Goal: Task Accomplishment & Management: Manage account settings

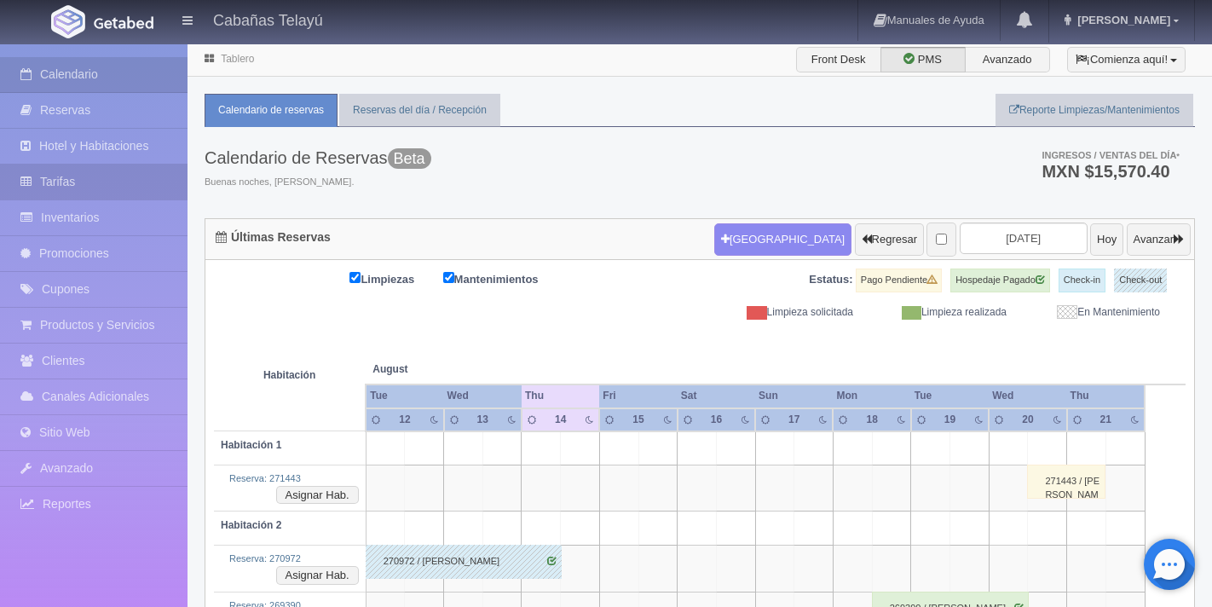
click at [124, 188] on link "Tarifas" at bounding box center [94, 182] width 188 height 35
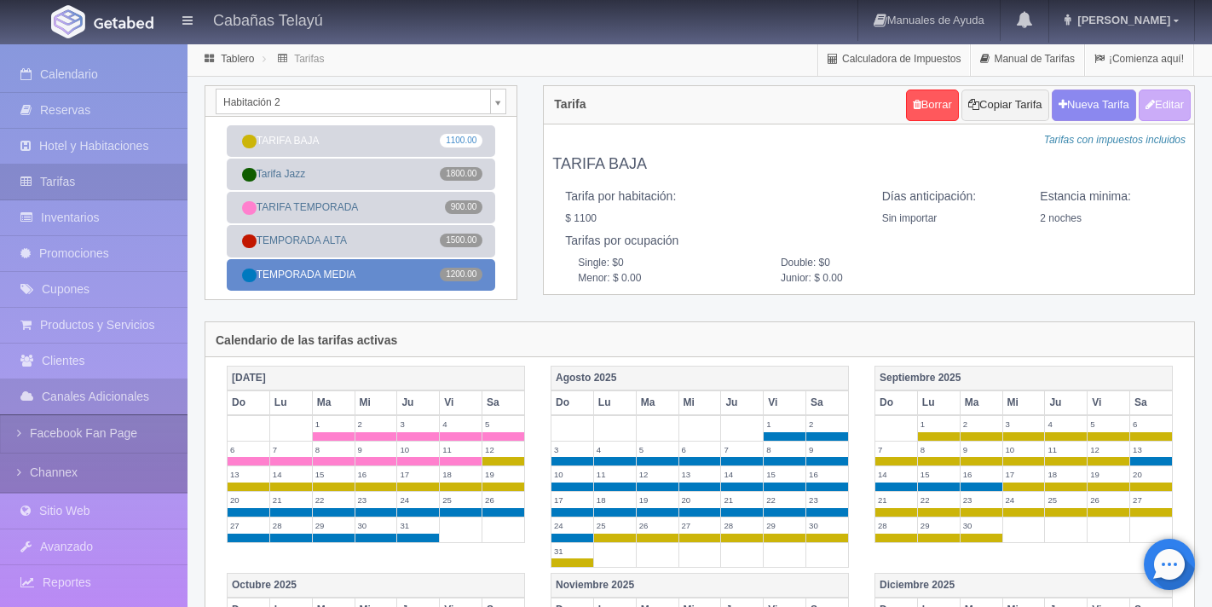
click at [367, 274] on link "TEMPORADA MEDIA 1200.00" at bounding box center [361, 275] width 269 height 32
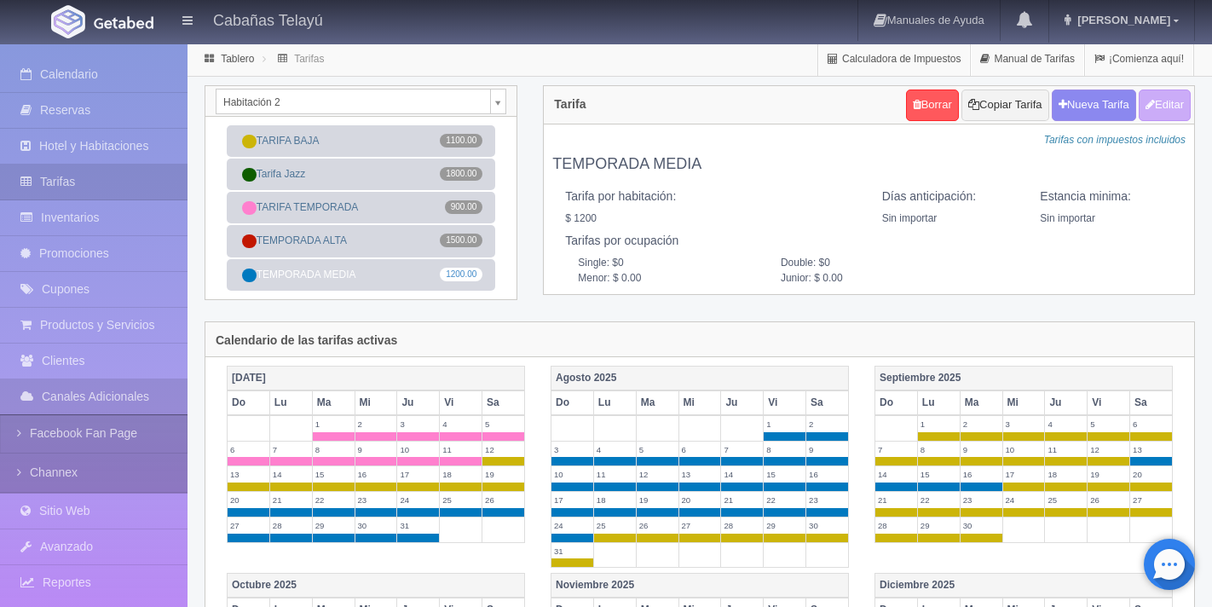
click at [502, 99] on body "Cabañas Telayú Manuales de Ayuda Actualizaciones recientes David Mi Perfil Sali…" at bounding box center [606, 597] width 1212 height 1109
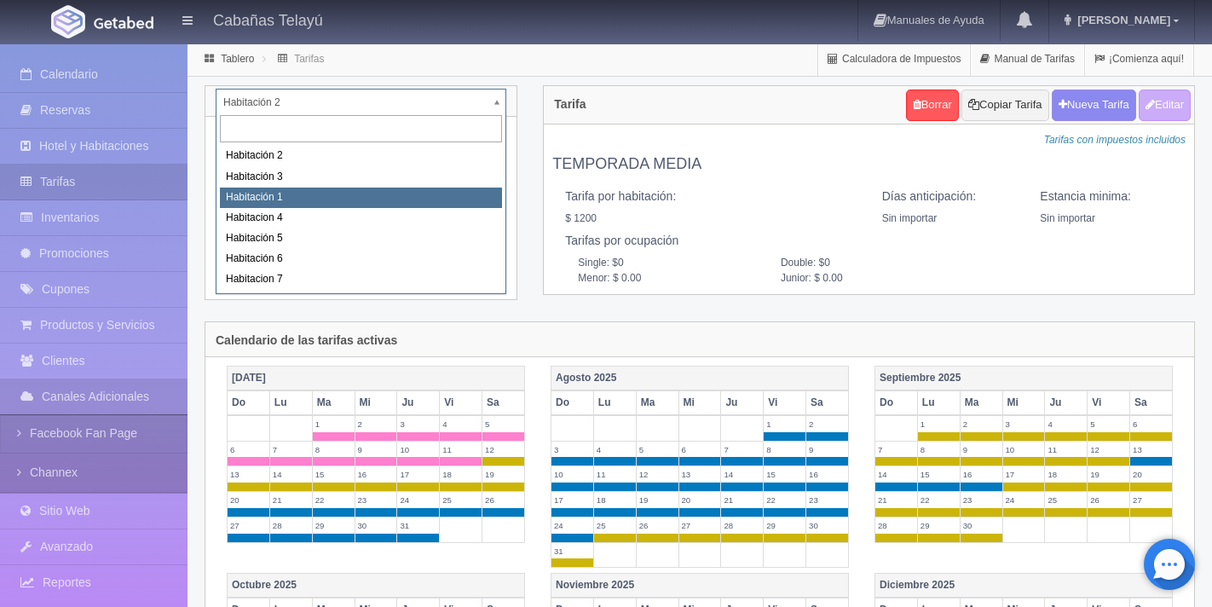
select select "1746"
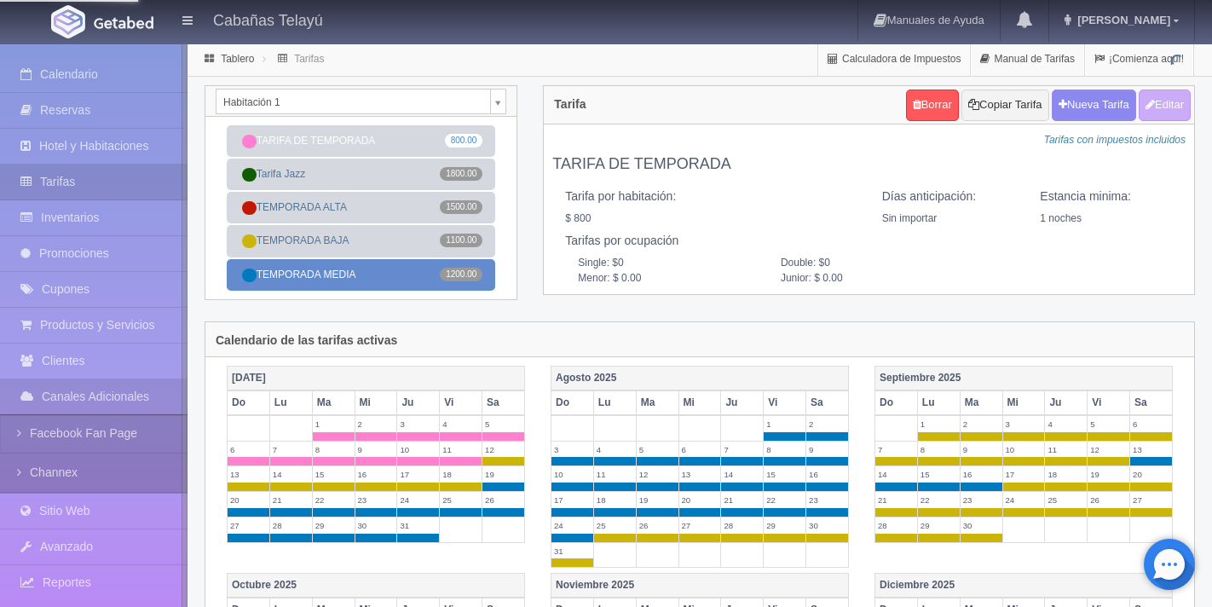
click at [362, 280] on link "TEMPORADA MEDIA 1200.00" at bounding box center [361, 275] width 269 height 32
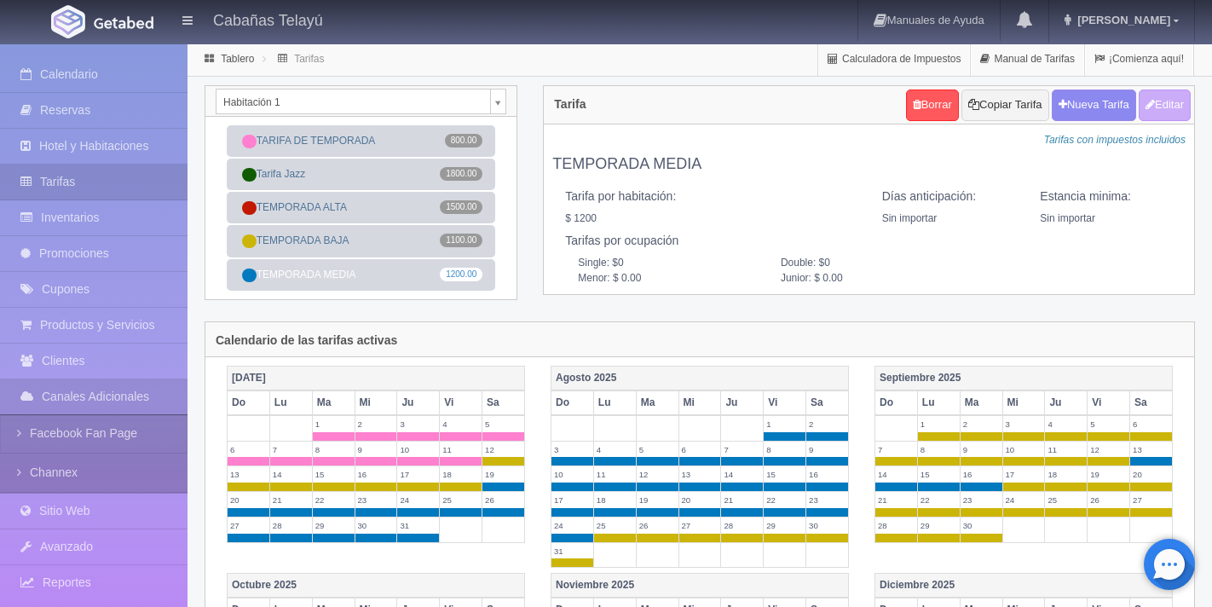
click at [500, 104] on body "Cabañas Telayú Manuales de Ayuda Actualizaciones recientes David Mi Perfil Sali…" at bounding box center [606, 597] width 1212 height 1109
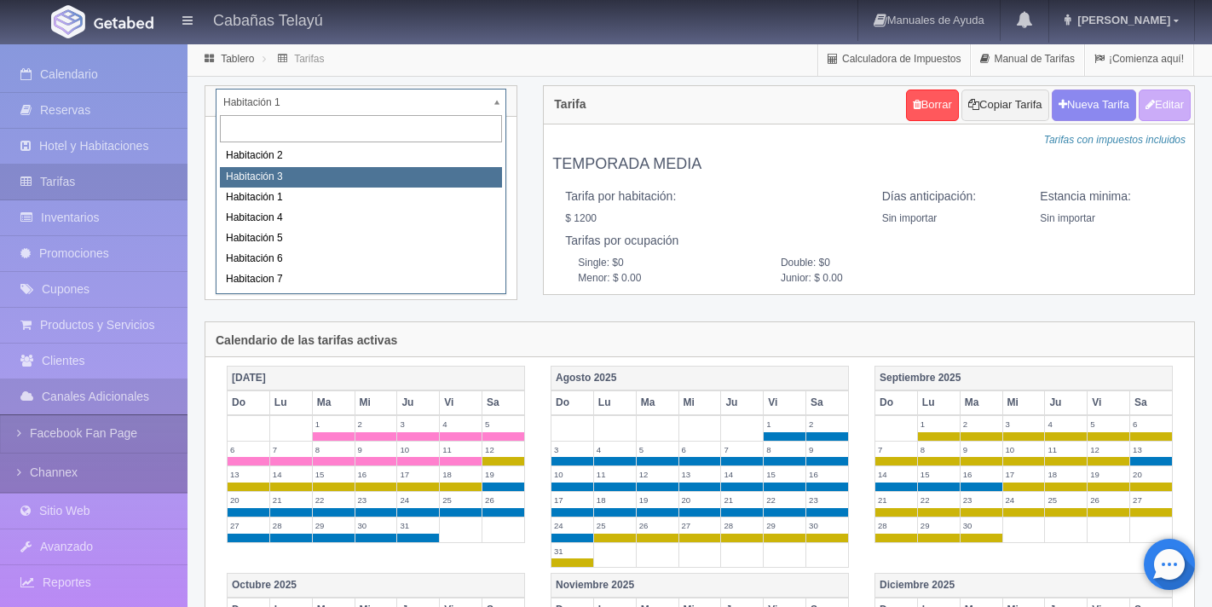
select select "1745"
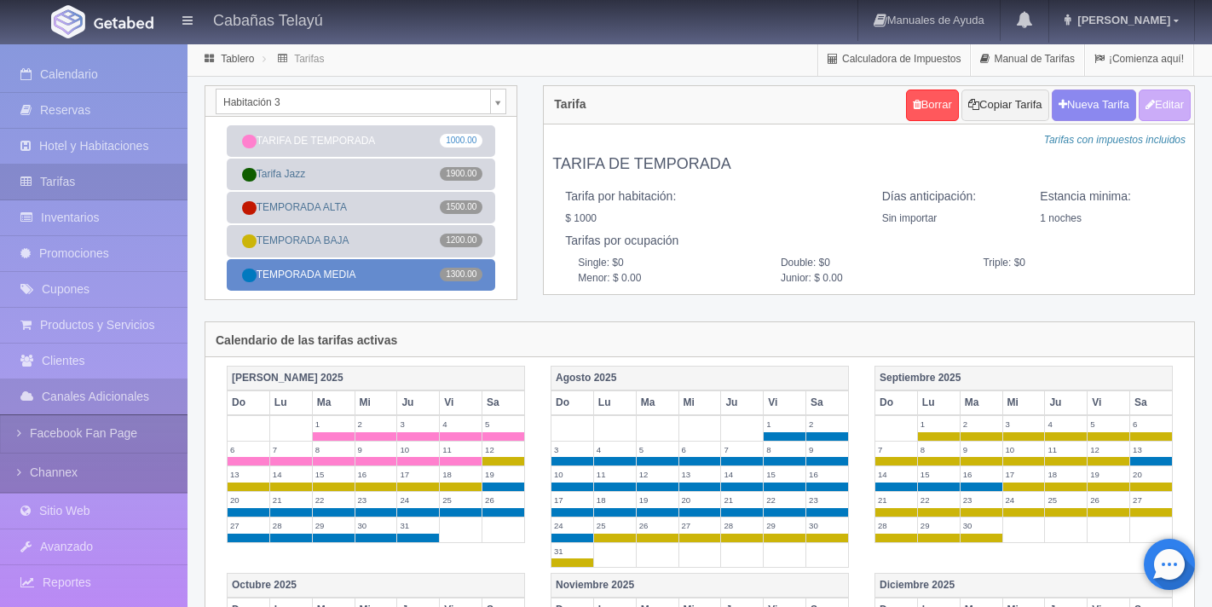
click at [388, 277] on link "TEMPORADA MEDIA 1300.00" at bounding box center [361, 275] width 269 height 32
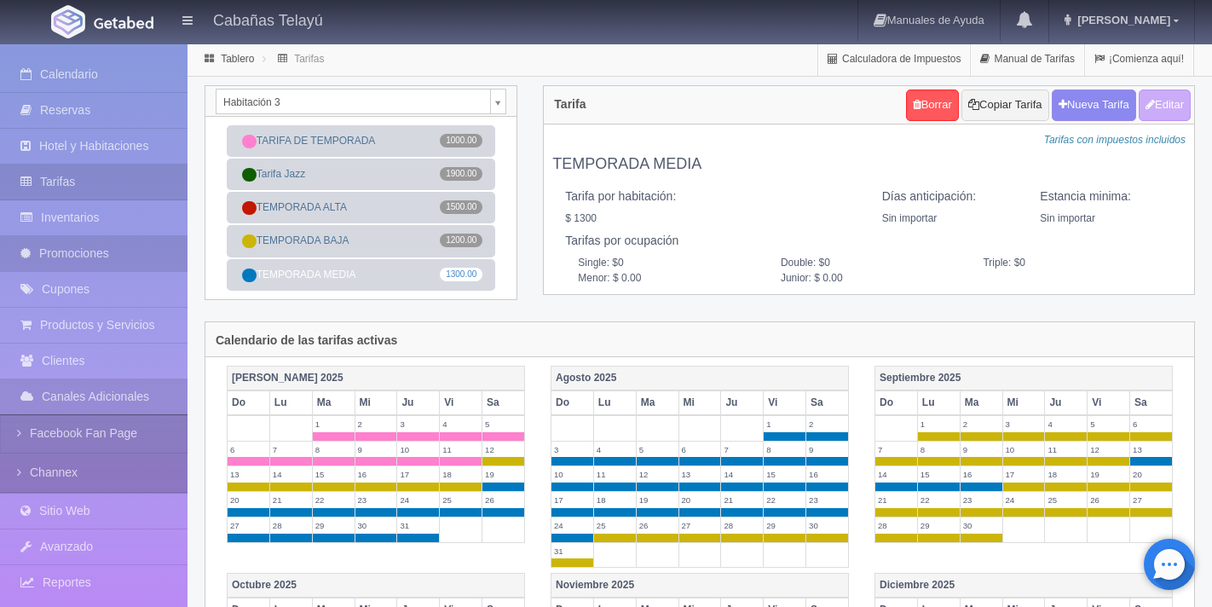
click at [124, 248] on link "Promociones" at bounding box center [94, 253] width 188 height 35
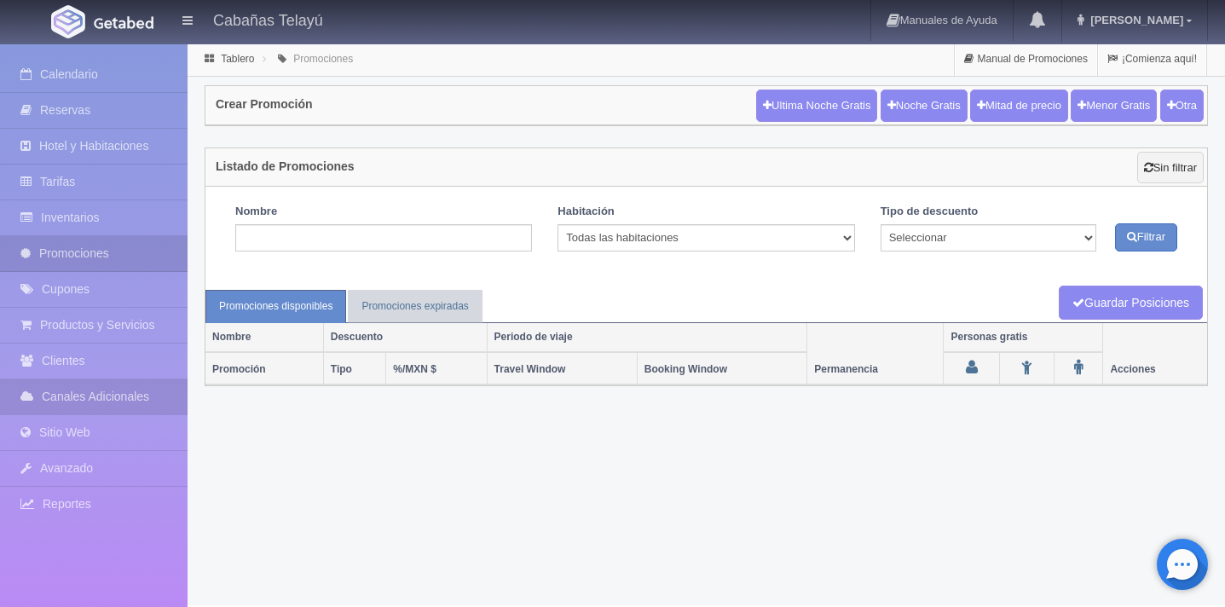
click at [108, 397] on link "Canales Adicionales" at bounding box center [94, 396] width 188 height 35
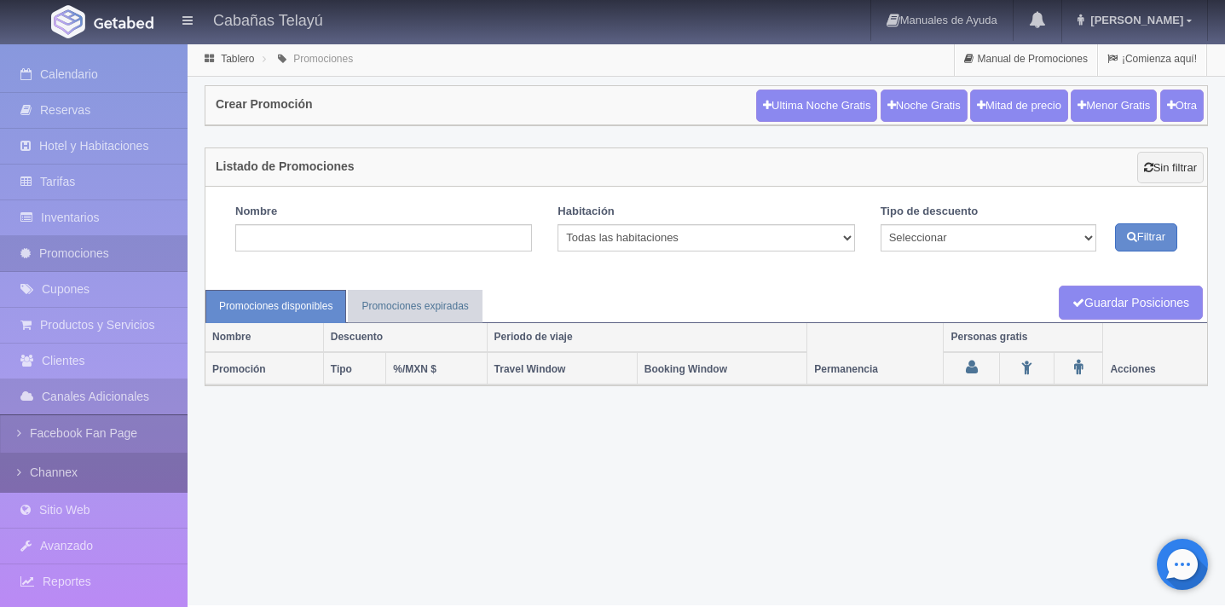
click at [104, 474] on link "Channex" at bounding box center [94, 473] width 188 height 38
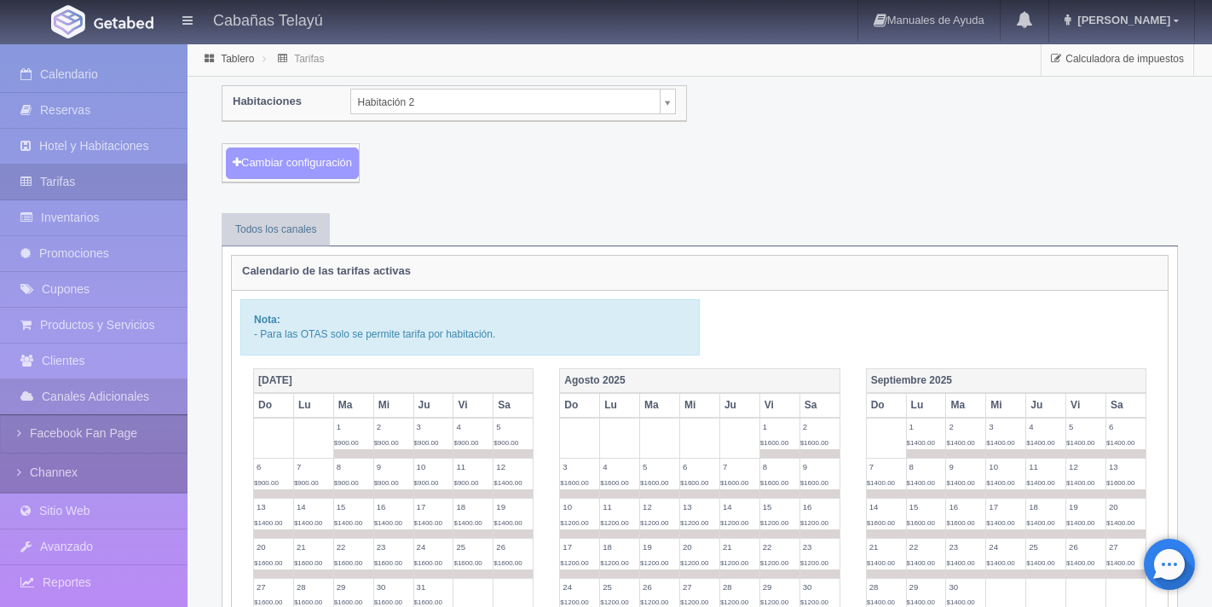
click at [341, 161] on button "Cambiar configuración" at bounding box center [292, 164] width 133 height 32
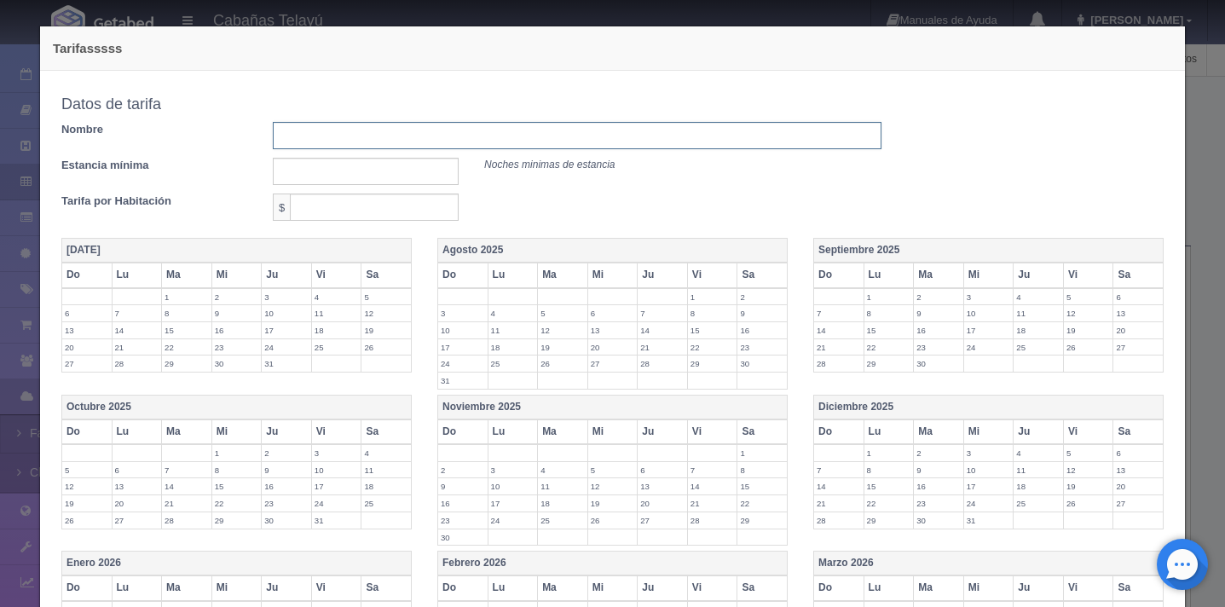
click at [392, 143] on input "text" at bounding box center [577, 135] width 609 height 27
type input "a"
type input "del [DATE] al [DATE]"
click at [387, 182] on input "text" at bounding box center [366, 171] width 186 height 27
type input "1"
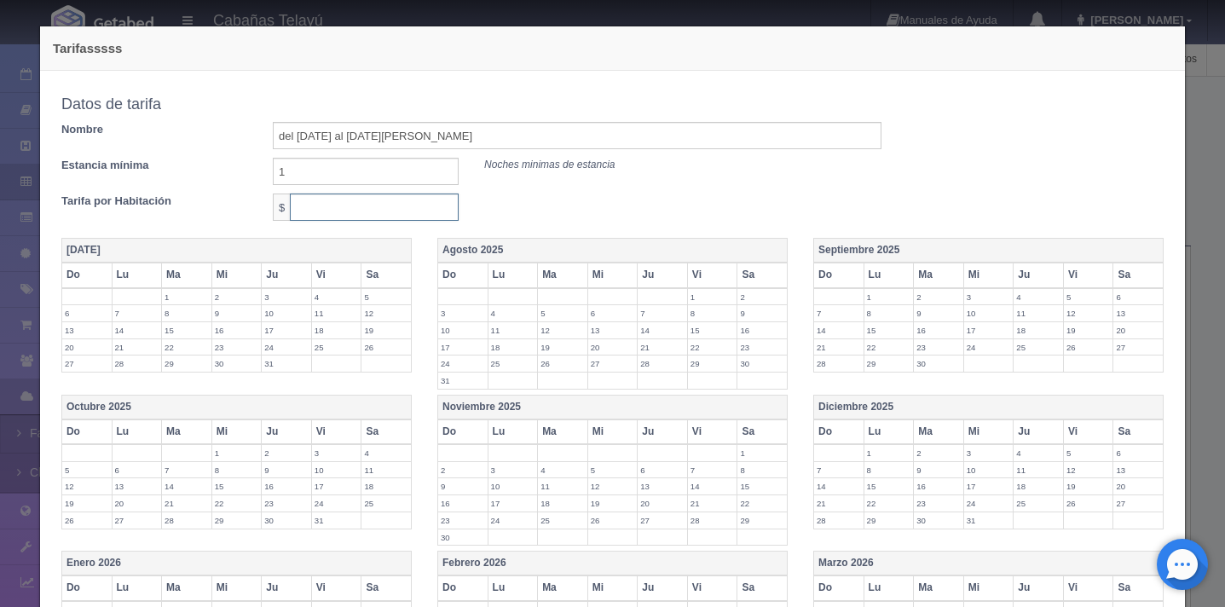
click at [391, 210] on input "text" at bounding box center [374, 207] width 169 height 27
click at [1193, 123] on div "Tarifasssss Copiar tarifa a la habitación Habitación 2 Habitación 2 Habitación …" at bounding box center [612, 303] width 1225 height 607
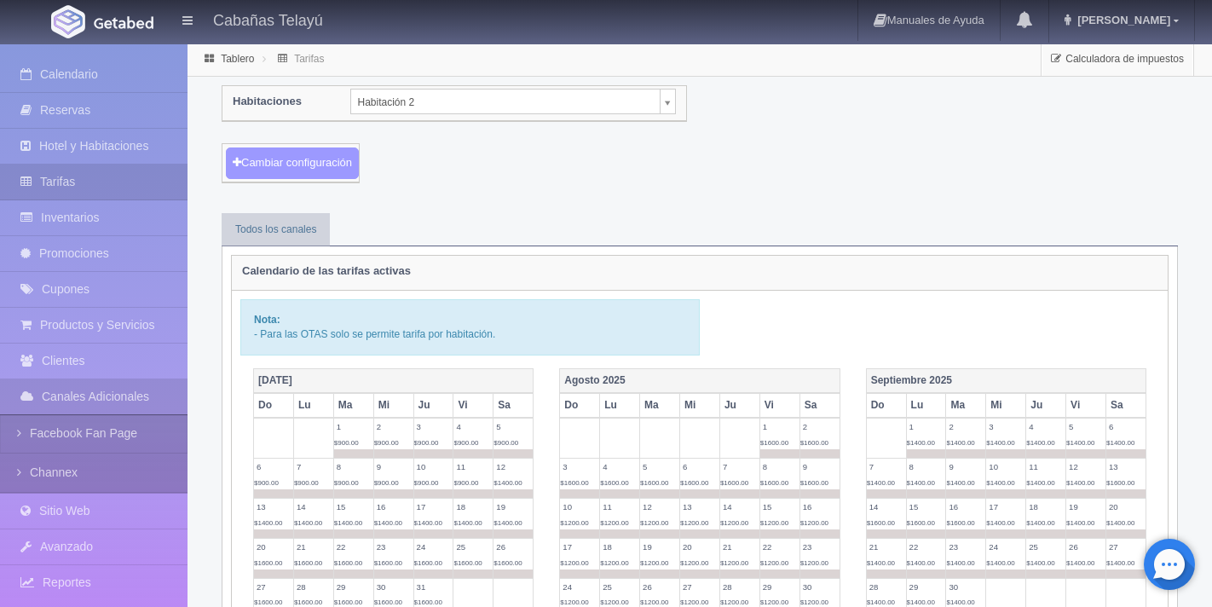
click at [312, 162] on button "Cambiar configuración" at bounding box center [292, 164] width 133 height 32
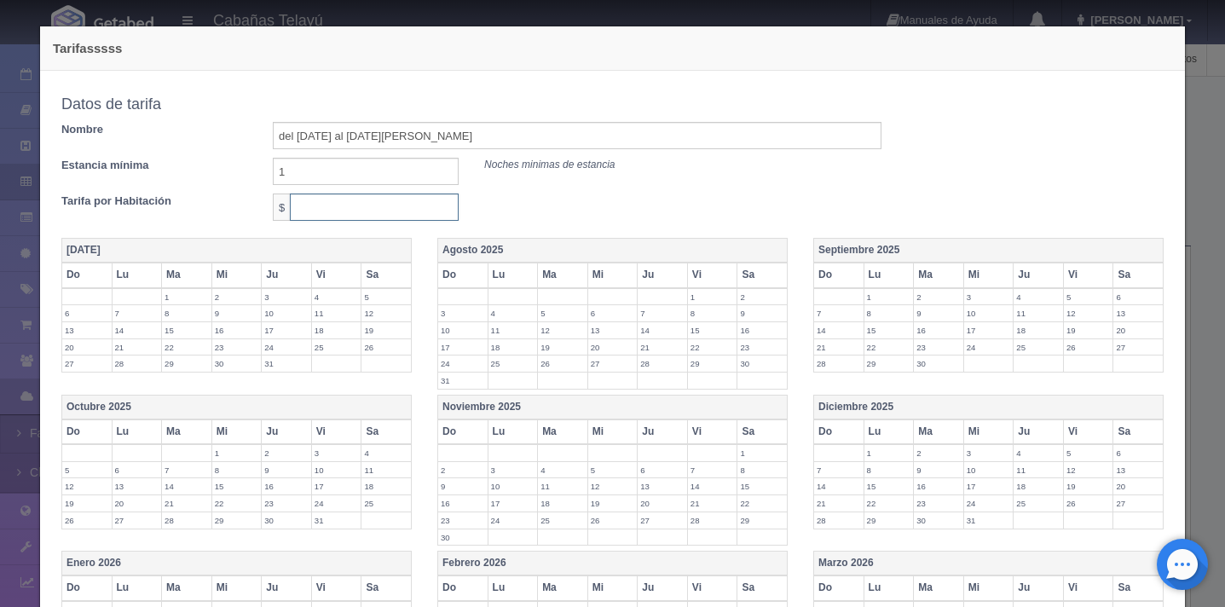
click at [364, 209] on input "text" at bounding box center [374, 207] width 169 height 27
type input "1100"
click at [734, 258] on th "Agosto 2025" at bounding box center [612, 251] width 350 height 25
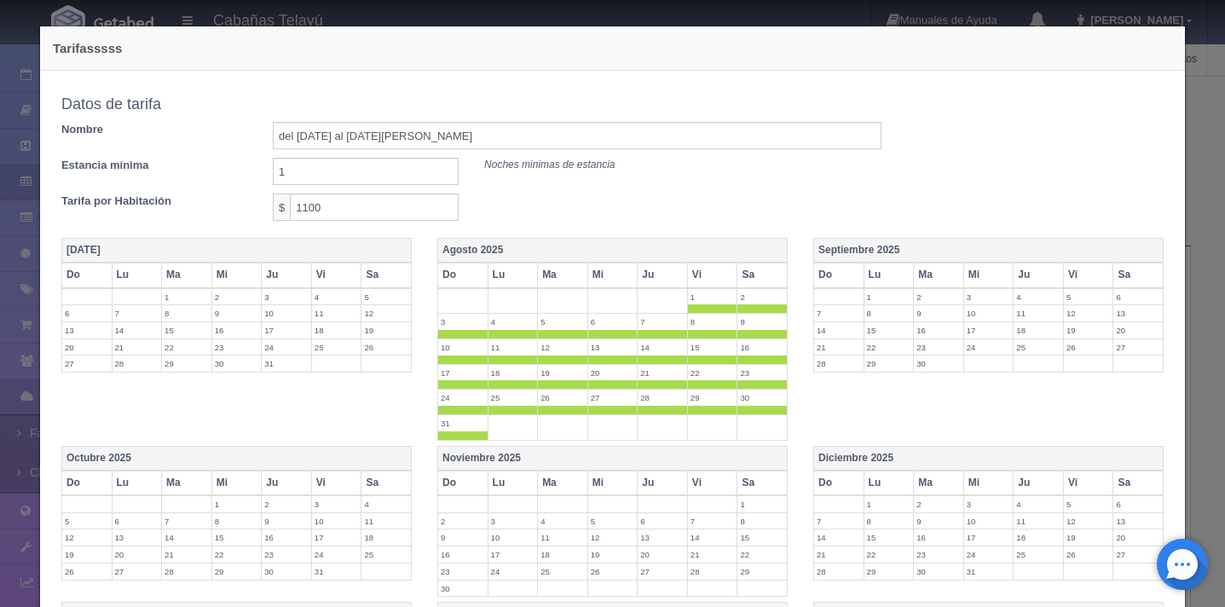
click at [688, 305] on span at bounding box center [712, 308] width 49 height 9
click at [758, 304] on label "2" at bounding box center [762, 297] width 49 height 16
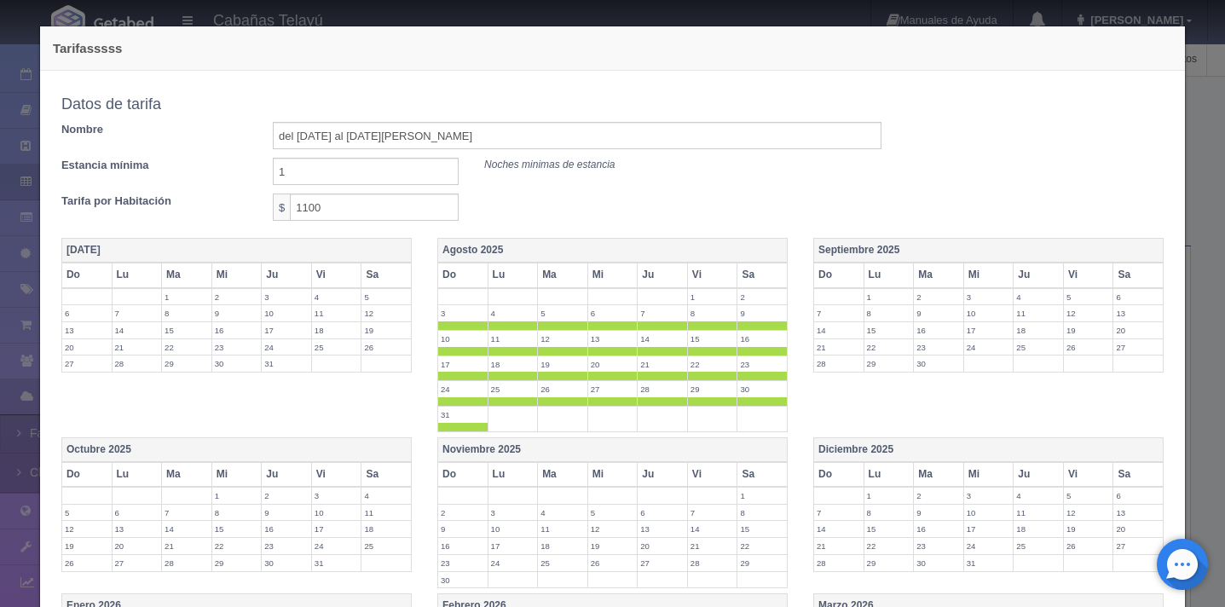
click at [456, 321] on label "3" at bounding box center [462, 313] width 49 height 16
click at [502, 321] on label "4" at bounding box center [513, 313] width 49 height 16
click at [538, 321] on label "5" at bounding box center [562, 313] width 49 height 16
click at [616, 321] on span at bounding box center [612, 325] width 49 height 9
click at [640, 323] on span at bounding box center [662, 325] width 49 height 9
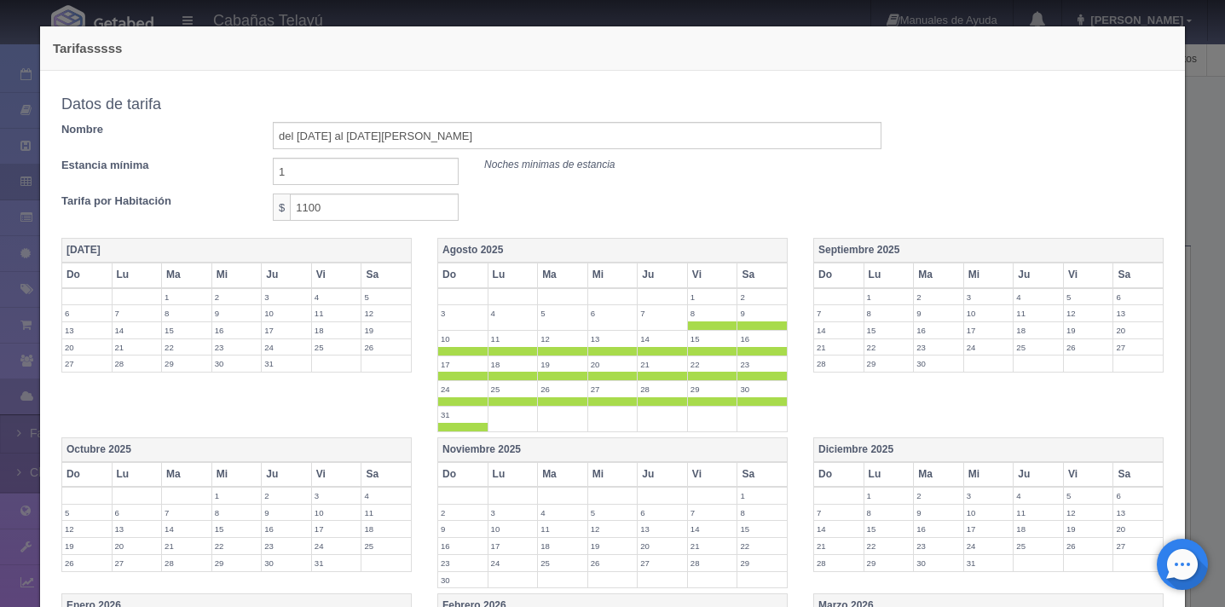
click at [688, 325] on span at bounding box center [712, 325] width 49 height 9
click at [739, 328] on span at bounding box center [762, 325] width 49 height 9
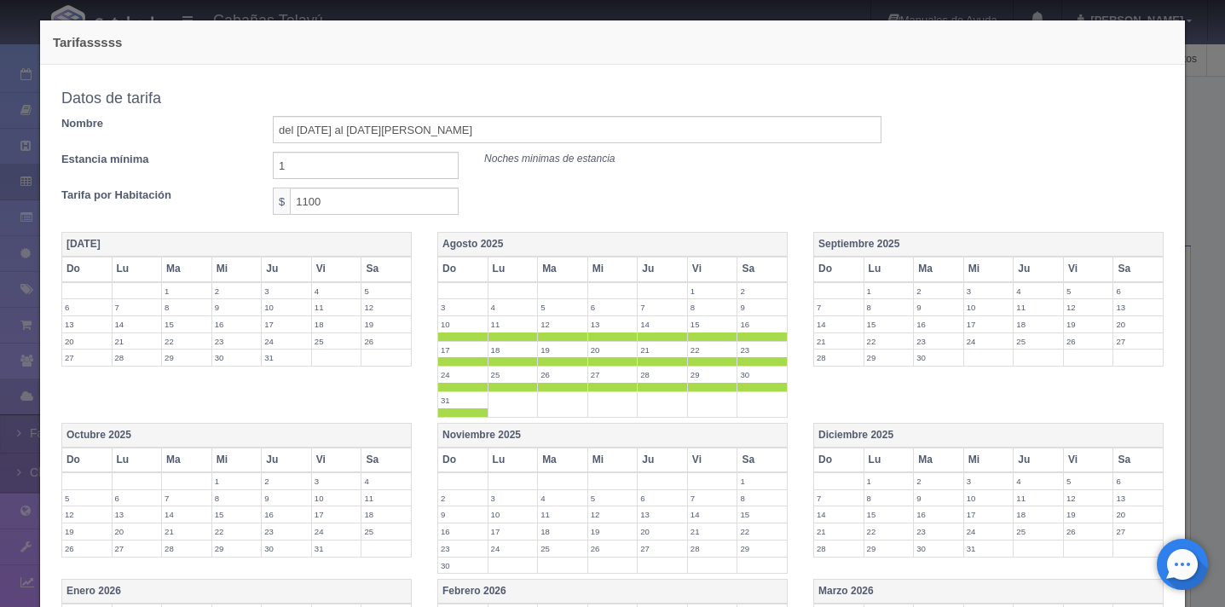
scroll to position [418, 0]
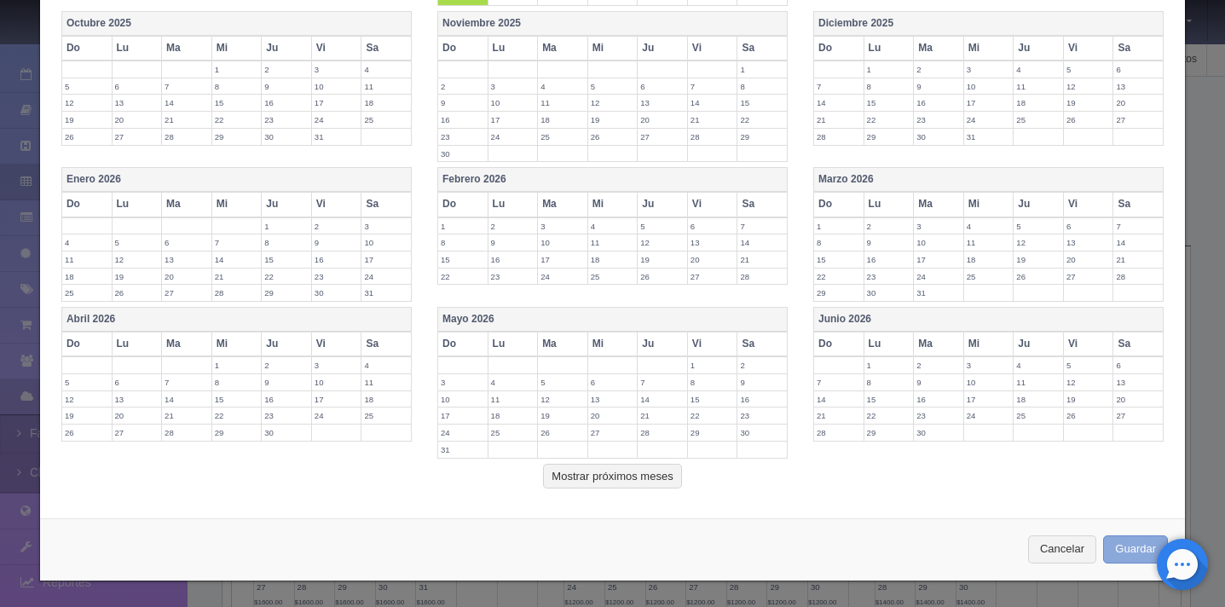
click at [1114, 547] on button "Guardar" at bounding box center [1135, 549] width 65 height 28
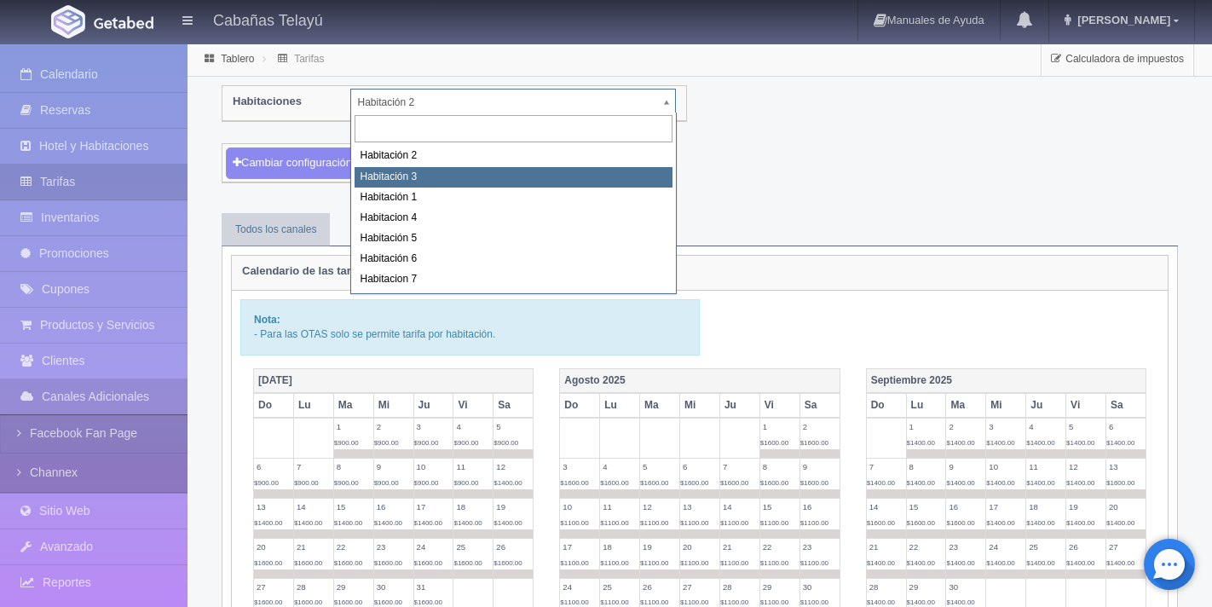
select select "1745"
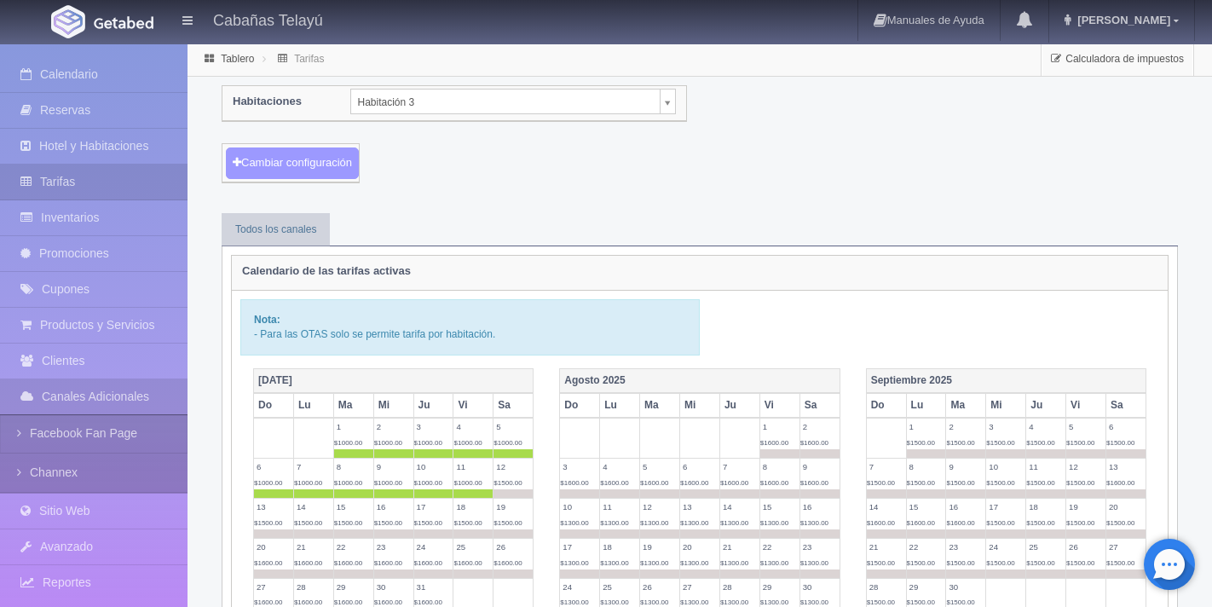
click at [309, 166] on button "Cambiar configuración" at bounding box center [292, 164] width 133 height 32
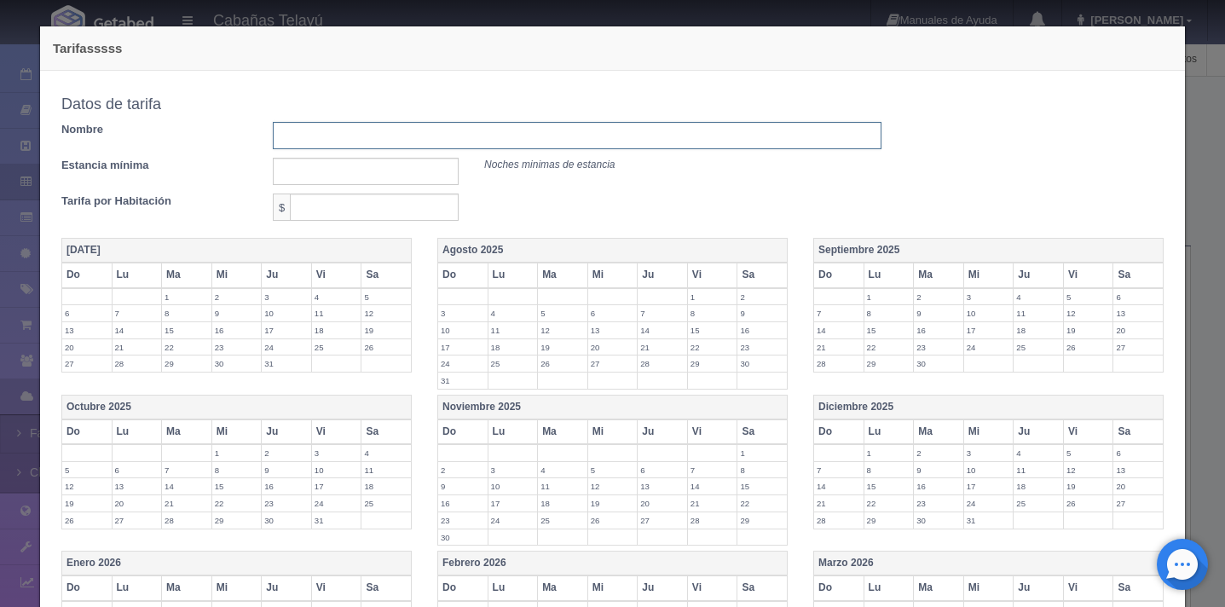
click at [336, 137] on input "text" at bounding box center [577, 135] width 609 height 27
type input "1"
type input "del [DATE] al [DATE][PERSON_NAME]"
click at [425, 178] on input "text" at bounding box center [366, 171] width 186 height 27
type input "1"
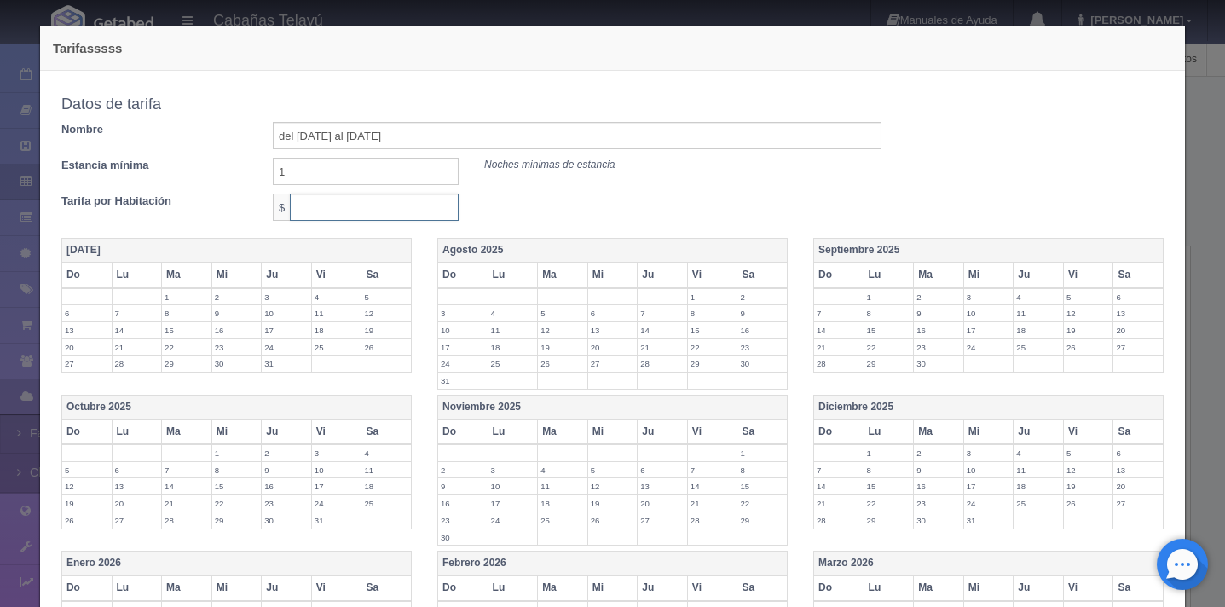
click at [384, 210] on input "text" at bounding box center [374, 207] width 169 height 27
type input "1200"
click at [529, 205] on div "Tarifa por Habitación $ 1200" at bounding box center [472, 207] width 846 height 27
click at [681, 252] on th "Agosto 2025" at bounding box center [612, 251] width 350 height 25
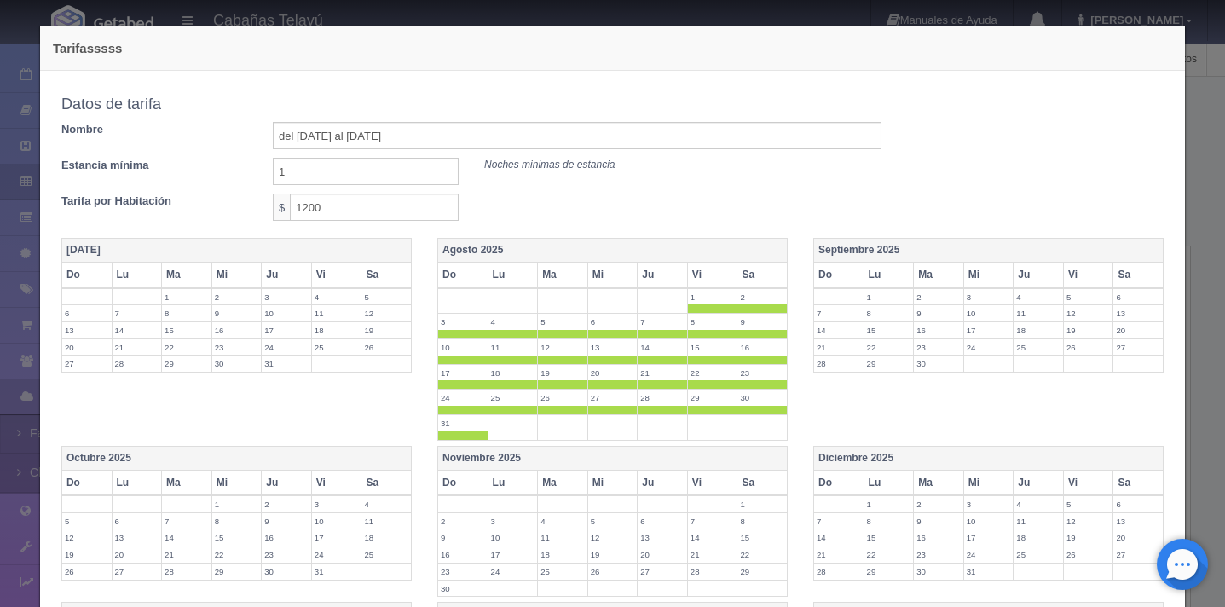
click at [693, 304] on span at bounding box center [712, 308] width 49 height 9
click at [743, 309] on span at bounding box center [762, 308] width 49 height 9
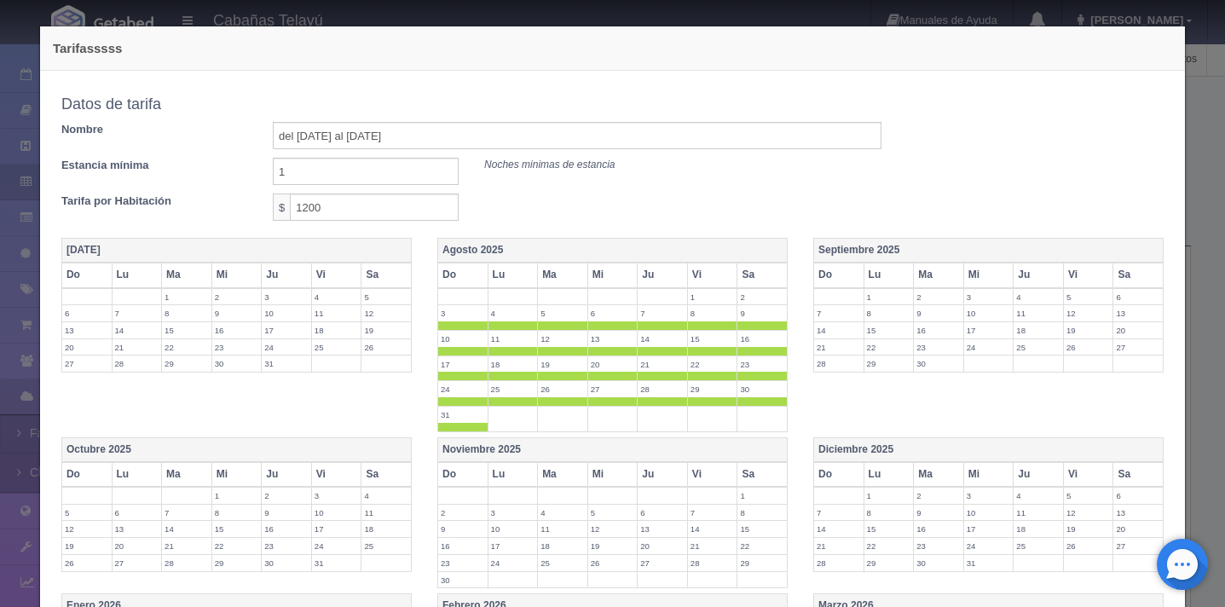
click at [454, 324] on span at bounding box center [462, 325] width 49 height 9
click at [495, 324] on span at bounding box center [513, 325] width 49 height 9
click at [558, 327] on span at bounding box center [562, 325] width 49 height 9
click at [595, 327] on span at bounding box center [612, 325] width 49 height 9
click at [652, 326] on span at bounding box center [662, 325] width 49 height 9
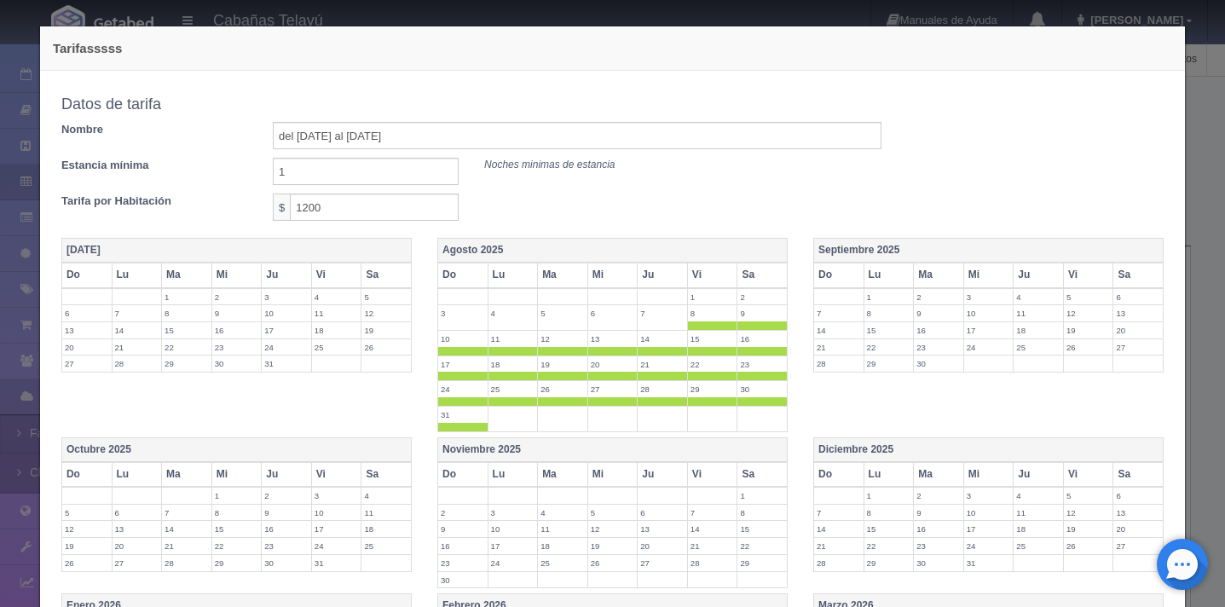
click at [694, 321] on label "8" at bounding box center [712, 313] width 49 height 16
click at [751, 325] on span at bounding box center [762, 325] width 49 height 9
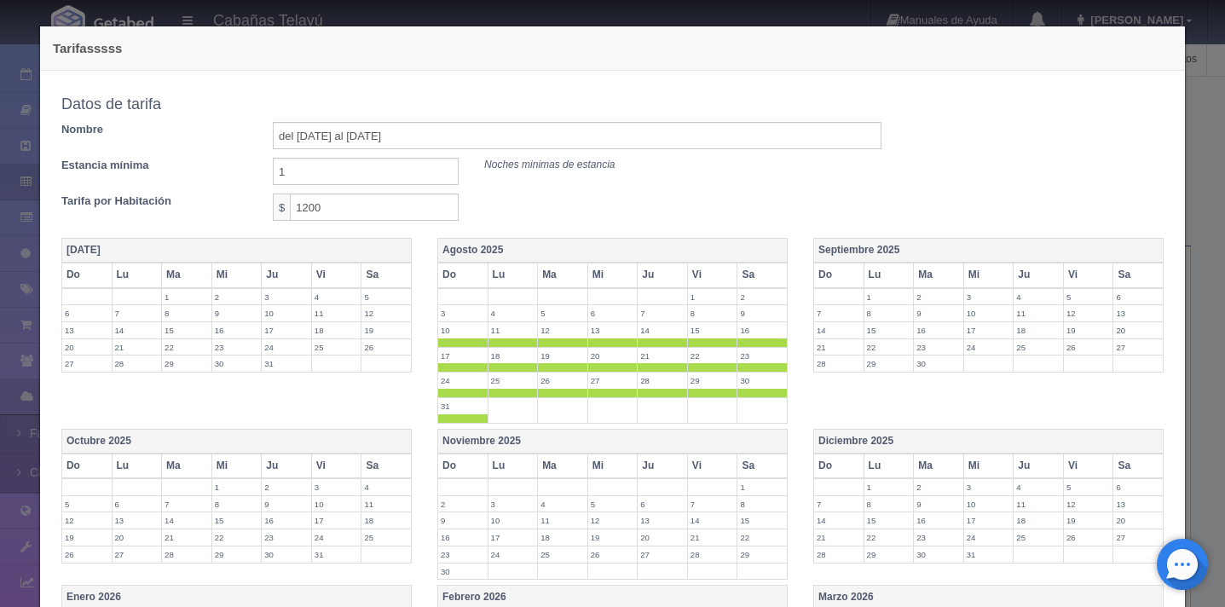
scroll to position [418, 0]
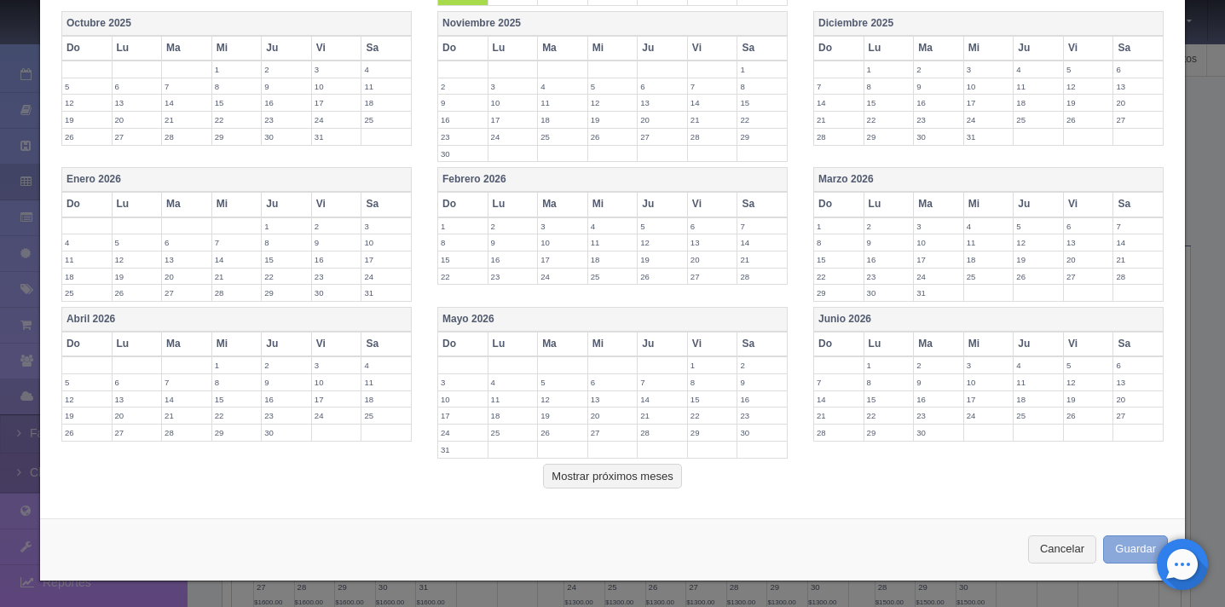
click at [1115, 551] on button "Guardar" at bounding box center [1135, 549] width 65 height 28
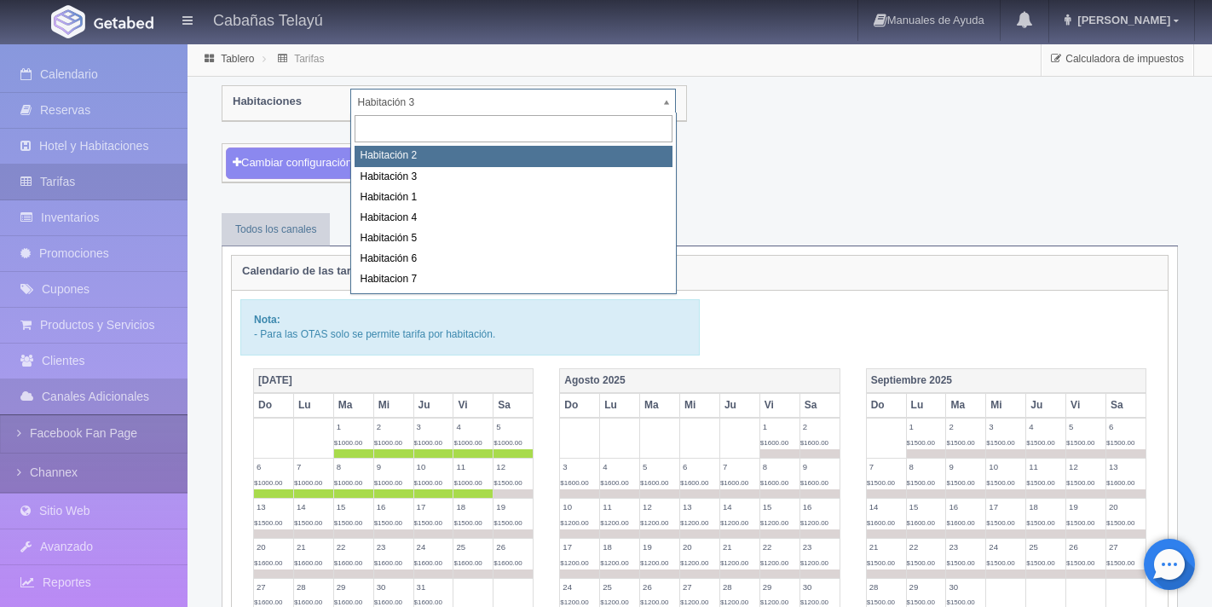
select select "1744"
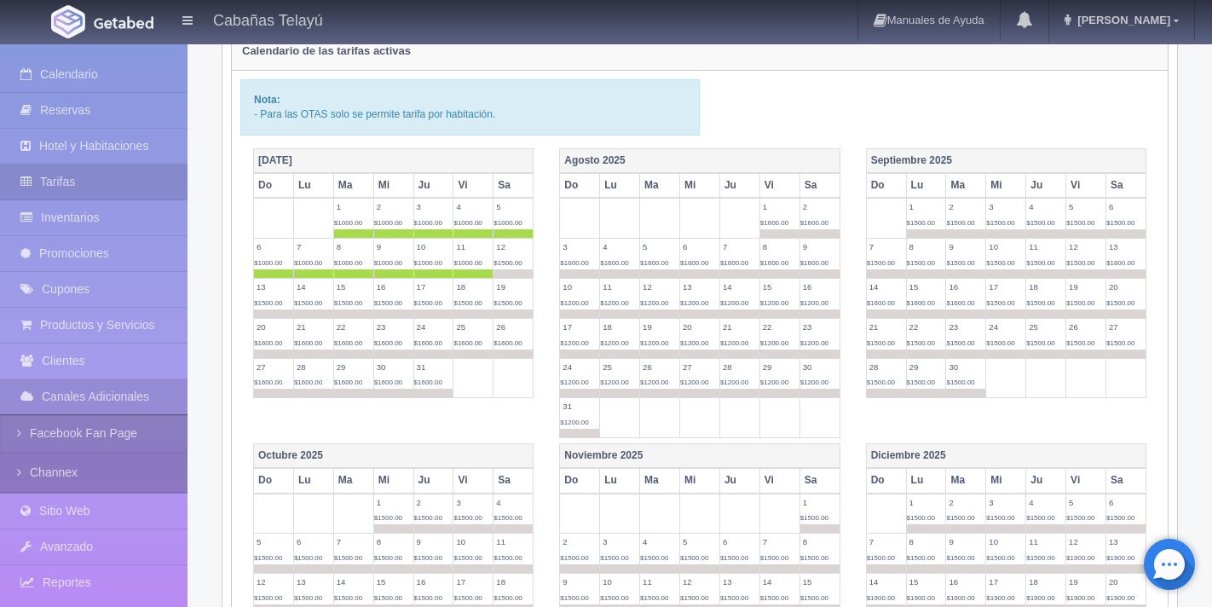
scroll to position [354, 0]
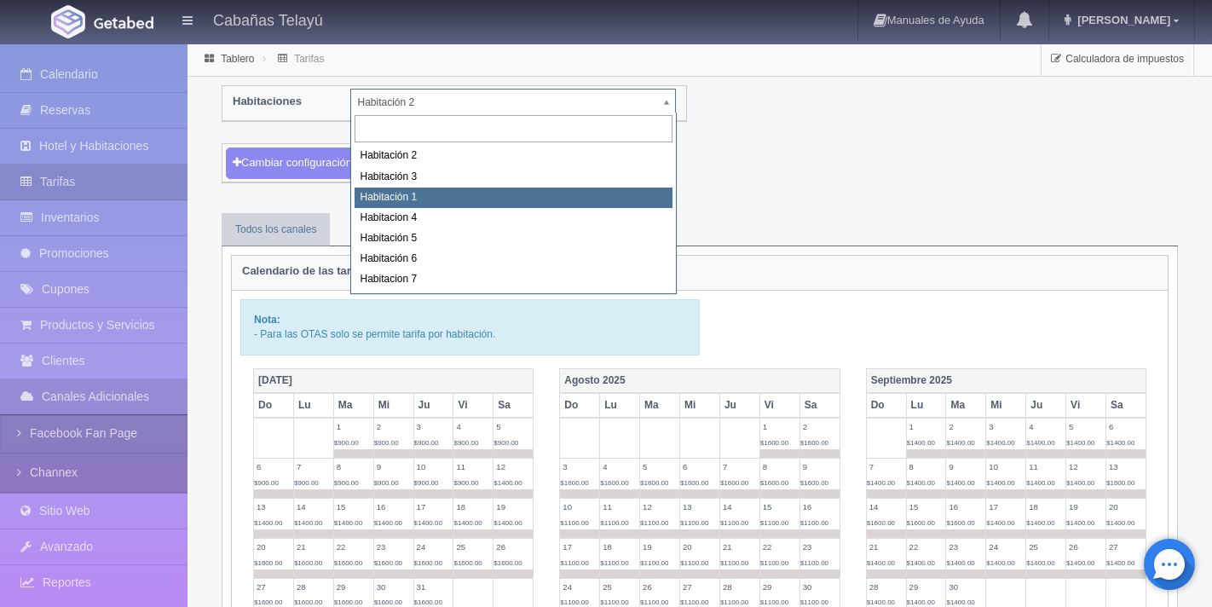
select select "1746"
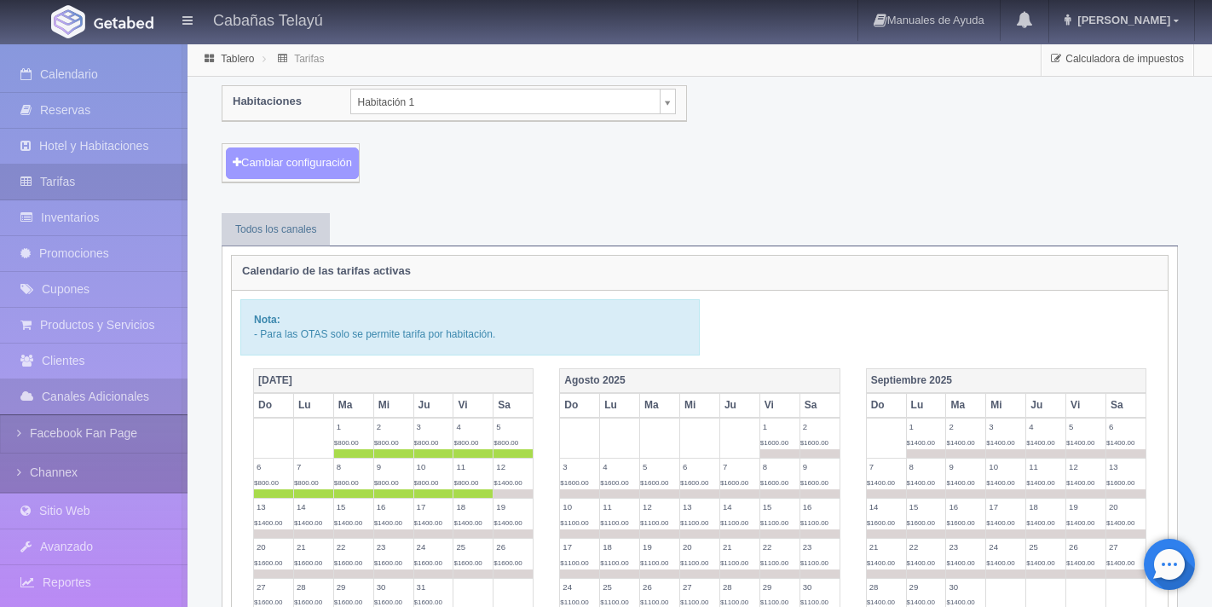
click at [315, 167] on button "Cambiar configuración" at bounding box center [292, 164] width 133 height 32
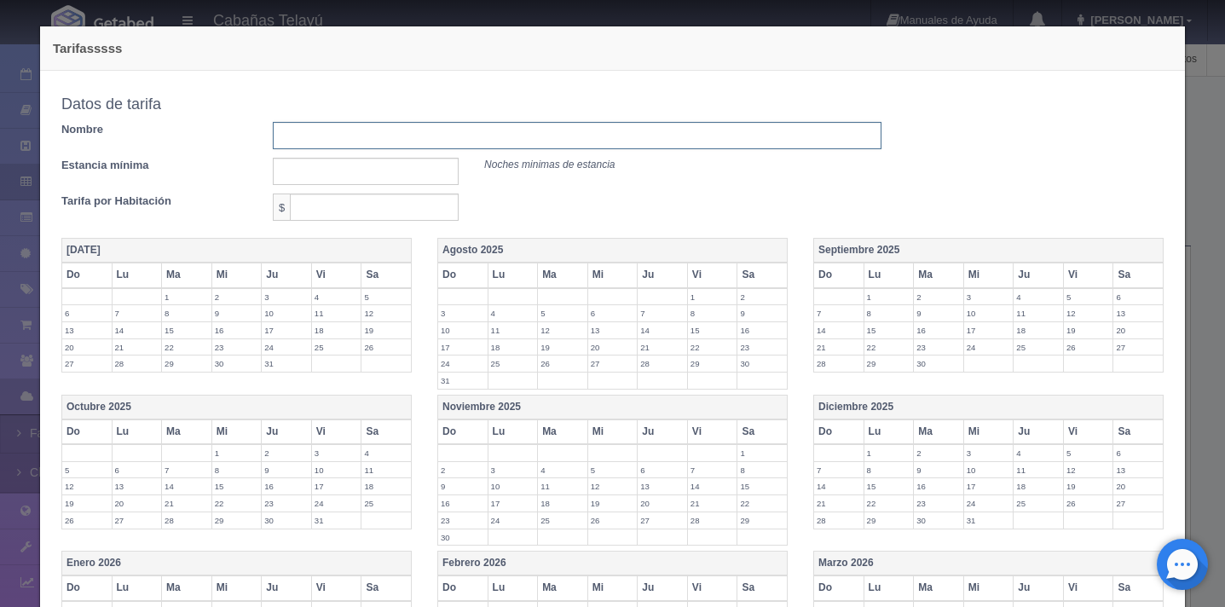
click at [337, 137] on input "text" at bounding box center [577, 135] width 609 height 27
type input "del [DATE] al [DATE][PERSON_NAME]"
click at [388, 177] on input "text" at bounding box center [366, 171] width 186 height 27
type input "1"
click at [379, 211] on input "text" at bounding box center [374, 207] width 169 height 27
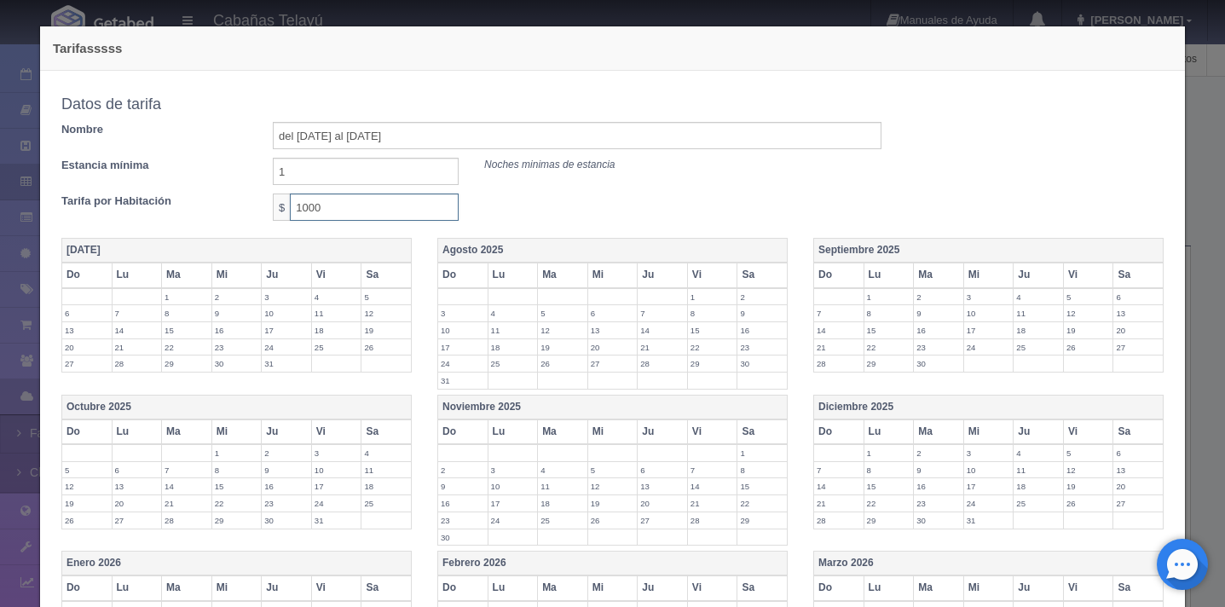
type input "1000"
click at [645, 214] on div "Tarifa por Habitación $ 1000" at bounding box center [472, 207] width 846 height 27
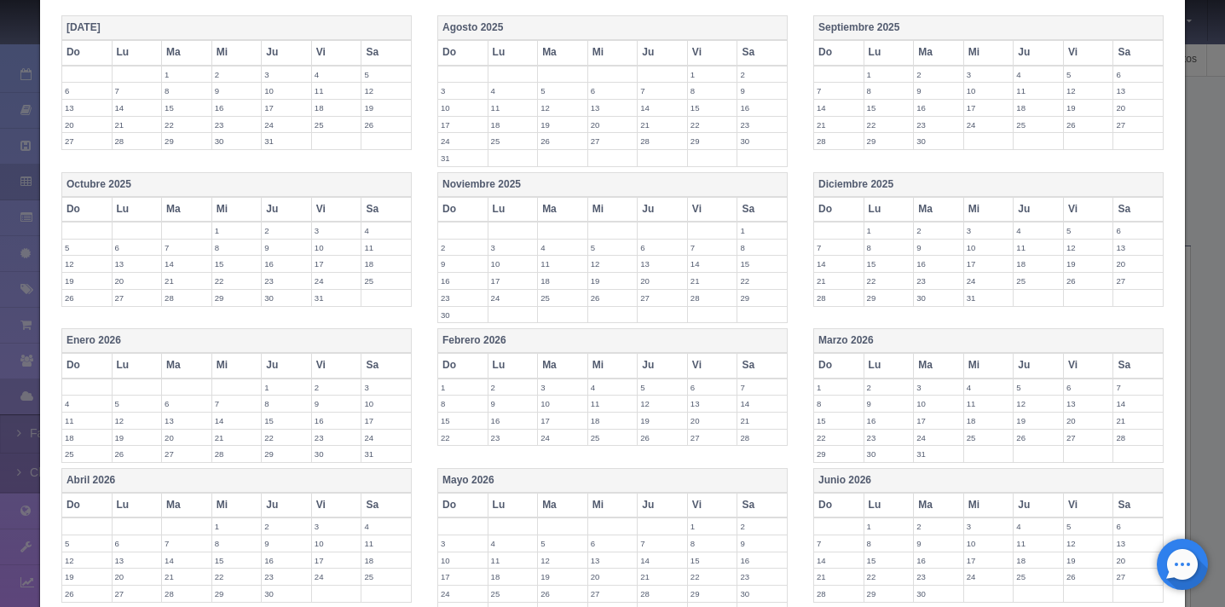
scroll to position [166, 0]
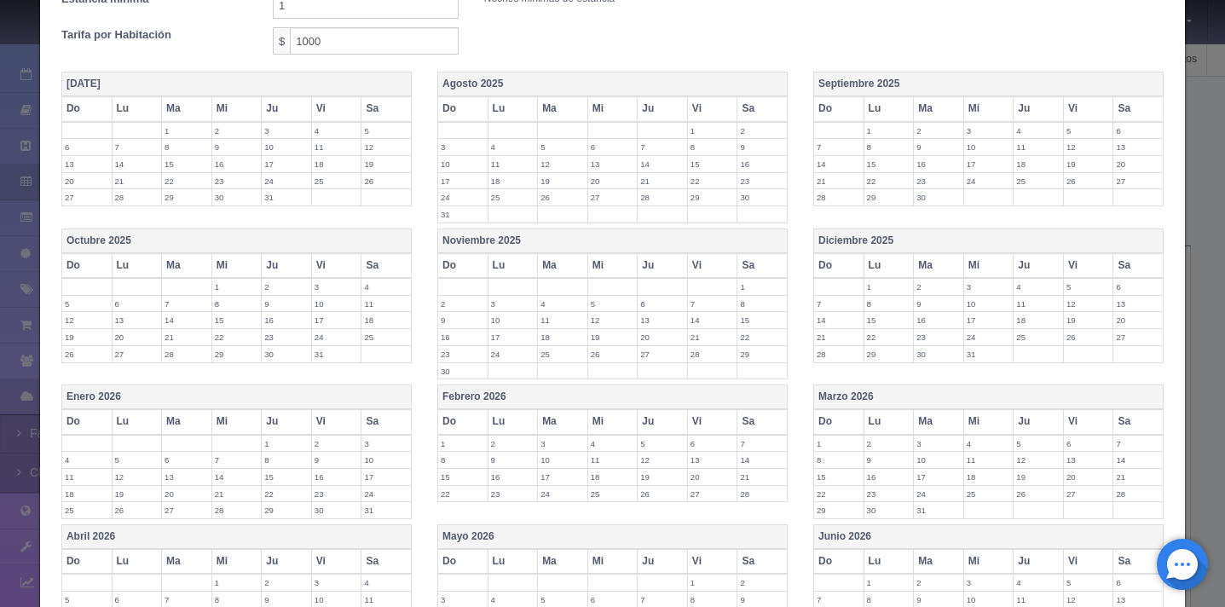
click at [622, 78] on th "Agosto 2025" at bounding box center [612, 84] width 350 height 25
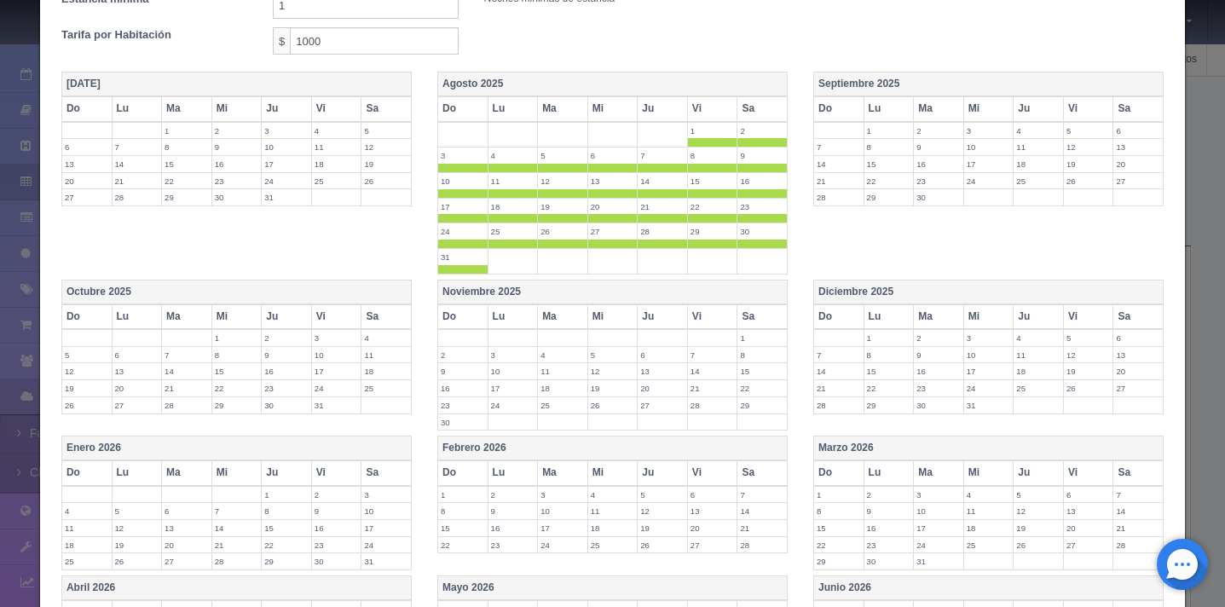
click at [692, 146] on span at bounding box center [712, 142] width 49 height 9
click at [748, 144] on span at bounding box center [762, 142] width 49 height 9
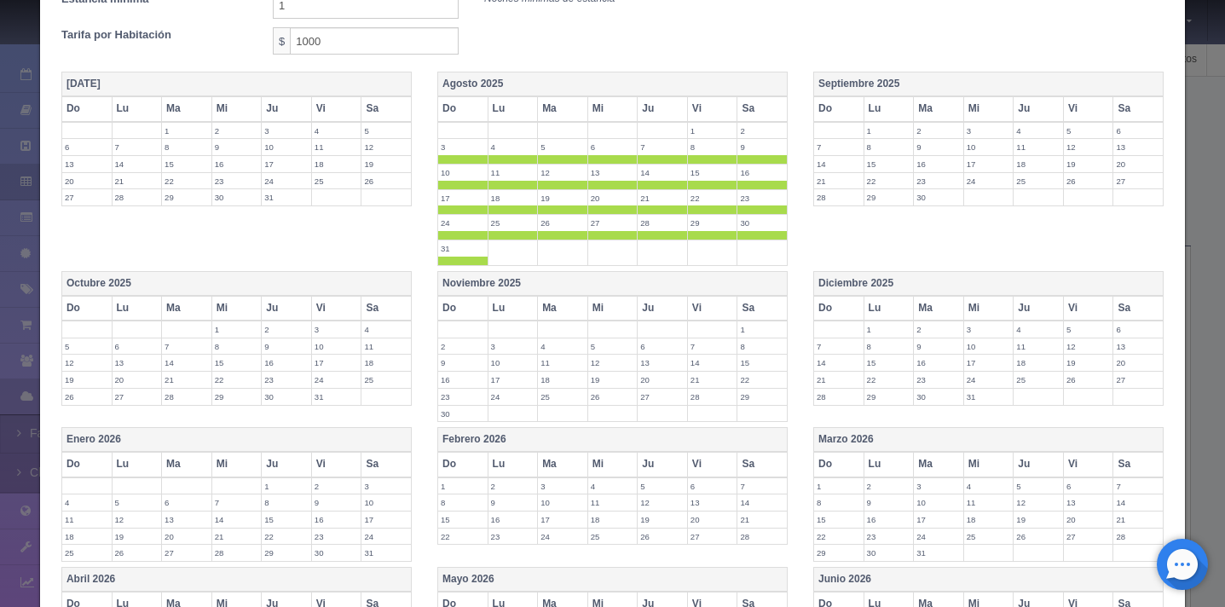
click at [460, 157] on span at bounding box center [462, 159] width 49 height 9
click at [503, 157] on span at bounding box center [513, 159] width 49 height 9
click at [555, 157] on span at bounding box center [562, 159] width 49 height 9
click at [605, 158] on span at bounding box center [612, 159] width 49 height 9
click at [650, 160] on span at bounding box center [662, 159] width 49 height 9
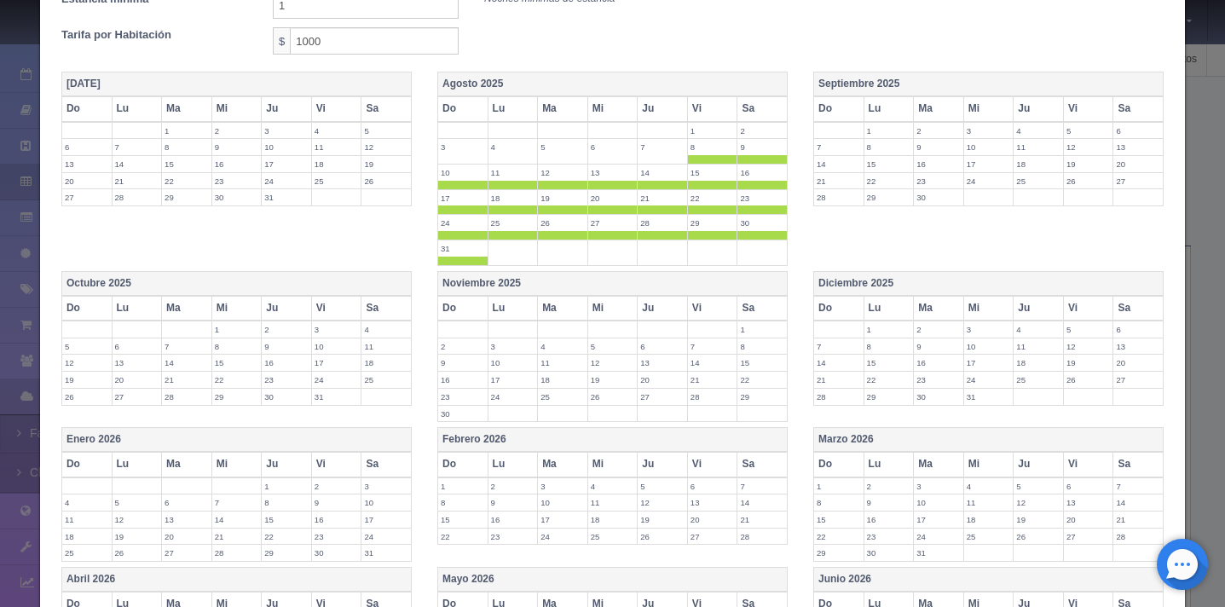
click at [695, 162] on span at bounding box center [712, 159] width 49 height 9
click at [749, 163] on span at bounding box center [762, 159] width 49 height 9
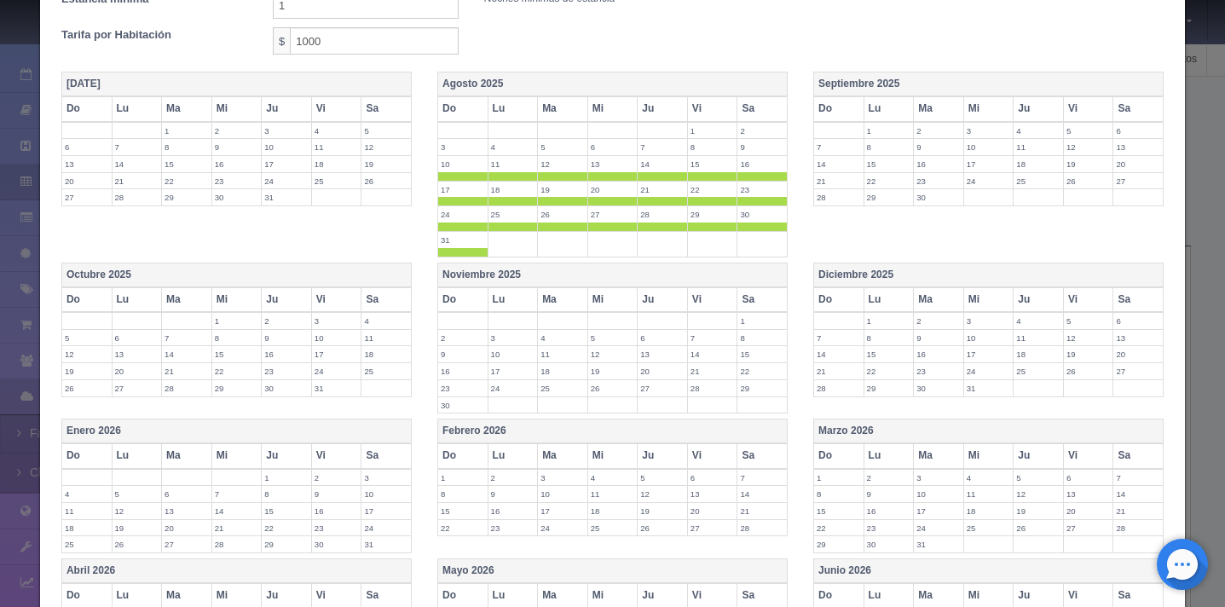
scroll to position [418, 0]
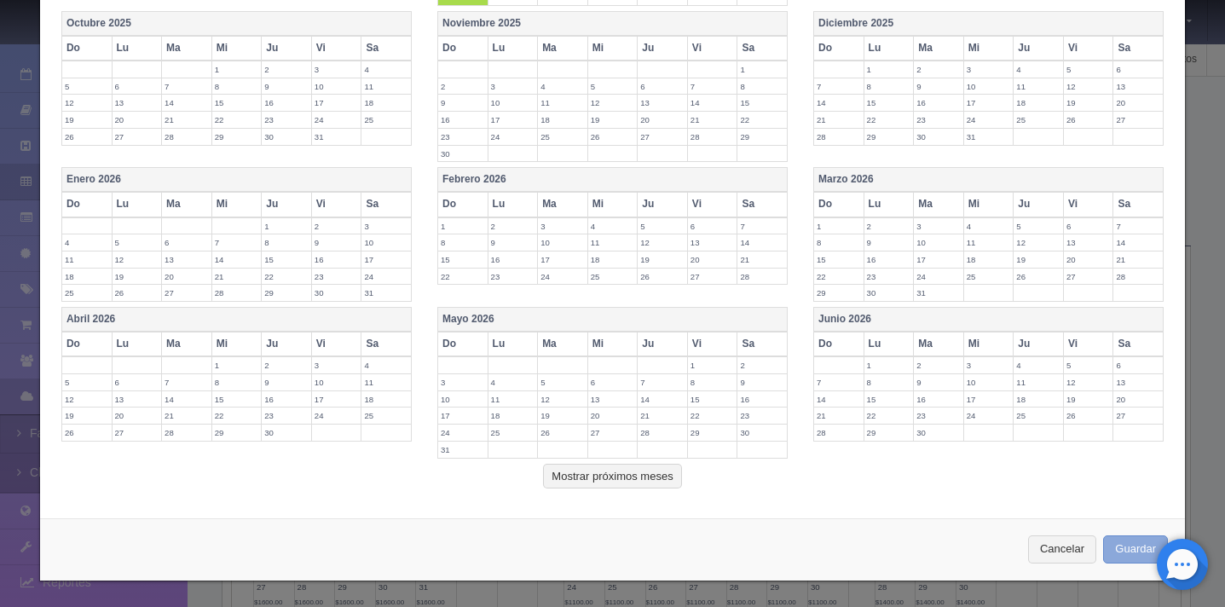
click at [1122, 552] on button "Guardar" at bounding box center [1135, 549] width 65 height 28
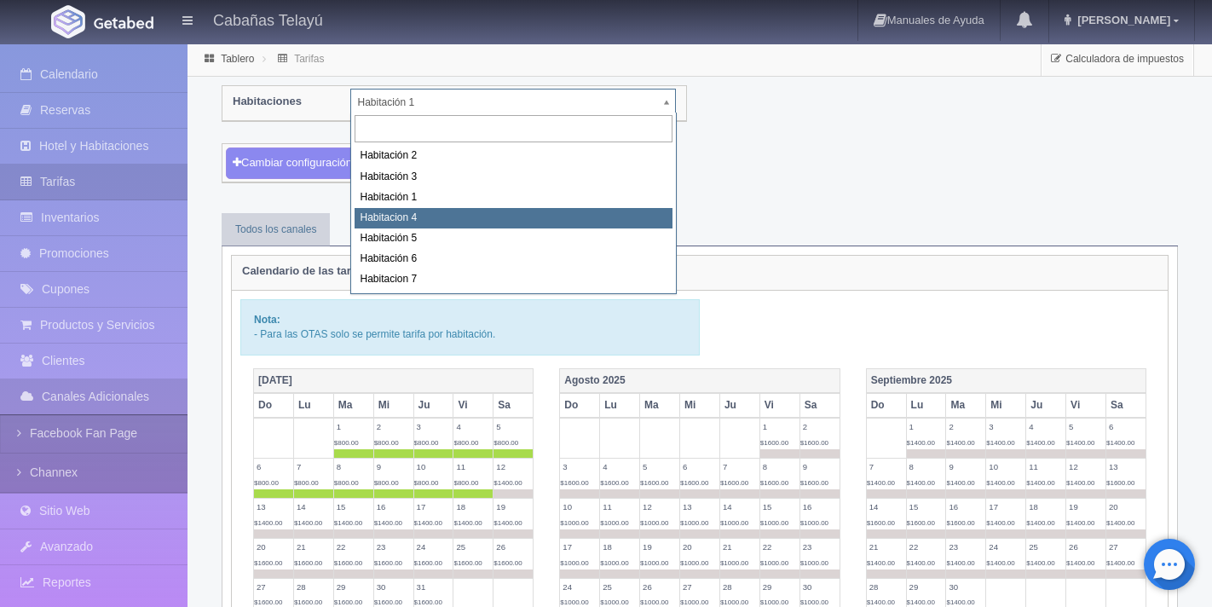
select select "2198"
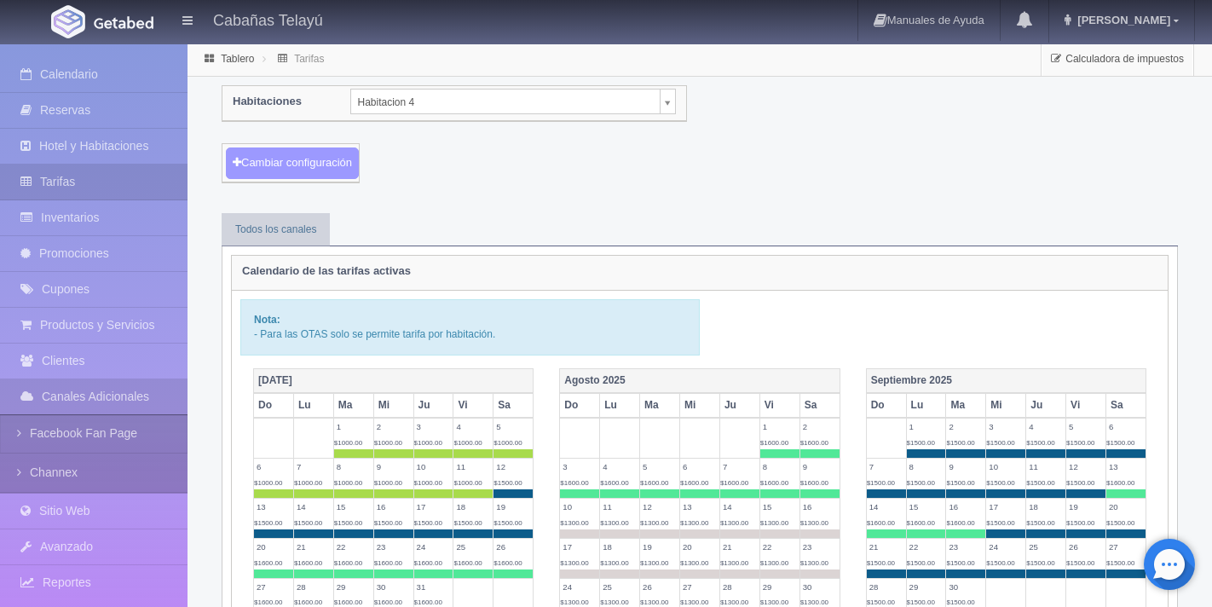
click at [328, 164] on button "Cambiar configuración" at bounding box center [292, 164] width 133 height 32
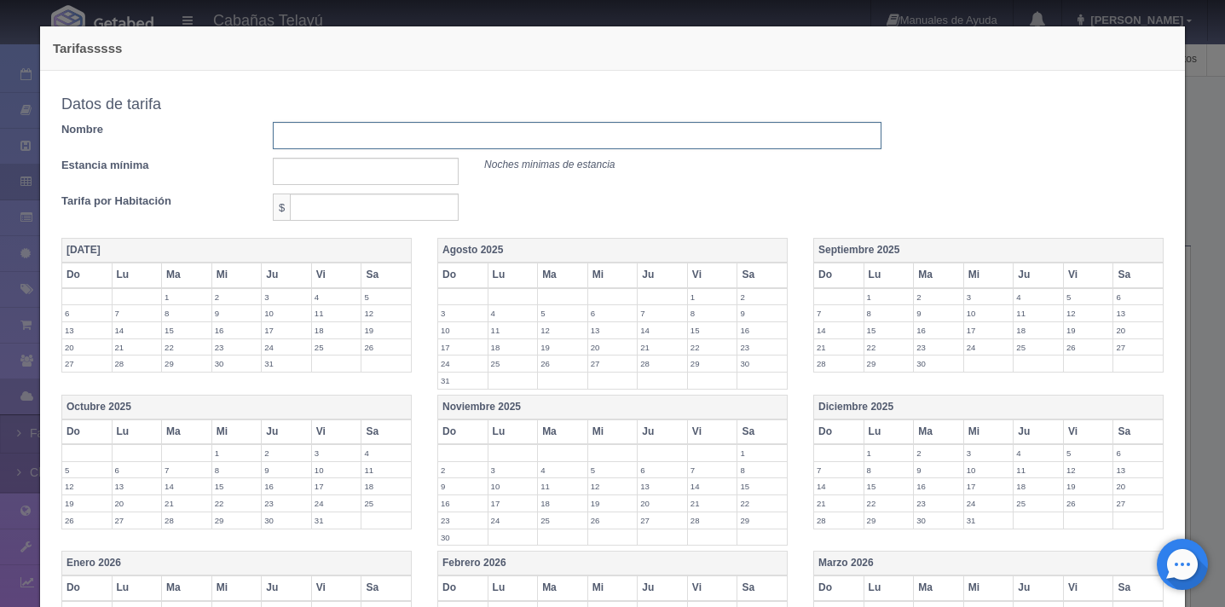
click at [420, 142] on input "text" at bounding box center [577, 135] width 609 height 27
type input "del [DATE] al [DATE]"
click at [425, 179] on input "text" at bounding box center [366, 171] width 186 height 27
type input "1"
click at [379, 211] on input "text" at bounding box center [374, 207] width 169 height 27
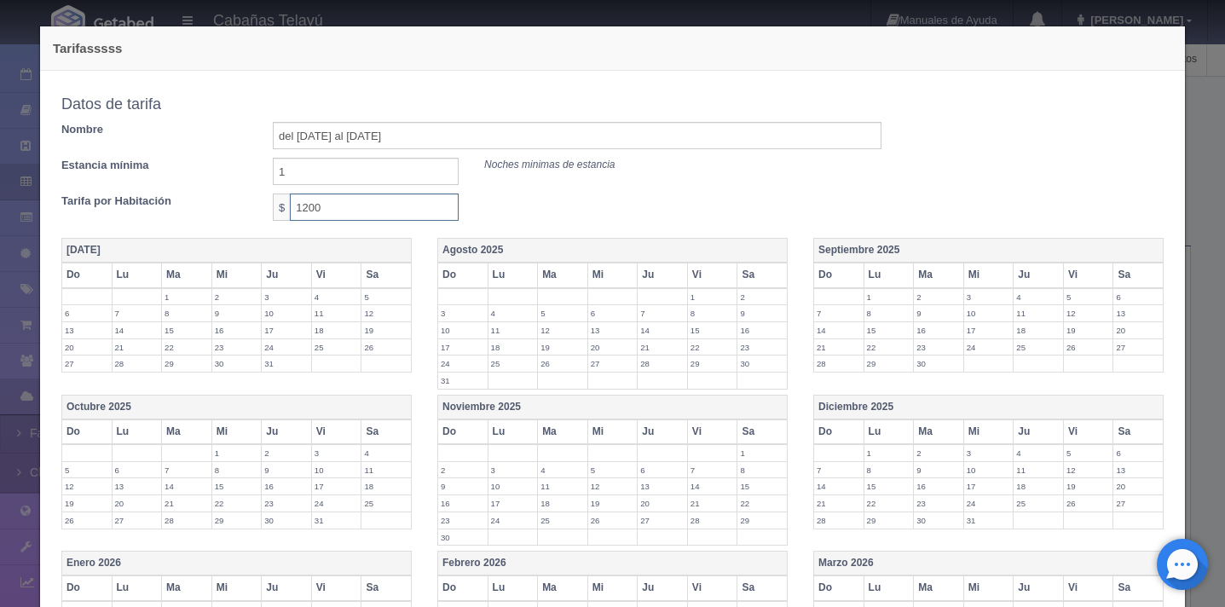
type input "1200"
click at [559, 217] on div "Tarifa por Habitación $ 1200" at bounding box center [472, 207] width 846 height 27
click at [558, 252] on th "Agosto 2025" at bounding box center [612, 251] width 350 height 25
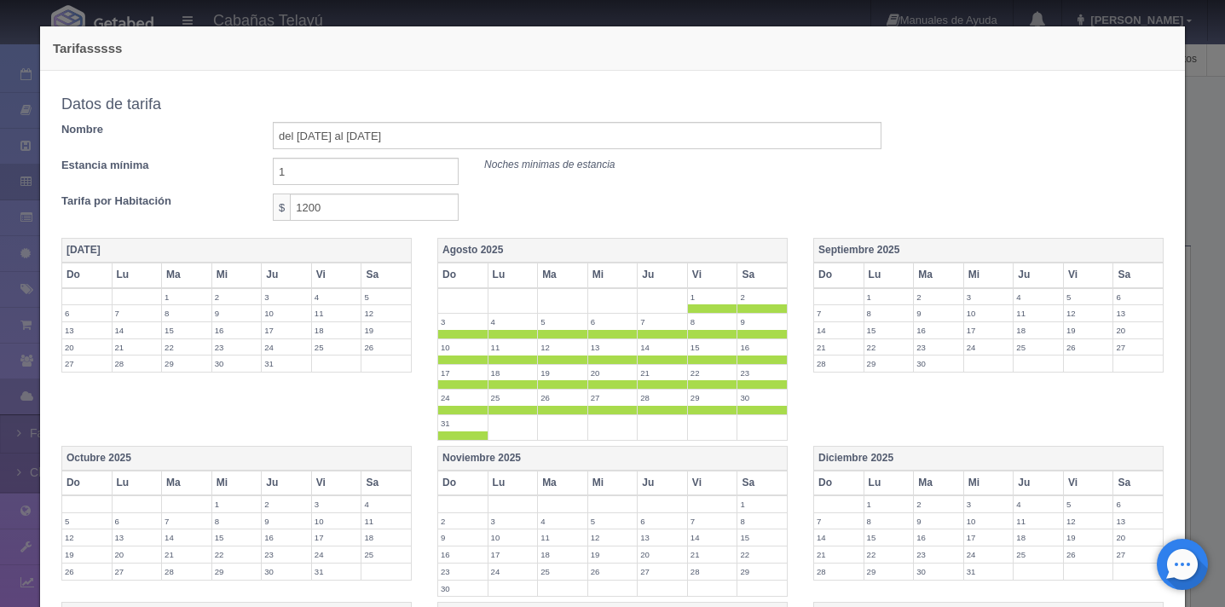
click at [709, 312] on span at bounding box center [712, 308] width 49 height 9
click at [744, 311] on span at bounding box center [762, 308] width 49 height 9
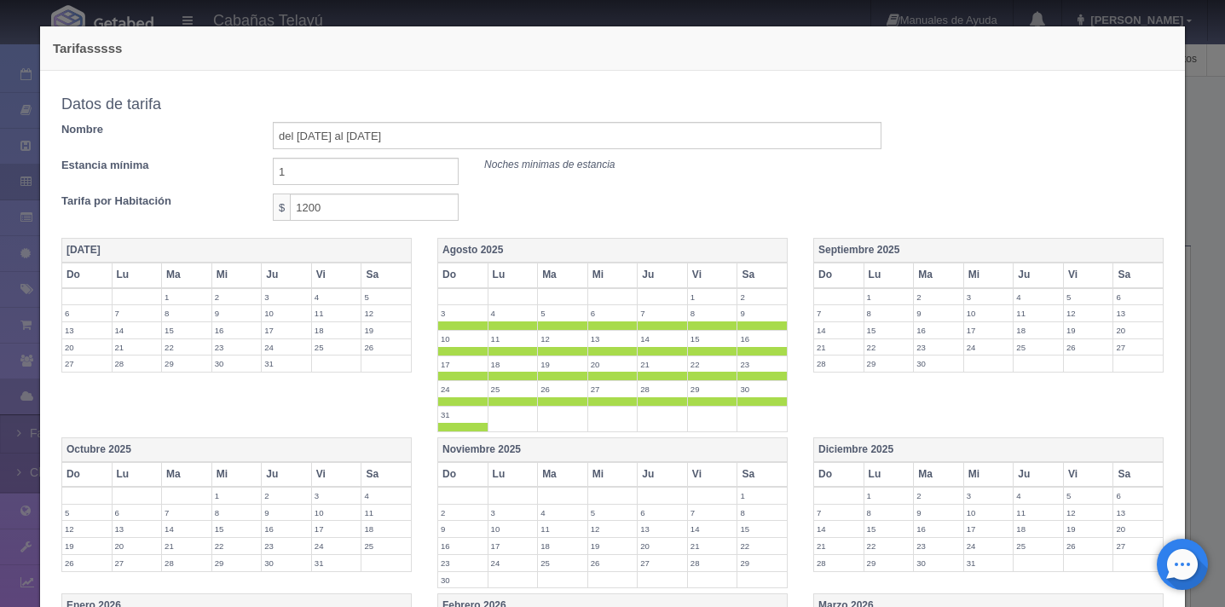
click at [471, 325] on span at bounding box center [462, 325] width 49 height 9
click at [489, 325] on span at bounding box center [513, 325] width 49 height 9
click at [548, 325] on span at bounding box center [562, 325] width 49 height 9
click at [596, 327] on span at bounding box center [612, 325] width 49 height 9
click at [659, 323] on span at bounding box center [662, 325] width 49 height 9
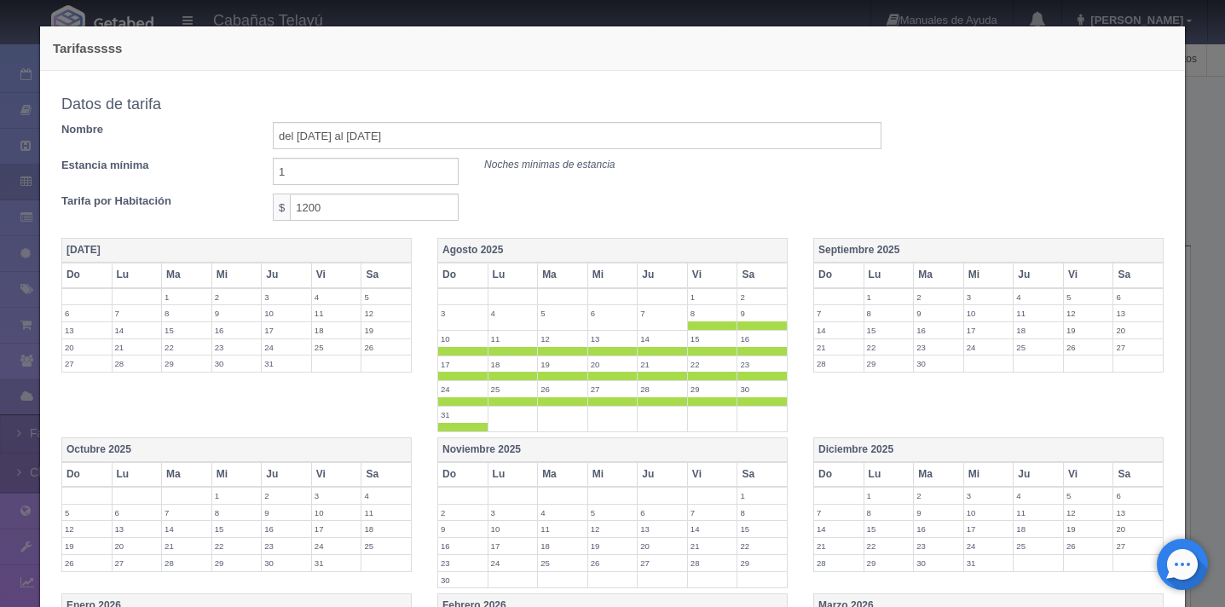
click at [700, 322] on span at bounding box center [712, 325] width 49 height 9
click at [739, 326] on span at bounding box center [762, 325] width 49 height 9
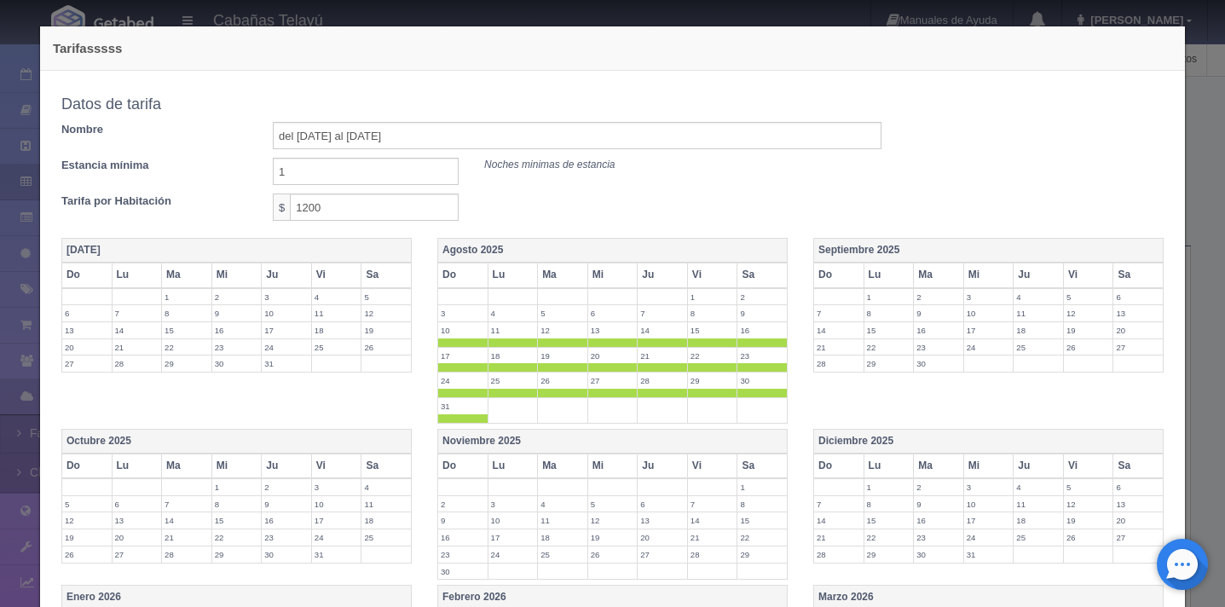
scroll to position [418, 0]
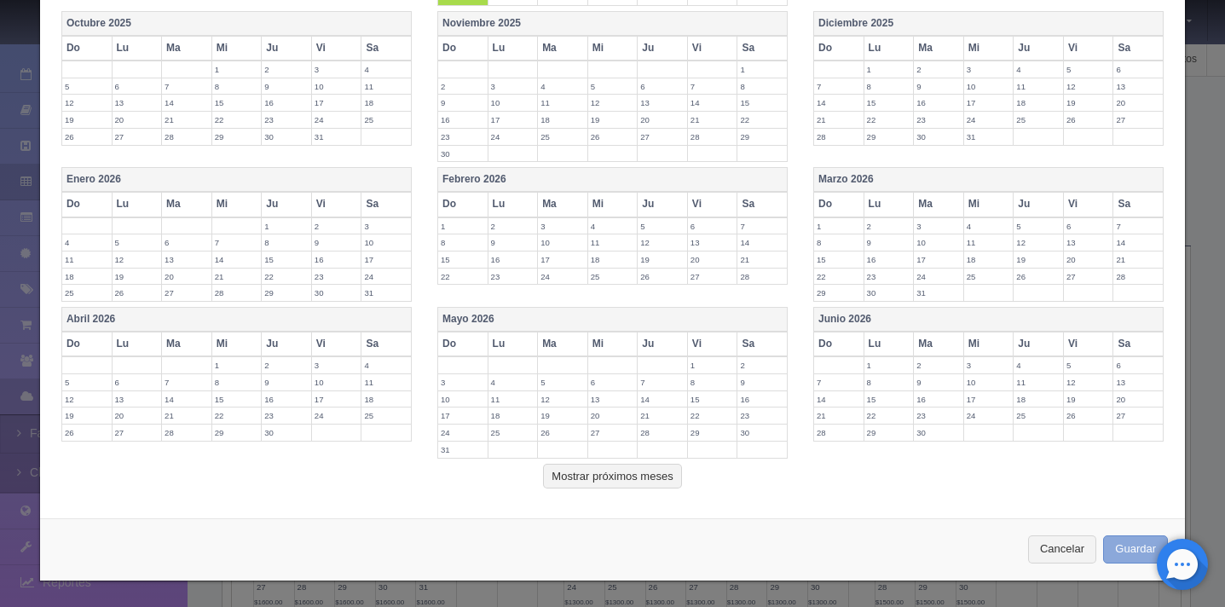
click at [1130, 553] on button "Guardar" at bounding box center [1135, 549] width 65 height 28
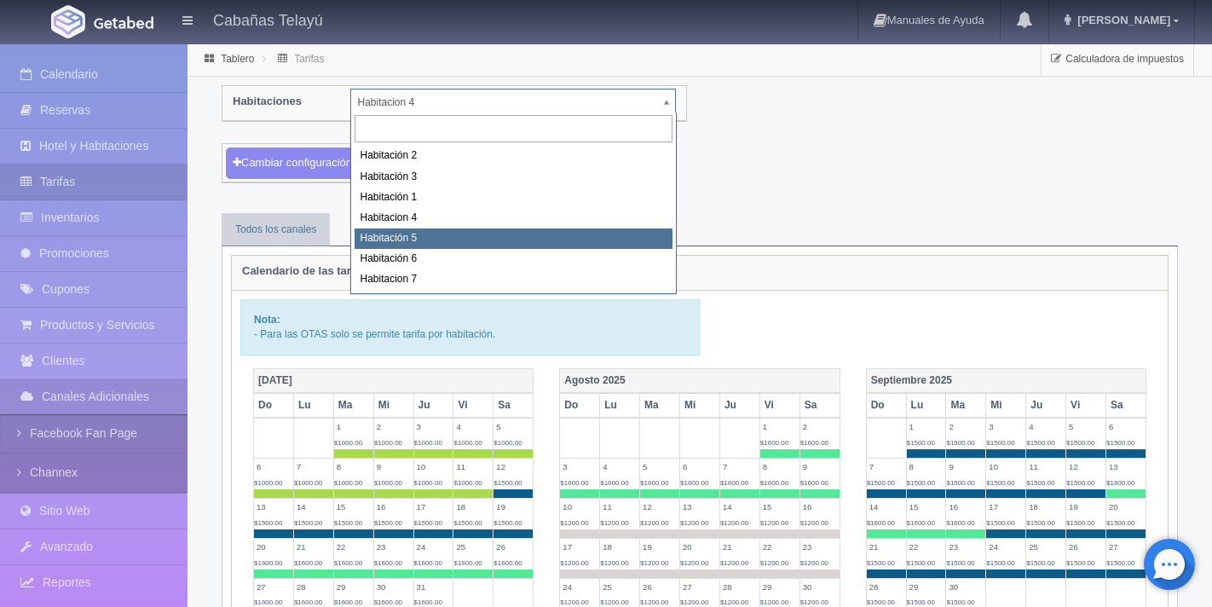
select select "2199"
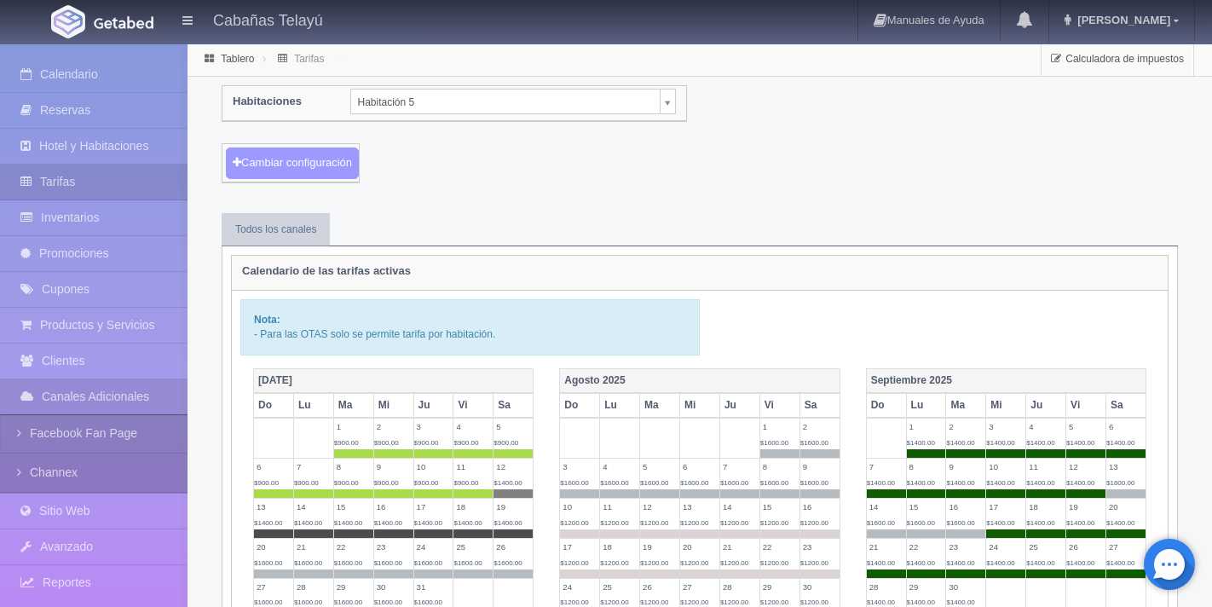
click at [325, 174] on button "Cambiar configuración" at bounding box center [292, 164] width 133 height 32
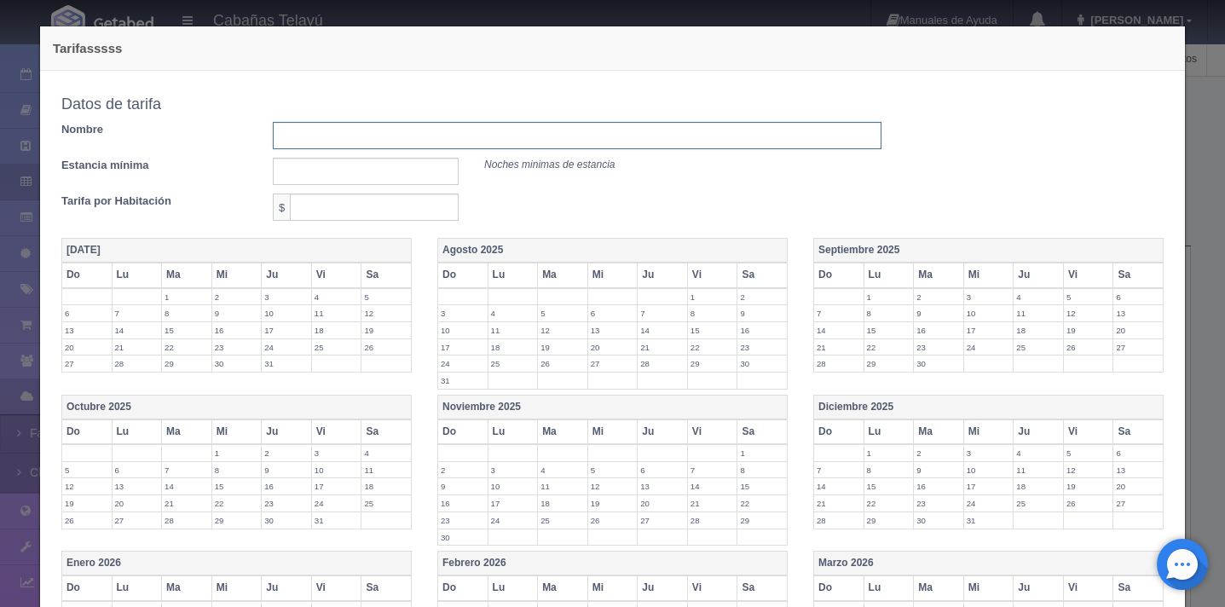
click at [364, 130] on input "text" at bounding box center [577, 135] width 609 height 27
type input "del [DATE] al [DATE]"
click at [413, 173] on input "text" at bounding box center [366, 171] width 186 height 27
type input "1"
click at [391, 207] on input "text" at bounding box center [374, 207] width 169 height 27
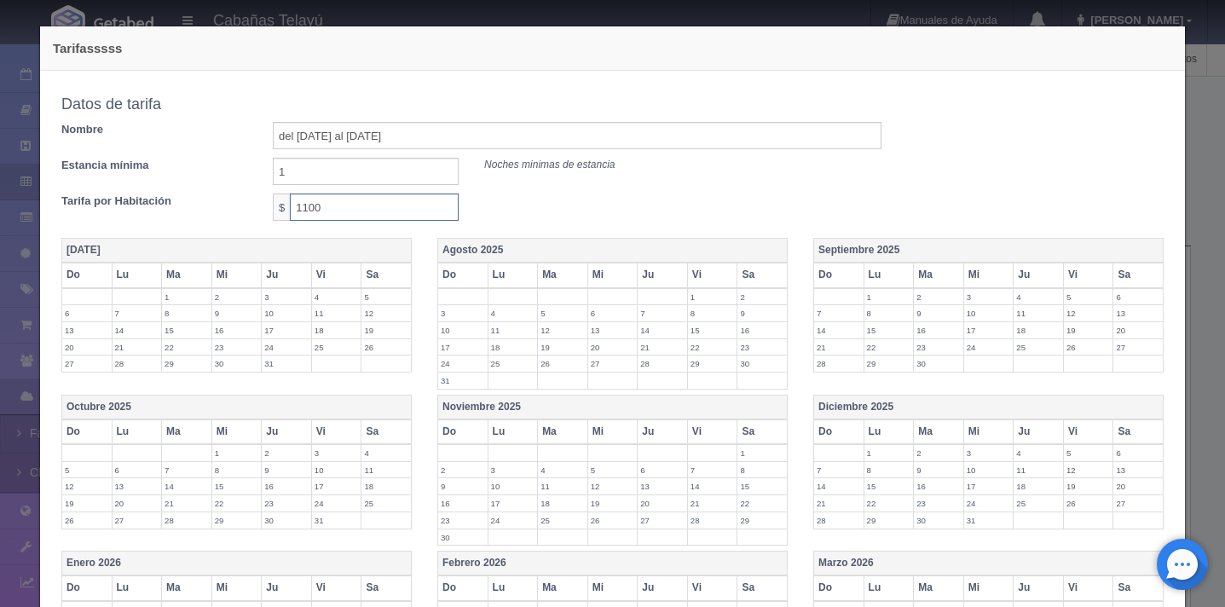
type input "1100"
click at [713, 180] on div "Estancia mínima 1 Noches minimas de estancia" at bounding box center [472, 171] width 846 height 27
click at [655, 247] on th "Agosto 2025" at bounding box center [612, 251] width 350 height 25
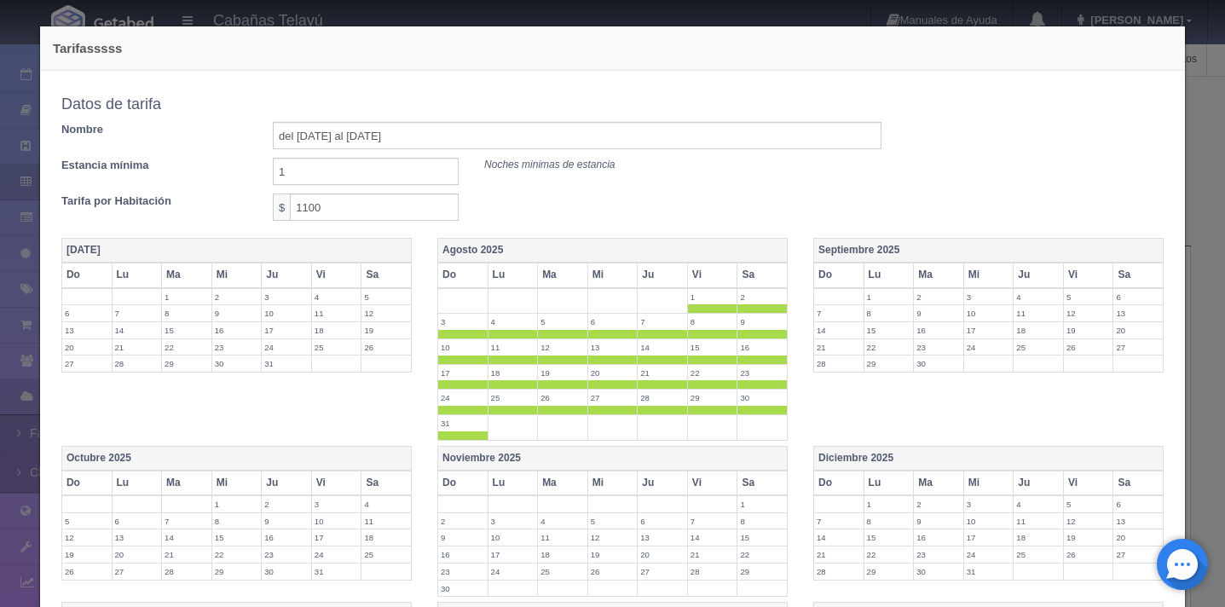
click at [703, 311] on span at bounding box center [712, 308] width 49 height 9
click at [767, 314] on label "9" at bounding box center [762, 322] width 49 height 16
click at [458, 337] on span at bounding box center [462, 334] width 49 height 9
click at [490, 337] on span at bounding box center [513, 334] width 49 height 9
click at [544, 337] on span at bounding box center [562, 334] width 49 height 9
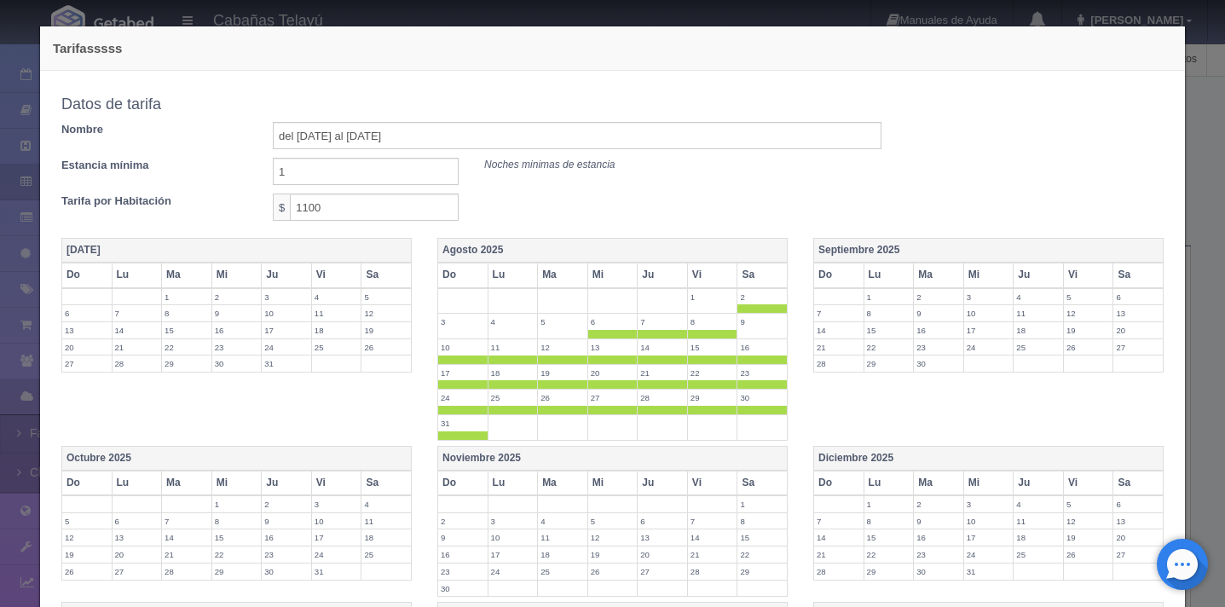
click at [597, 335] on span at bounding box center [612, 334] width 49 height 9
click at [645, 336] on span at bounding box center [662, 334] width 49 height 9
click at [702, 333] on span at bounding box center [712, 334] width 49 height 9
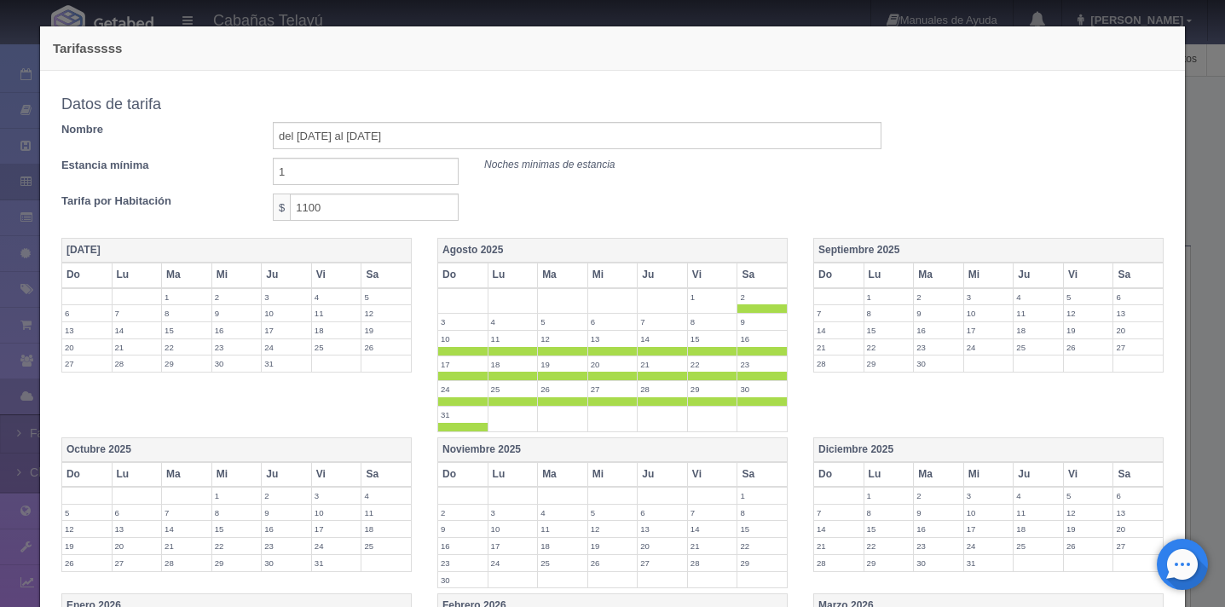
click at [746, 308] on span at bounding box center [762, 308] width 49 height 9
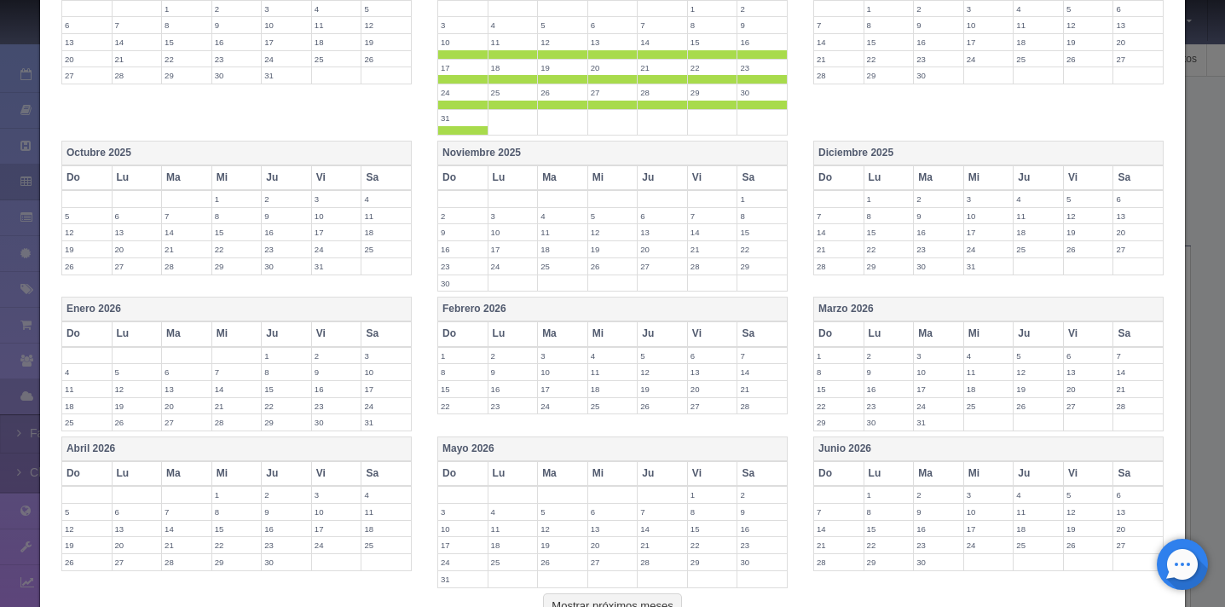
scroll to position [418, 0]
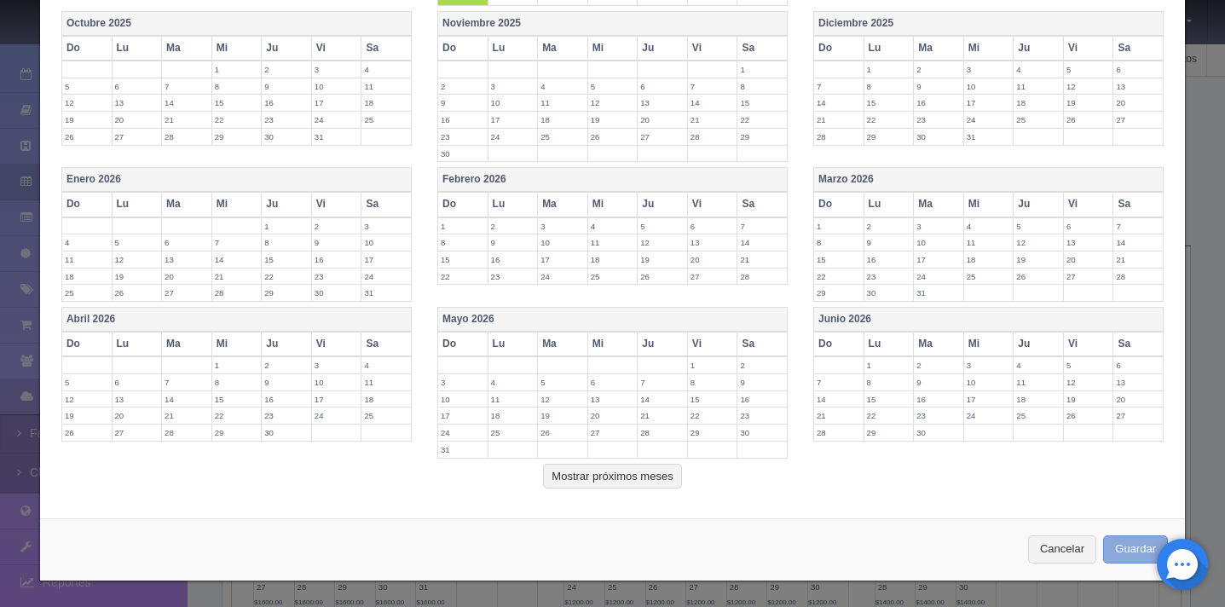
click at [1133, 563] on button "Guardar" at bounding box center [1135, 549] width 65 height 28
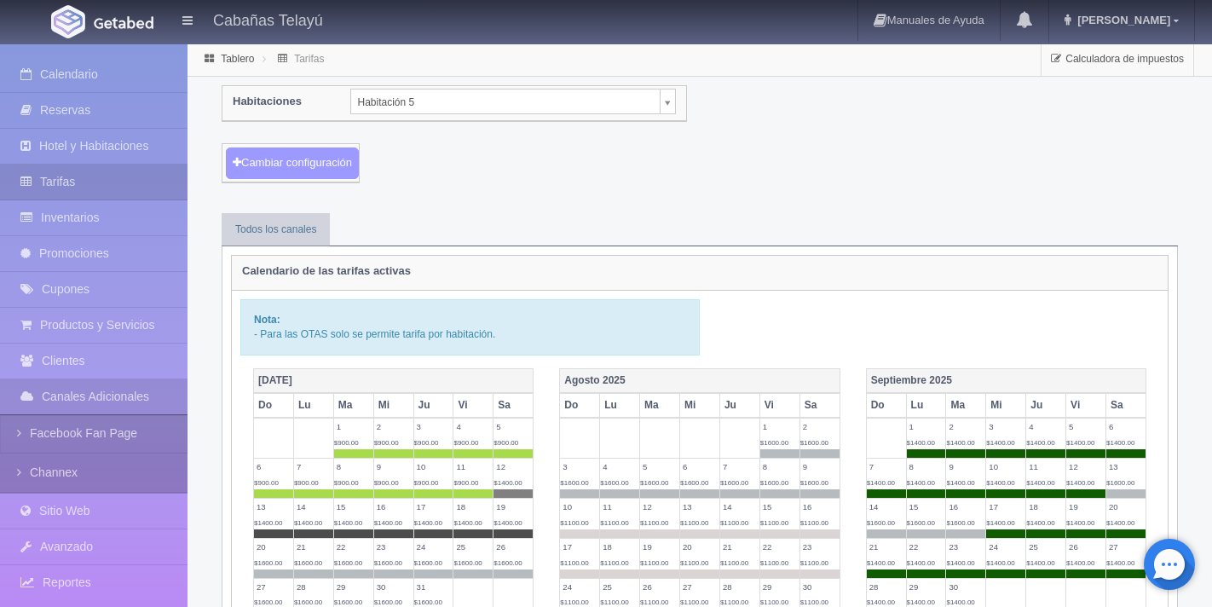
click at [319, 160] on button "Cambiar configuración" at bounding box center [292, 164] width 133 height 32
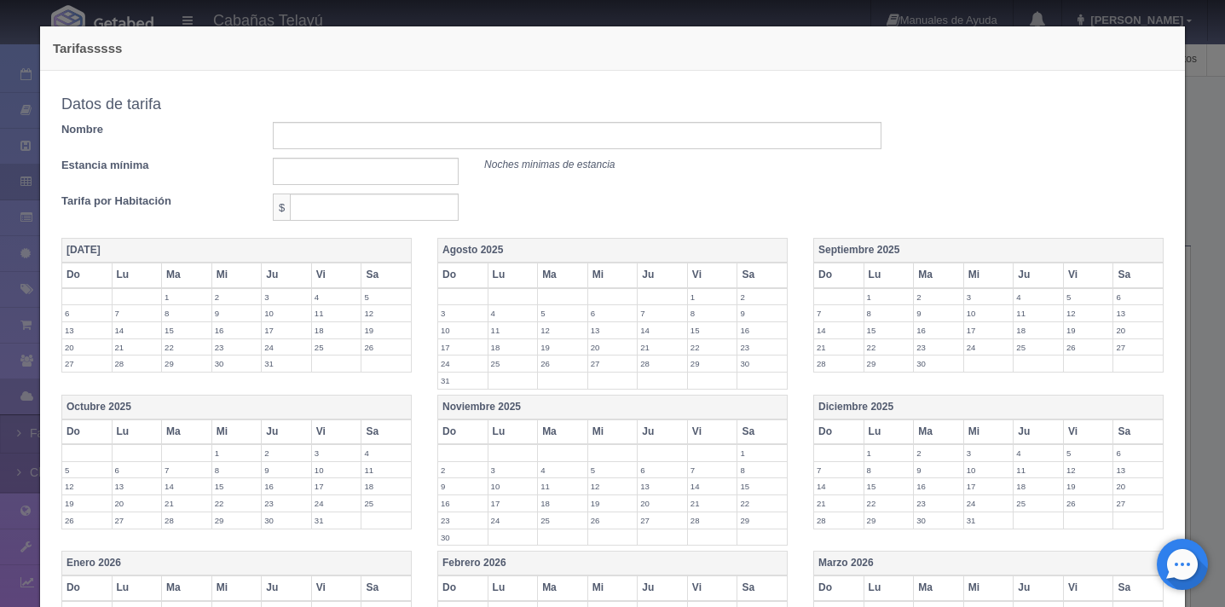
click at [1201, 127] on div "Tarifasssss Copiar tarifa a la habitación Habitación 5 Habitación 2 Habitación …" at bounding box center [612, 303] width 1225 height 607
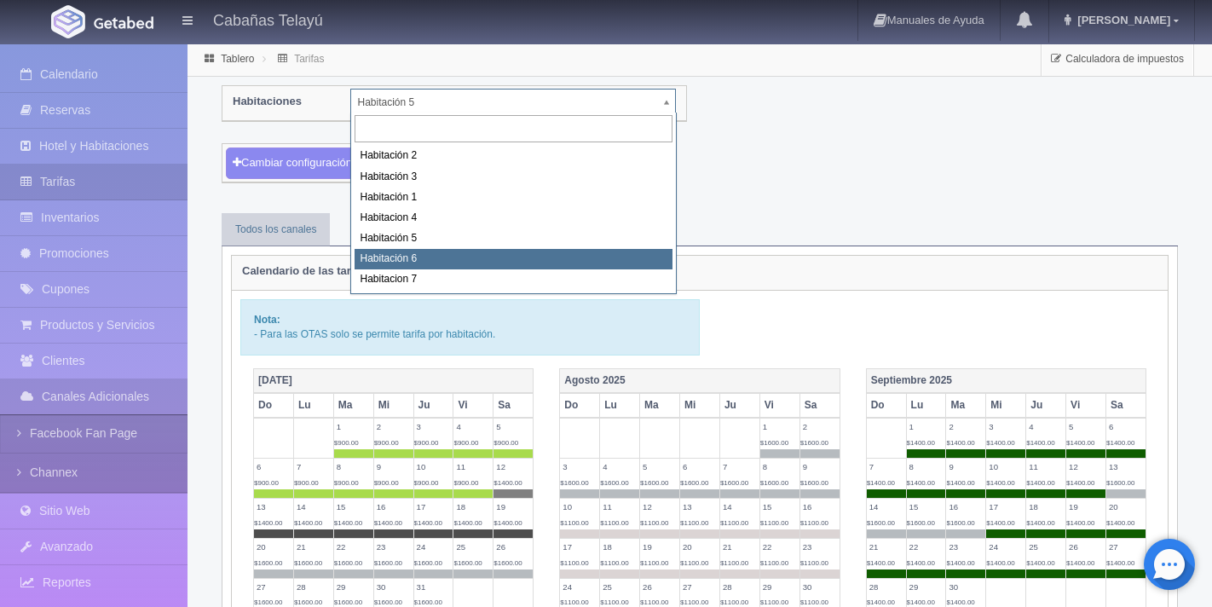
select select "2200"
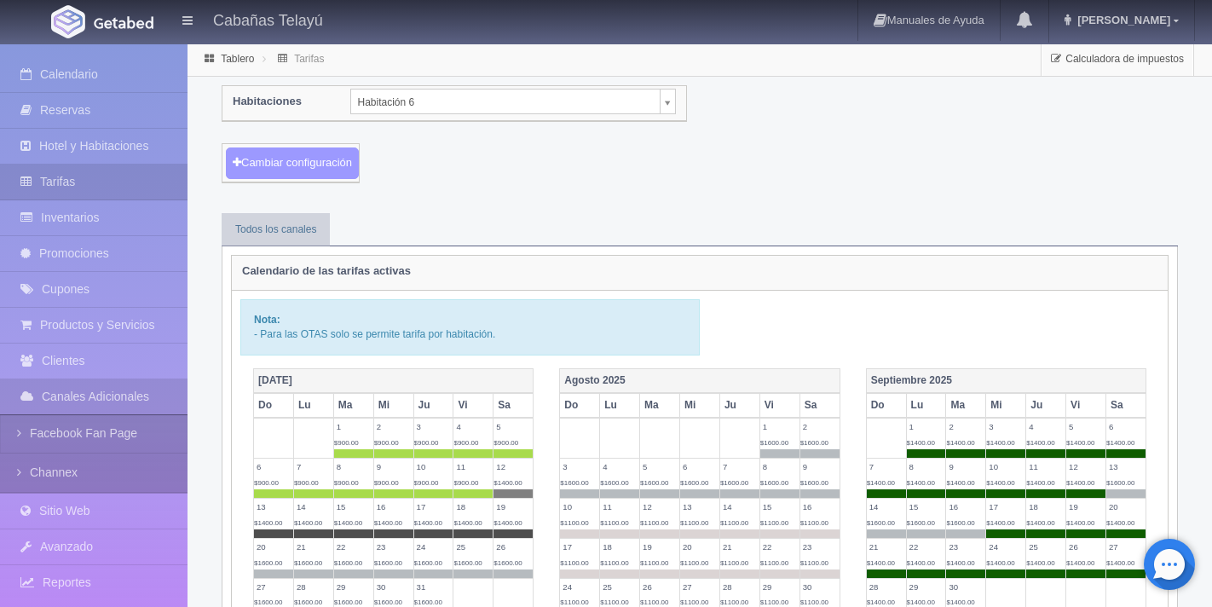
click at [298, 170] on button "Cambiar configuración" at bounding box center [292, 164] width 133 height 32
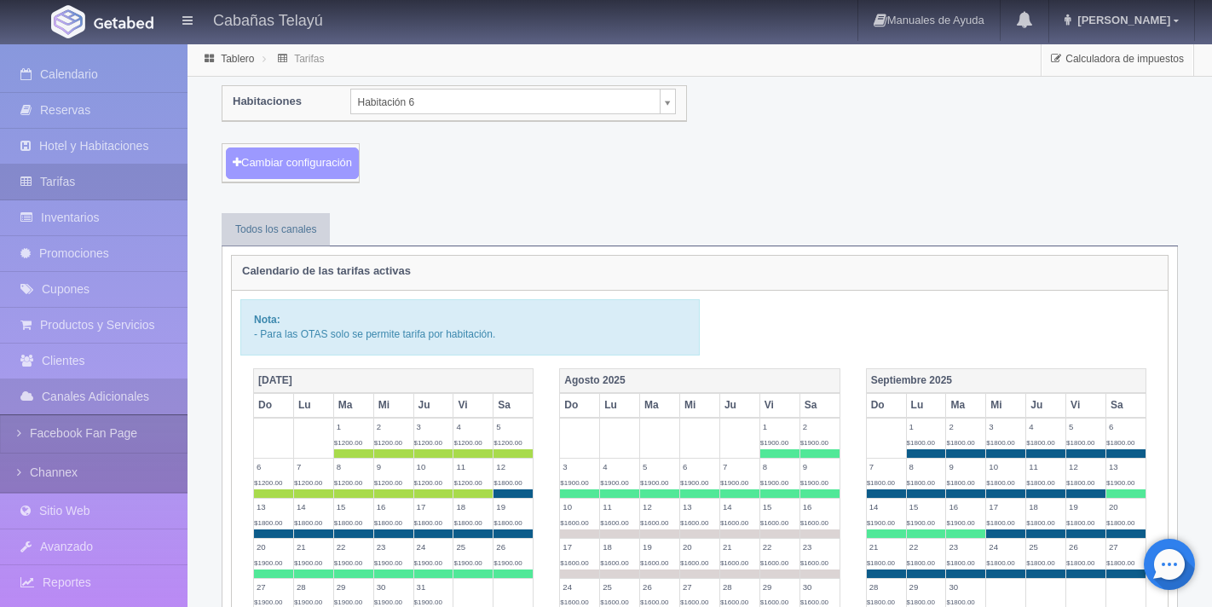
click at [334, 161] on button "Cambiar configuración" at bounding box center [292, 164] width 133 height 32
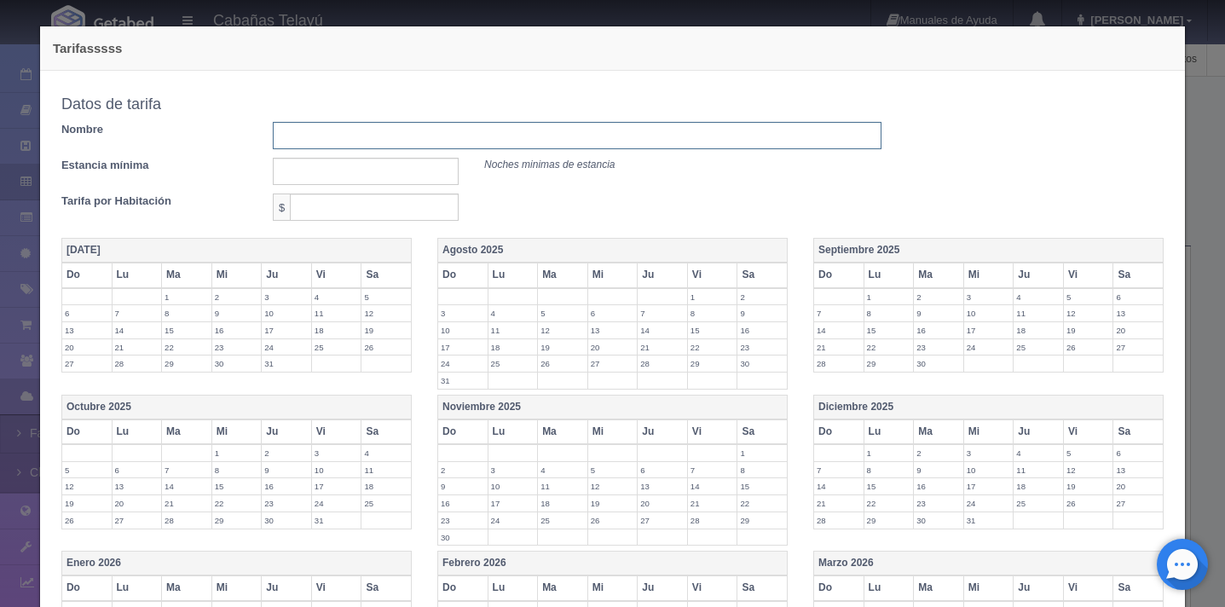
click at [344, 131] on input "text" at bounding box center [577, 135] width 609 height 27
type input "del [DATE] al [DATE][PERSON_NAME]"
click at [402, 174] on input "text" at bounding box center [366, 171] width 186 height 27
type input "1"
click at [377, 220] on input "text" at bounding box center [374, 207] width 169 height 27
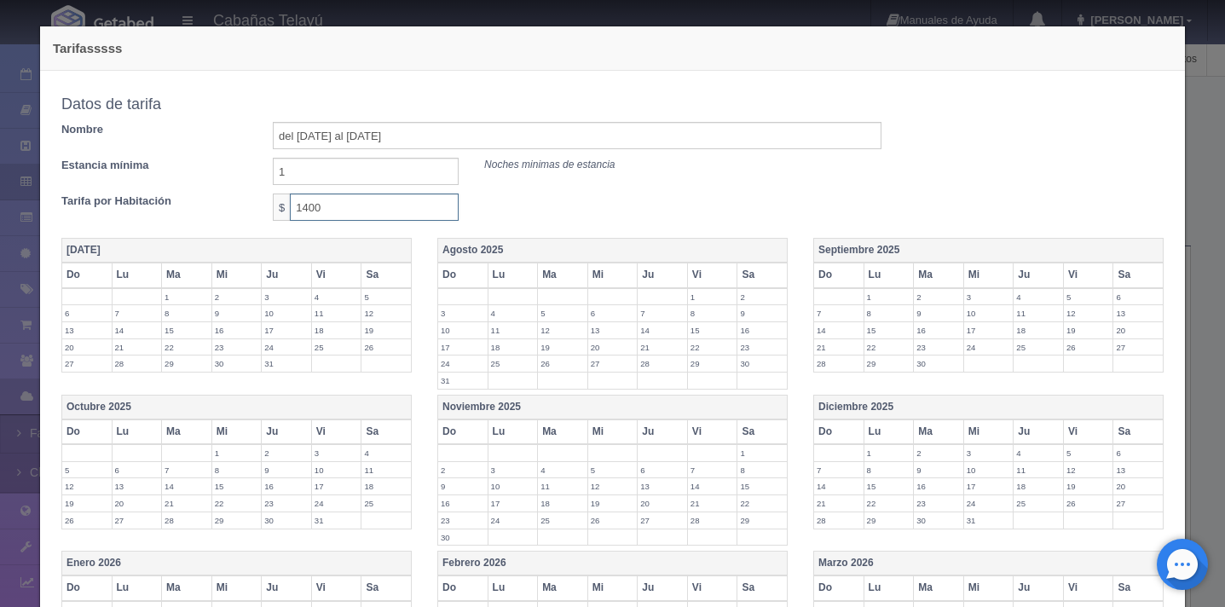
type input "1400"
click at [509, 205] on div "Tarifa por Habitación $ 1400" at bounding box center [472, 207] width 846 height 27
click at [585, 260] on th "Agosto 2025" at bounding box center [612, 251] width 350 height 25
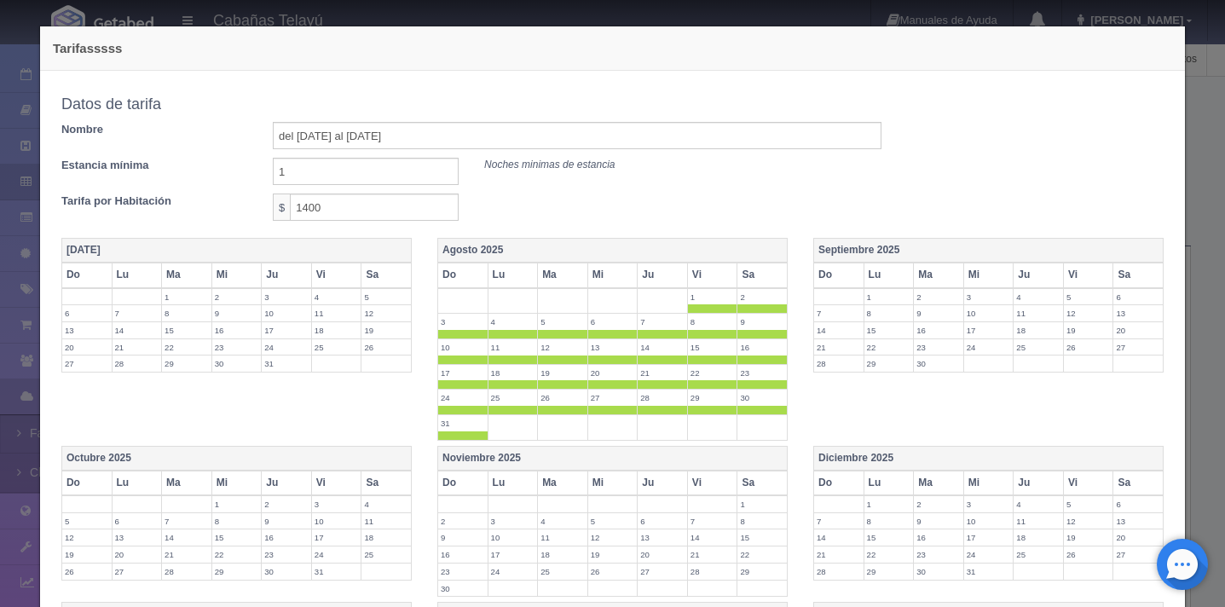
click at [715, 303] on label "1" at bounding box center [712, 297] width 49 height 16
click at [751, 308] on span at bounding box center [762, 308] width 49 height 9
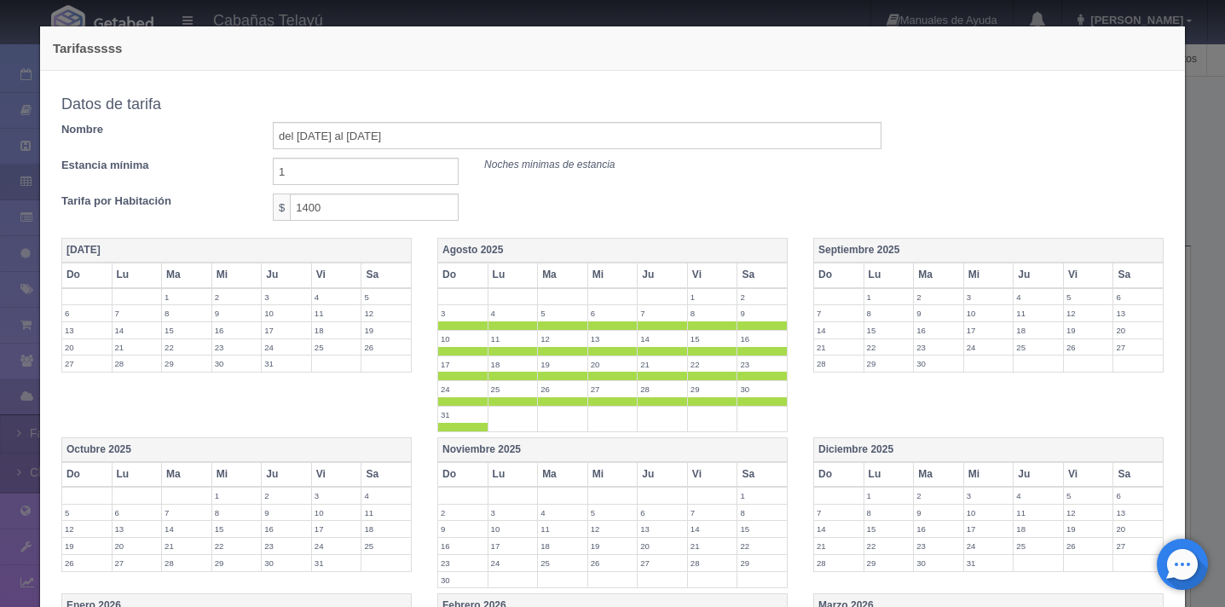
click at [470, 325] on span at bounding box center [462, 325] width 49 height 9
click at [493, 325] on span at bounding box center [513, 325] width 49 height 9
click at [541, 325] on span at bounding box center [562, 325] width 49 height 9
click at [595, 329] on span at bounding box center [612, 325] width 49 height 9
click at [668, 322] on span at bounding box center [662, 325] width 49 height 9
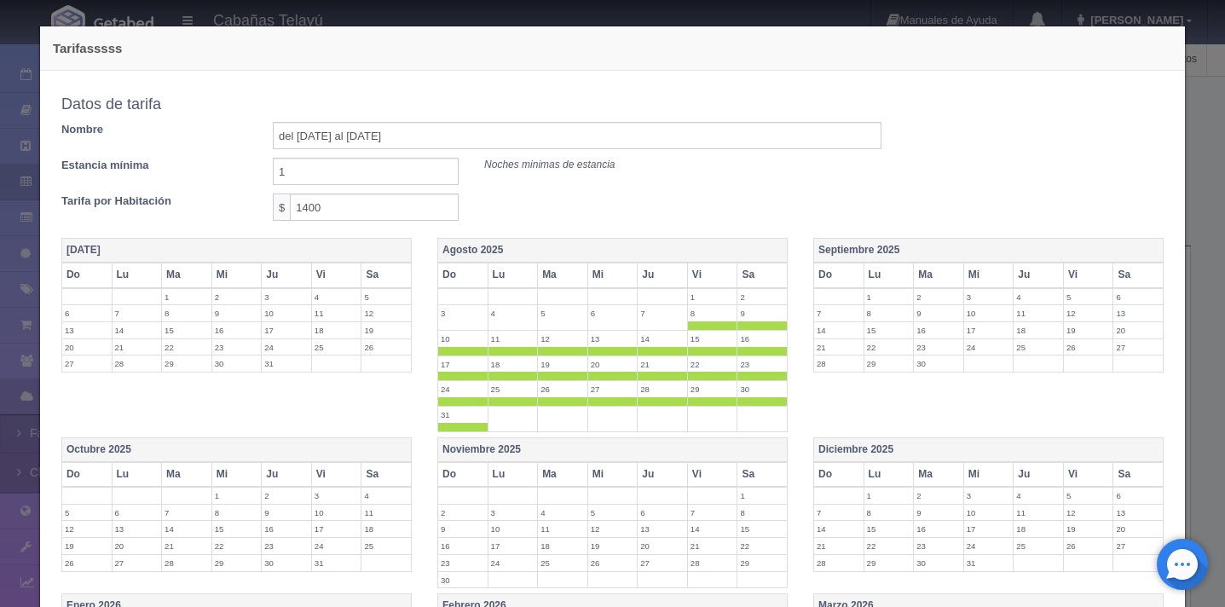
click at [710, 325] on span at bounding box center [712, 325] width 49 height 9
click at [752, 325] on span at bounding box center [762, 325] width 49 height 9
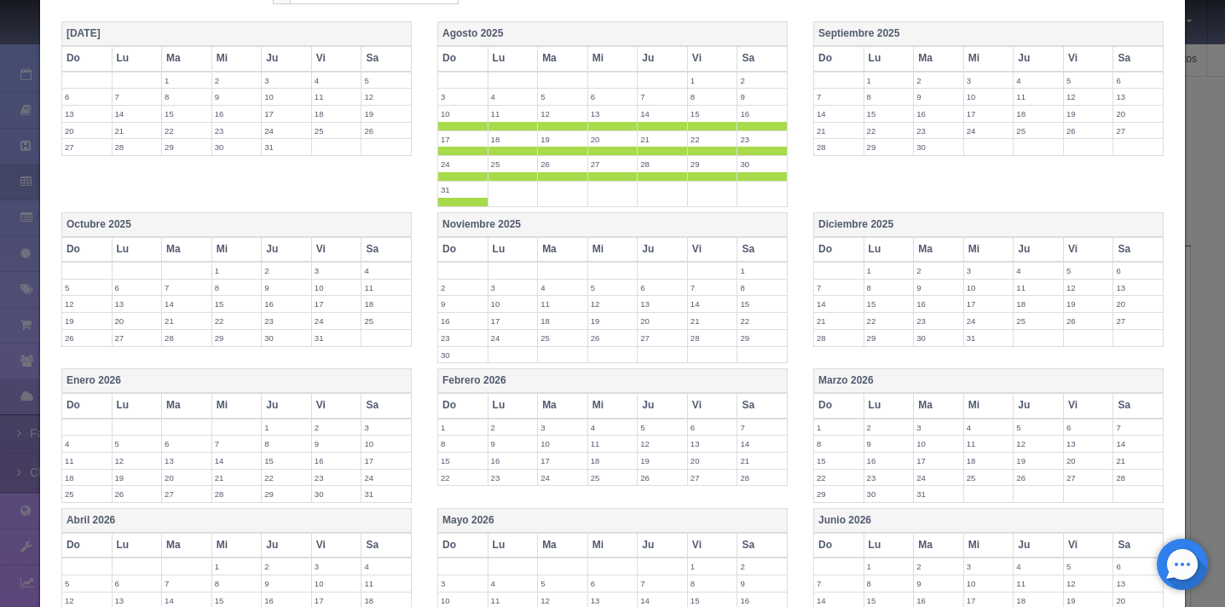
scroll to position [418, 0]
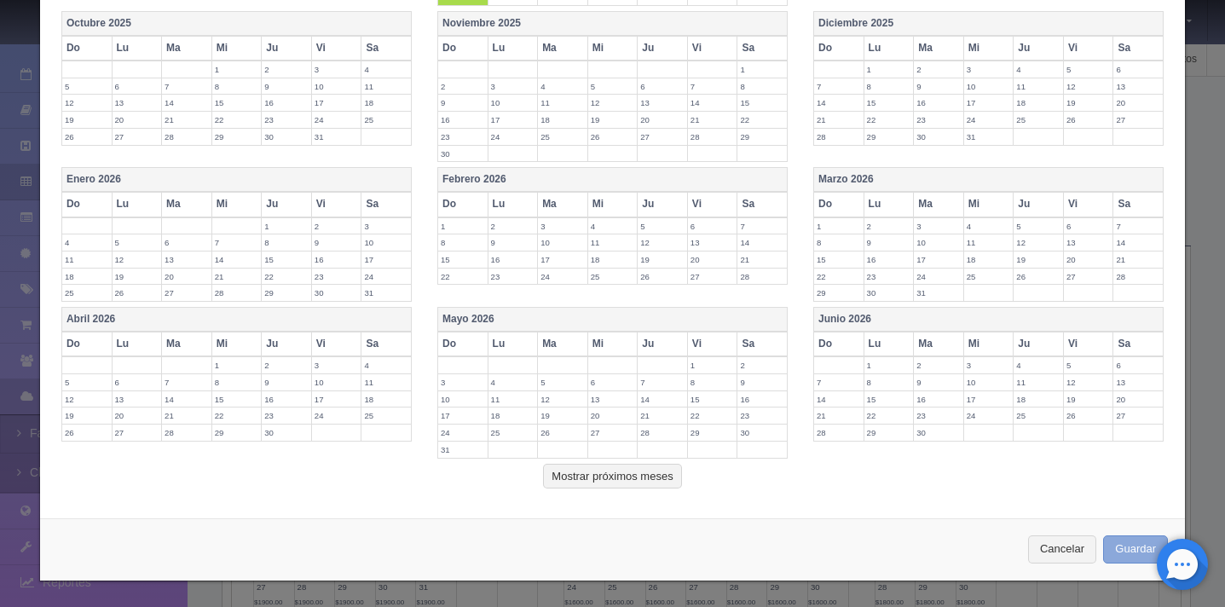
click at [1130, 548] on button "Guardar" at bounding box center [1135, 549] width 65 height 28
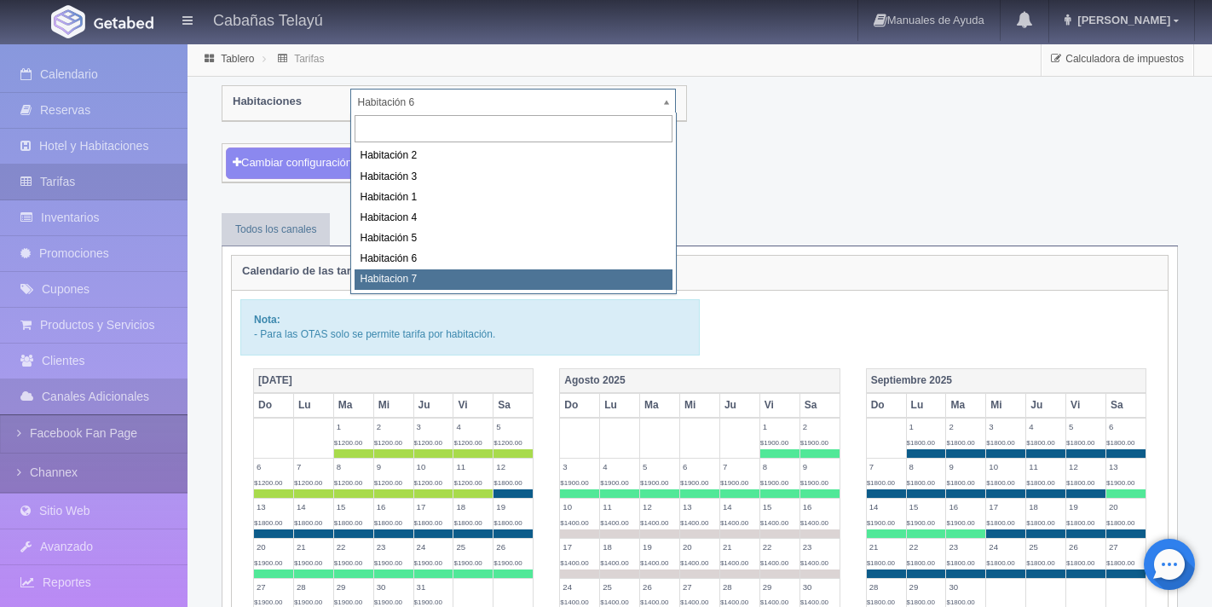
select select "2201"
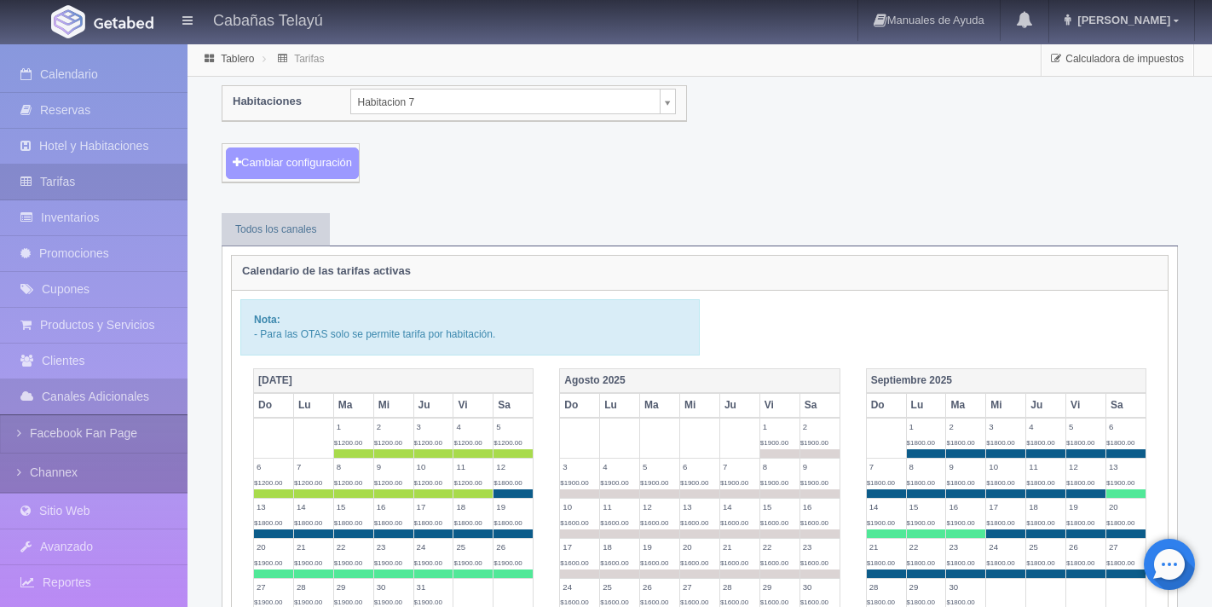
click at [326, 171] on button "Cambiar configuración" at bounding box center [292, 164] width 133 height 32
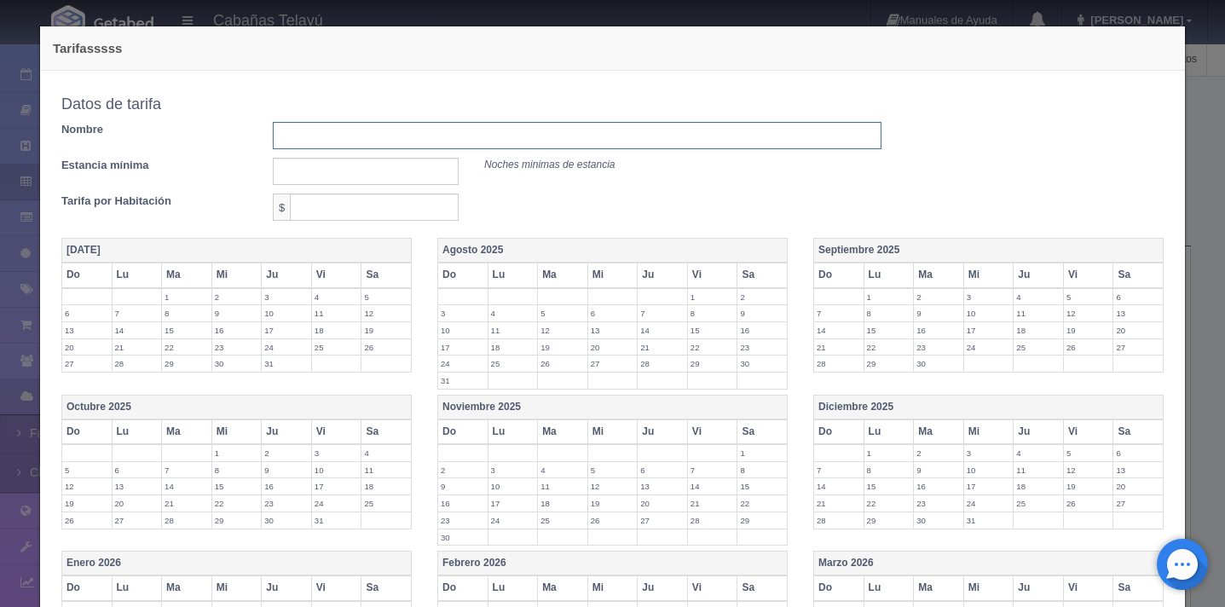
click at [337, 142] on input "text" at bounding box center [577, 135] width 609 height 27
type input "del [DATE] al [DATE]"
click at [388, 180] on input "text" at bounding box center [366, 171] width 186 height 27
type input "1"
click at [385, 207] on input "text" at bounding box center [374, 207] width 169 height 27
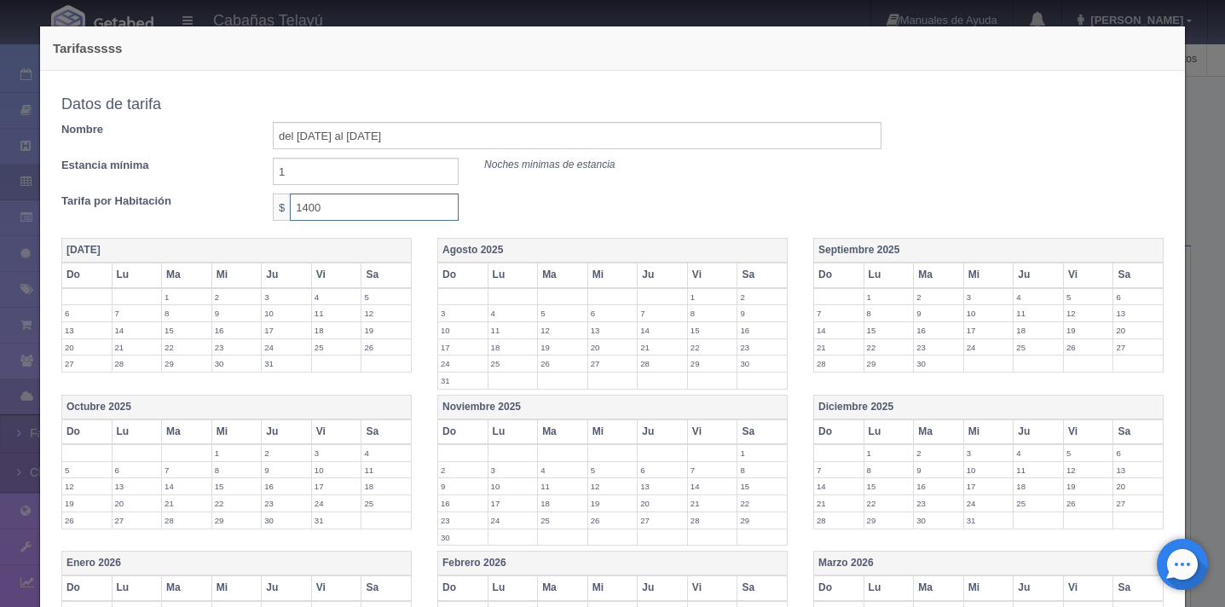
type input "1400"
click at [585, 203] on div "Tarifa por Habitación $ 1400" at bounding box center [472, 207] width 846 height 27
click at [593, 244] on th "Agosto 2025" at bounding box center [612, 251] width 350 height 25
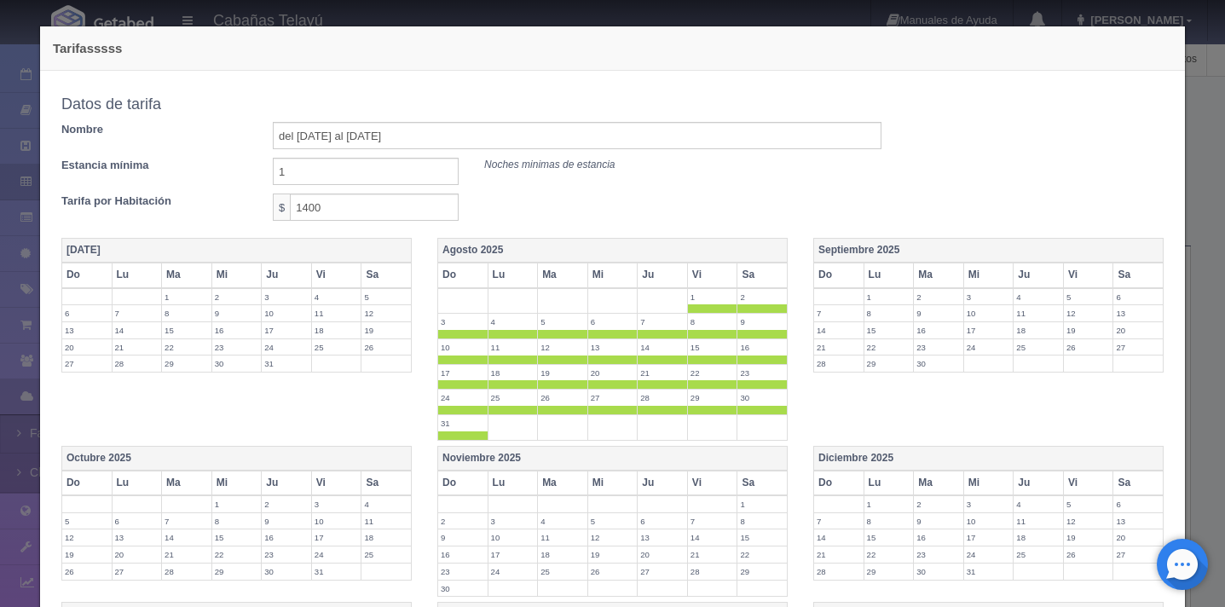
click at [697, 310] on span at bounding box center [712, 308] width 49 height 9
click at [745, 314] on td "9" at bounding box center [763, 327] width 50 height 26
click at [448, 334] on span at bounding box center [462, 334] width 49 height 9
click at [510, 337] on span at bounding box center [513, 334] width 49 height 9
click at [564, 339] on label "12" at bounding box center [562, 347] width 49 height 16
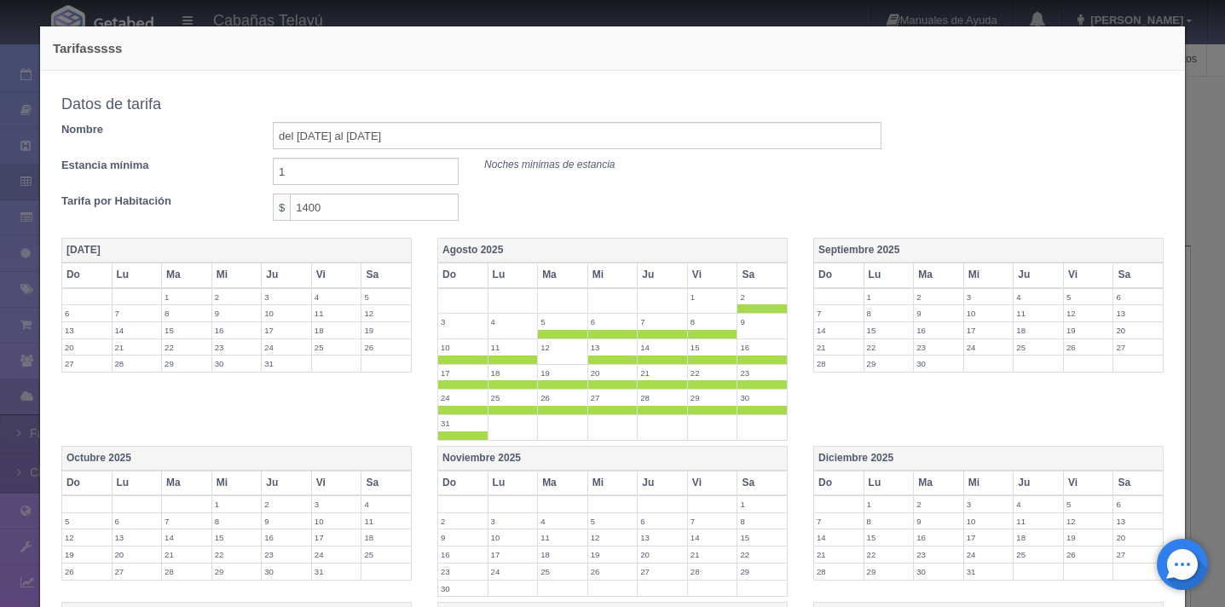
click at [608, 334] on span at bounding box center [612, 334] width 49 height 9
click at [649, 337] on span at bounding box center [662, 334] width 49 height 9
click at [697, 333] on span at bounding box center [712, 334] width 49 height 9
click at [755, 309] on span at bounding box center [762, 308] width 49 height 9
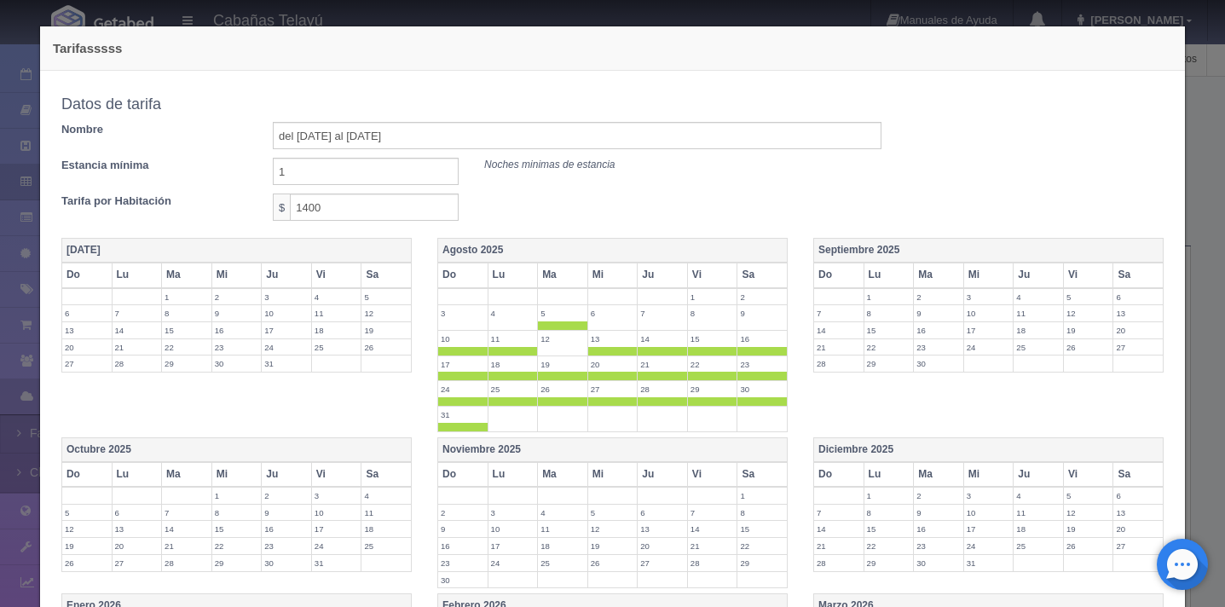
click at [549, 323] on span at bounding box center [562, 325] width 49 height 9
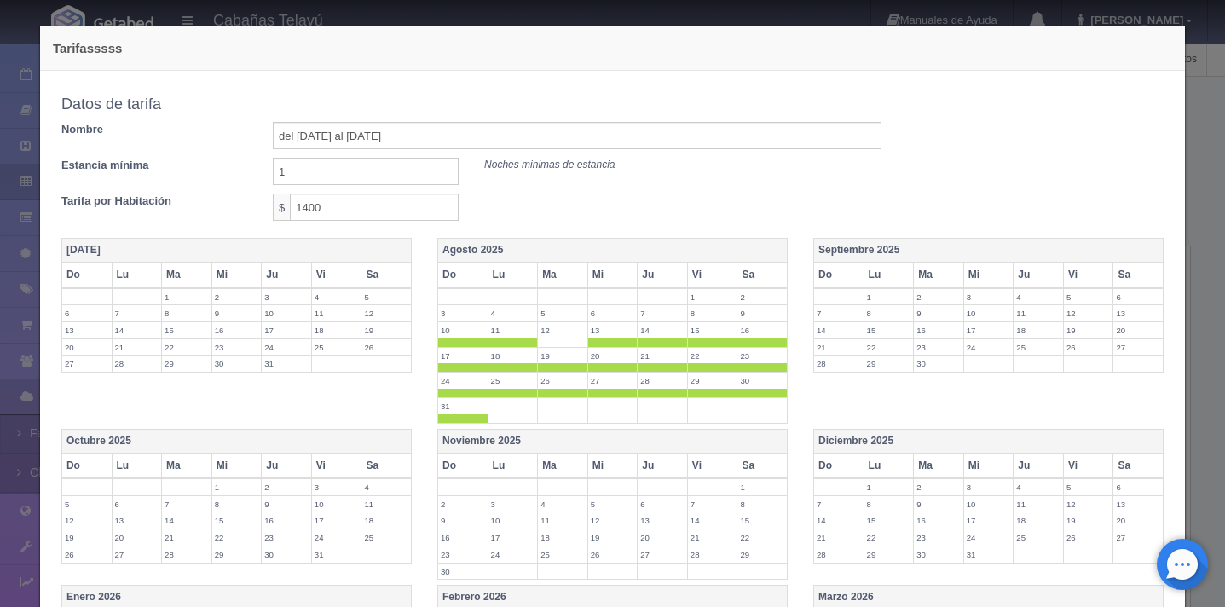
click at [558, 342] on td "12" at bounding box center [563, 334] width 50 height 26
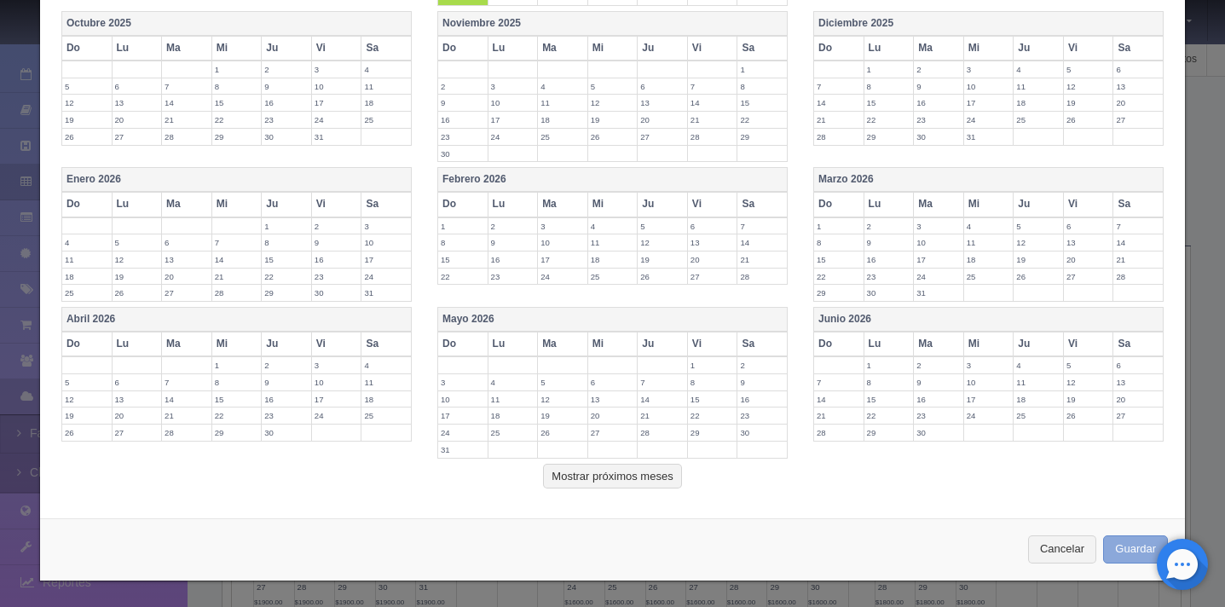
click at [1128, 550] on button "Guardar" at bounding box center [1135, 549] width 65 height 28
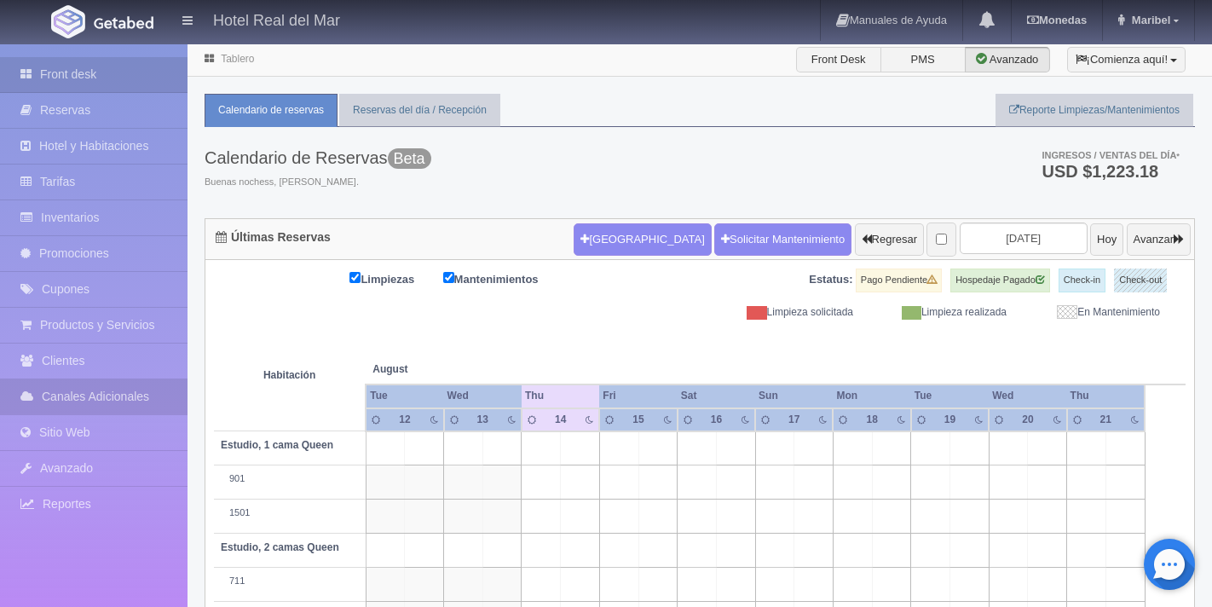
click at [103, 404] on link "Canales Adicionales" at bounding box center [94, 396] width 188 height 35
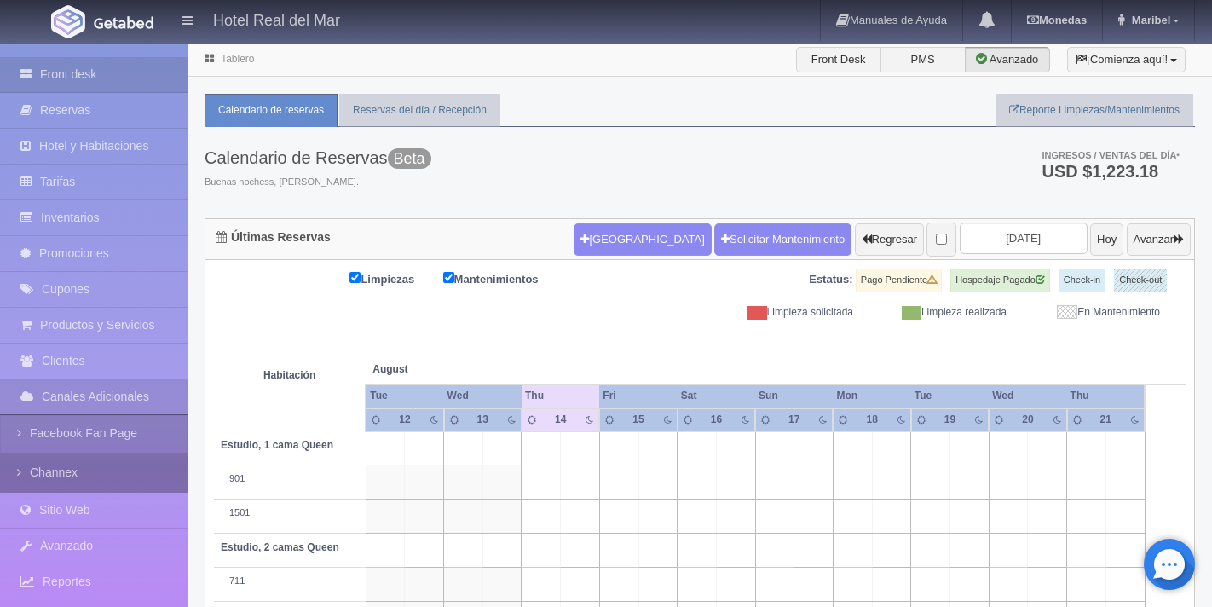
click at [101, 477] on link "Channex" at bounding box center [94, 473] width 188 height 38
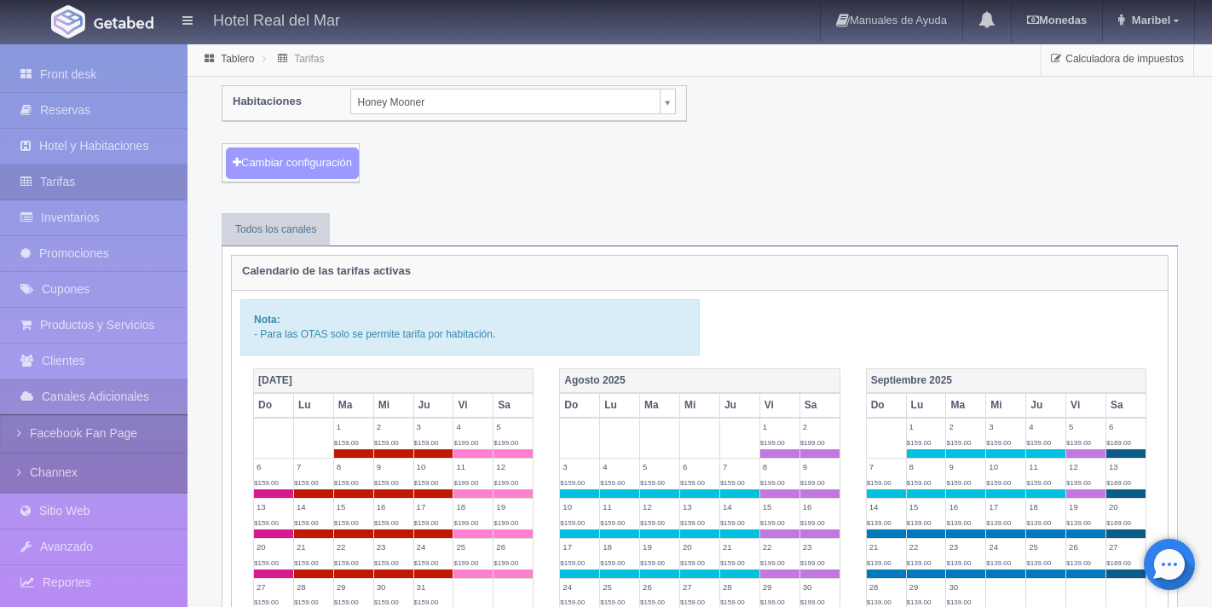
click at [331, 168] on button "Cambiar configuración" at bounding box center [292, 164] width 133 height 32
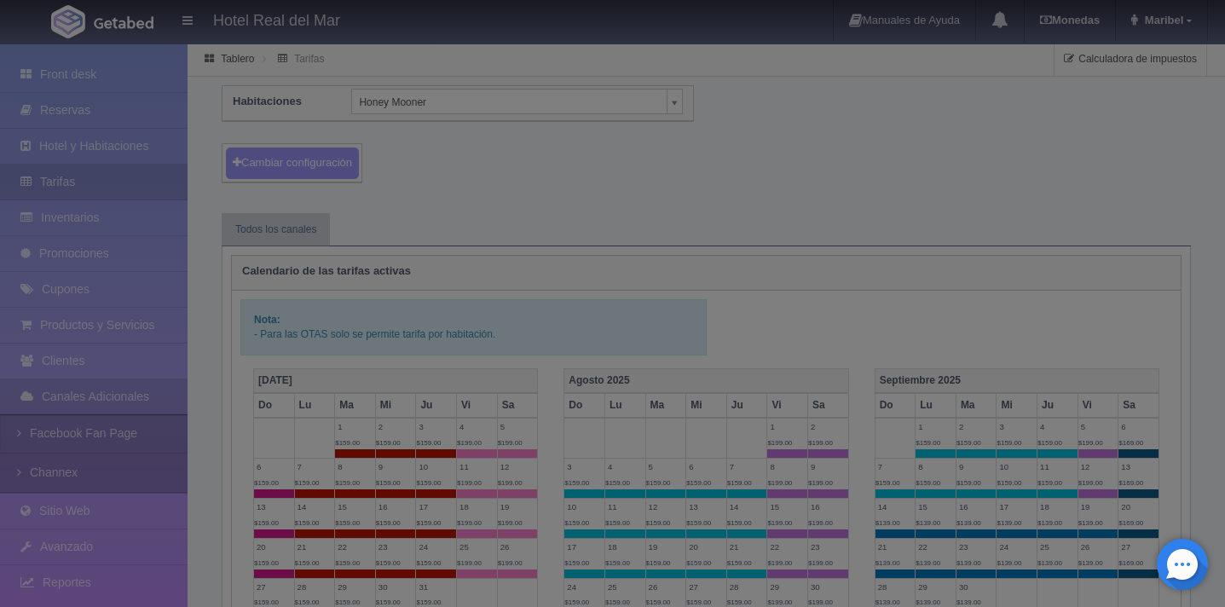
click at [331, 168] on div at bounding box center [612, 303] width 1225 height 607
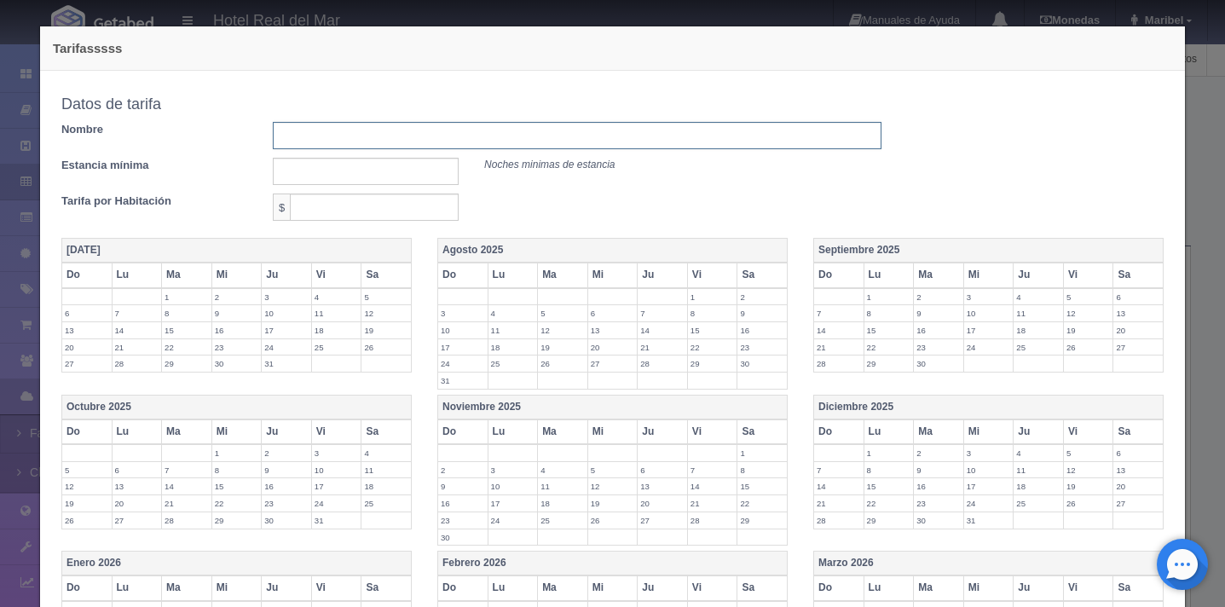
click at [339, 128] on input "text" at bounding box center [577, 135] width 609 height 27
type input "[DATE][PERSON_NAME] AL [DATE][PERSON_NAME]"
click at [327, 159] on input "text" at bounding box center [366, 171] width 186 height 27
type input "1"
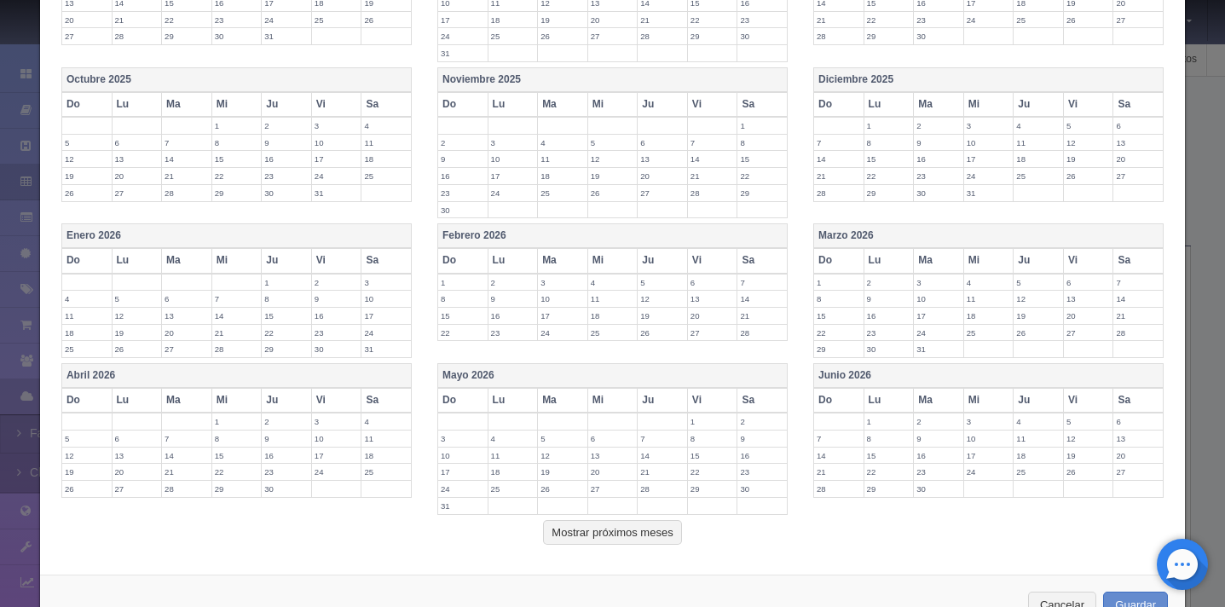
scroll to position [328, 0]
click at [1082, 239] on th "Marzo 2026" at bounding box center [989, 235] width 350 height 25
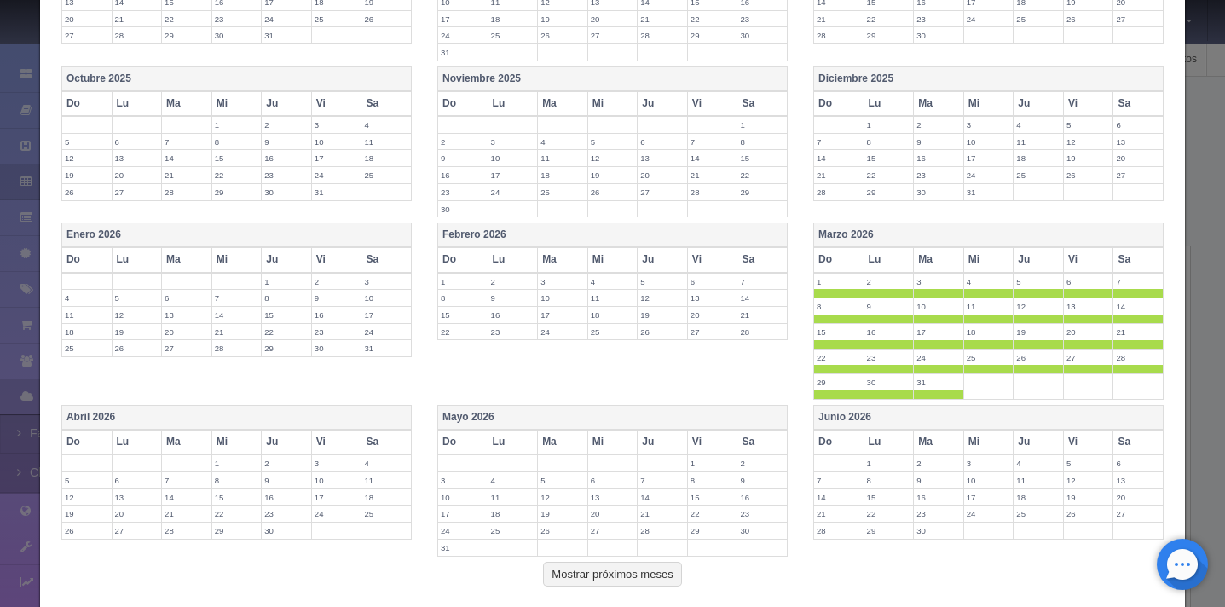
click at [837, 295] on span at bounding box center [838, 293] width 49 height 9
click at [877, 293] on span at bounding box center [889, 293] width 49 height 9
click at [901, 293] on td "2" at bounding box center [889, 286] width 50 height 26
click at [875, 292] on span at bounding box center [889, 293] width 49 height 9
click at [925, 292] on span at bounding box center [938, 293] width 49 height 9
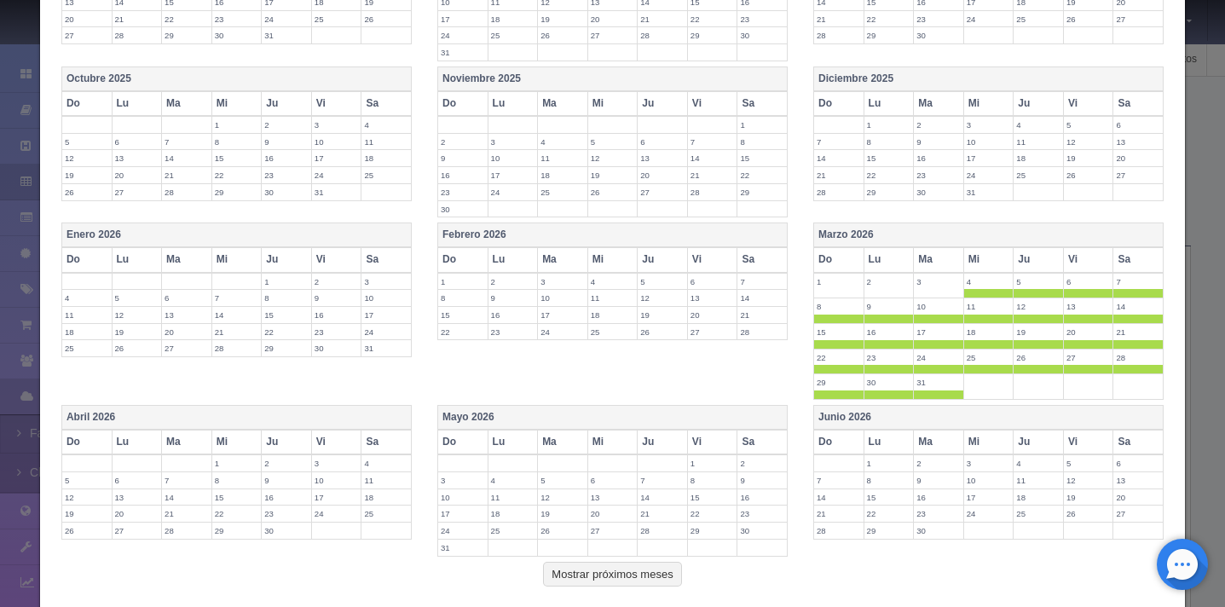
click at [992, 292] on span at bounding box center [988, 293] width 49 height 9
click at [1034, 295] on span at bounding box center [1038, 293] width 49 height 9
click at [1069, 295] on span at bounding box center [1088, 293] width 49 height 9
click at [1143, 294] on span at bounding box center [1138, 293] width 49 height 9
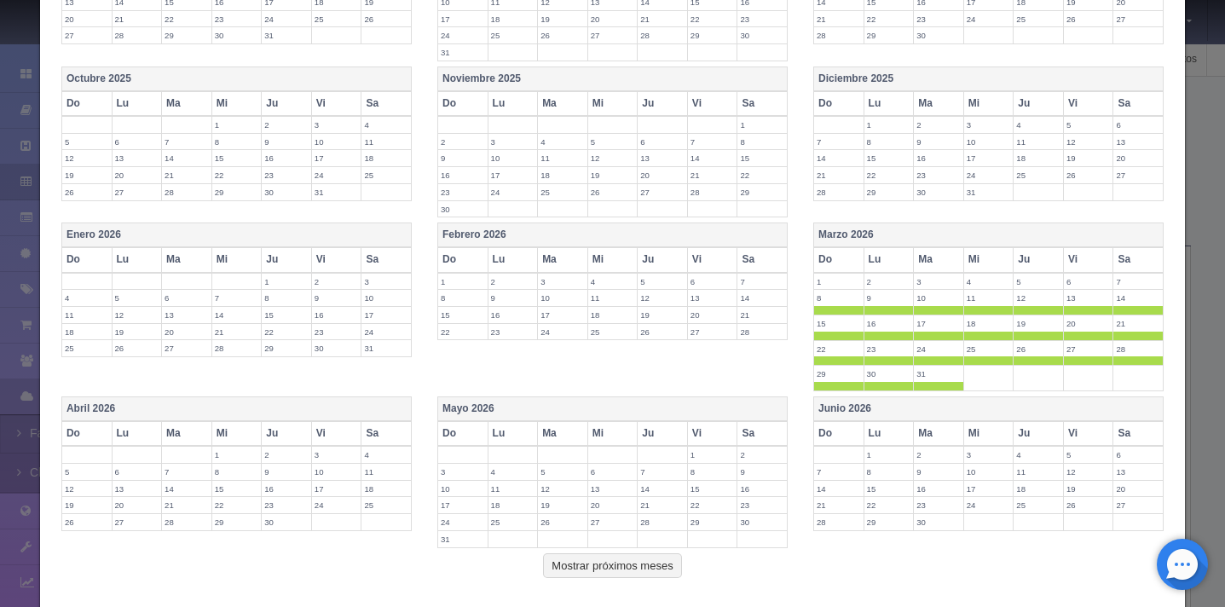
click at [827, 310] on span at bounding box center [838, 310] width 49 height 9
click at [890, 311] on span at bounding box center [889, 310] width 49 height 9
click at [938, 307] on span at bounding box center [938, 310] width 49 height 9
click at [975, 310] on span at bounding box center [988, 310] width 49 height 9
click at [1014, 310] on span at bounding box center [1038, 310] width 49 height 9
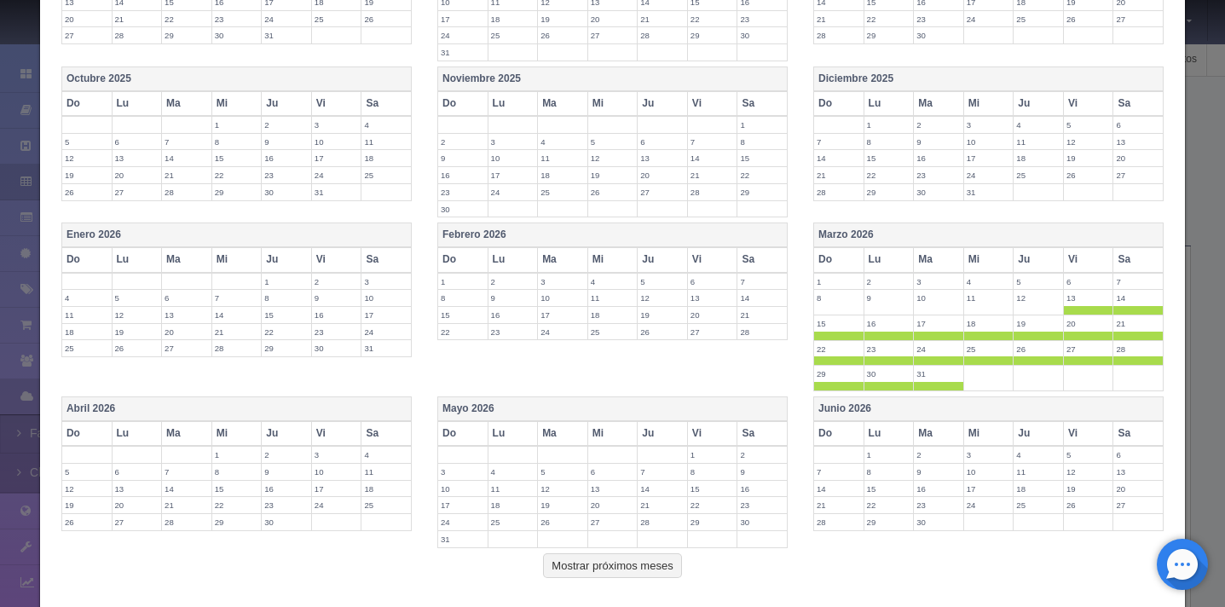
click at [1067, 310] on span at bounding box center [1088, 310] width 49 height 9
click at [1114, 312] on span at bounding box center [1138, 310] width 49 height 9
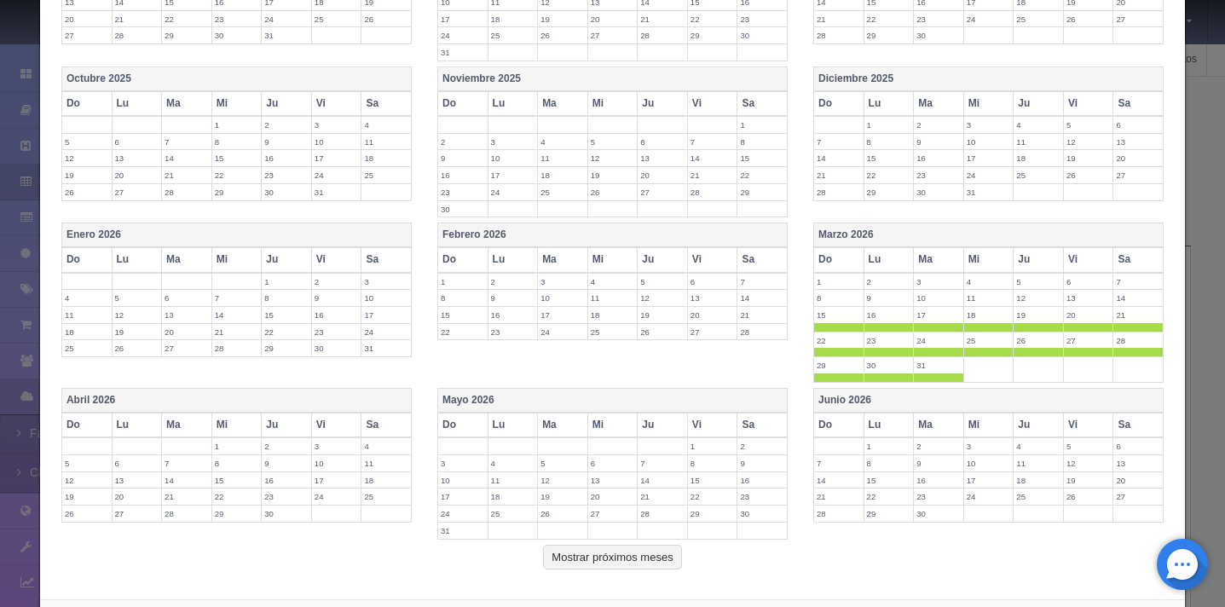
click at [1079, 326] on span at bounding box center [1088, 327] width 49 height 9
click at [1014, 326] on span at bounding box center [1038, 327] width 49 height 9
click at [975, 323] on span at bounding box center [988, 327] width 49 height 9
click at [914, 328] on span at bounding box center [938, 327] width 49 height 9
click at [876, 327] on span at bounding box center [889, 327] width 49 height 9
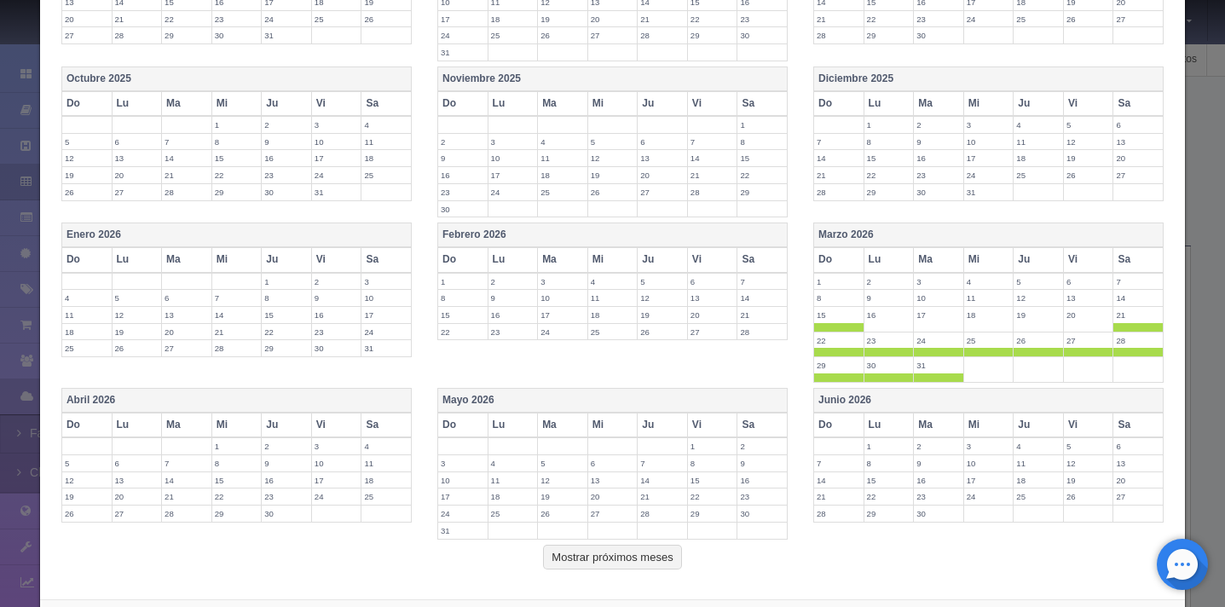
click at [814, 326] on span at bounding box center [838, 327] width 49 height 9
click at [225, 402] on th "Abril 2026" at bounding box center [236, 401] width 350 height 25
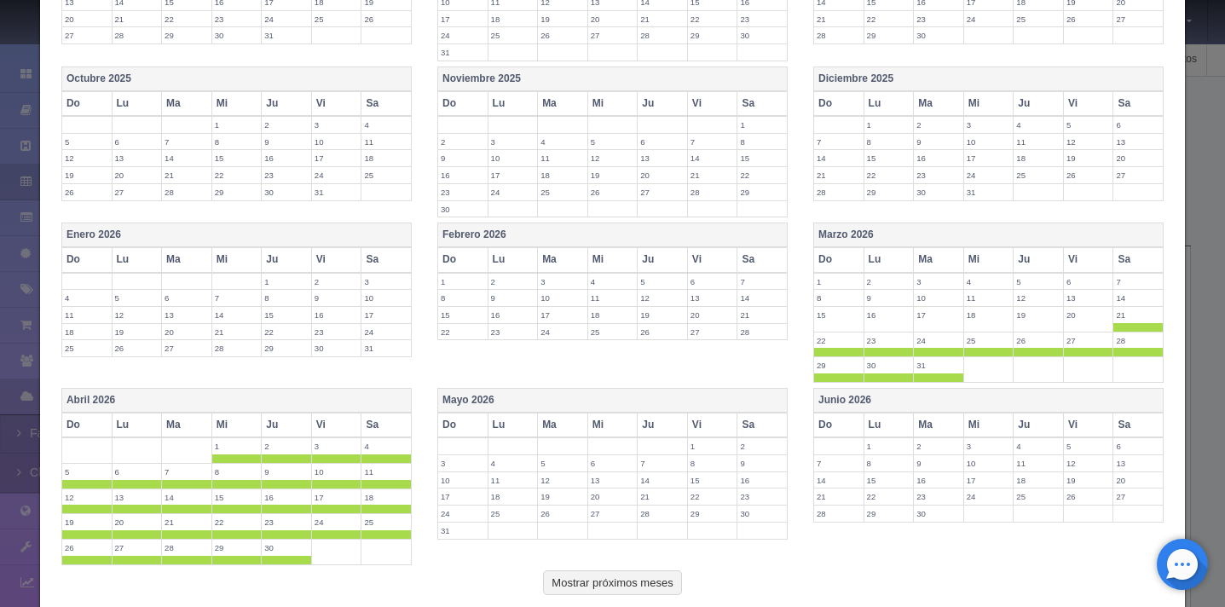
click at [380, 432] on th "Sa" at bounding box center [387, 425] width 50 height 25
click at [572, 398] on th "Mayo 2026" at bounding box center [612, 401] width 350 height 25
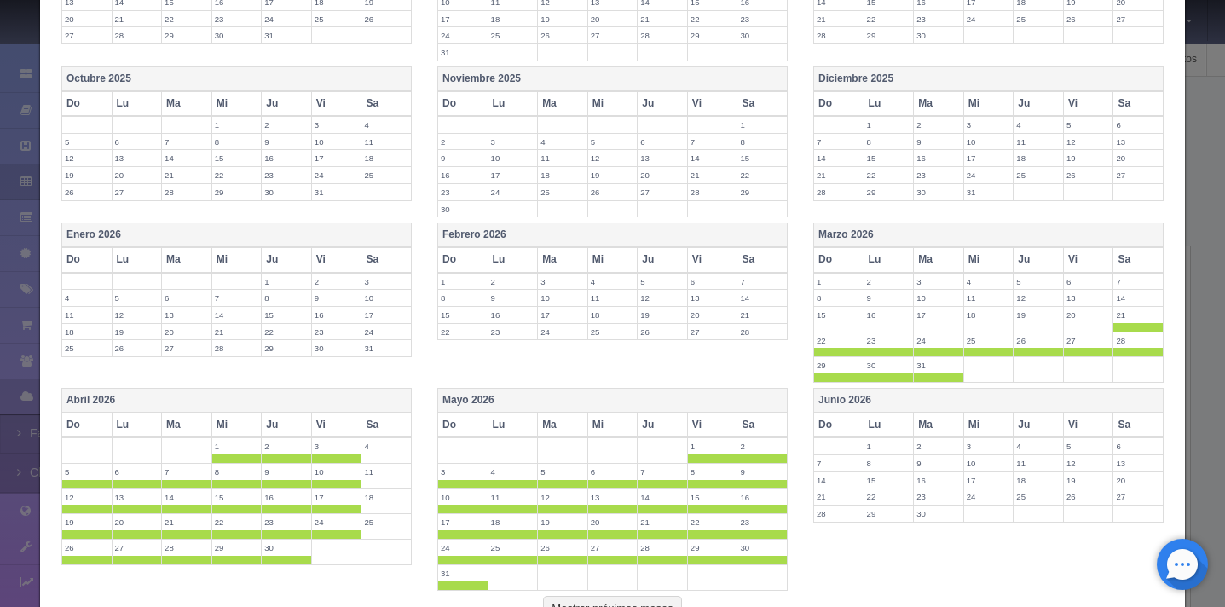
click at [759, 429] on th "Sa" at bounding box center [763, 425] width 50 height 25
click at [928, 402] on th "Junio 2026" at bounding box center [989, 401] width 350 height 25
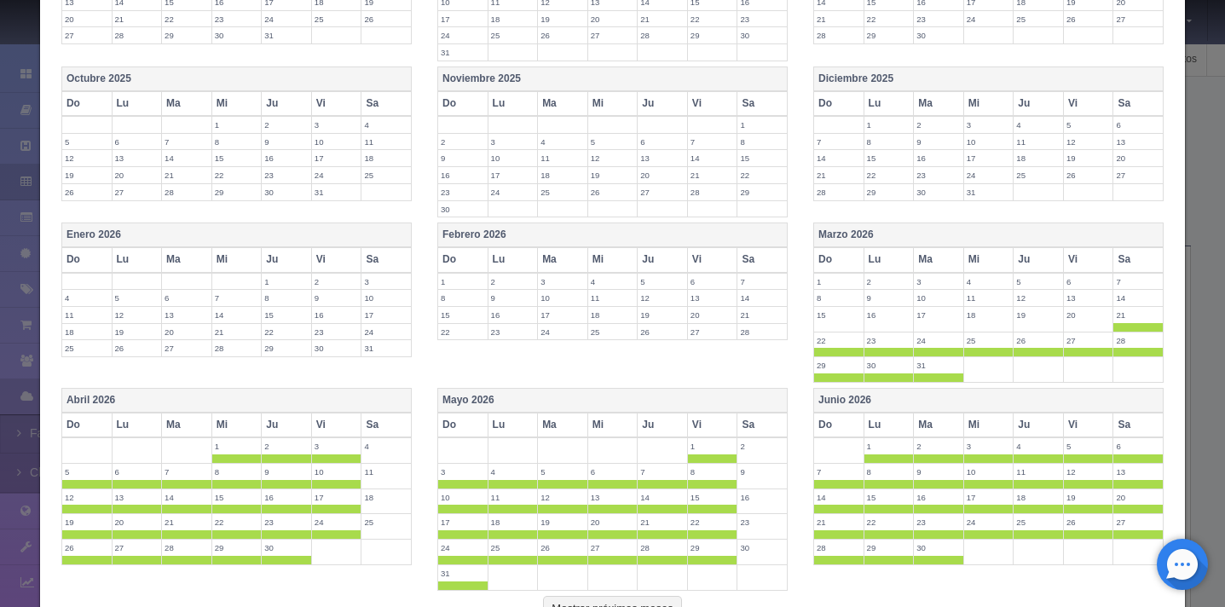
click at [1136, 429] on th "Sa" at bounding box center [1139, 425] width 50 height 25
click at [1070, 535] on span at bounding box center [1088, 534] width 49 height 9
click at [1014, 533] on span at bounding box center [1038, 534] width 49 height 9
click at [968, 533] on span at bounding box center [988, 534] width 49 height 9
click at [919, 531] on span at bounding box center [938, 534] width 49 height 9
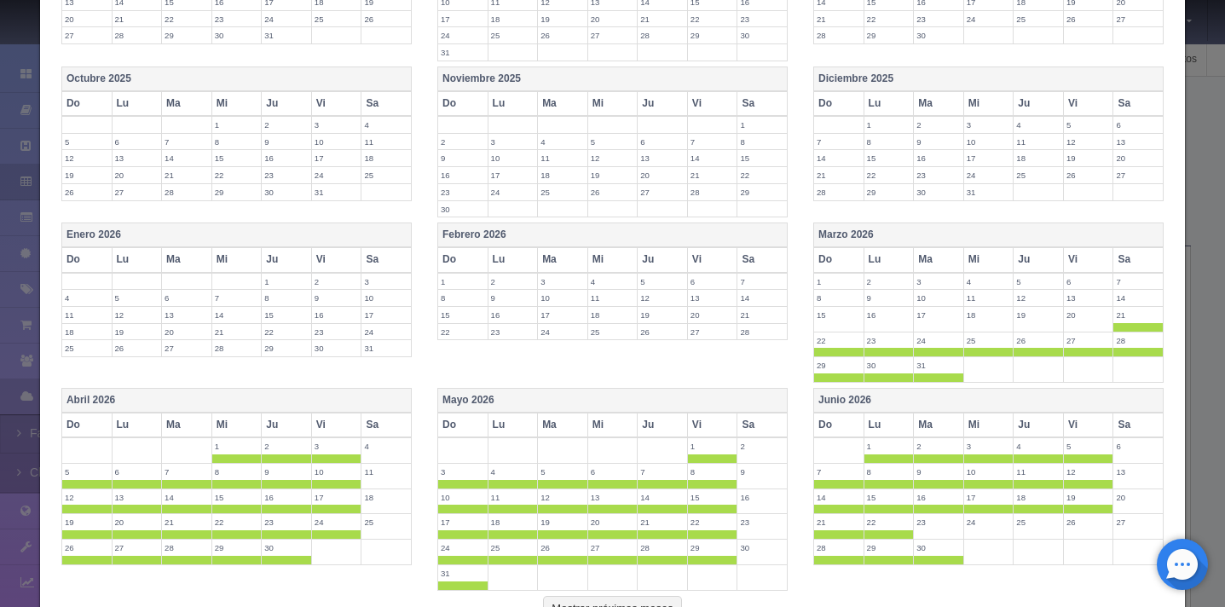
click at [869, 533] on span at bounding box center [889, 534] width 49 height 9
click at [826, 530] on span at bounding box center [838, 534] width 49 height 9
click at [827, 552] on span at bounding box center [838, 551] width 49 height 9
click at [882, 552] on span at bounding box center [889, 551] width 49 height 9
click at [928, 552] on span at bounding box center [938, 551] width 49 height 9
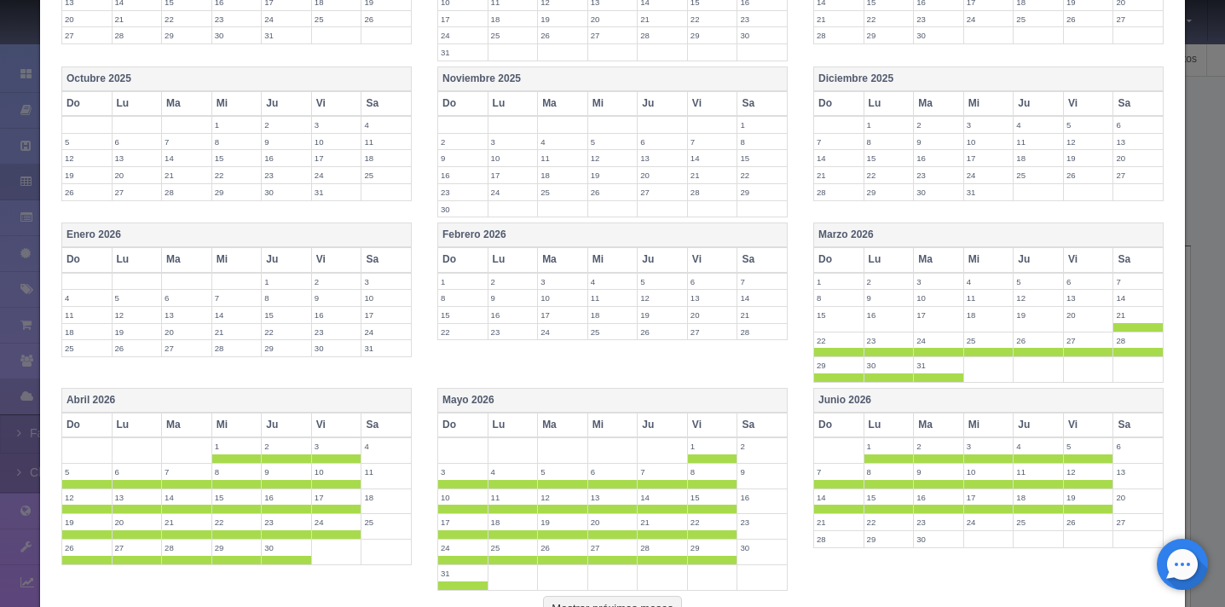
click at [1133, 326] on span at bounding box center [1138, 327] width 49 height 9
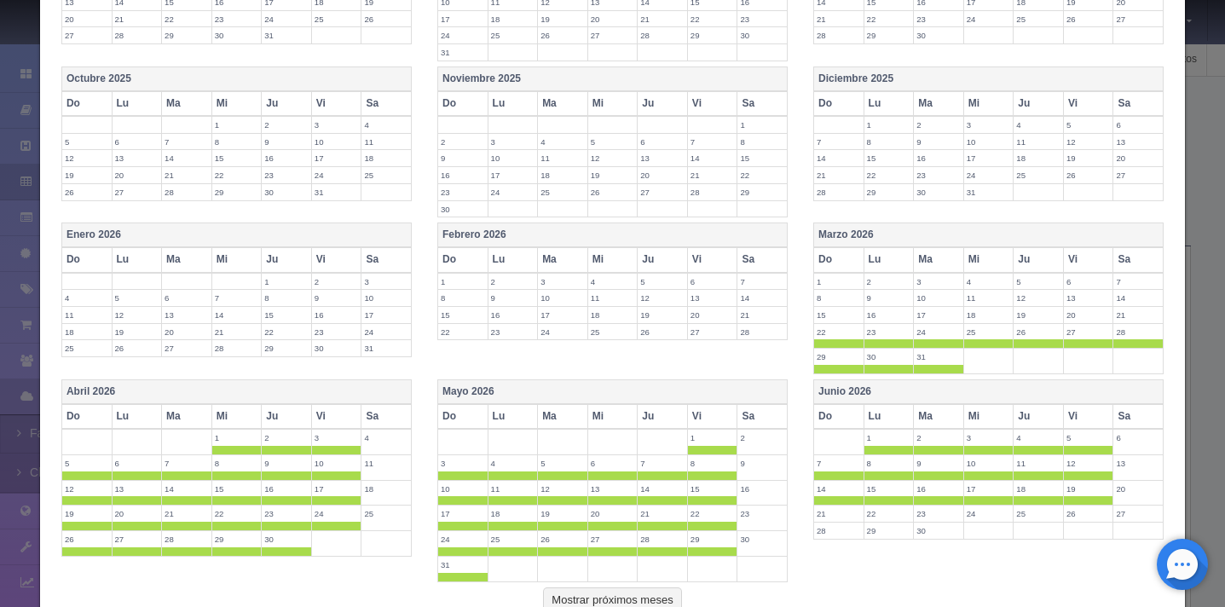
click at [1133, 340] on span at bounding box center [1138, 343] width 49 height 9
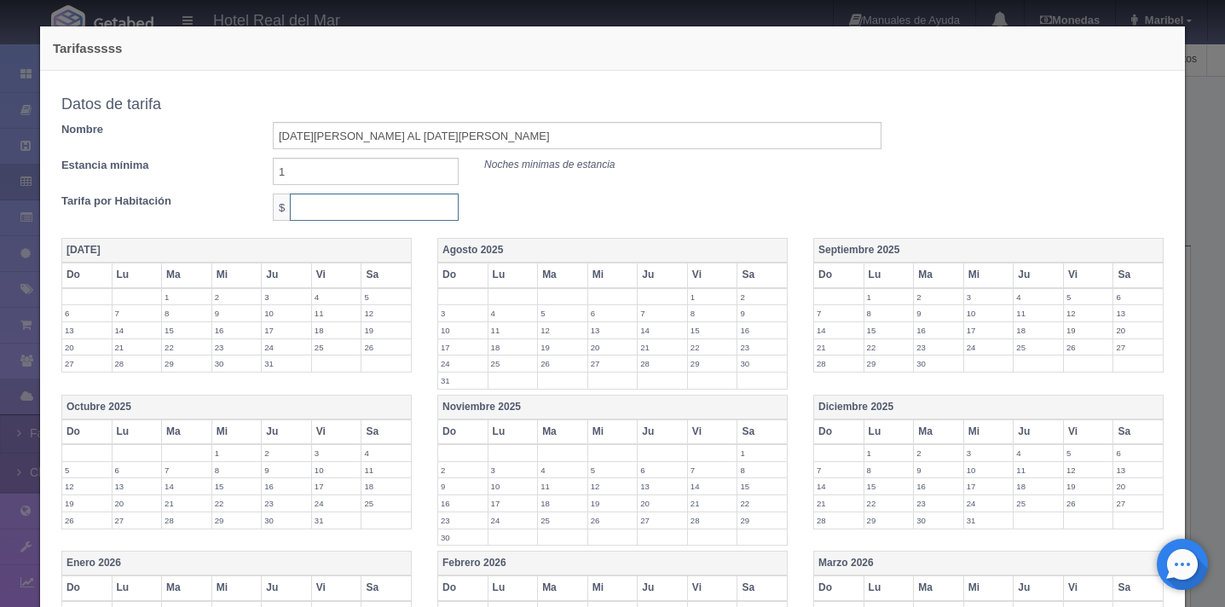
click at [376, 207] on input "text" at bounding box center [374, 207] width 169 height 27
type input "149"
click at [287, 134] on input "26 DE MARZO AL 20 DE JUNIO" at bounding box center [577, 135] width 609 height 27
click at [463, 130] on input "20 DE MARZO AL 20 DE JUNIO" at bounding box center [577, 135] width 609 height 27
type input "[DATE][PERSON_NAME] AL [DATE][PERSON_NAME]"
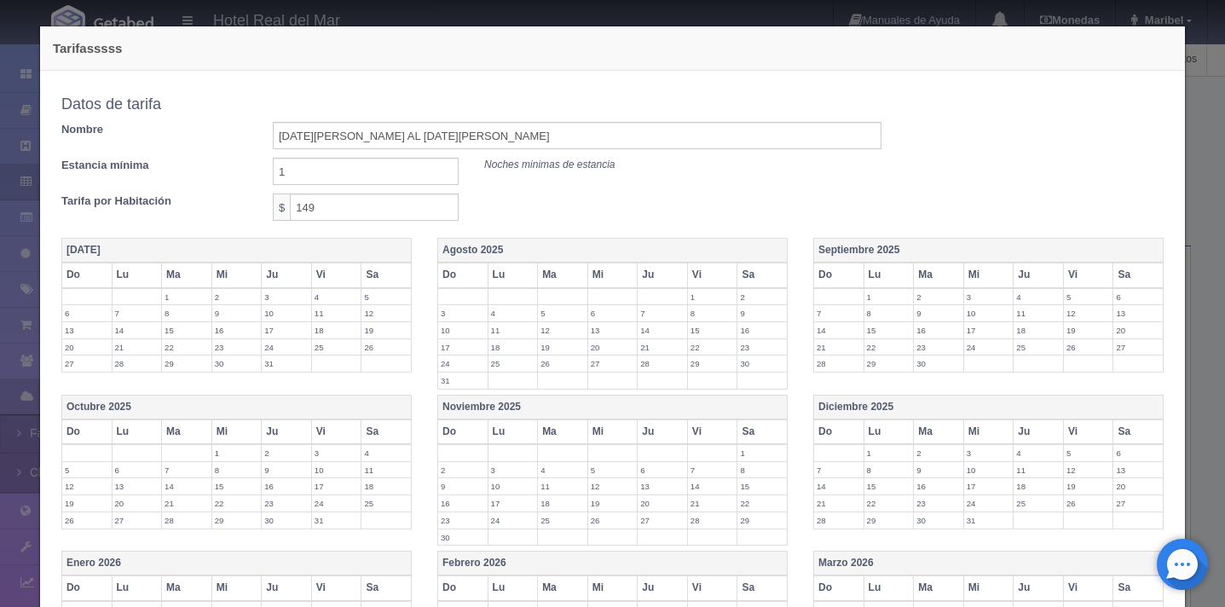
click at [524, 193] on div "Copiar tarifa a la habitación Honey Mooner Honey Mooner Estudio, 1 cama Queen S…" at bounding box center [472, 163] width 846 height 150
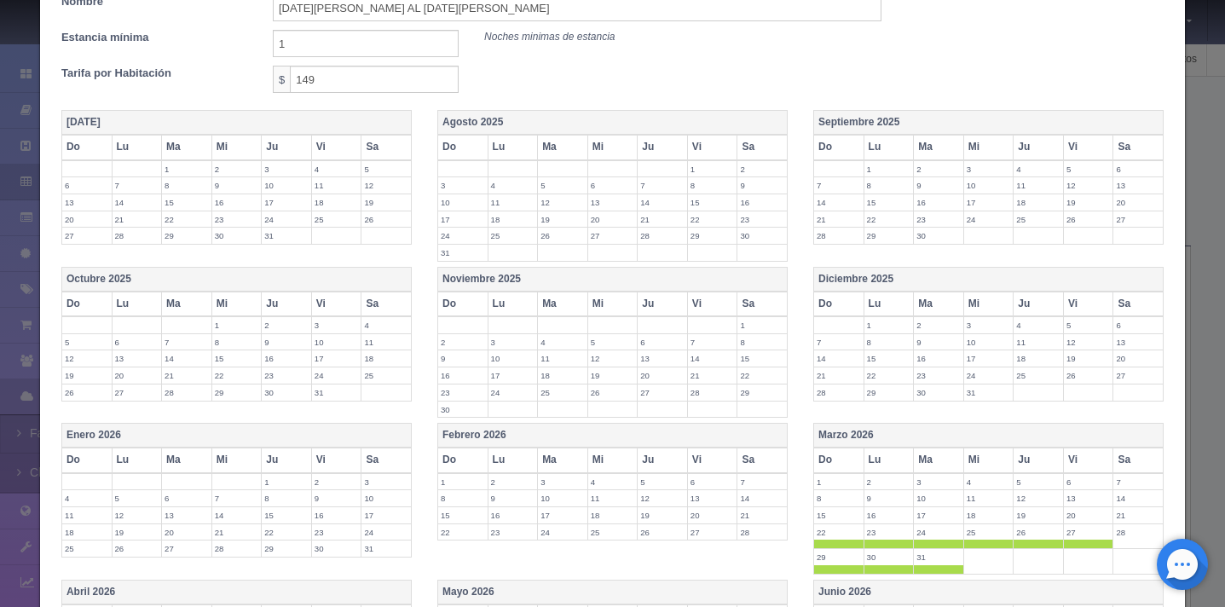
scroll to position [452, 0]
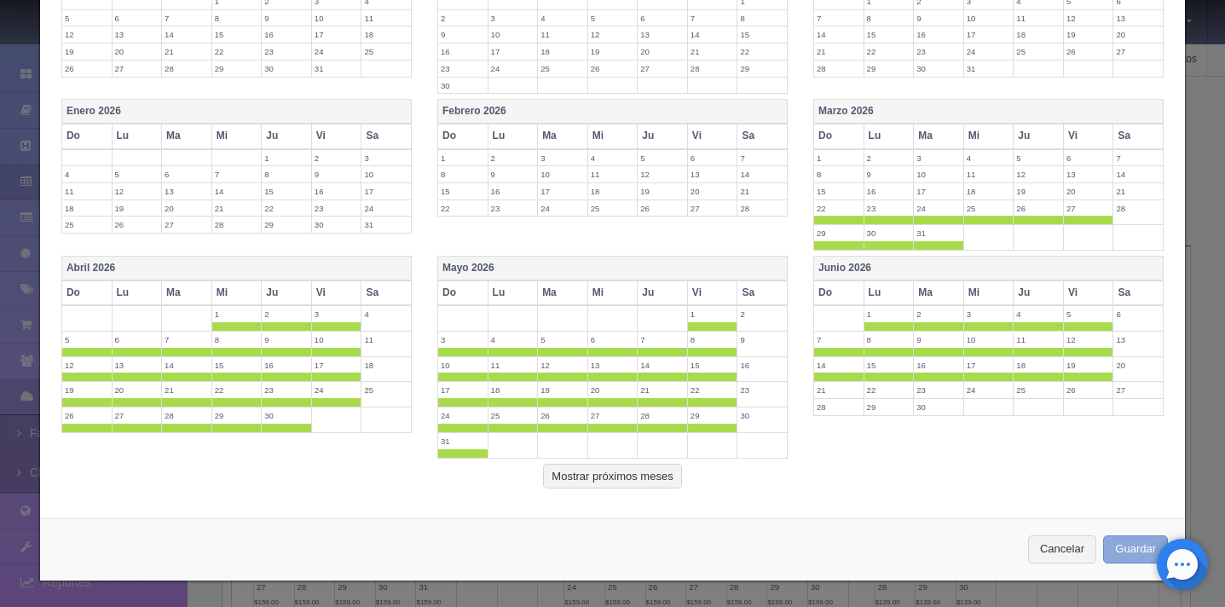
click at [1114, 547] on button "Guardar" at bounding box center [1135, 549] width 65 height 28
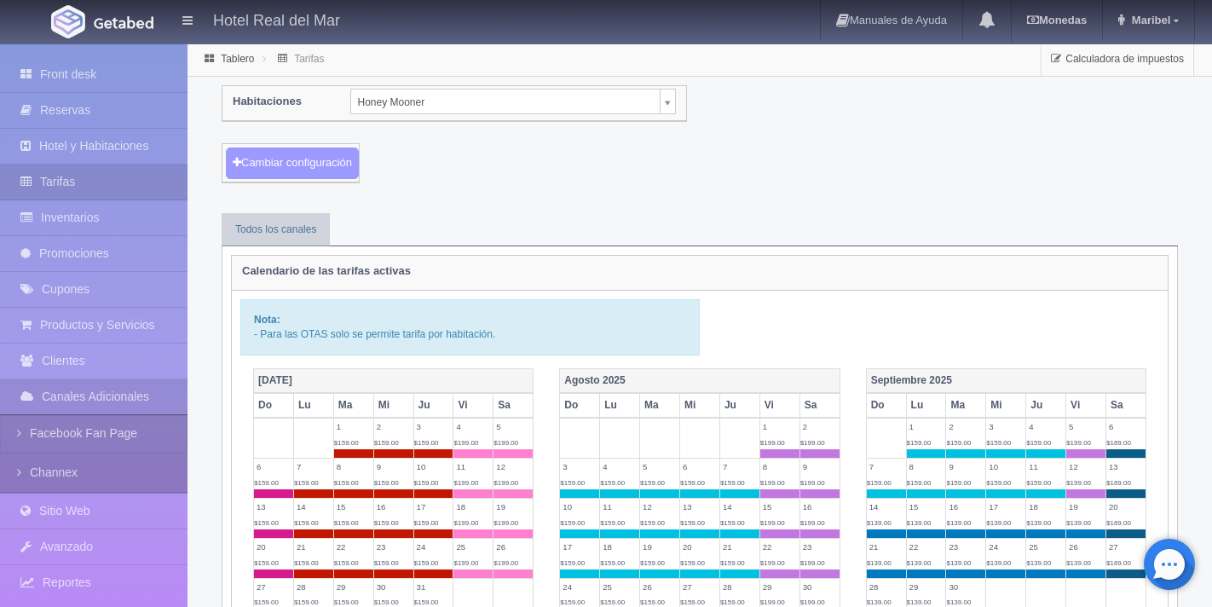
click at [315, 158] on button "Cambiar configuración" at bounding box center [292, 164] width 133 height 32
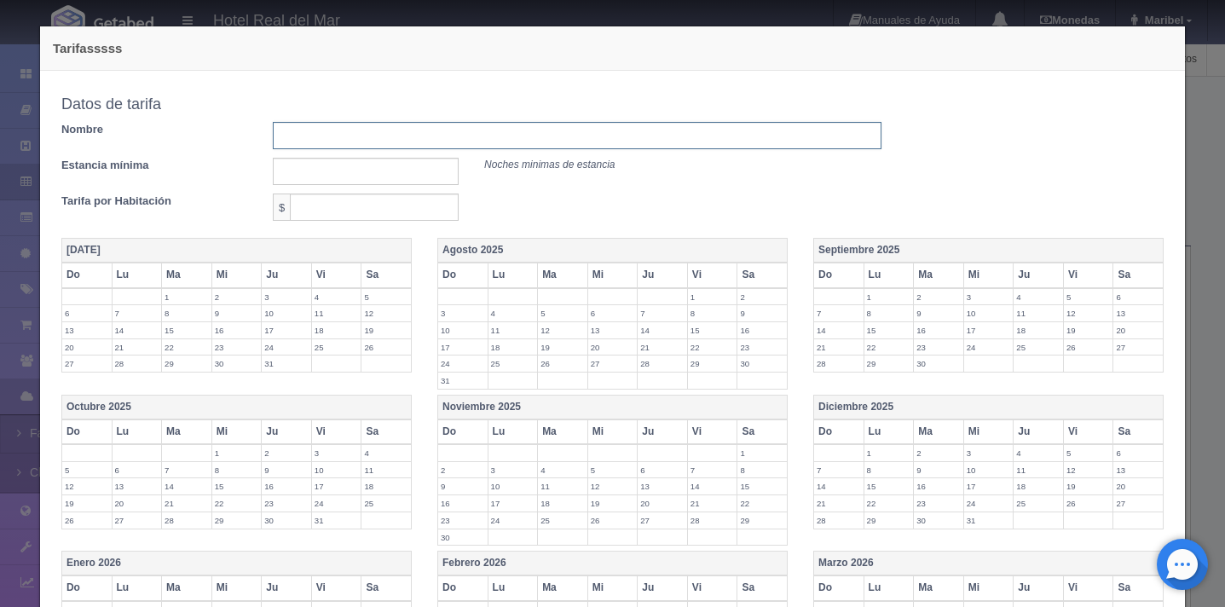
click at [327, 140] on input "text" at bounding box center [577, 135] width 609 height 27
type input "[DATE][PERSON_NAME] AL [DATE][PERSON_NAME]"
click at [364, 167] on input "text" at bounding box center [366, 171] width 186 height 27
type input "2"
click at [363, 209] on input "text" at bounding box center [374, 207] width 169 height 27
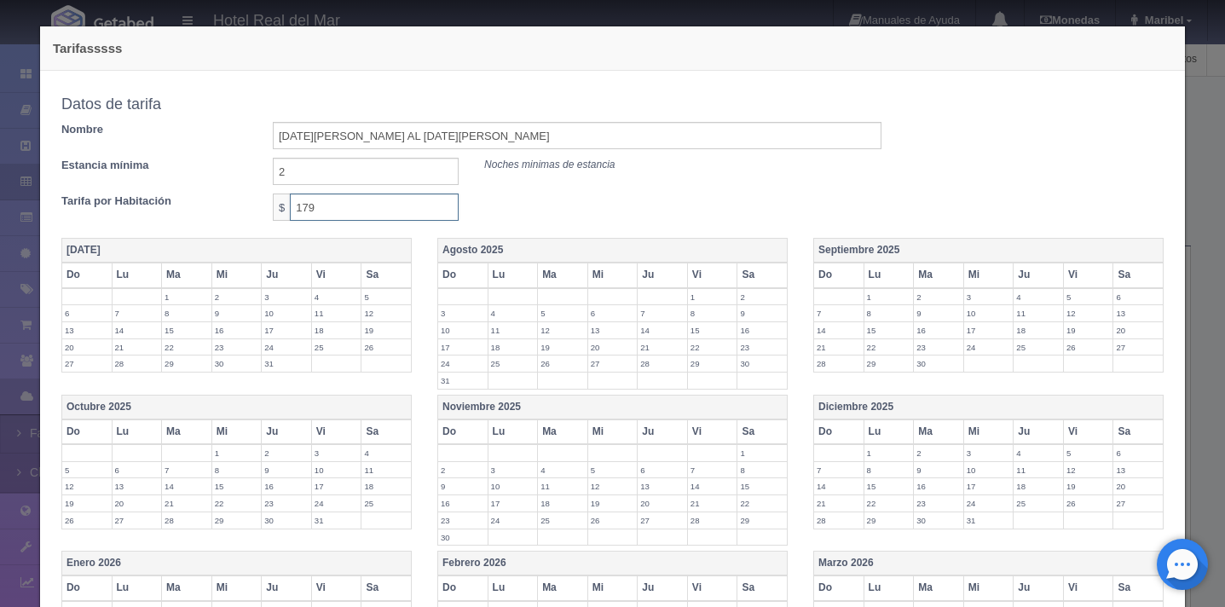
type input "179"
click at [634, 209] on div "Tarifa por Habitación $ 179" at bounding box center [472, 207] width 846 height 27
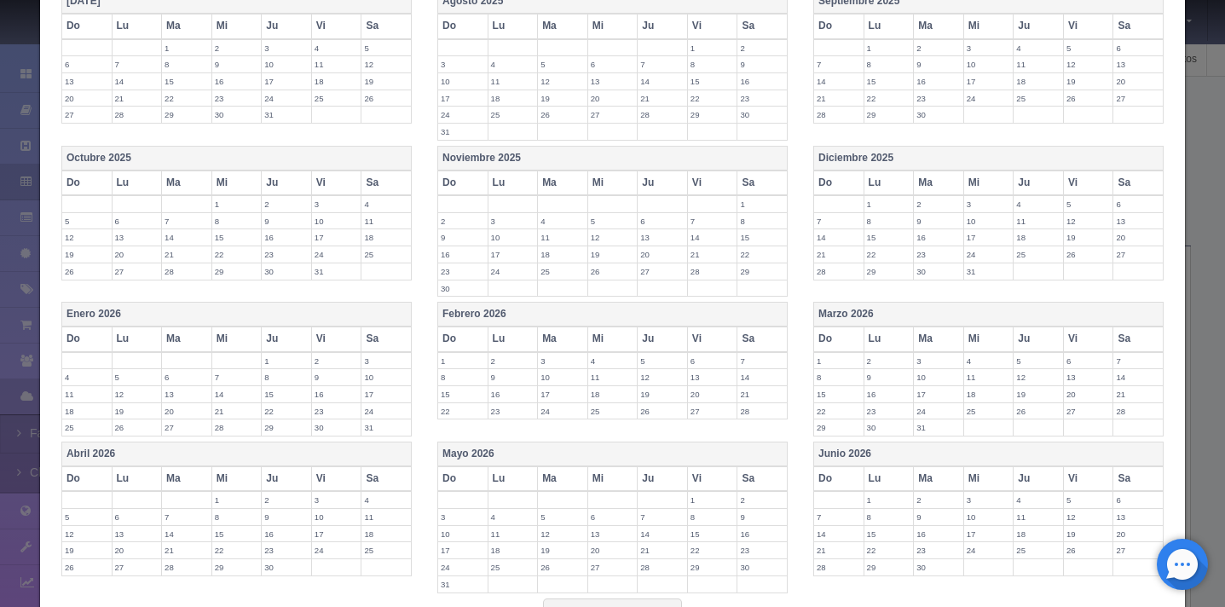
scroll to position [384, 0]
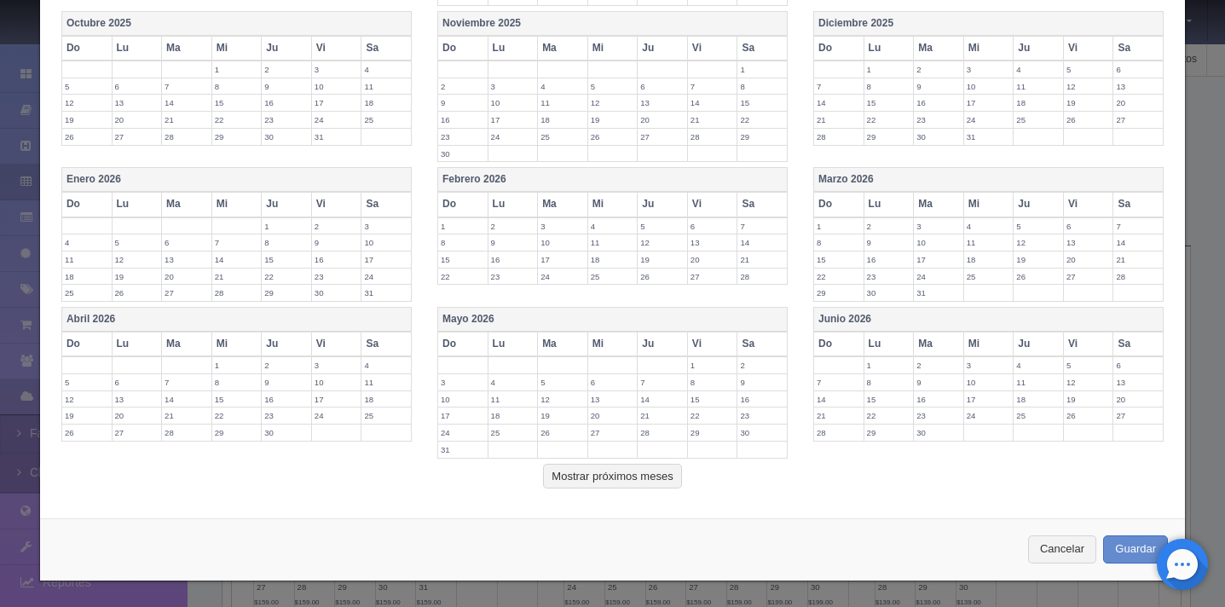
click at [1123, 259] on label "21" at bounding box center [1138, 260] width 49 height 16
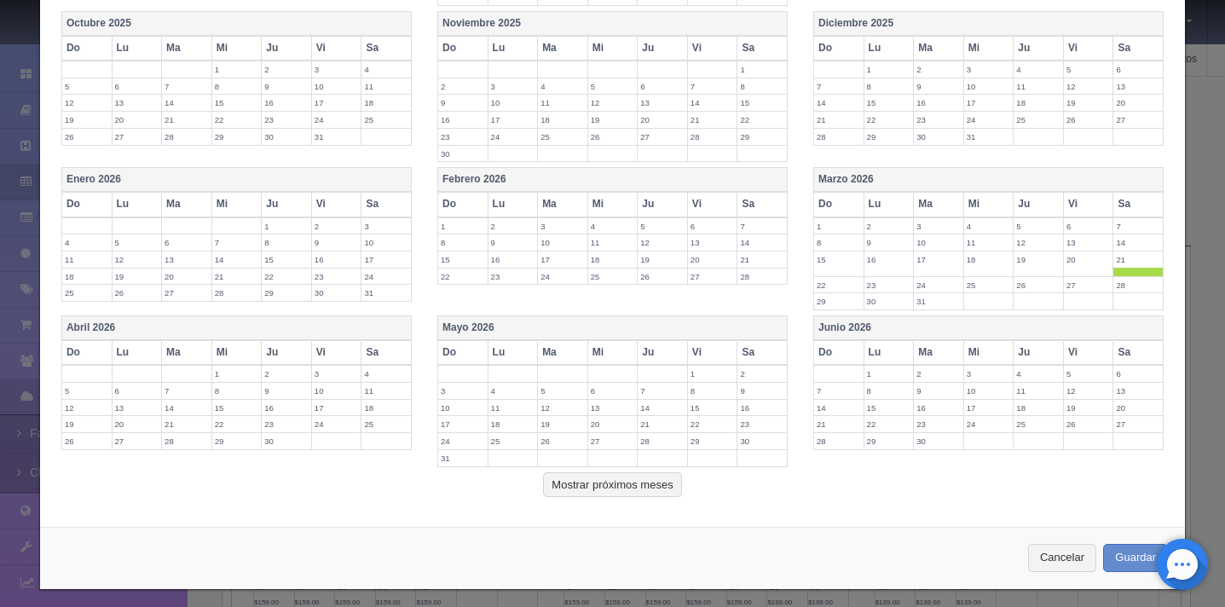
click at [1124, 277] on label "28" at bounding box center [1138, 285] width 49 height 16
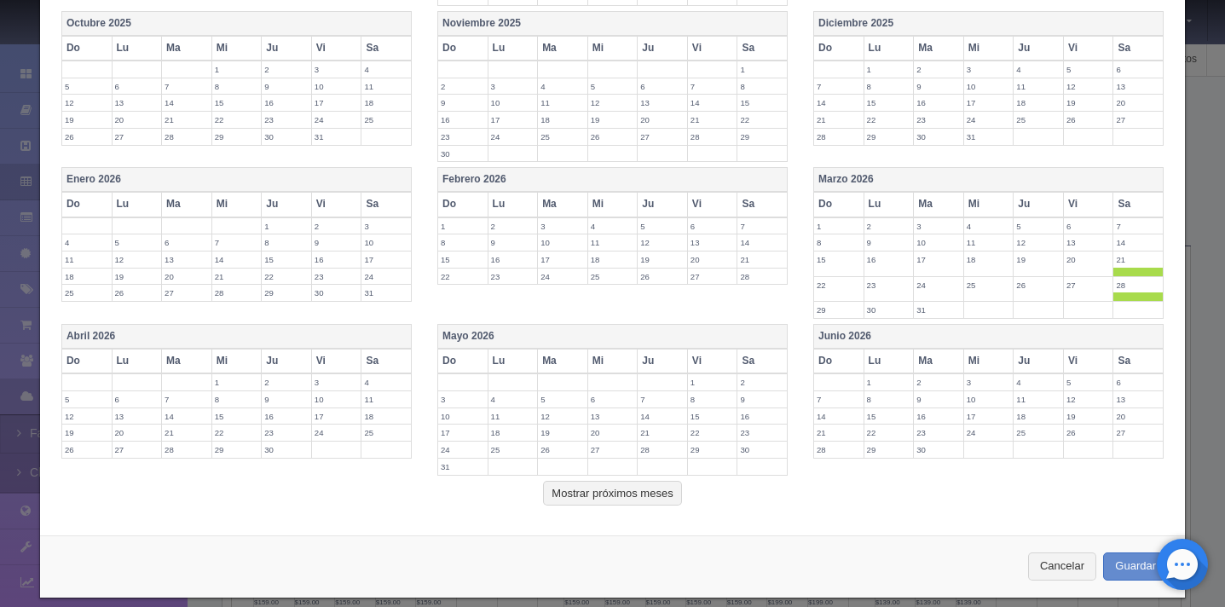
click at [401, 361] on th "Sa" at bounding box center [387, 361] width 50 height 25
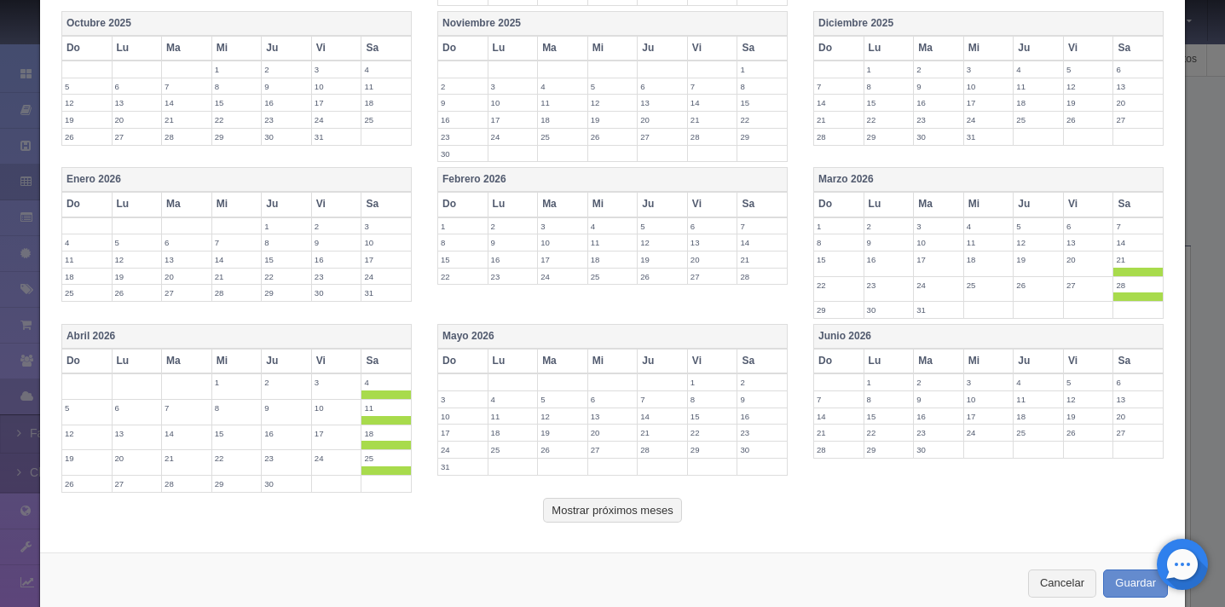
click at [758, 362] on th "Sa" at bounding box center [763, 361] width 50 height 25
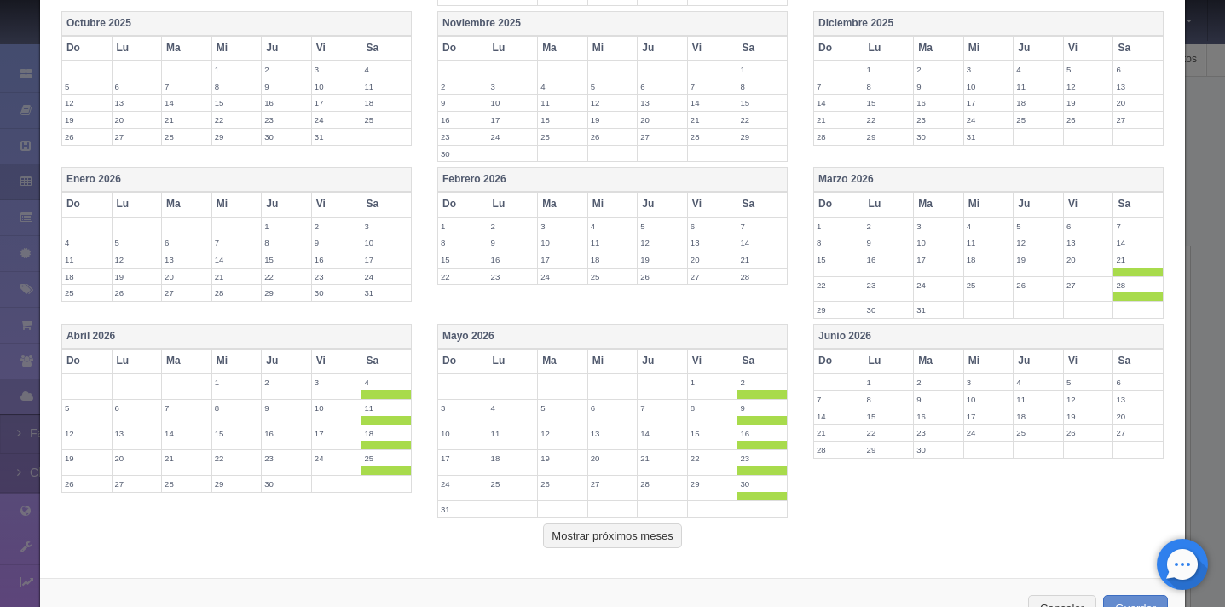
click at [1137, 361] on th "Sa" at bounding box center [1139, 361] width 50 height 25
click at [1126, 476] on td at bounding box center [1139, 484] width 50 height 17
click at [1126, 469] on span at bounding box center [1138, 470] width 49 height 9
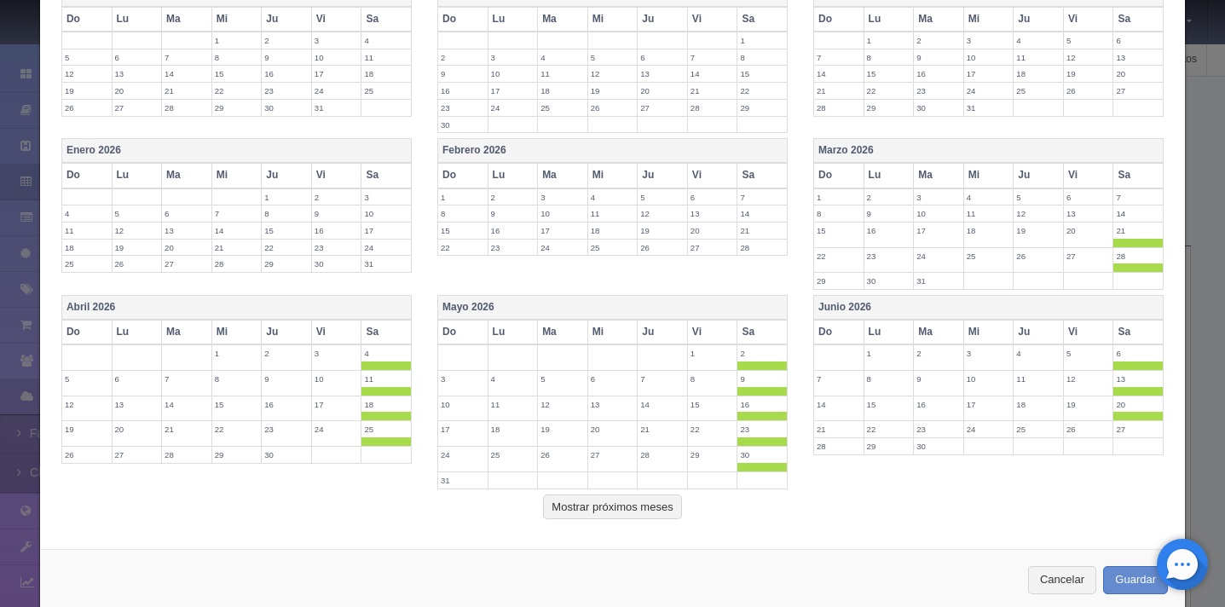
scroll to position [443, 0]
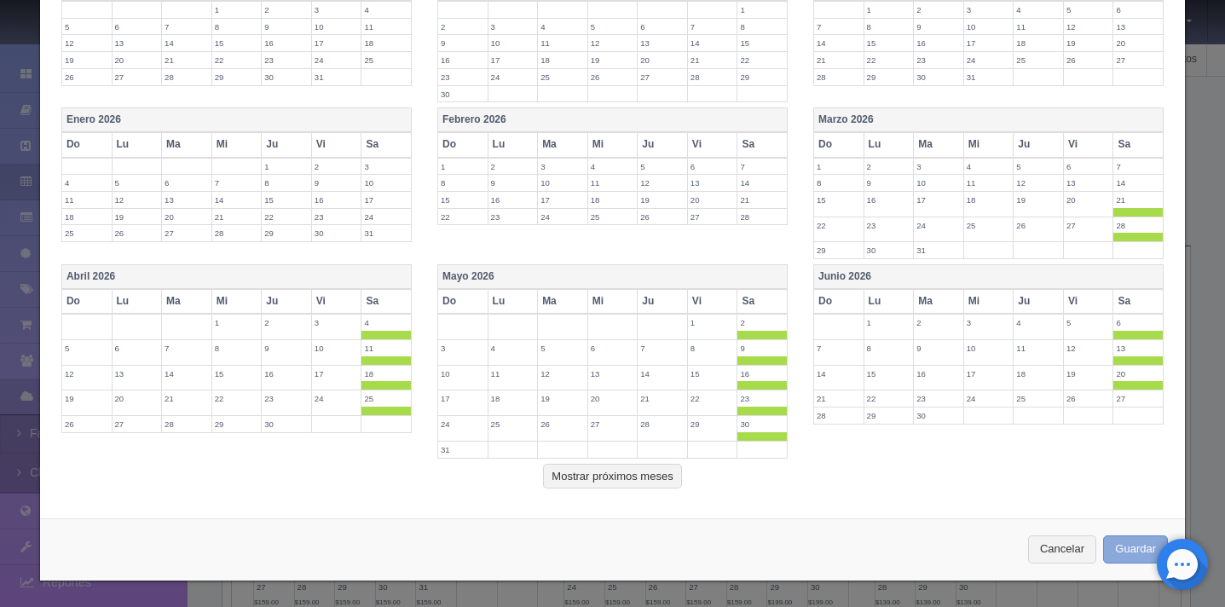
click at [1126, 553] on button "Guardar" at bounding box center [1135, 549] width 65 height 28
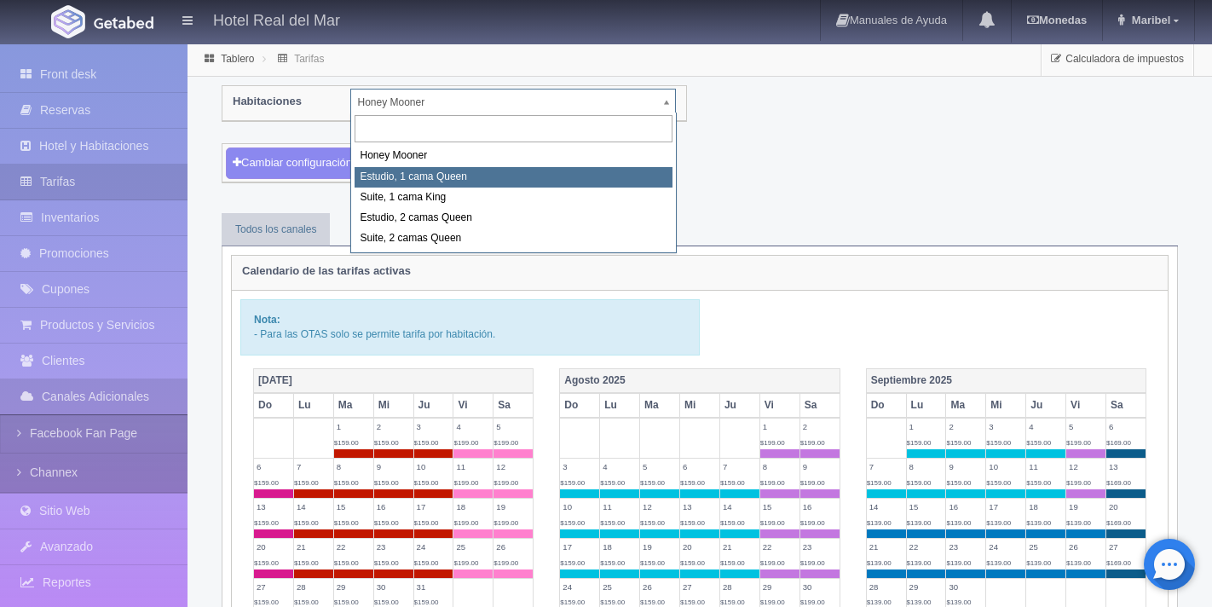
select select "2268"
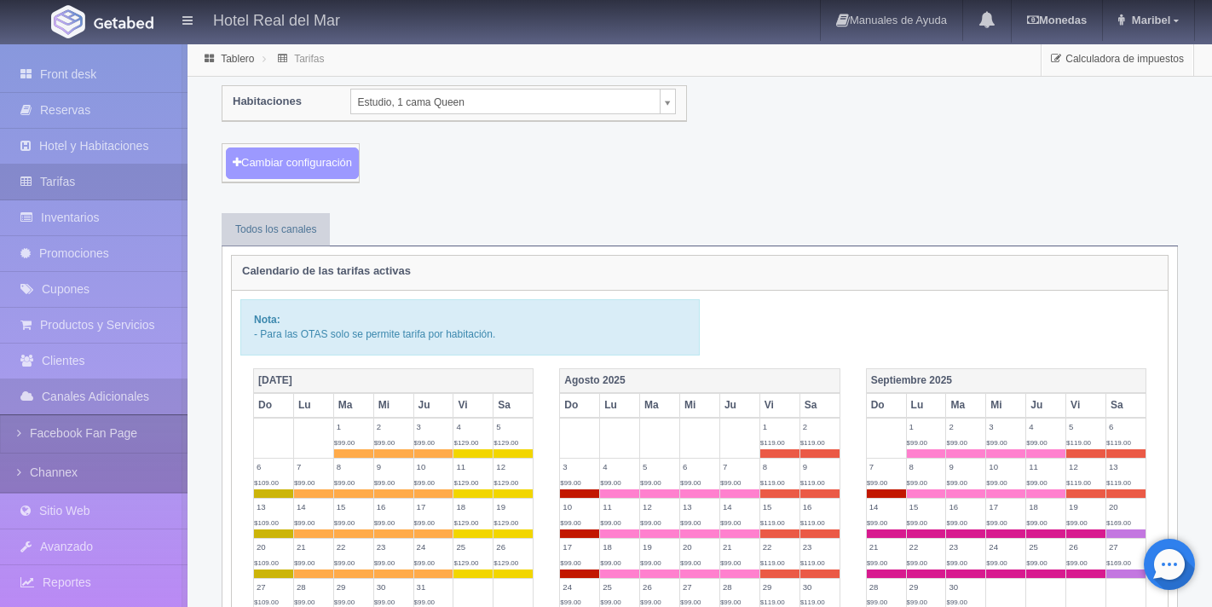
click at [307, 165] on button "Cambiar configuración" at bounding box center [292, 164] width 133 height 32
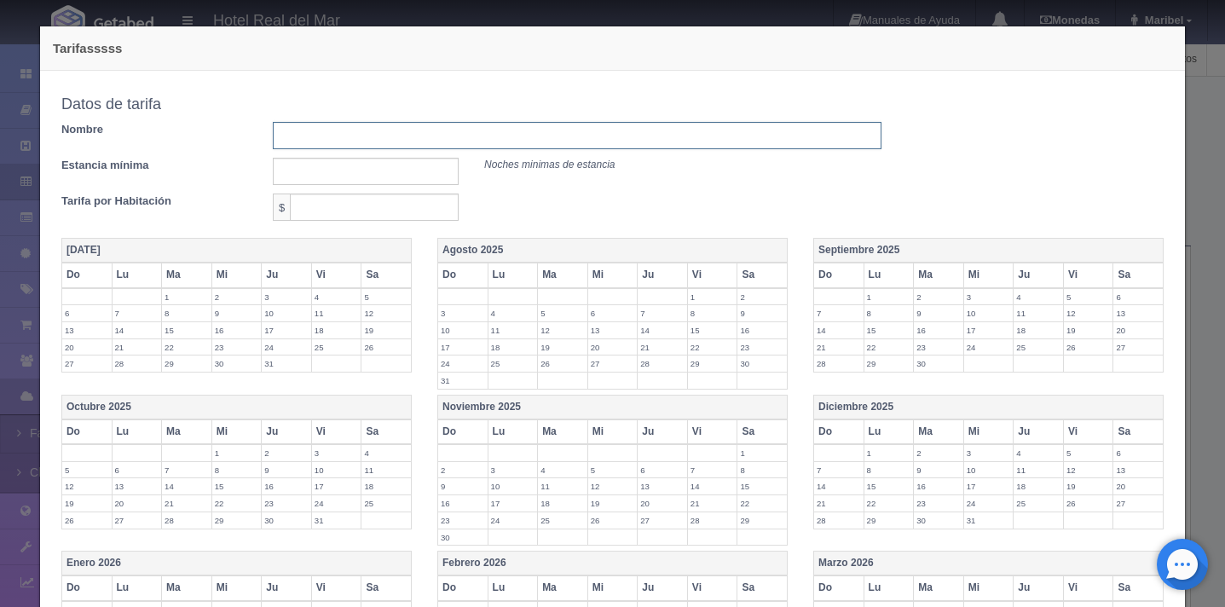
click at [315, 145] on input "text" at bounding box center [577, 135] width 609 height 27
type input "[DATE][PERSON_NAME] AL [DATE][PERSON_NAME]"
click at [386, 180] on input "text" at bounding box center [366, 171] width 186 height 27
type input "1"
click at [378, 207] on input "text" at bounding box center [374, 207] width 169 height 27
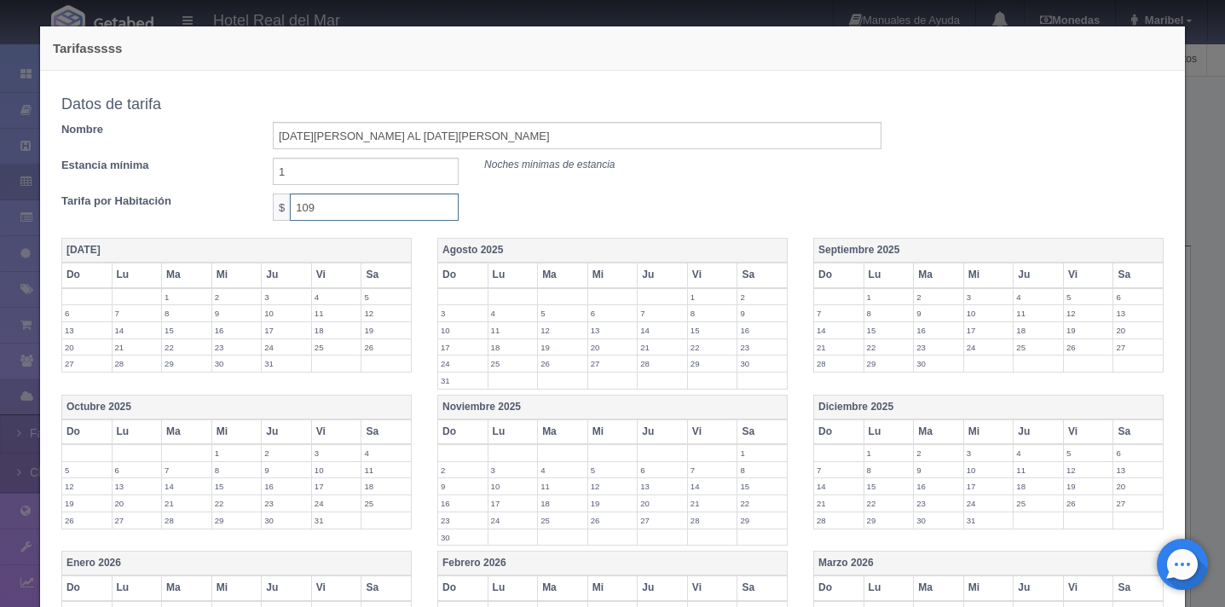
type input "109"
click at [712, 223] on div "Tarifa por Habitación $ 109" at bounding box center [471, 212] width 820 height 36
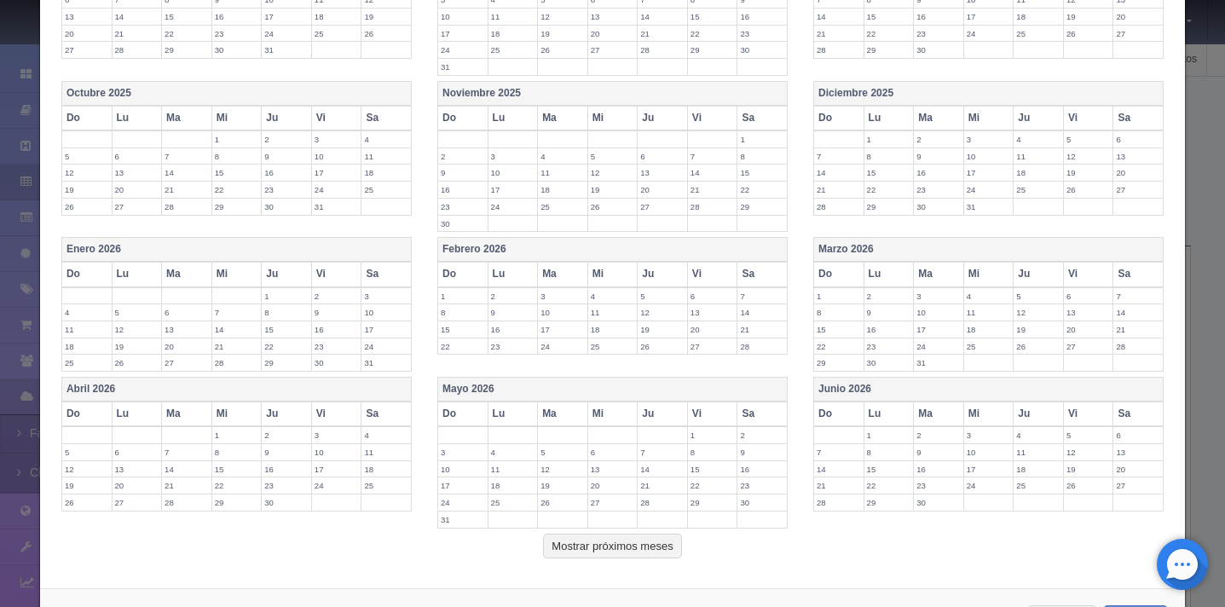
scroll to position [384, 0]
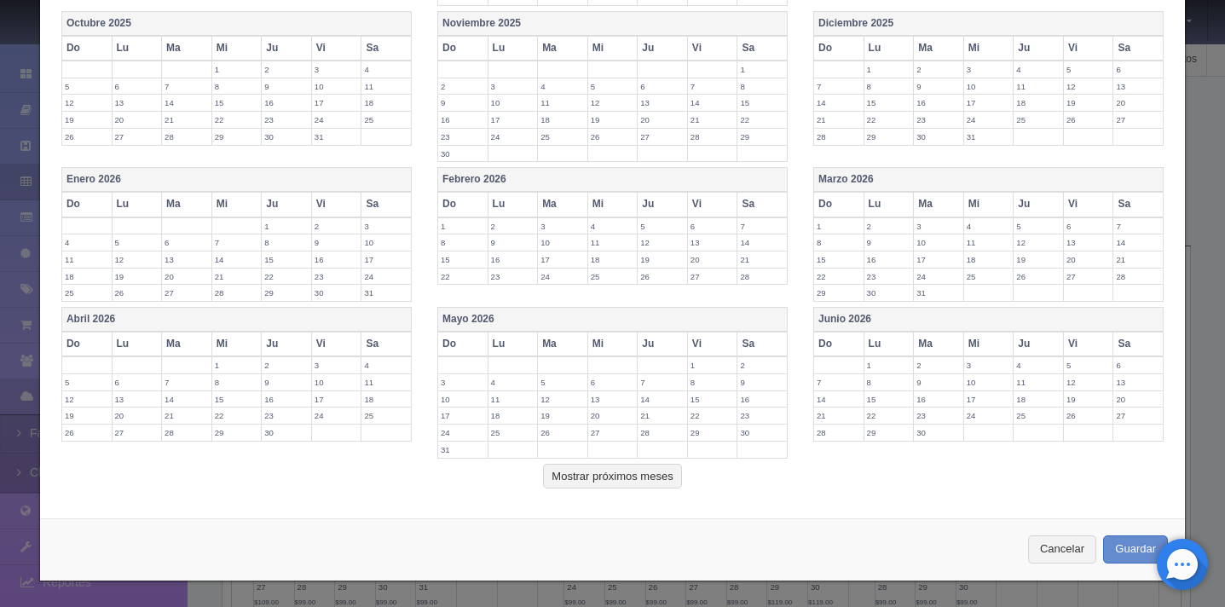
click at [980, 182] on th "Marzo 2026" at bounding box center [989, 180] width 350 height 25
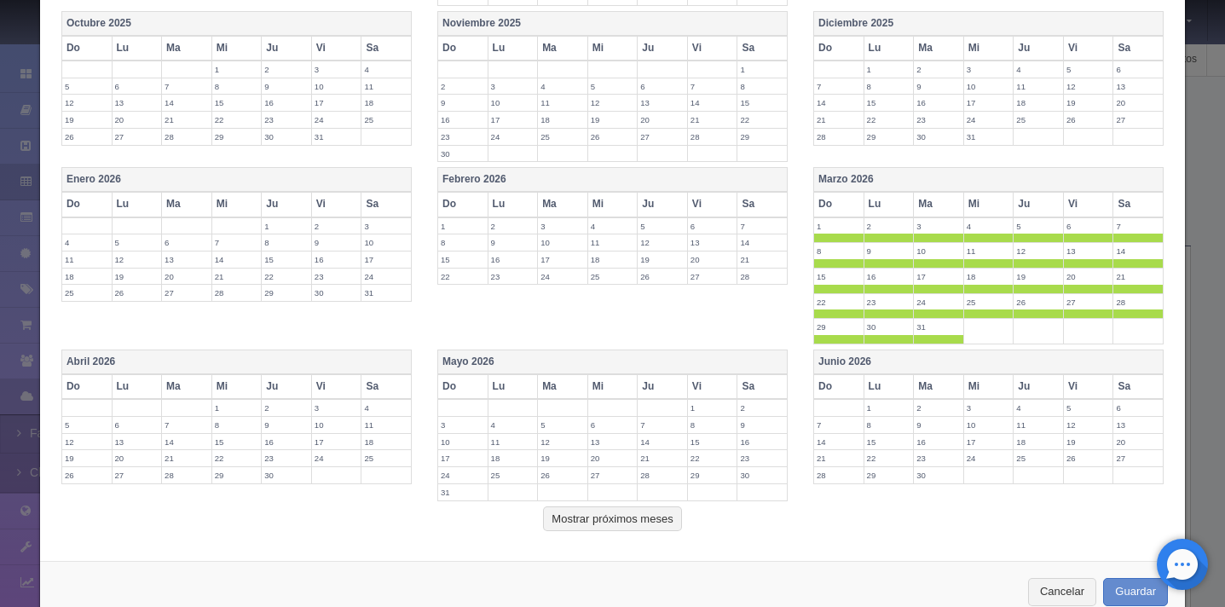
click at [846, 236] on span at bounding box center [838, 238] width 49 height 9
click at [883, 236] on span at bounding box center [889, 238] width 49 height 9
click at [933, 236] on span at bounding box center [938, 238] width 49 height 9
click at [981, 238] on span at bounding box center [988, 238] width 49 height 9
click at [1021, 240] on span at bounding box center [1038, 238] width 49 height 9
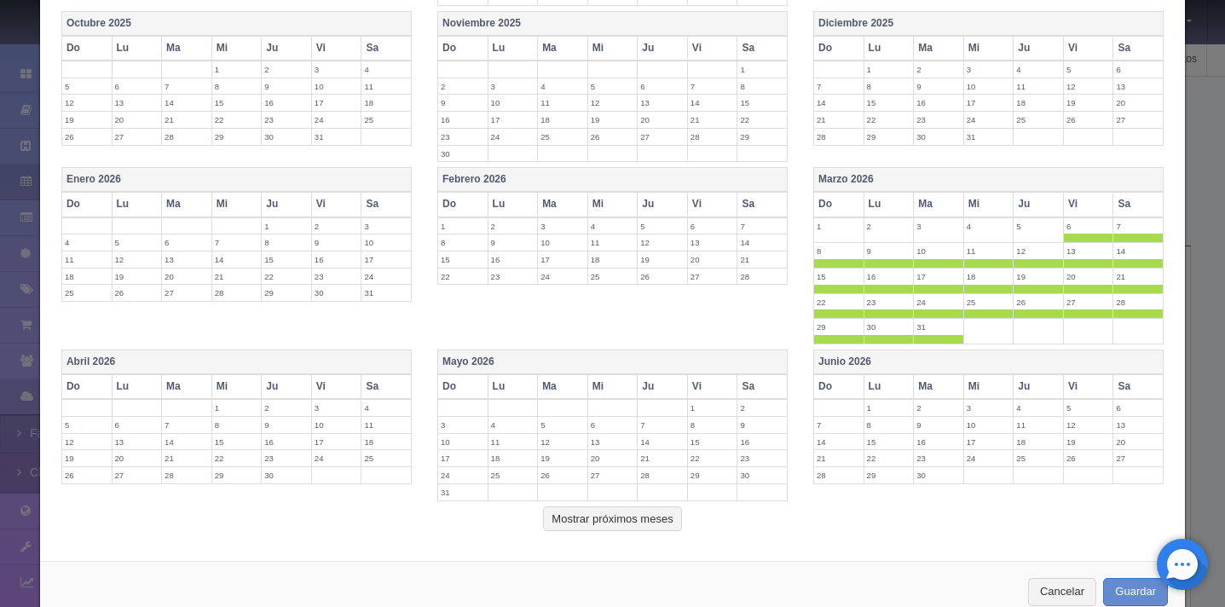
click at [1072, 240] on span at bounding box center [1088, 238] width 49 height 9
click at [1125, 240] on span at bounding box center [1138, 238] width 49 height 9
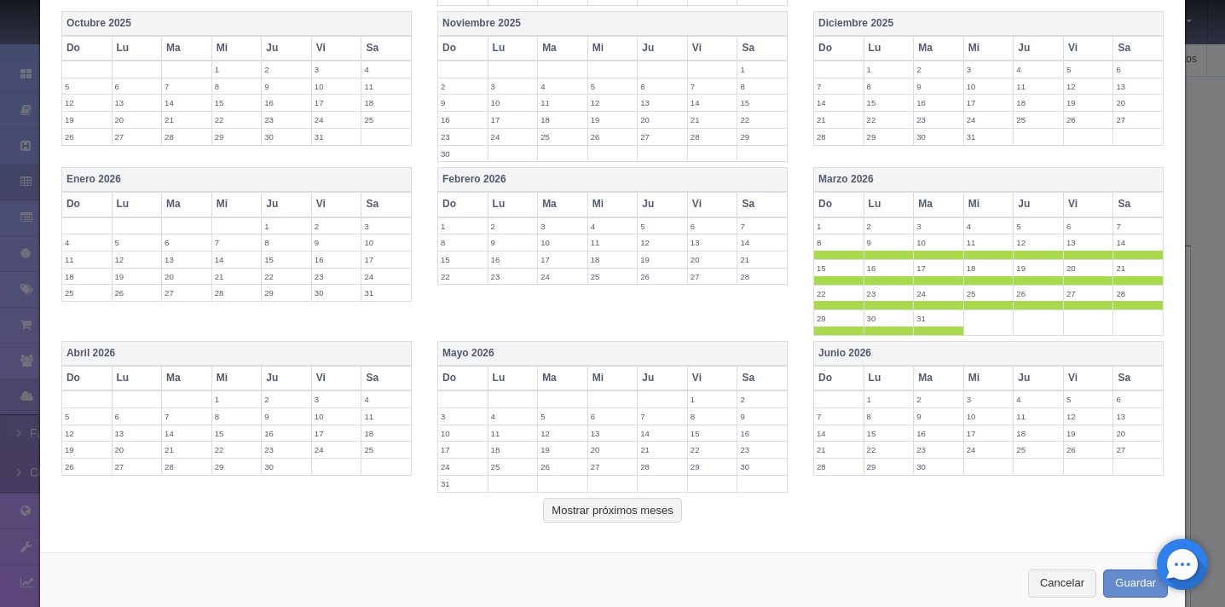
click at [837, 254] on span at bounding box center [838, 255] width 49 height 9
click at [873, 254] on span at bounding box center [889, 255] width 49 height 9
click at [932, 255] on span at bounding box center [938, 255] width 49 height 9
click at [971, 256] on span at bounding box center [988, 255] width 49 height 9
click at [1022, 253] on span at bounding box center [1038, 255] width 49 height 9
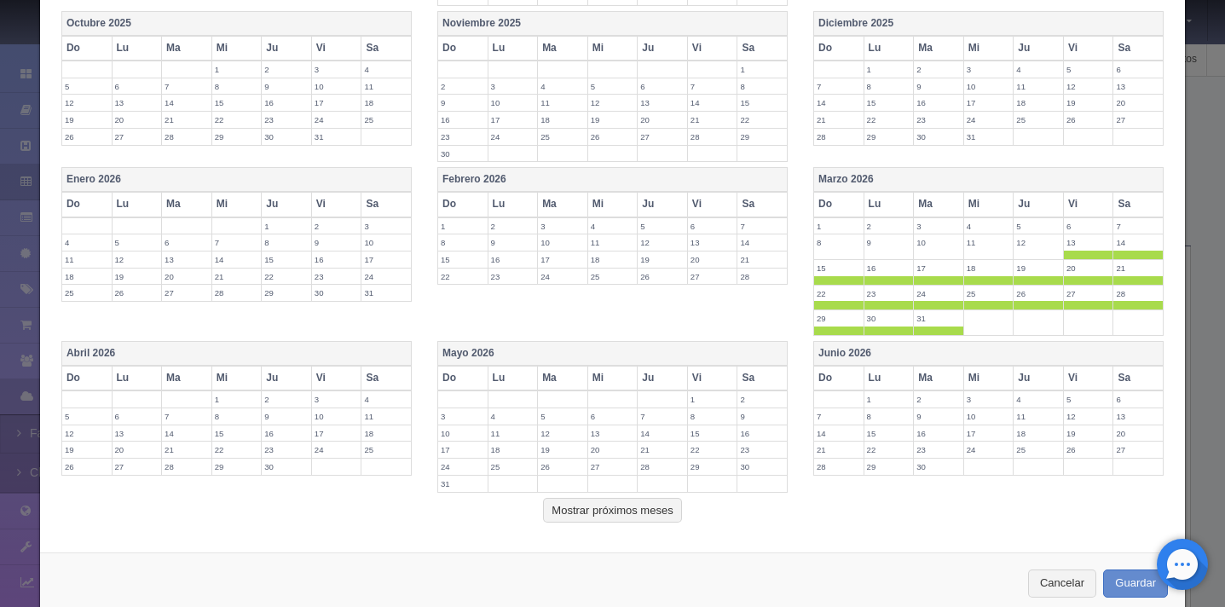
click at [1065, 256] on span at bounding box center [1088, 255] width 49 height 9
click at [1120, 254] on span at bounding box center [1138, 255] width 49 height 9
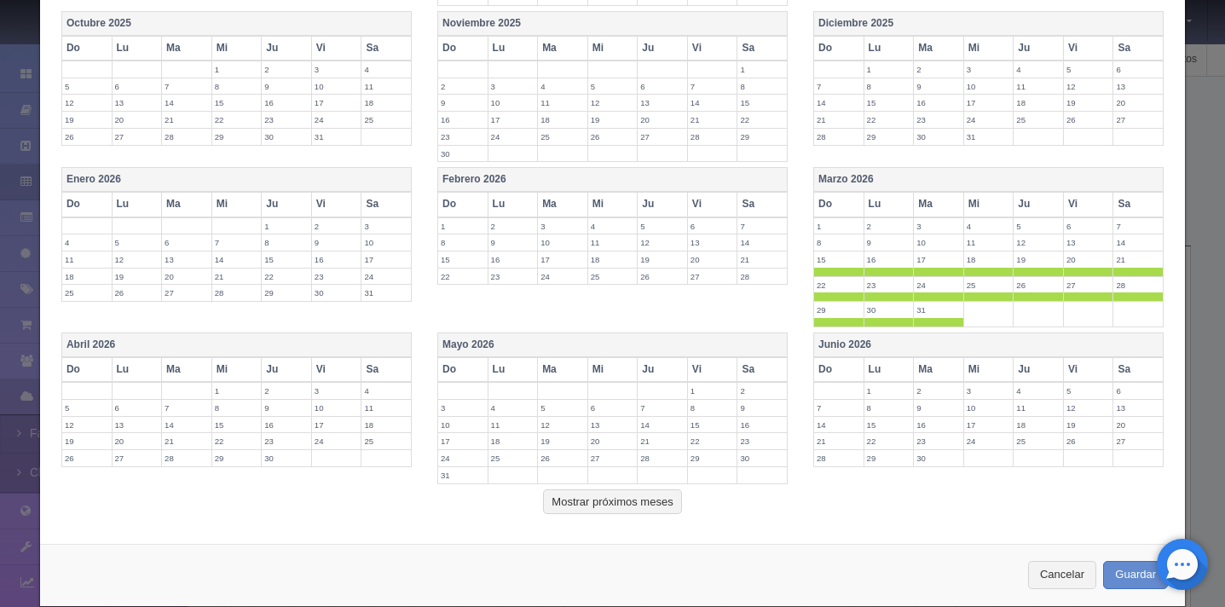
click at [825, 266] on label "15" at bounding box center [838, 260] width 49 height 16
click at [878, 268] on span at bounding box center [889, 272] width 49 height 9
click at [917, 268] on span at bounding box center [938, 272] width 49 height 9
click at [970, 268] on span at bounding box center [988, 272] width 49 height 9
click at [1016, 270] on span at bounding box center [1038, 272] width 49 height 9
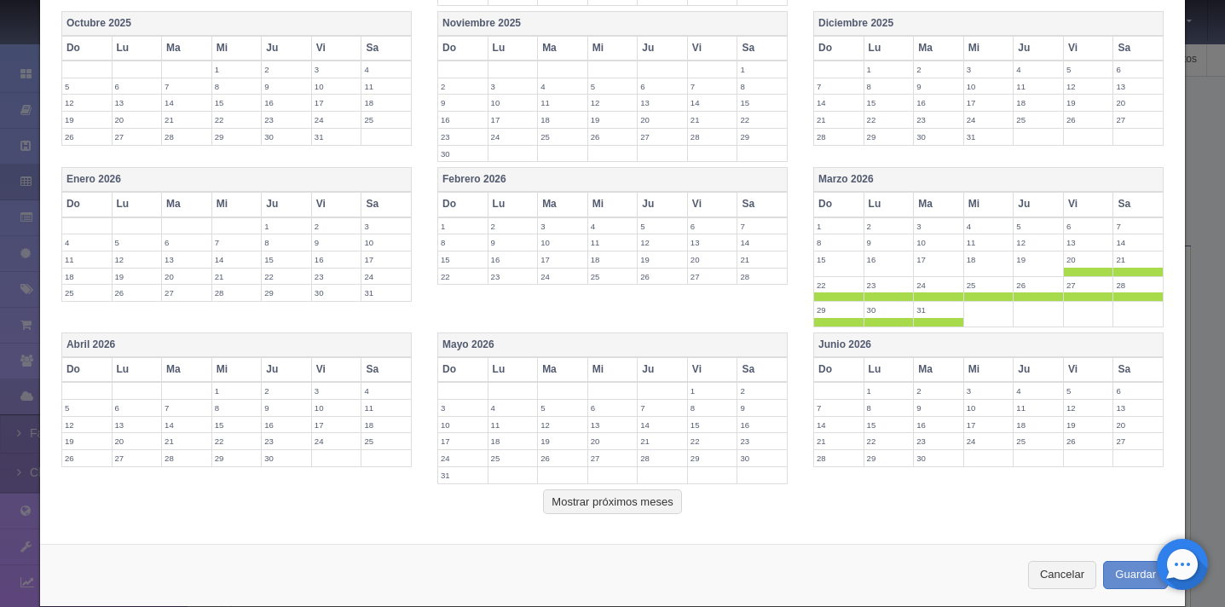
click at [1068, 269] on span at bounding box center [1088, 272] width 49 height 9
click at [1131, 273] on span at bounding box center [1138, 272] width 49 height 9
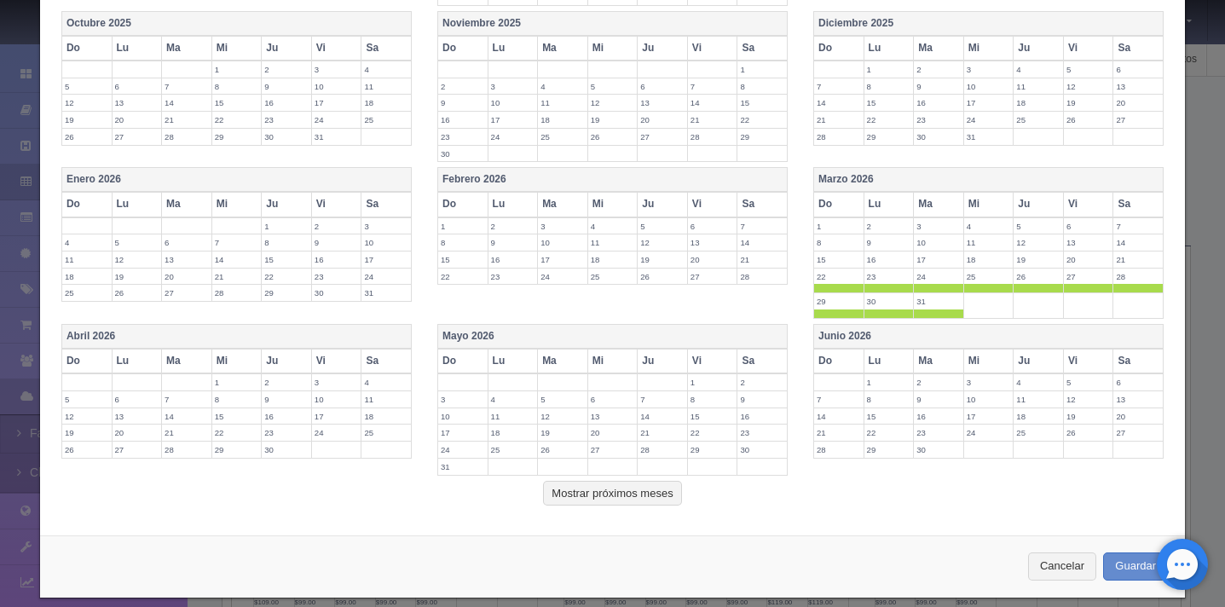
click at [1131, 286] on span at bounding box center [1138, 288] width 49 height 9
click at [329, 339] on th "Abril 2026" at bounding box center [236, 337] width 350 height 25
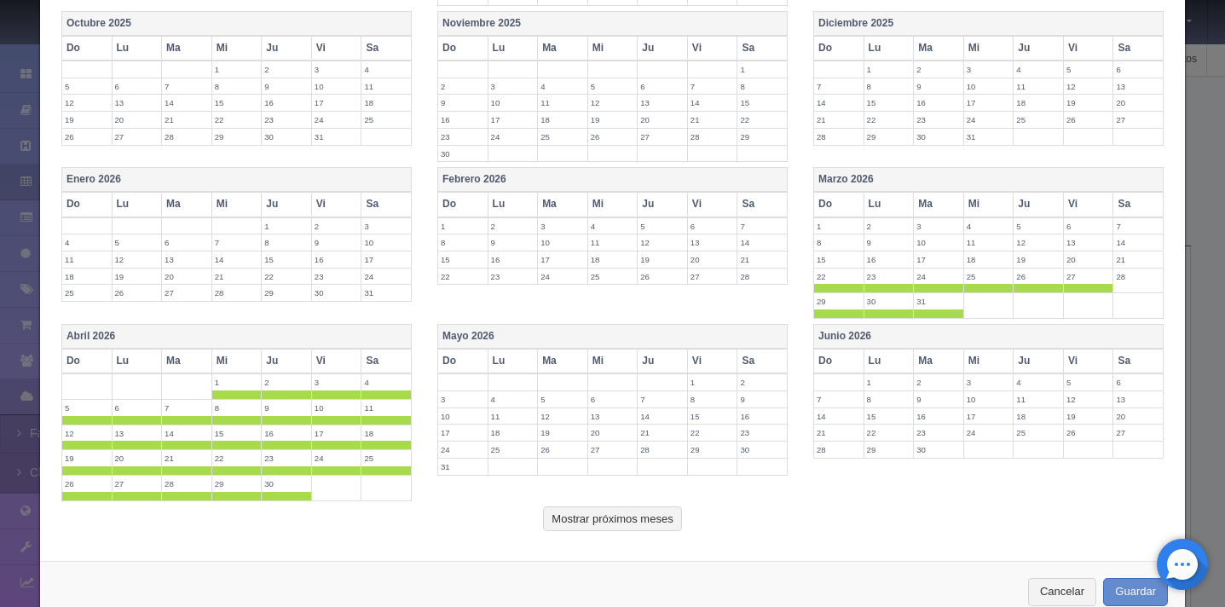
click at [386, 366] on th "Sa" at bounding box center [387, 361] width 50 height 25
click at [550, 324] on table "Mayo 2026 Do Lu Ma Mi Ju Vi Sa 1 2 3 4 5 6 7 8 9 10 11 12 13 14 15 16 17 18 19 …" at bounding box center [612, 400] width 350 height 152
click at [712, 331] on th "Mayo 2026" at bounding box center [612, 337] width 350 height 25
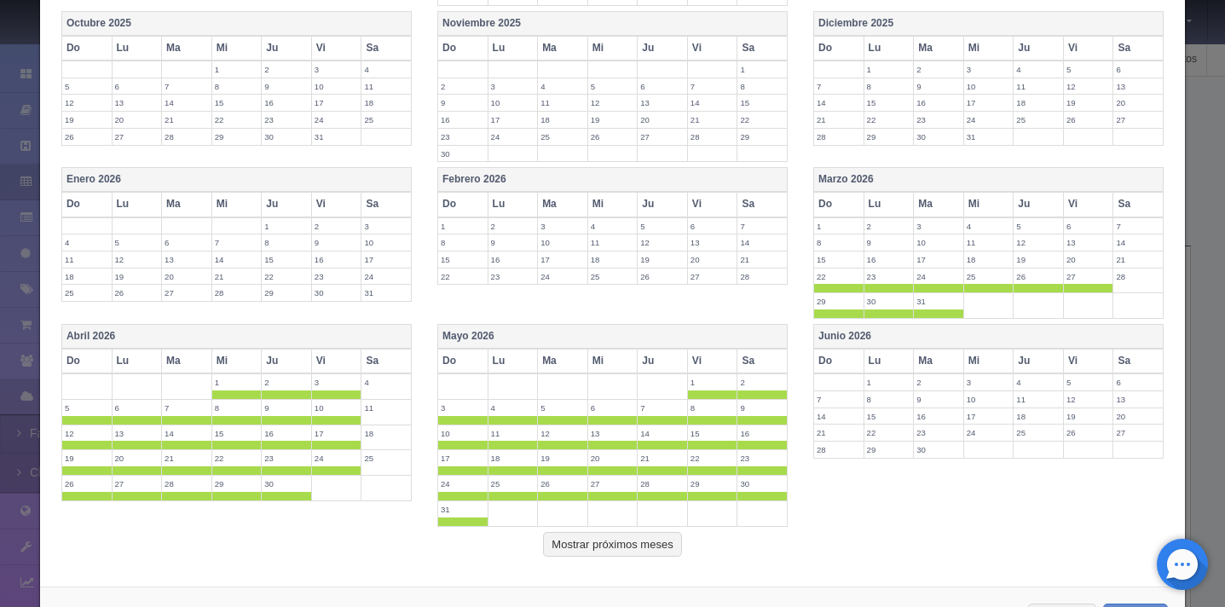
click at [752, 367] on th "Sa" at bounding box center [763, 361] width 50 height 25
click at [974, 332] on th "Junio 2026" at bounding box center [989, 337] width 350 height 25
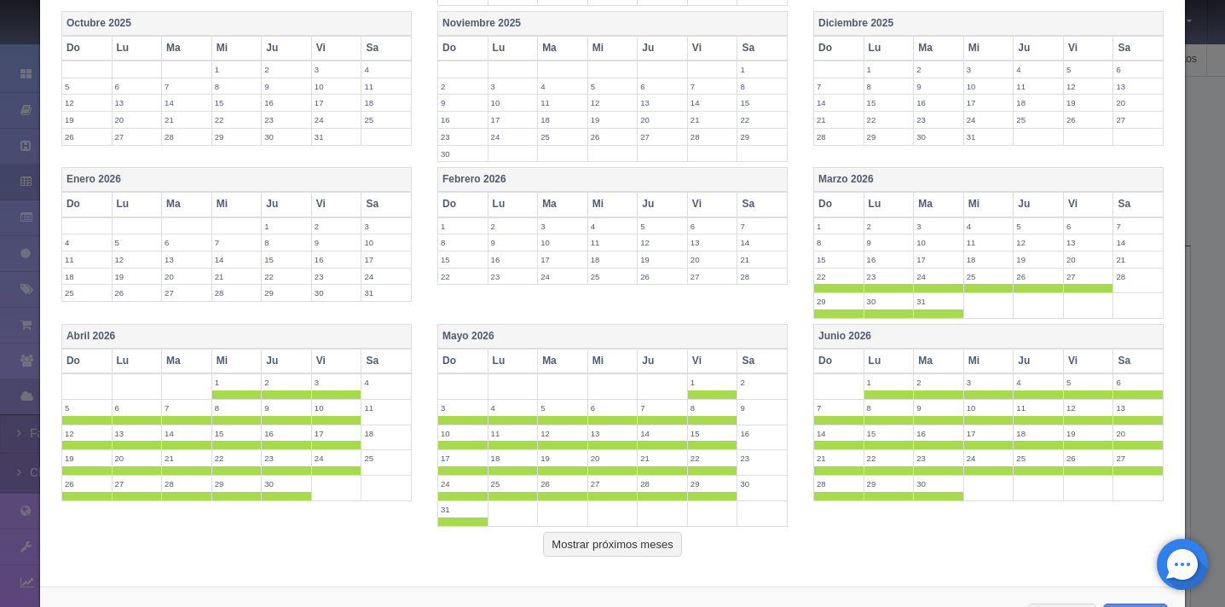
click at [1142, 367] on th "Sa" at bounding box center [1139, 361] width 50 height 25
click at [831, 467] on span at bounding box center [838, 470] width 49 height 9
click at [872, 467] on span at bounding box center [889, 470] width 49 height 9
click at [925, 471] on span at bounding box center [938, 470] width 49 height 9
click at [967, 472] on span at bounding box center [988, 470] width 49 height 9
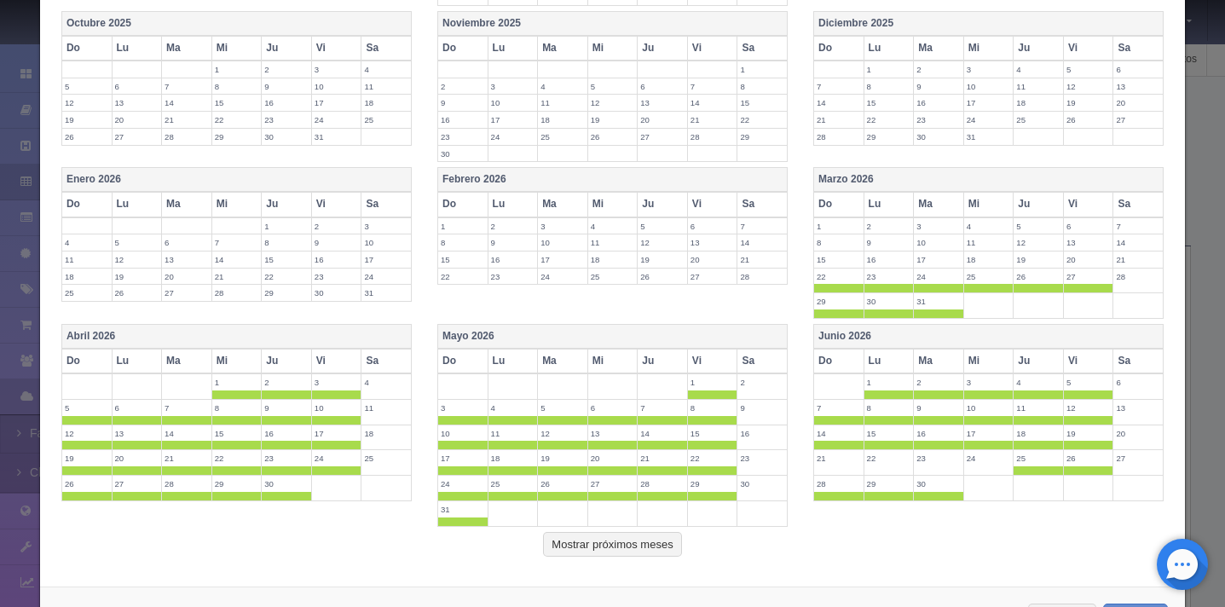
click at [1016, 474] on span at bounding box center [1038, 470] width 49 height 9
click at [1064, 474] on span at bounding box center [1088, 470] width 49 height 9
click at [832, 486] on span at bounding box center [838, 487] width 49 height 9
click at [875, 487] on span at bounding box center [889, 487] width 49 height 9
click at [923, 487] on span at bounding box center [938, 487] width 49 height 9
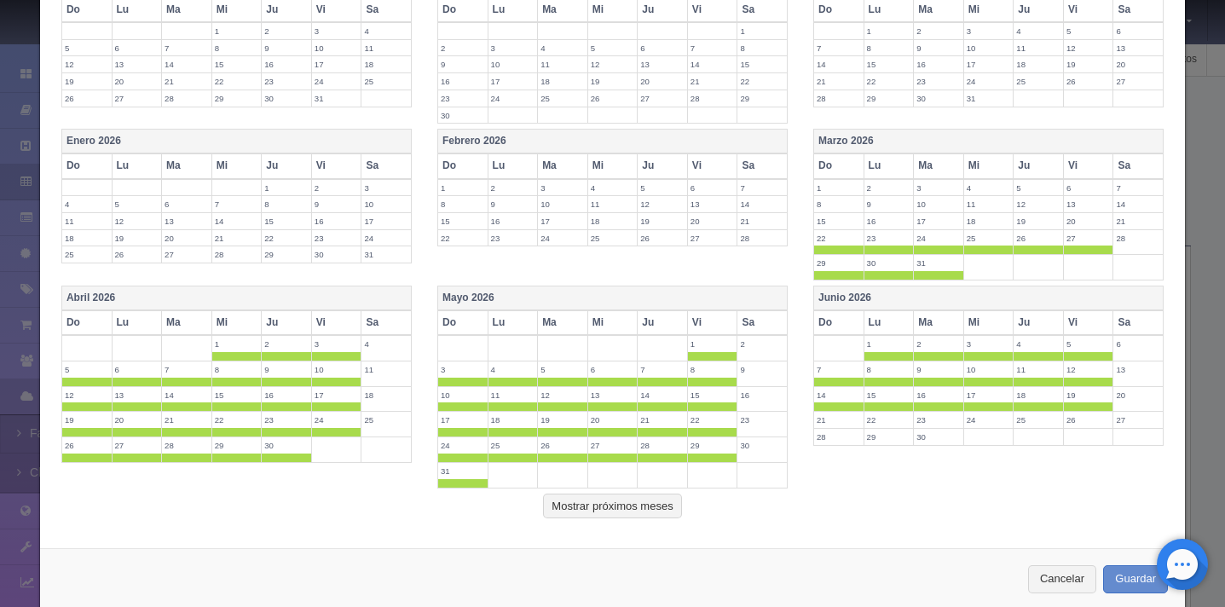
scroll to position [452, 0]
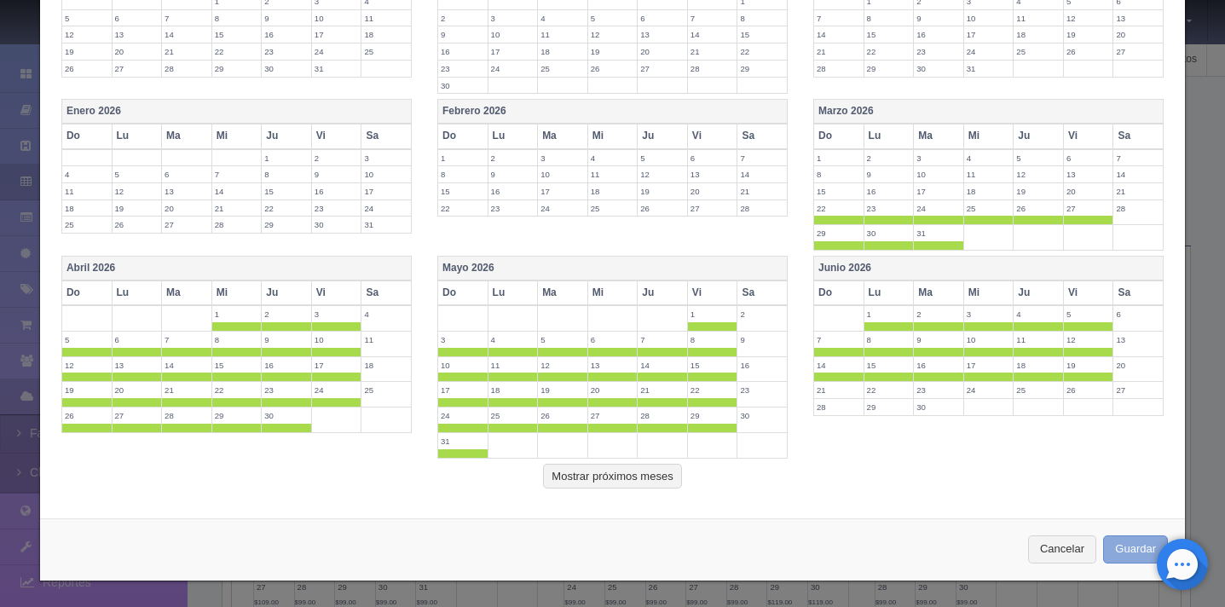
click at [1108, 551] on button "Guardar" at bounding box center [1135, 549] width 65 height 28
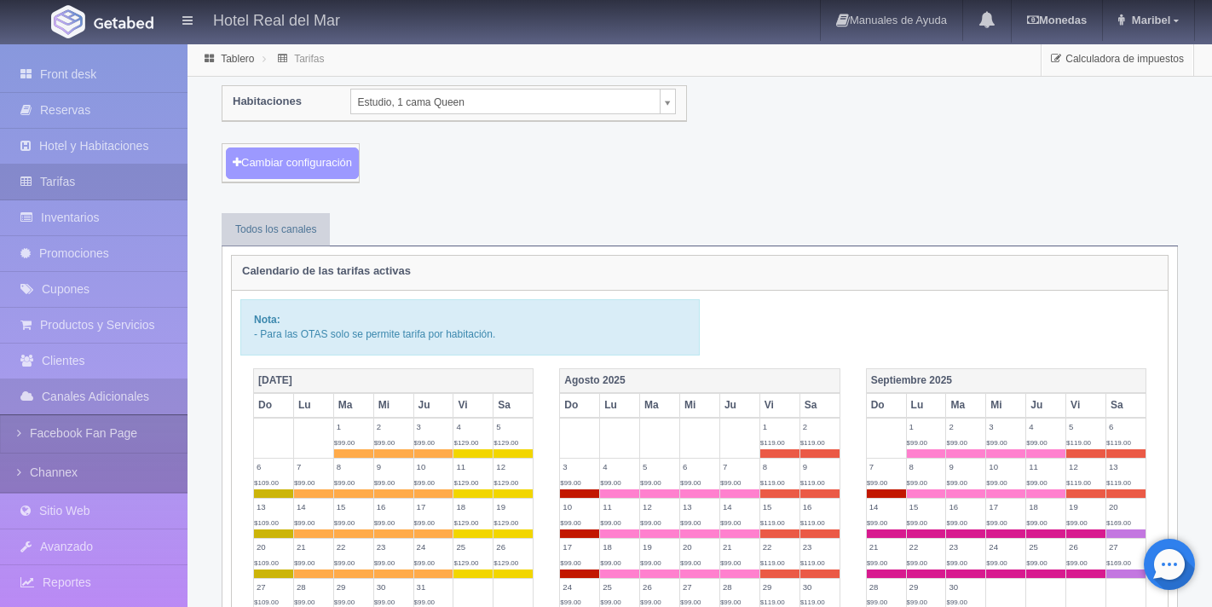
click at [339, 159] on button "Cambiar configuración" at bounding box center [292, 164] width 133 height 32
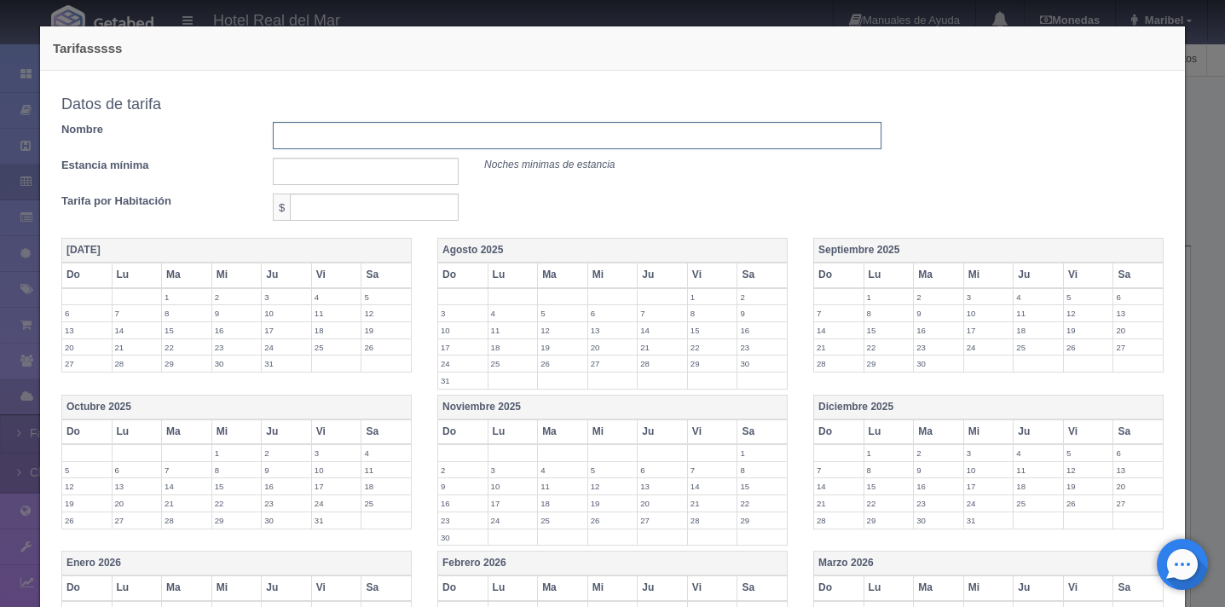
click at [335, 133] on input "text" at bounding box center [577, 135] width 609 height 27
type input "[DATE][PERSON_NAME] AL [DATE][PERSON_NAME]"
click at [377, 173] on input "text" at bounding box center [366, 171] width 186 height 27
type input "2"
click at [363, 208] on input "text" at bounding box center [374, 207] width 169 height 27
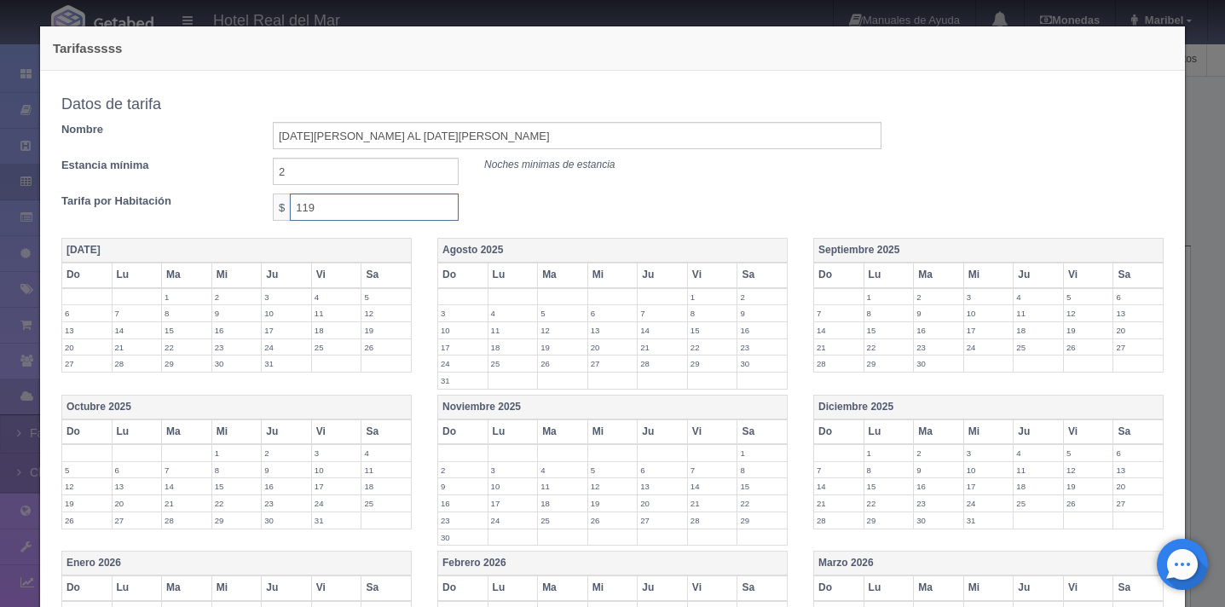
type input "119"
click at [734, 204] on div "Tarifa por Habitación $ 119" at bounding box center [472, 207] width 846 height 27
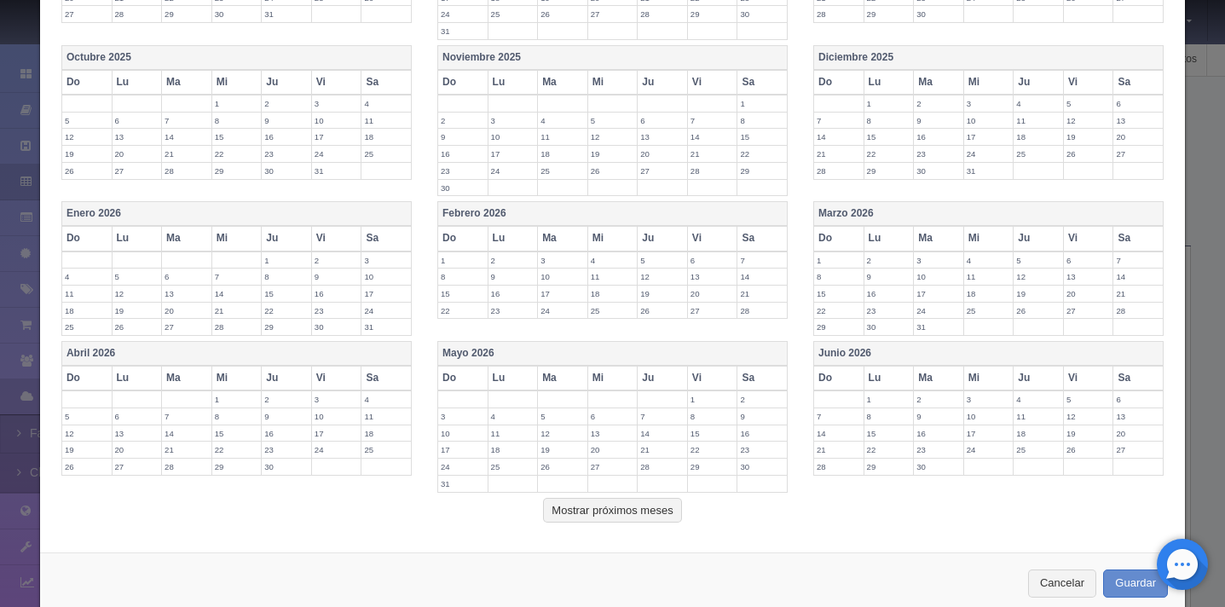
scroll to position [373, 0]
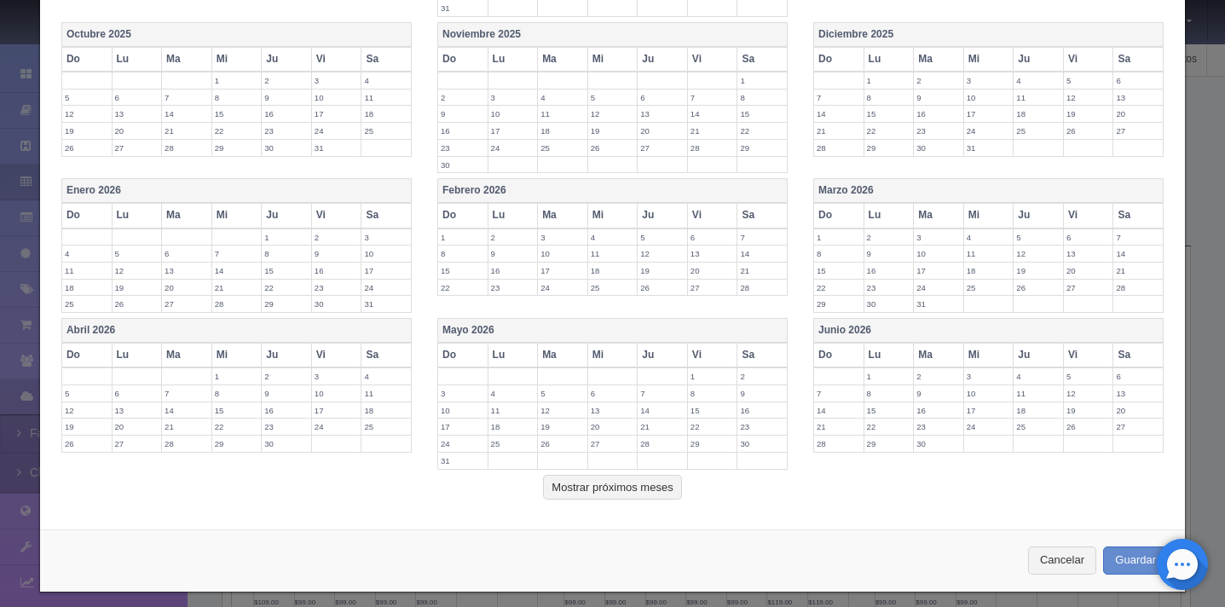
click at [975, 194] on th "Marzo 2026" at bounding box center [989, 191] width 350 height 25
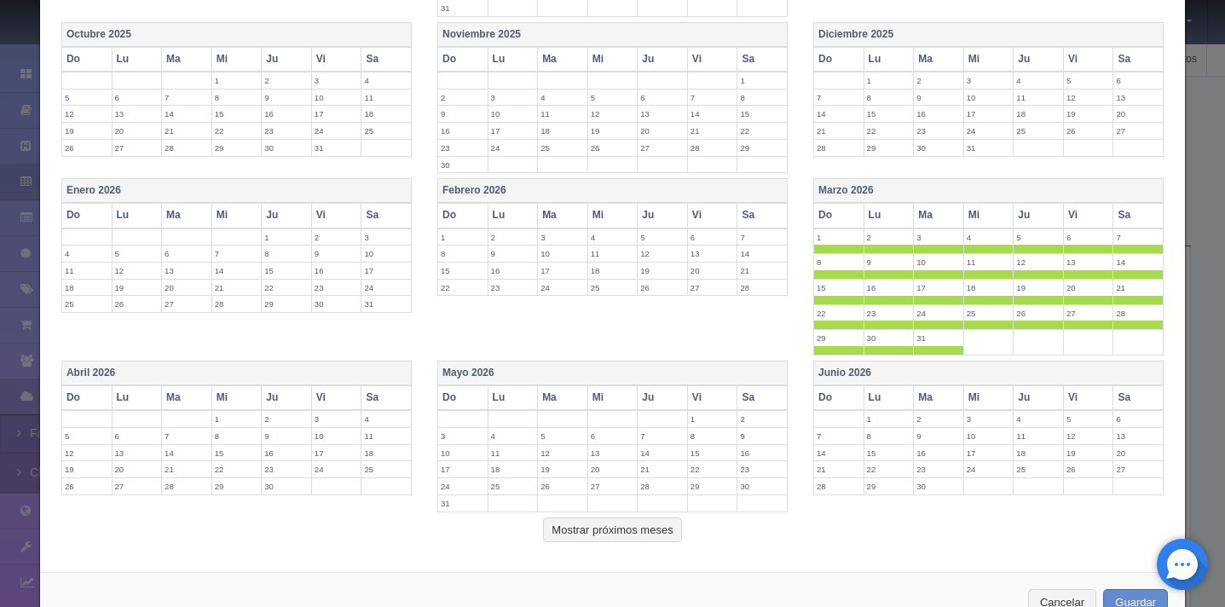
click at [818, 214] on th "Do" at bounding box center [839, 215] width 50 height 25
click at [865, 214] on th "Lu" at bounding box center [889, 215] width 50 height 25
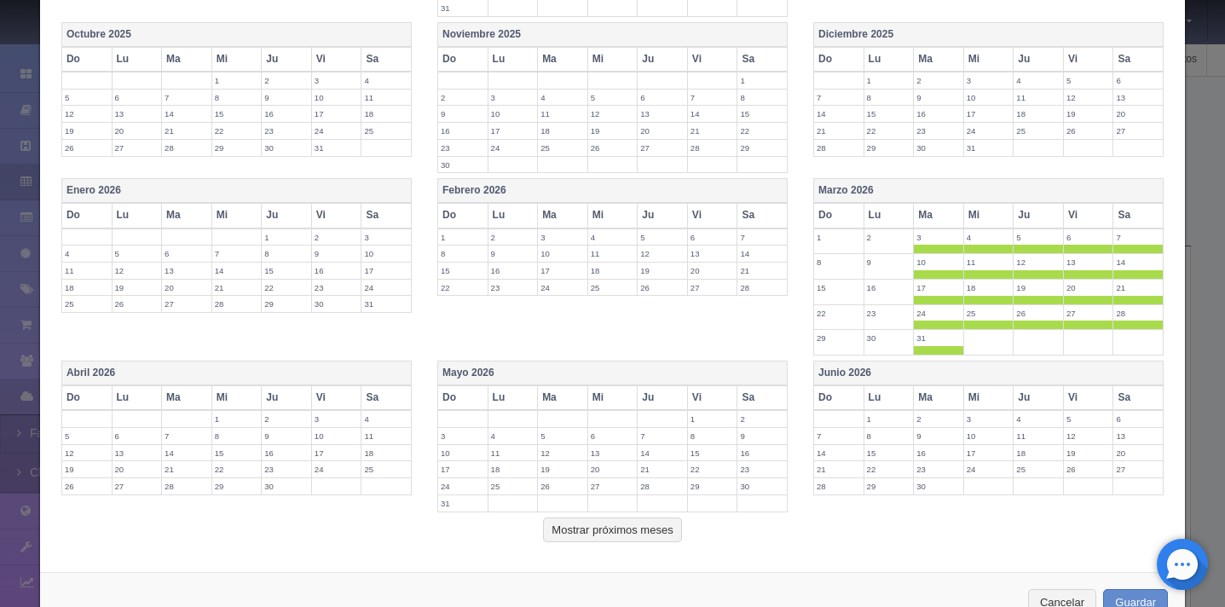
click at [929, 214] on th "Ma" at bounding box center [939, 215] width 50 height 25
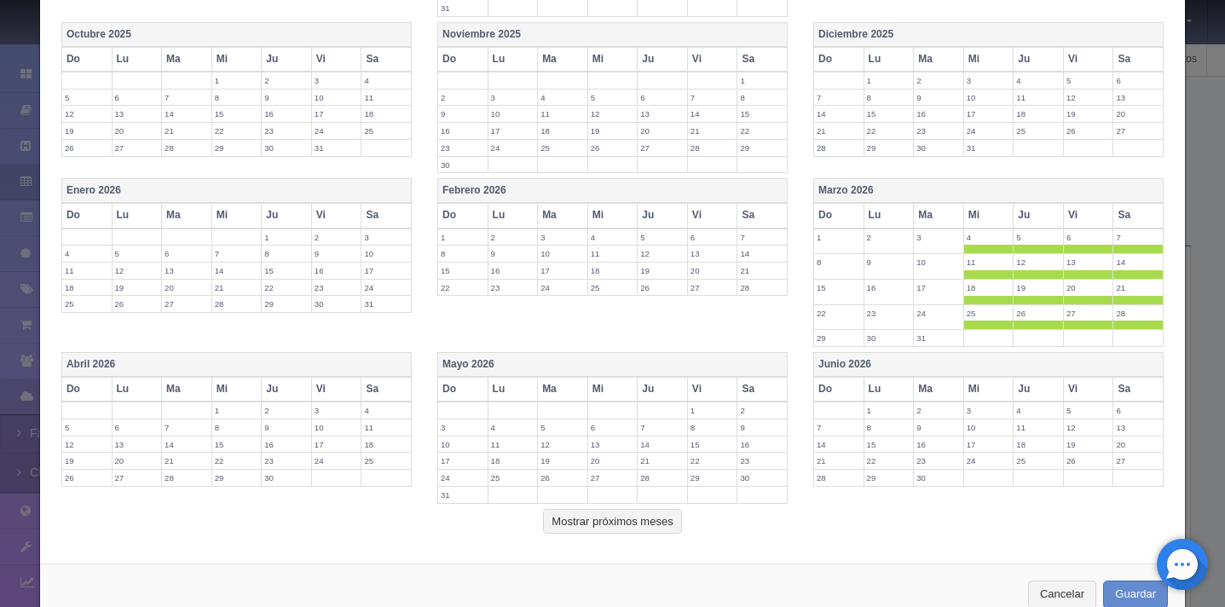
click at [976, 217] on th "Mi" at bounding box center [989, 215] width 50 height 25
click at [1016, 219] on th "Ju" at bounding box center [1039, 215] width 50 height 25
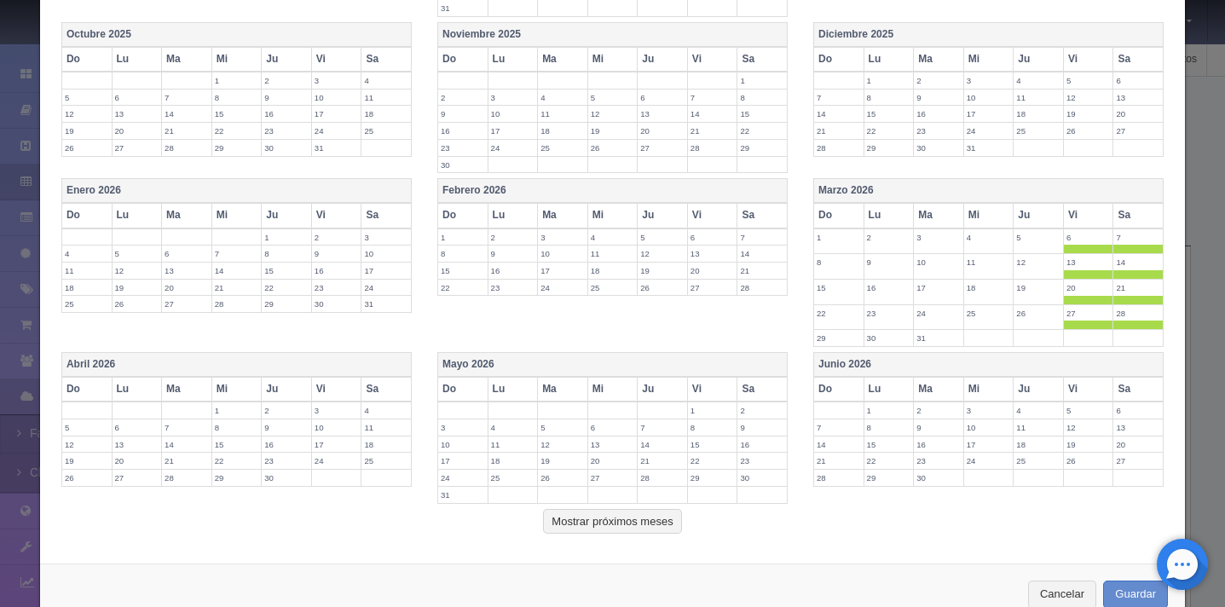
click at [1063, 219] on th "Vi" at bounding box center [1088, 215] width 50 height 25
click at [1128, 246] on span at bounding box center [1138, 249] width 49 height 9
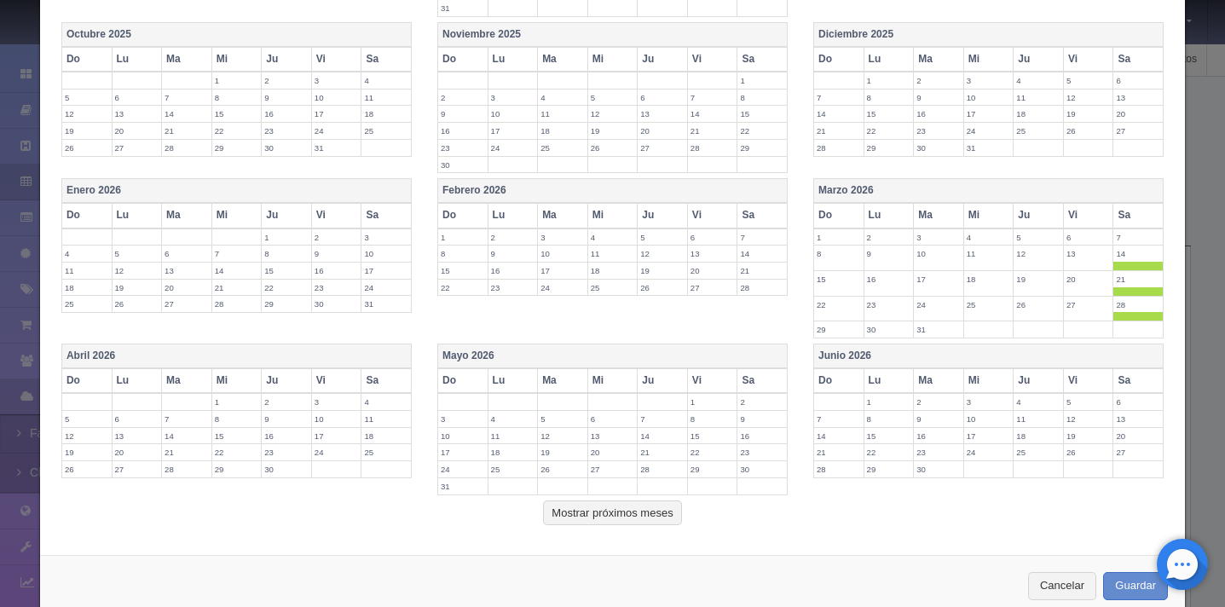
click at [1128, 264] on span at bounding box center [1138, 266] width 49 height 9
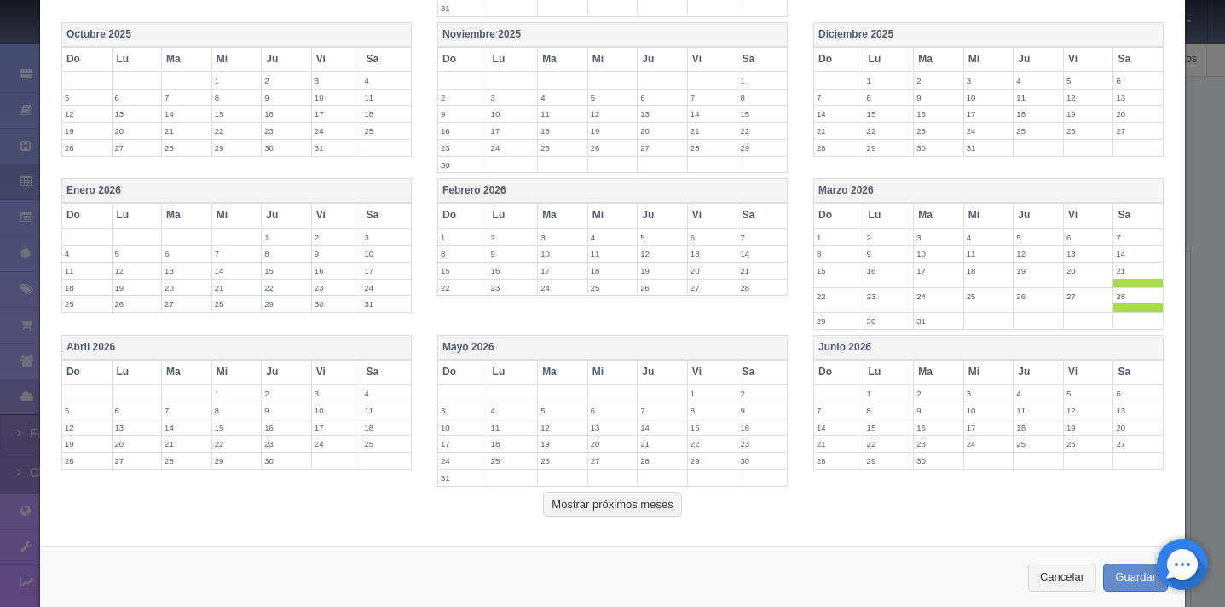
click at [373, 374] on th "Sa" at bounding box center [387, 372] width 50 height 25
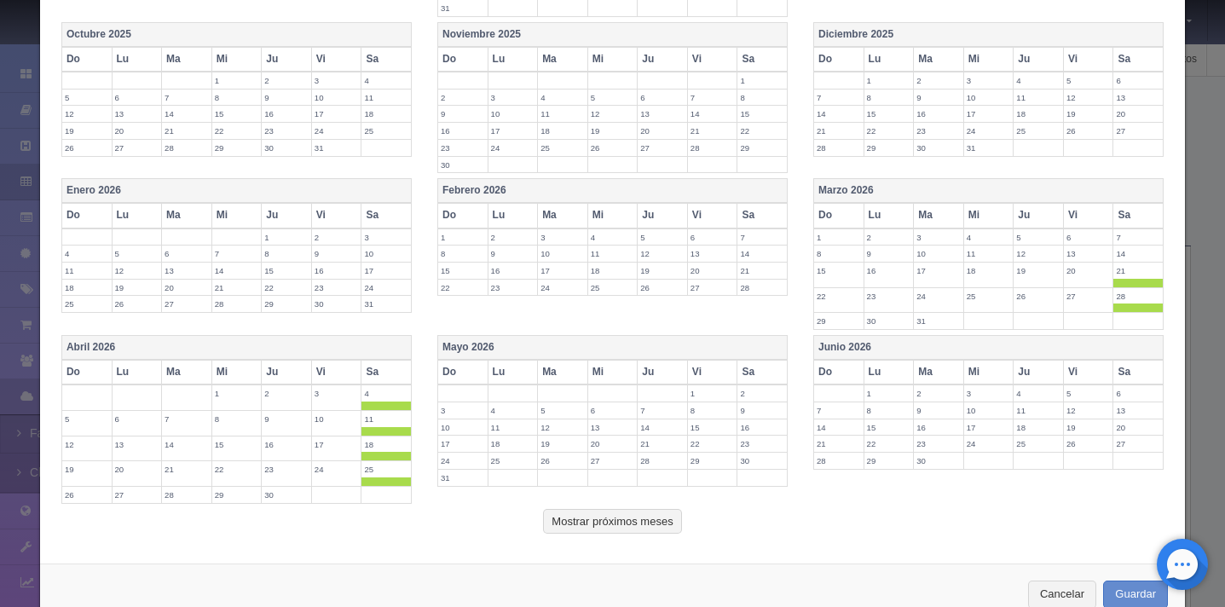
click at [749, 381] on th "Sa" at bounding box center [763, 372] width 50 height 25
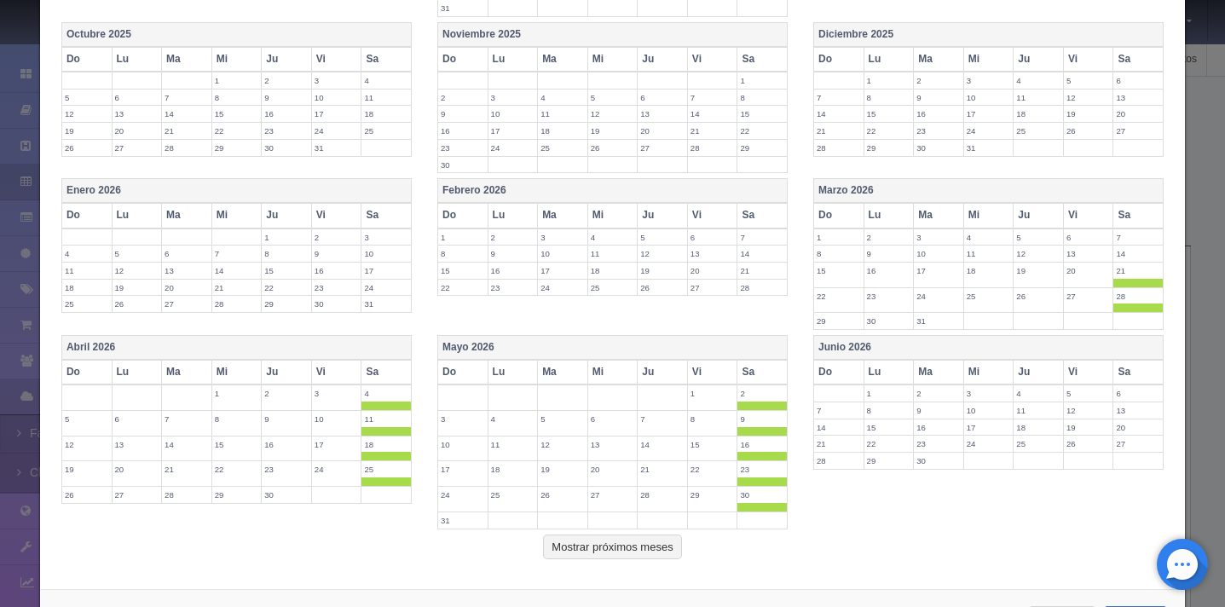
click at [1124, 372] on th "Sa" at bounding box center [1139, 372] width 50 height 25
click at [1119, 482] on span at bounding box center [1138, 481] width 49 height 9
click at [1121, 460] on span at bounding box center [1138, 456] width 49 height 9
click at [1122, 446] on label "20" at bounding box center [1138, 445] width 49 height 16
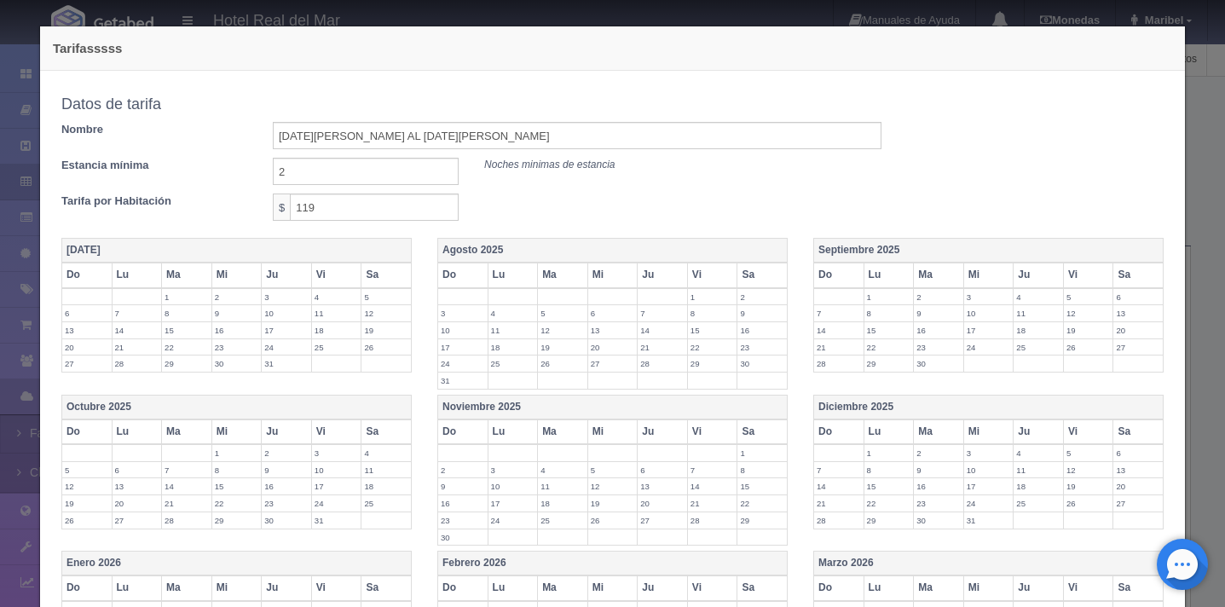
scroll to position [443, 0]
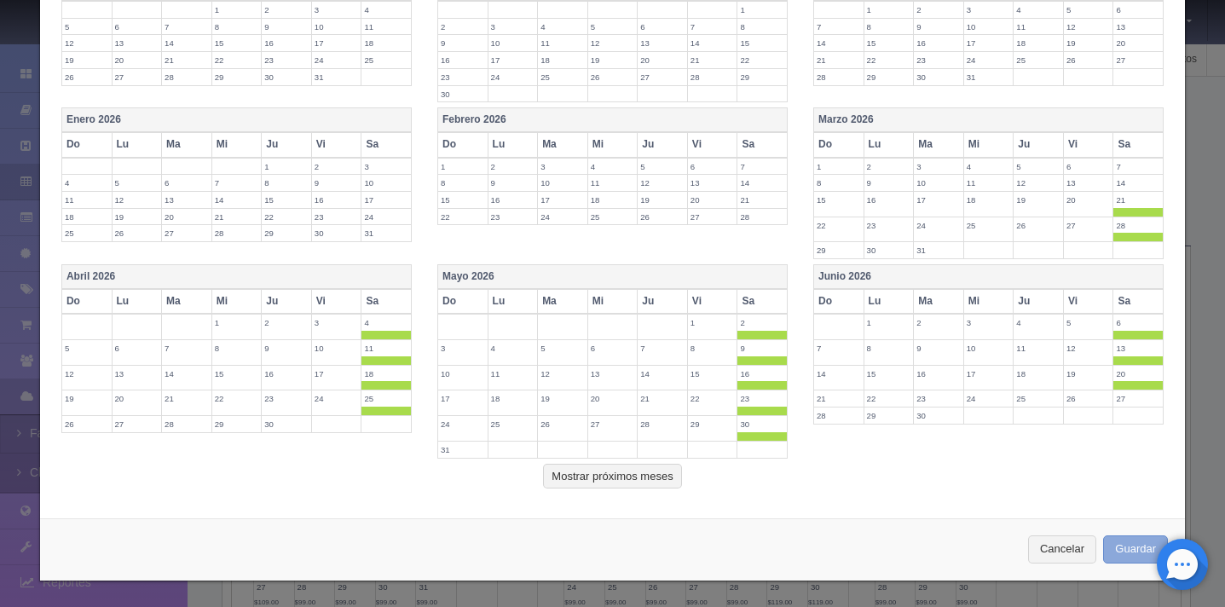
click at [1128, 562] on button "Guardar" at bounding box center [1135, 549] width 65 height 28
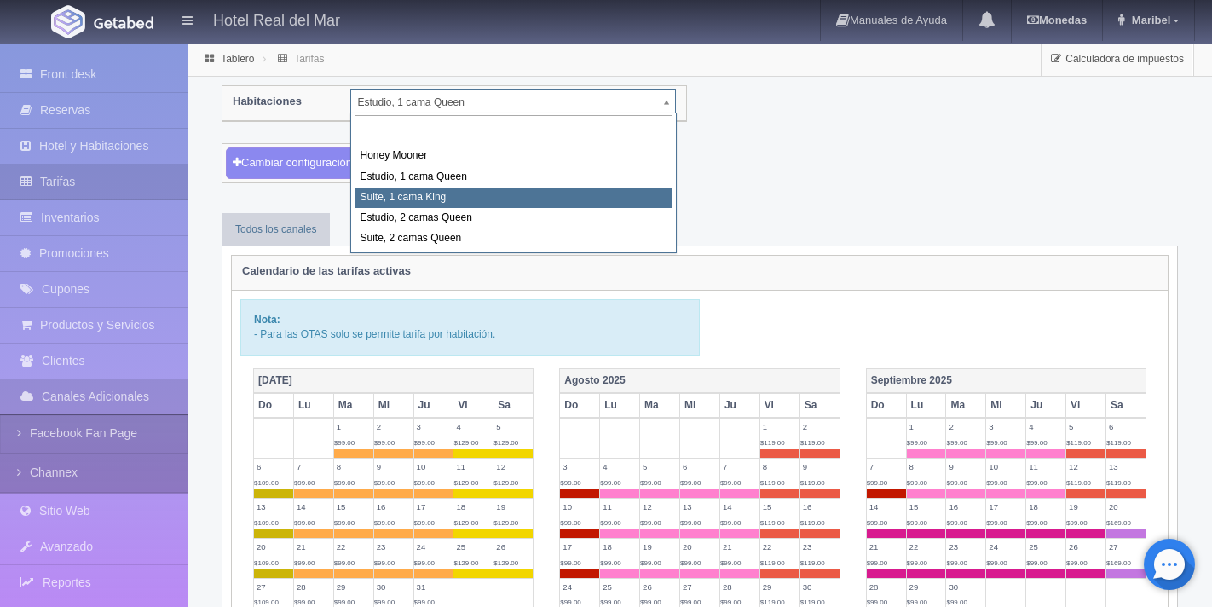
select select "2269"
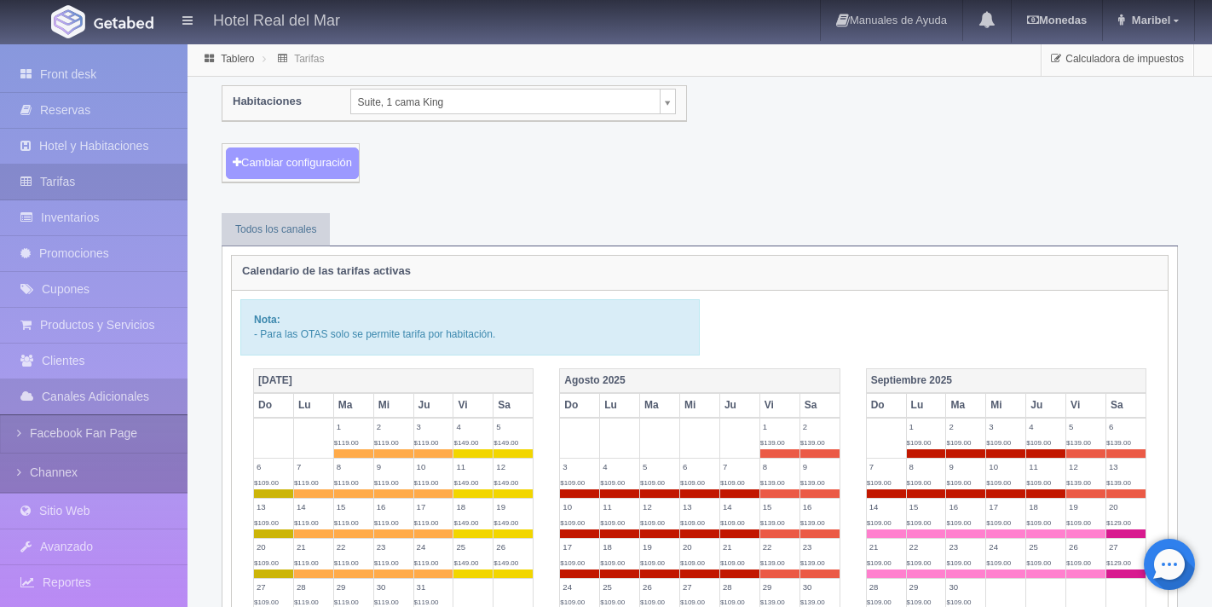
click at [348, 165] on button "Cambiar configuración" at bounding box center [292, 164] width 133 height 32
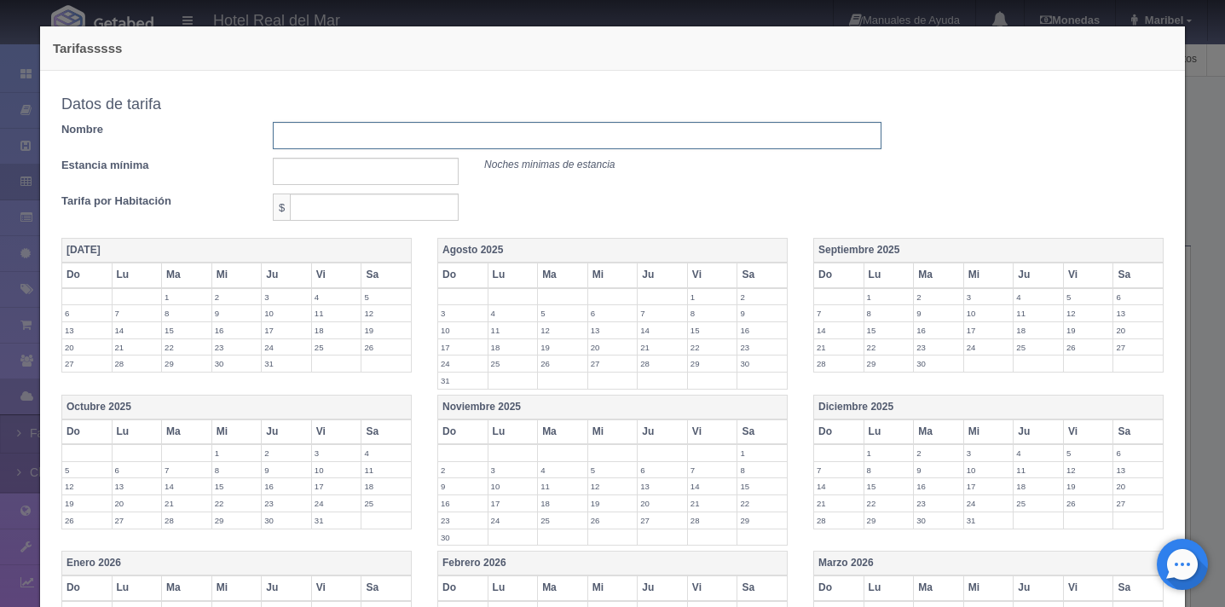
click at [342, 137] on input "text" at bounding box center [577, 135] width 609 height 27
type input "[DATE][PERSON_NAME] AL [DATE][PERSON_NAME]"
click at [388, 177] on input "text" at bounding box center [366, 171] width 186 height 27
type input "1"
click at [382, 215] on input "text" at bounding box center [374, 207] width 169 height 27
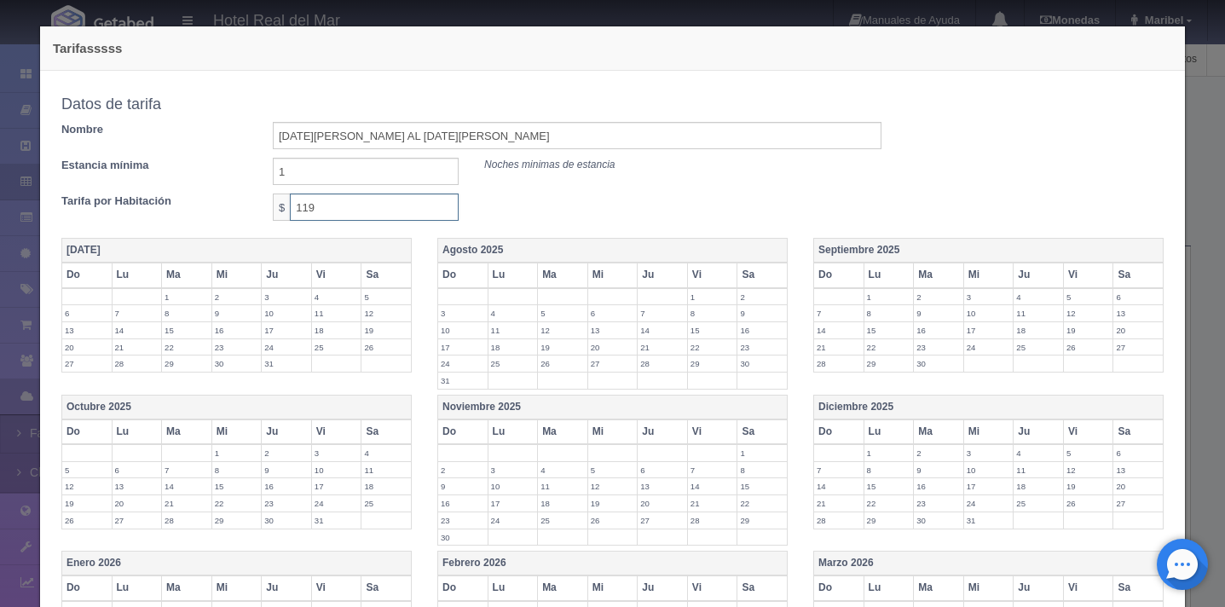
type input "119"
click at [632, 195] on div "Tarifa por Habitación $ 119" at bounding box center [472, 207] width 846 height 27
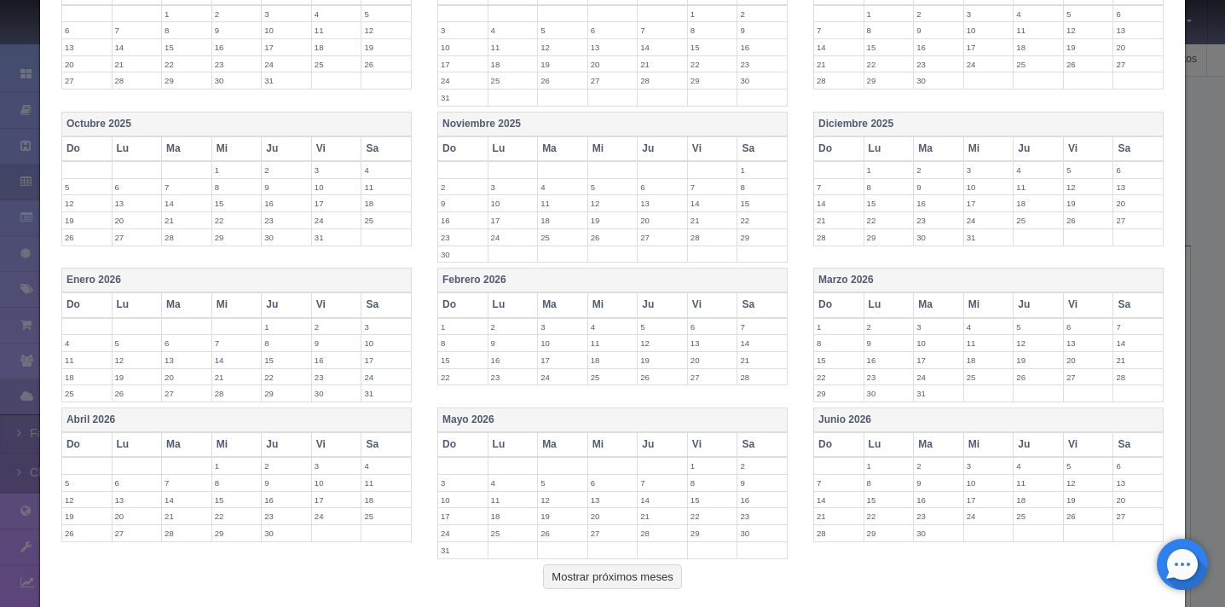
scroll to position [343, 0]
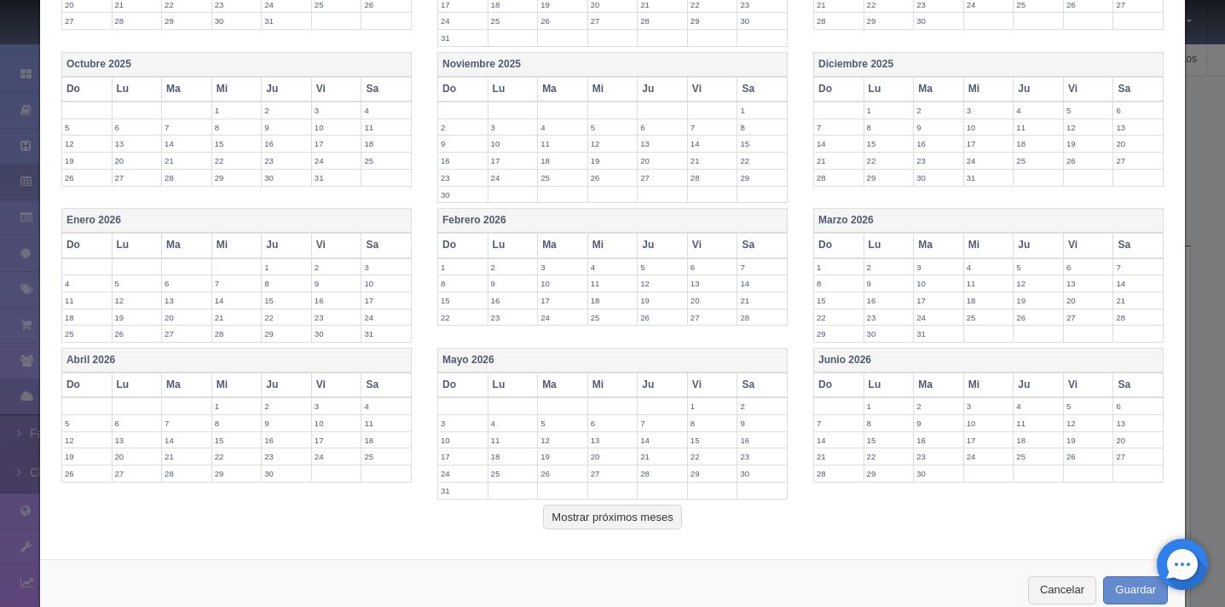
click at [935, 216] on th "Marzo 2026" at bounding box center [989, 221] width 350 height 25
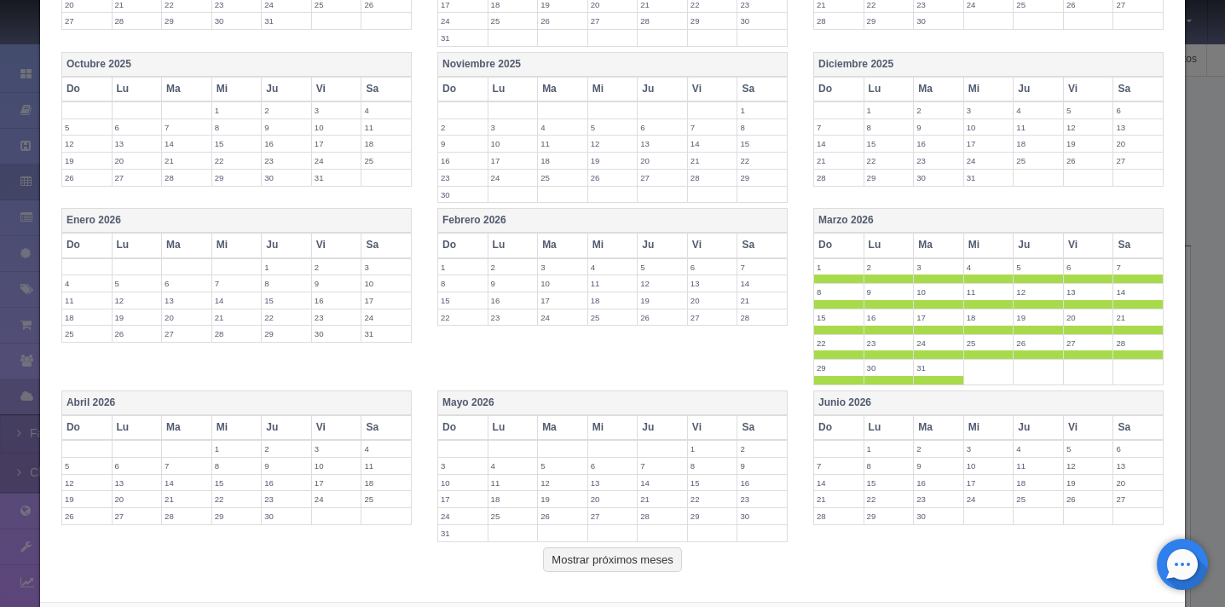
click at [840, 275] on span at bounding box center [838, 279] width 49 height 9
click at [874, 275] on span at bounding box center [889, 279] width 49 height 9
click at [914, 275] on span at bounding box center [938, 279] width 49 height 9
click at [982, 281] on span at bounding box center [988, 279] width 49 height 9
click at [1028, 282] on span at bounding box center [1038, 279] width 49 height 9
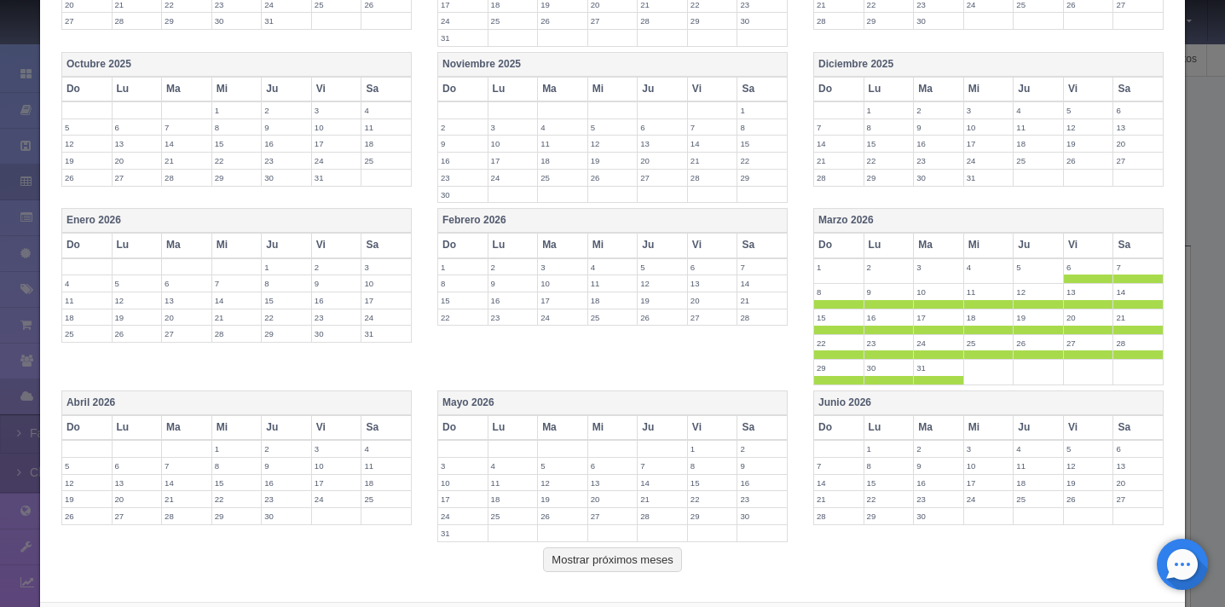
click at [1066, 281] on span at bounding box center [1088, 279] width 49 height 9
click at [1120, 281] on span at bounding box center [1138, 279] width 49 height 9
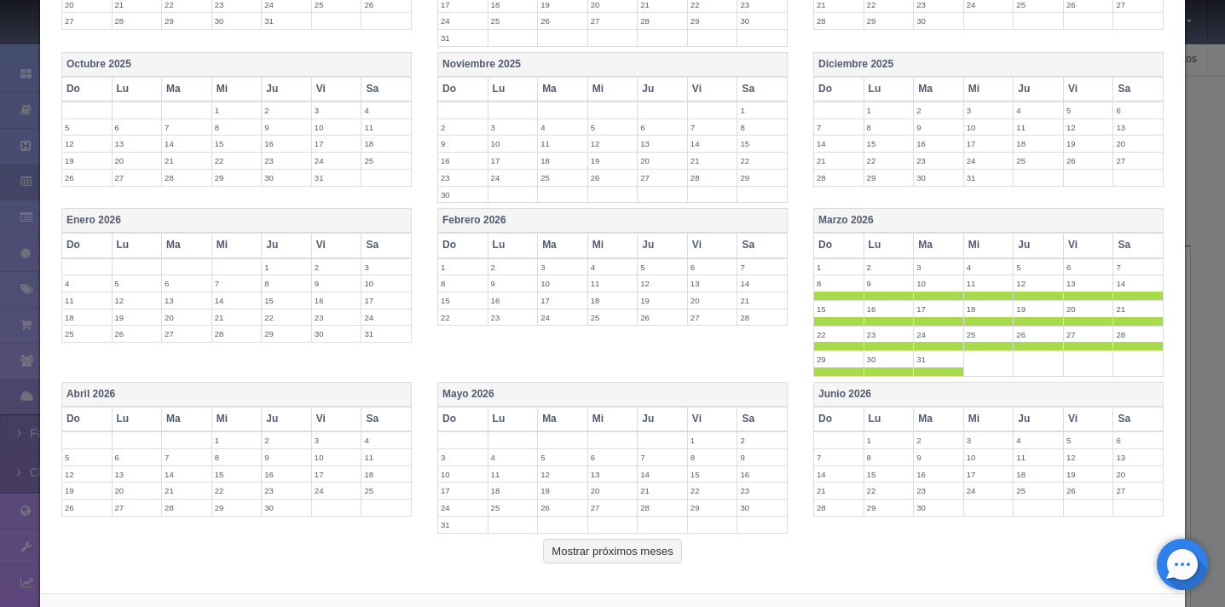
click at [842, 293] on span at bounding box center [838, 296] width 49 height 9
click at [869, 293] on span at bounding box center [889, 296] width 49 height 9
click at [914, 295] on span at bounding box center [938, 296] width 49 height 9
click at [978, 294] on span at bounding box center [988, 296] width 49 height 9
click at [1036, 295] on span at bounding box center [1038, 296] width 49 height 9
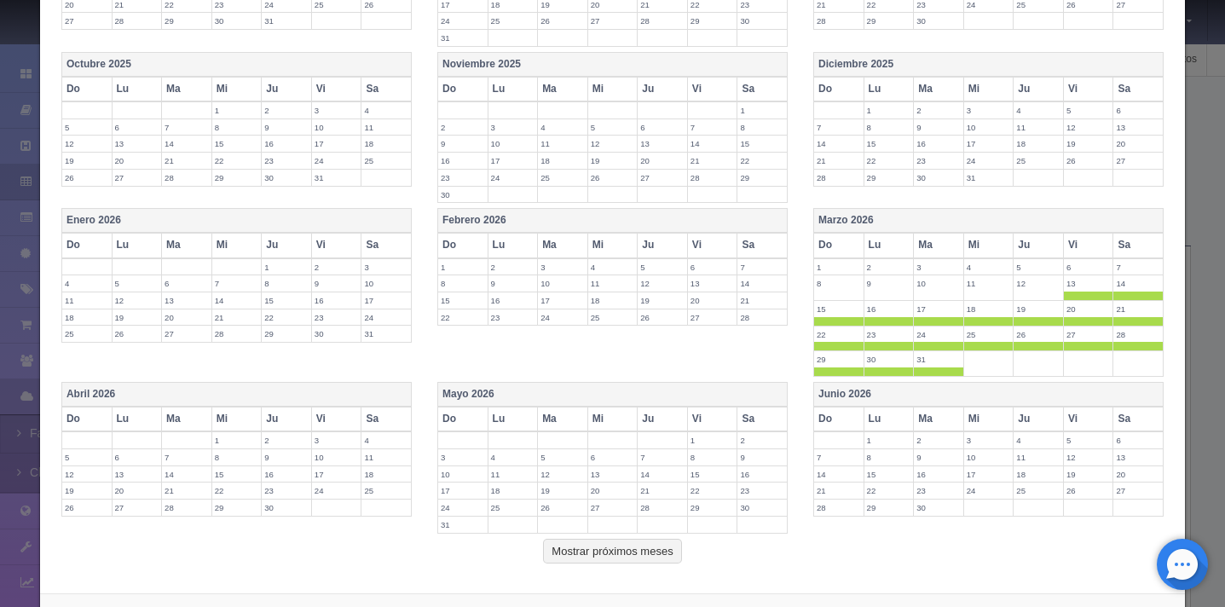
click at [1068, 295] on span at bounding box center [1088, 296] width 49 height 9
click at [1114, 296] on span at bounding box center [1138, 296] width 49 height 9
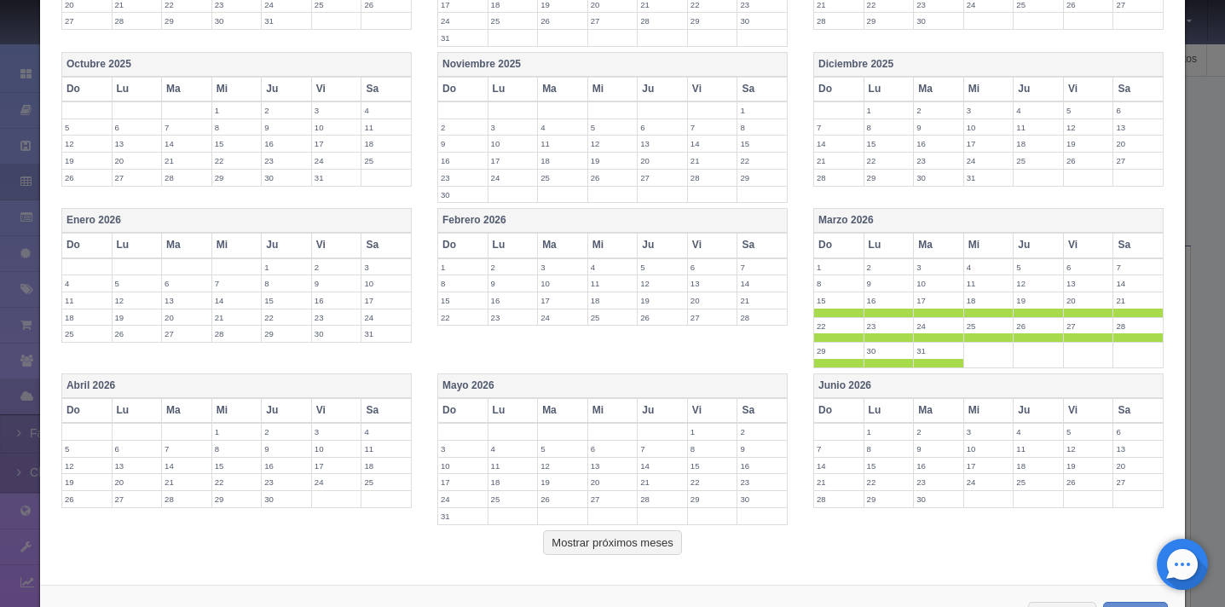
click at [829, 309] on span at bounding box center [838, 313] width 49 height 9
click at [880, 309] on span at bounding box center [889, 313] width 49 height 9
click at [939, 309] on span at bounding box center [938, 313] width 49 height 9
click at [976, 310] on span at bounding box center [988, 313] width 49 height 9
click at [1018, 311] on span at bounding box center [1038, 313] width 49 height 9
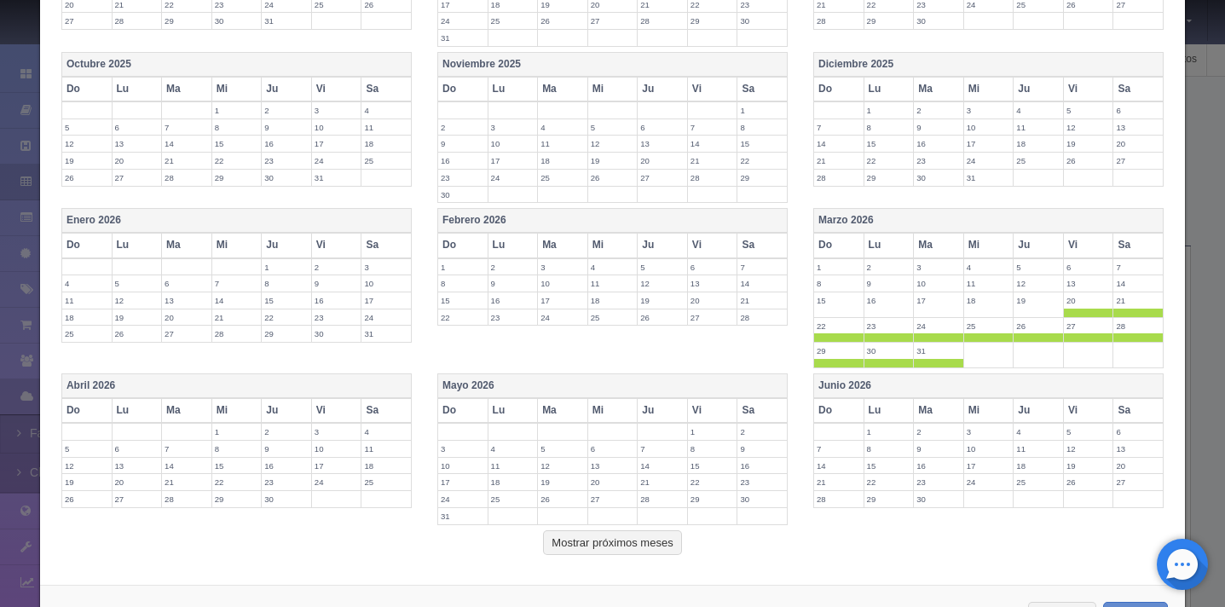
click at [1064, 314] on span at bounding box center [1088, 313] width 49 height 9
click at [333, 390] on th "Abril 2026" at bounding box center [236, 386] width 350 height 25
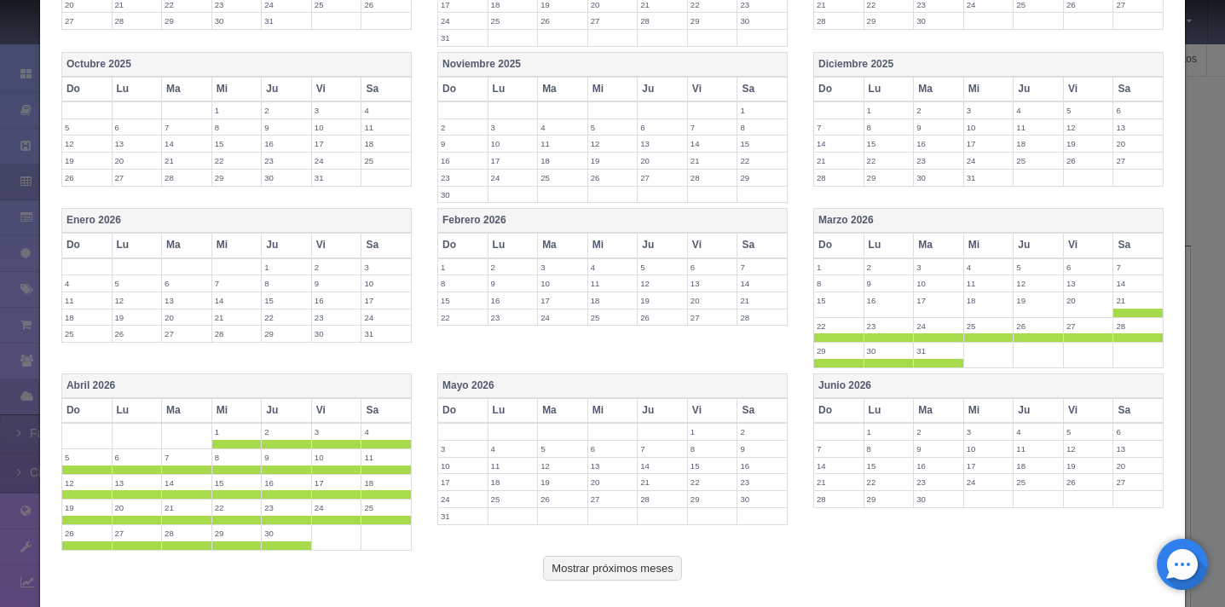
click at [391, 416] on th "Sa" at bounding box center [387, 410] width 50 height 25
click at [573, 385] on th "Mayo 2026" at bounding box center [612, 386] width 350 height 25
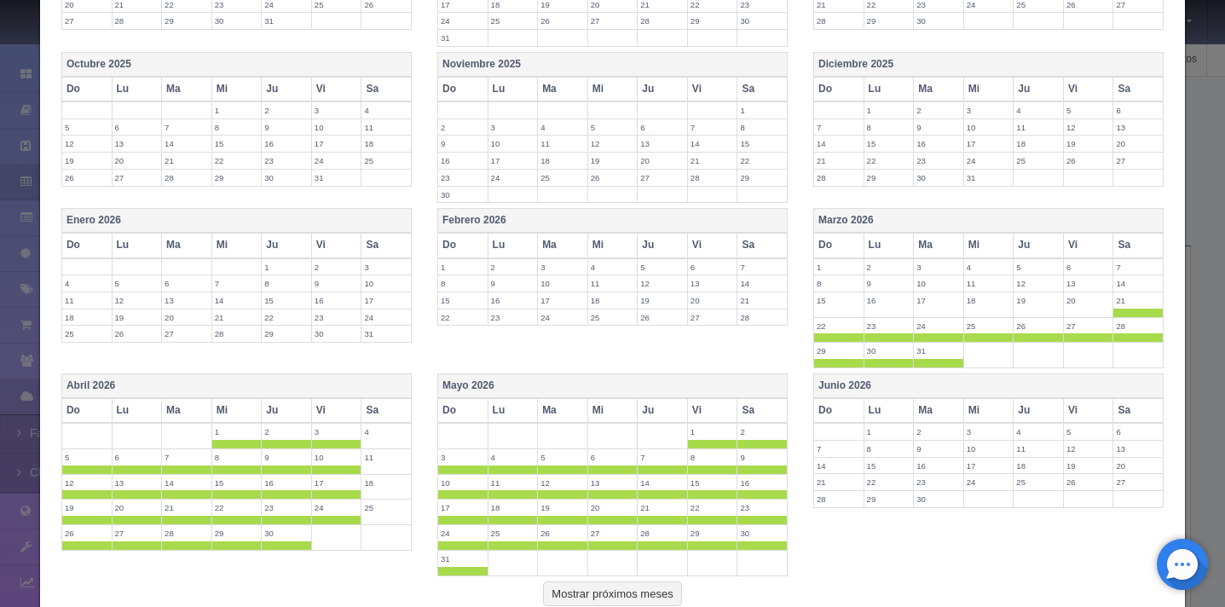
click at [747, 418] on th "Sa" at bounding box center [763, 410] width 50 height 25
click at [900, 376] on th "Junio 2026" at bounding box center [989, 386] width 350 height 25
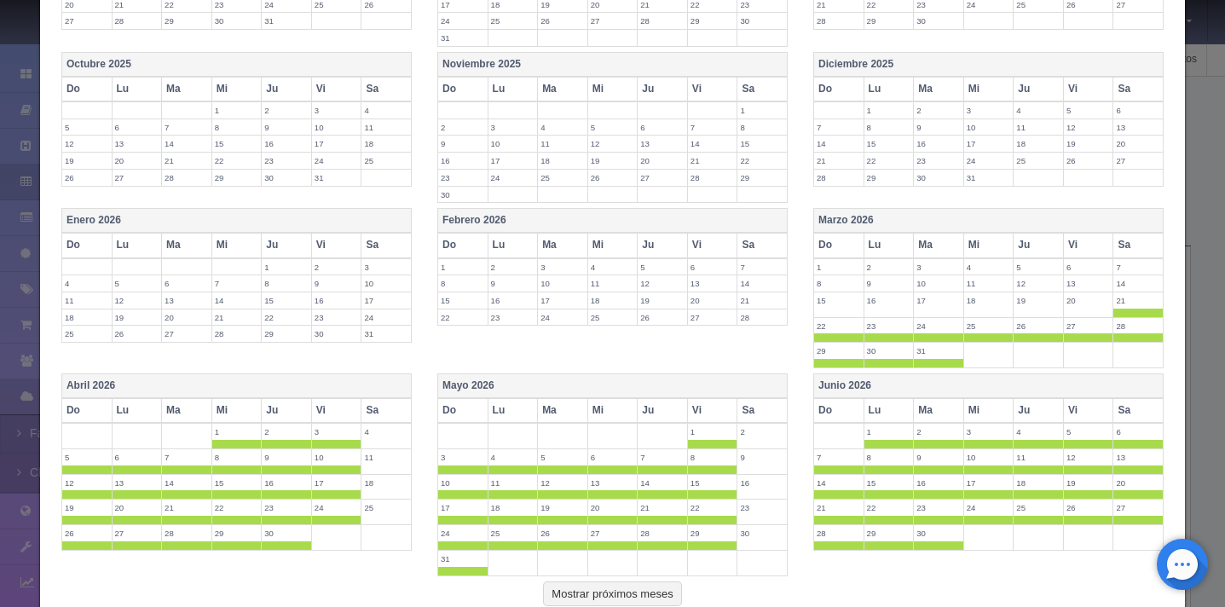
click at [1124, 406] on th "Sa" at bounding box center [1139, 410] width 50 height 25
click at [1125, 311] on span at bounding box center [1138, 313] width 49 height 9
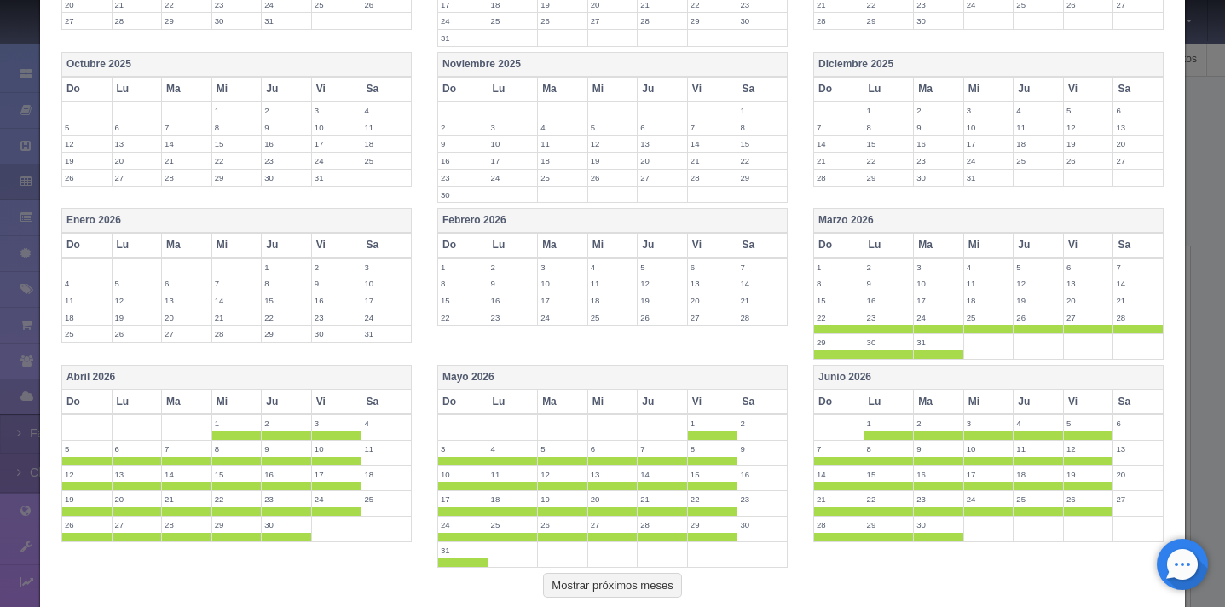
click at [1125, 324] on label "28" at bounding box center [1138, 318] width 49 height 16
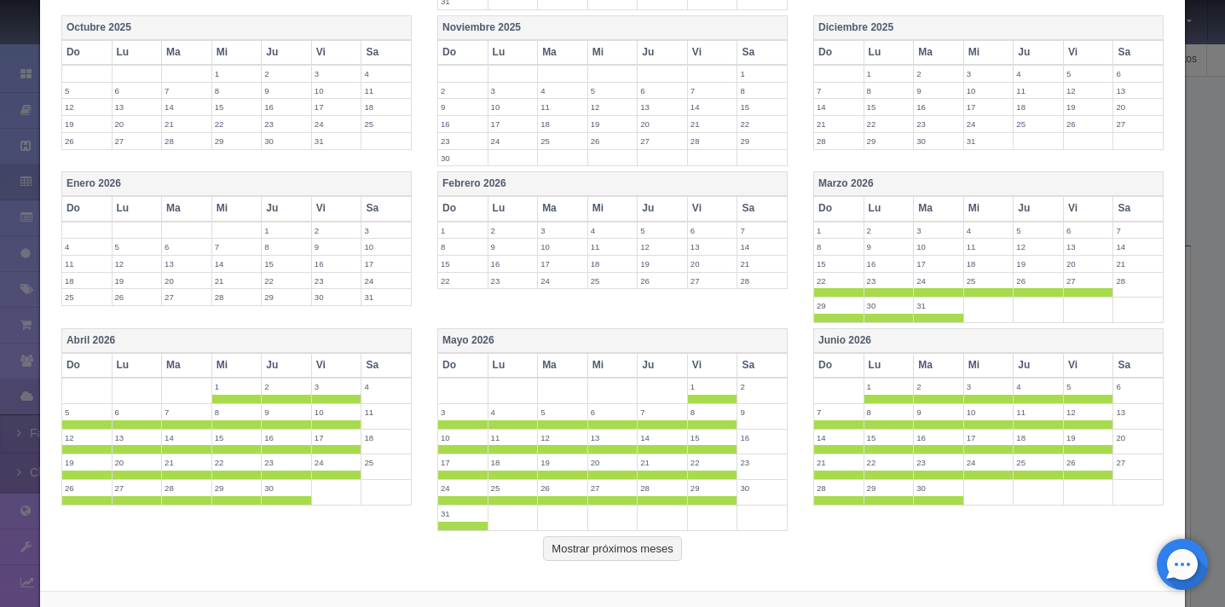
scroll to position [452, 0]
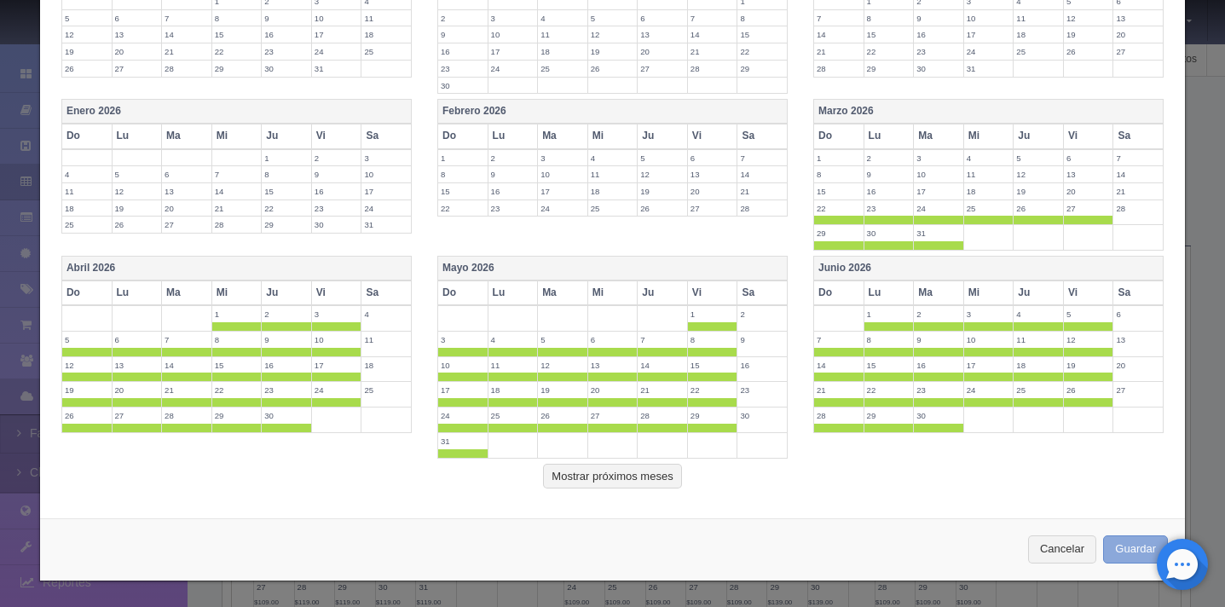
click at [1127, 550] on button "Guardar" at bounding box center [1135, 549] width 65 height 28
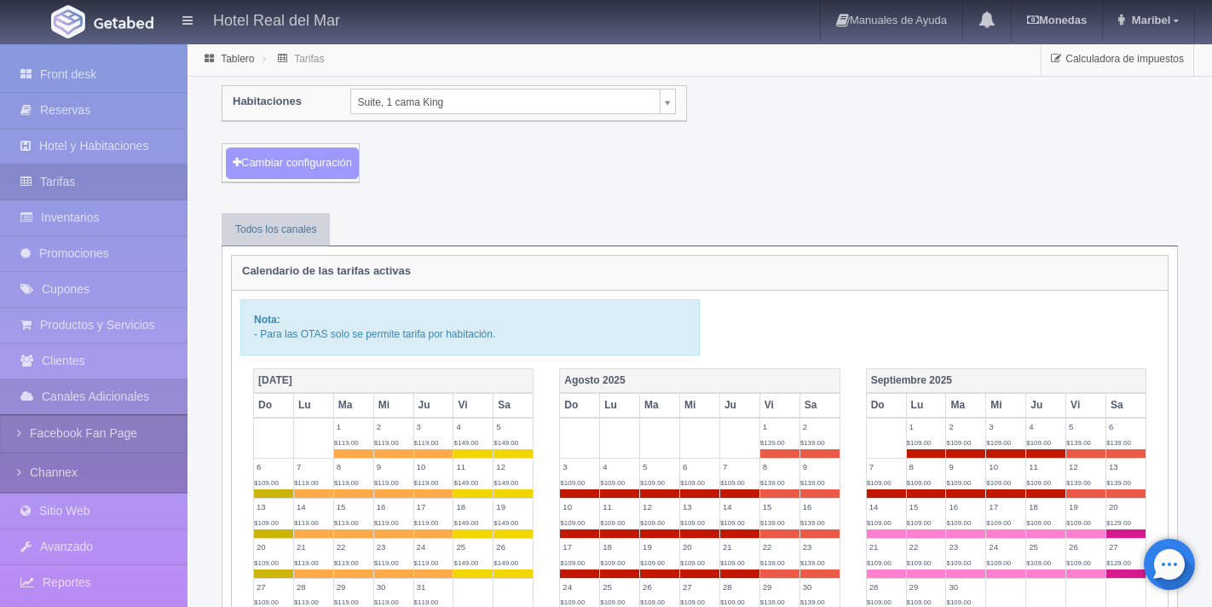
click at [339, 164] on button "Cambiar configuración" at bounding box center [292, 164] width 133 height 32
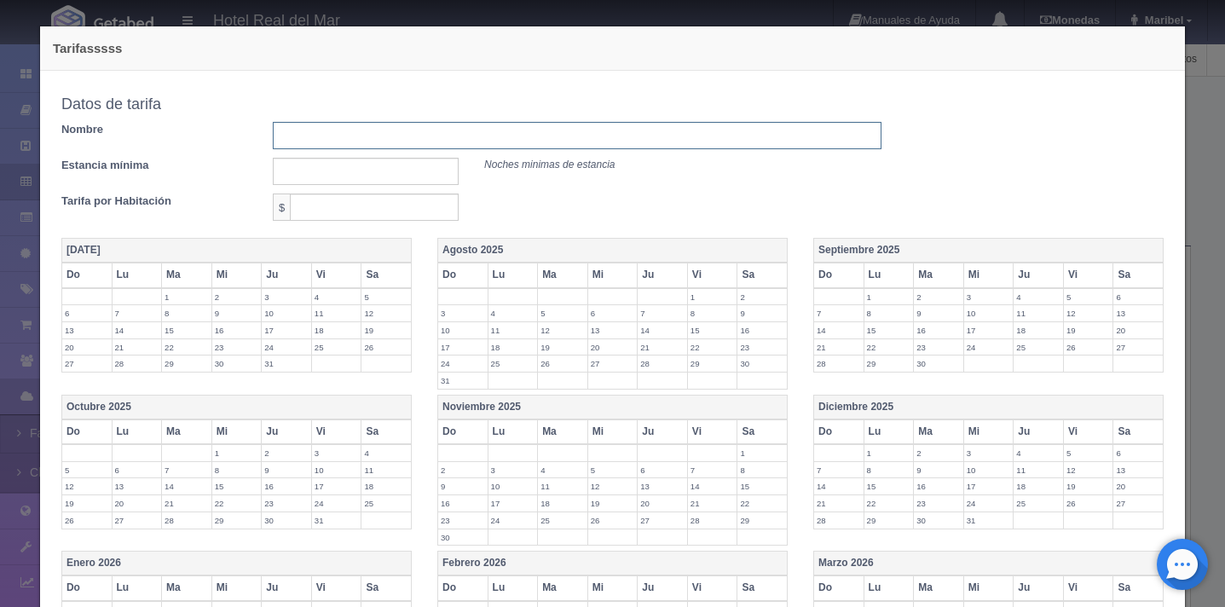
click at [324, 138] on input "text" at bounding box center [577, 135] width 609 height 27
type input "[DATE][PERSON_NAME] AL [DATE][PERSON_NAME]"
click at [385, 176] on input "text" at bounding box center [366, 171] width 186 height 27
type input "2"
click at [360, 211] on input "text" at bounding box center [374, 207] width 169 height 27
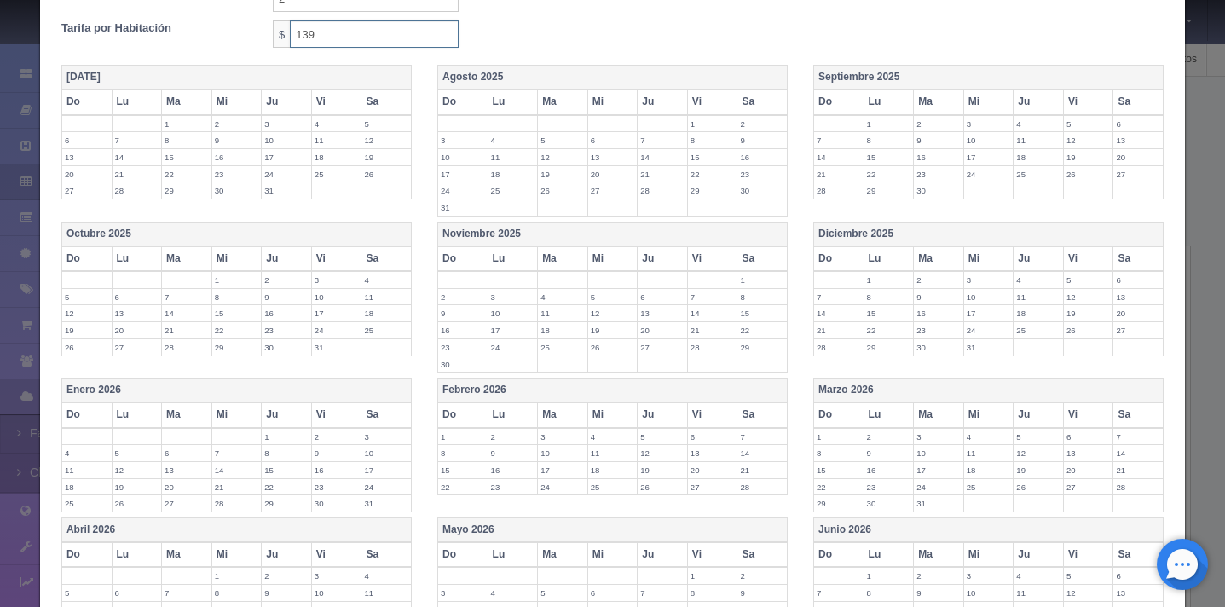
scroll to position [271, 0]
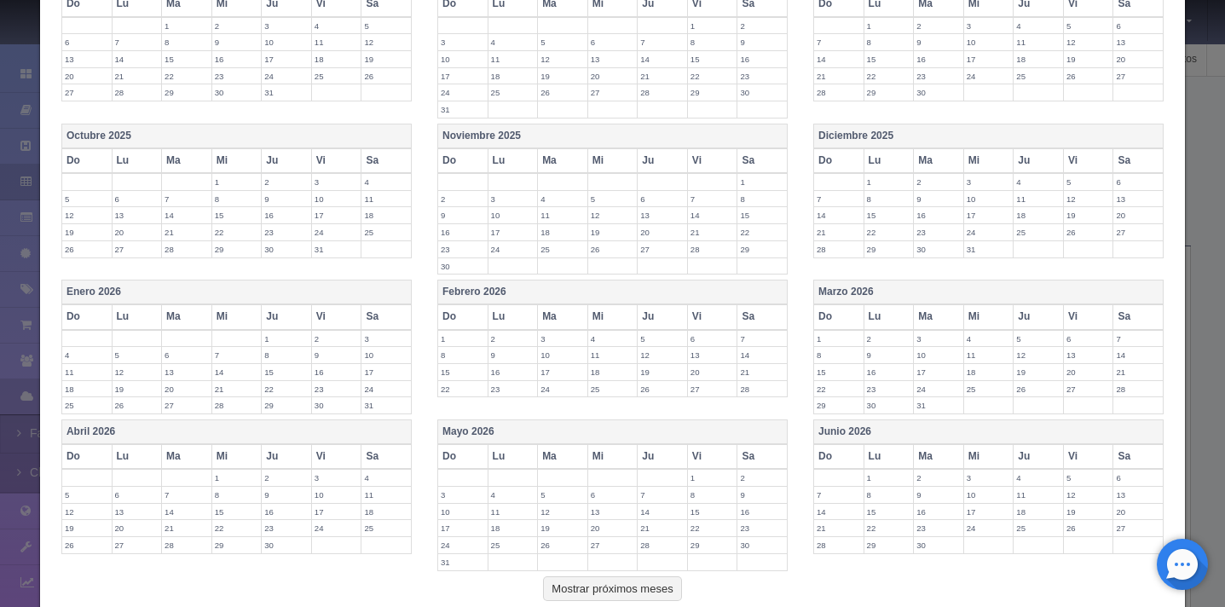
type input "139"
click at [1134, 315] on th "Sa" at bounding box center [1139, 316] width 50 height 25
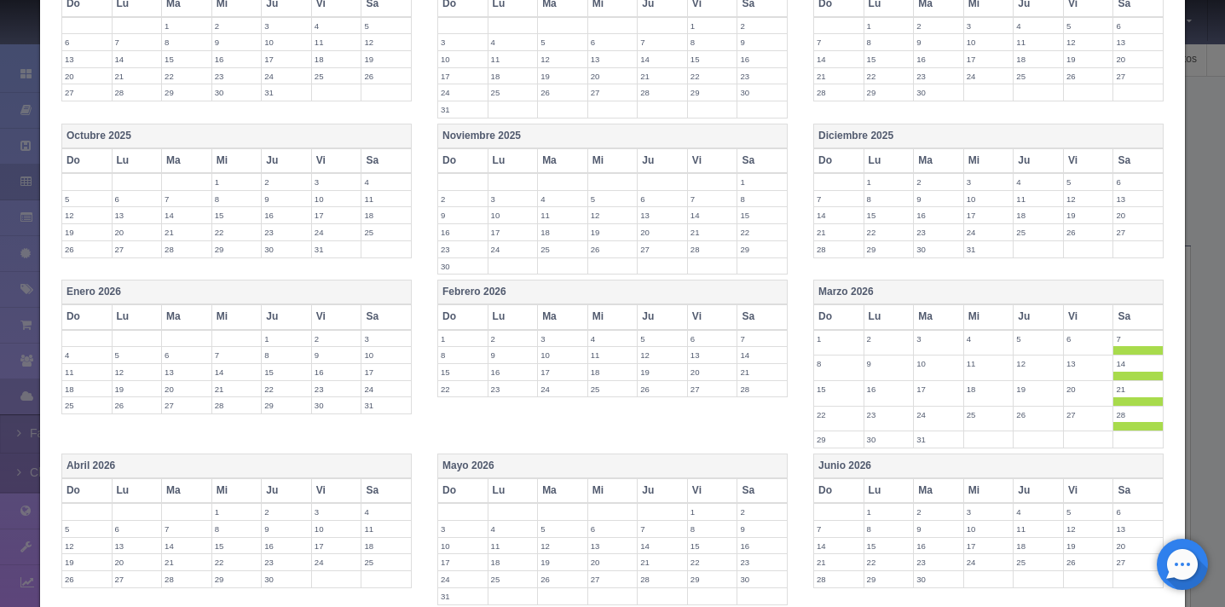
click at [1126, 349] on span at bounding box center [1138, 350] width 49 height 9
click at [1126, 368] on span at bounding box center [1138, 367] width 49 height 9
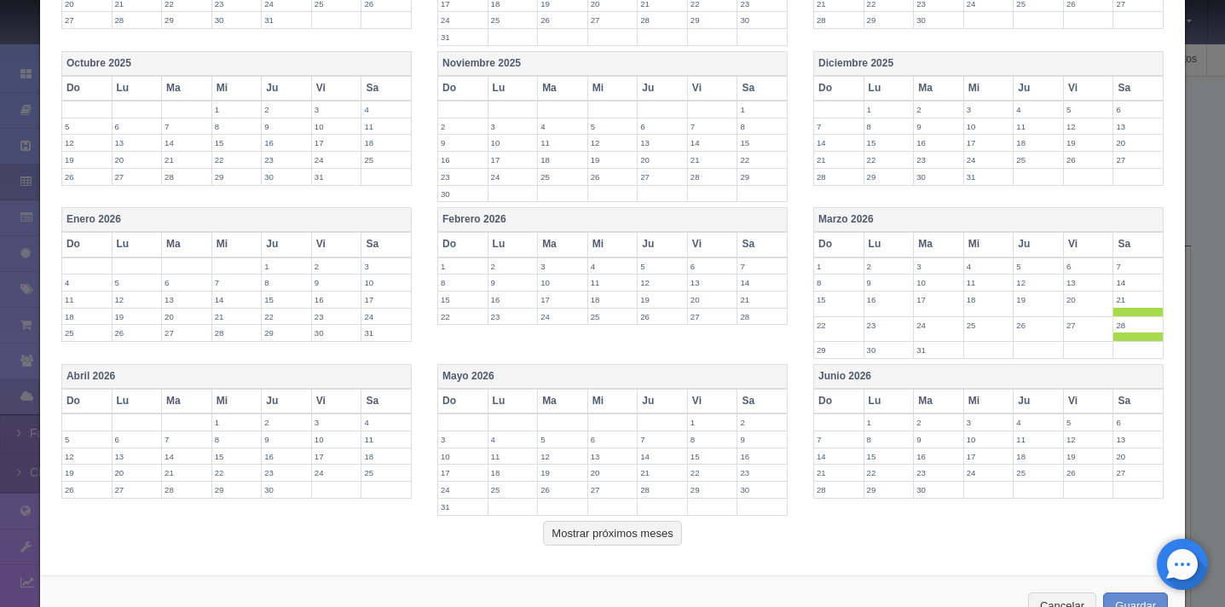
scroll to position [401, 0]
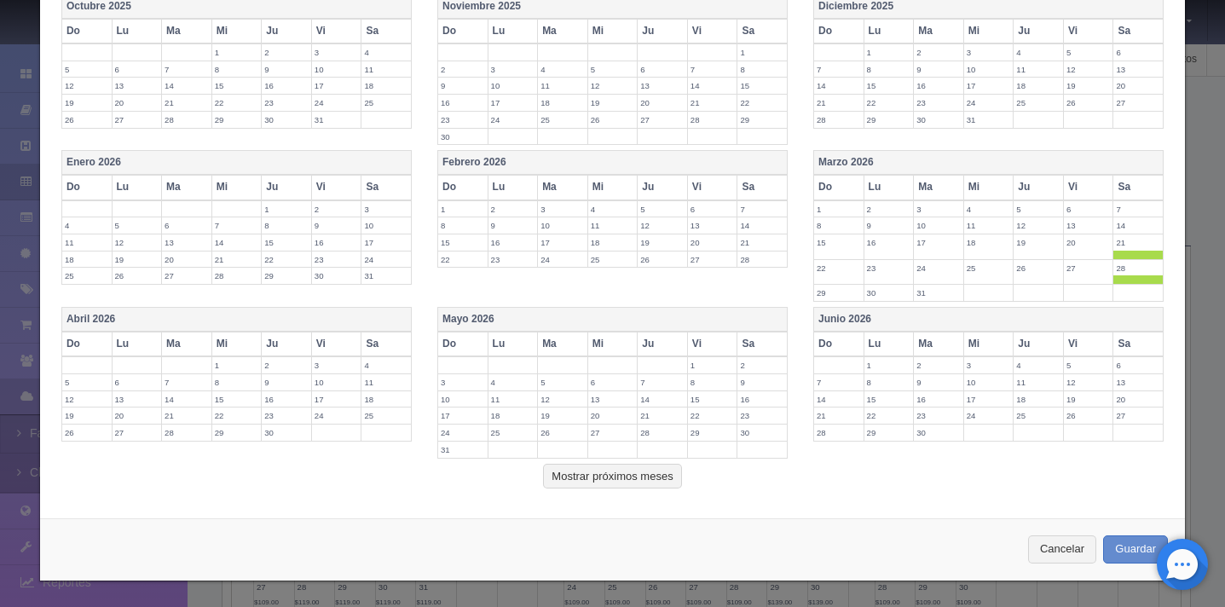
click at [390, 344] on th "Sa" at bounding box center [387, 344] width 50 height 25
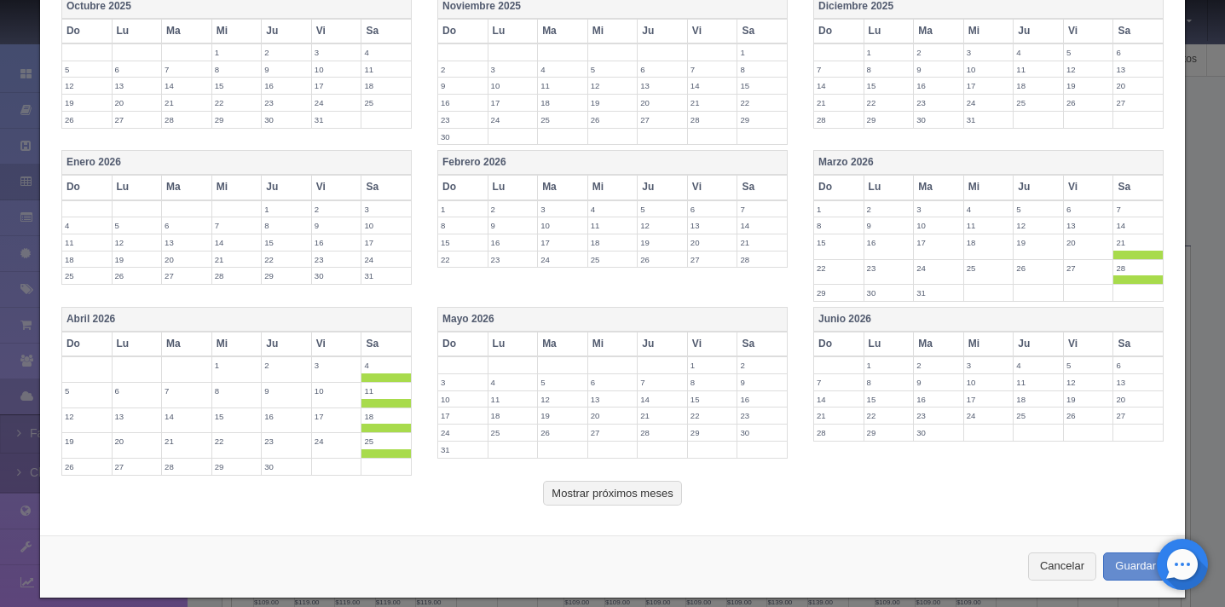
click at [758, 345] on th "Sa" at bounding box center [763, 344] width 50 height 25
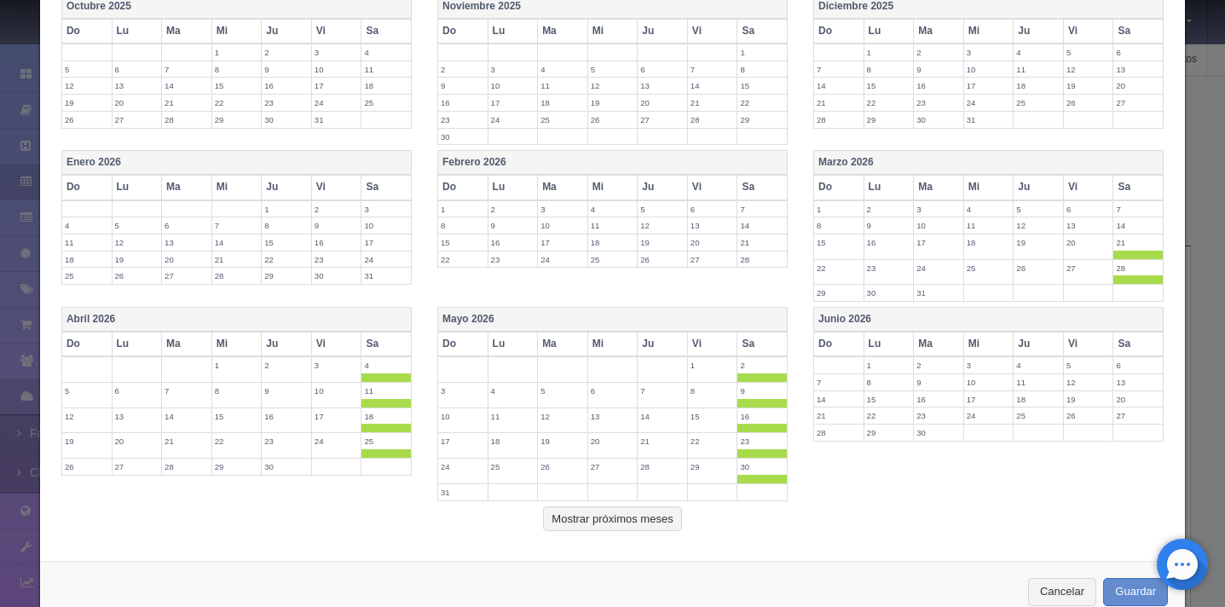
click at [1131, 348] on th "Sa" at bounding box center [1139, 344] width 50 height 25
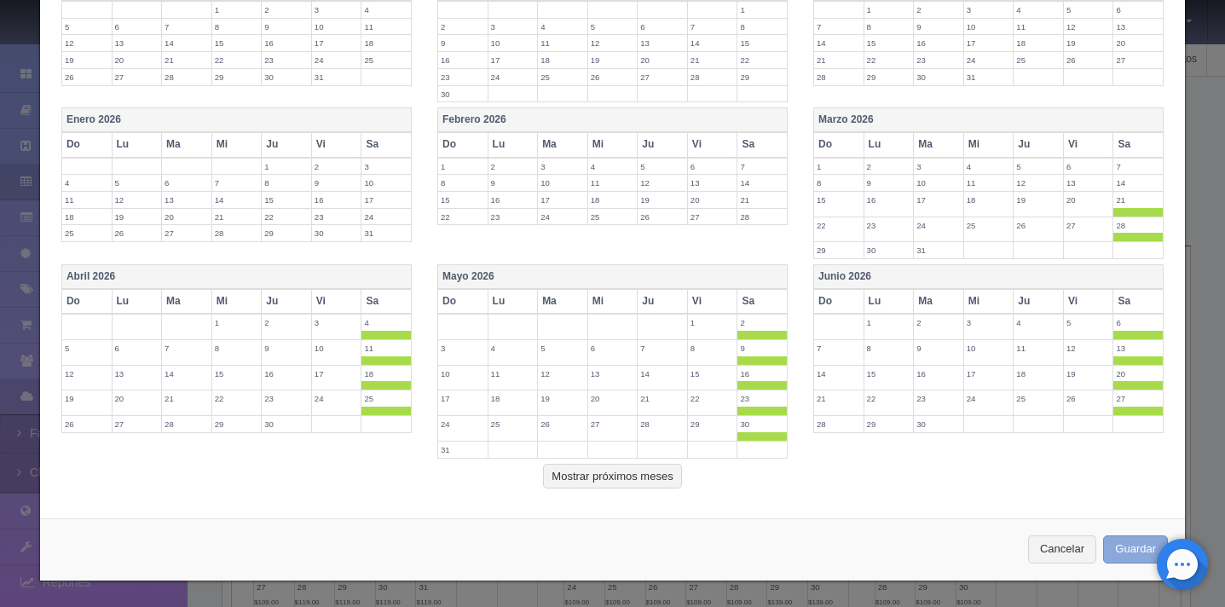
click at [1126, 547] on button "Guardar" at bounding box center [1135, 549] width 65 height 28
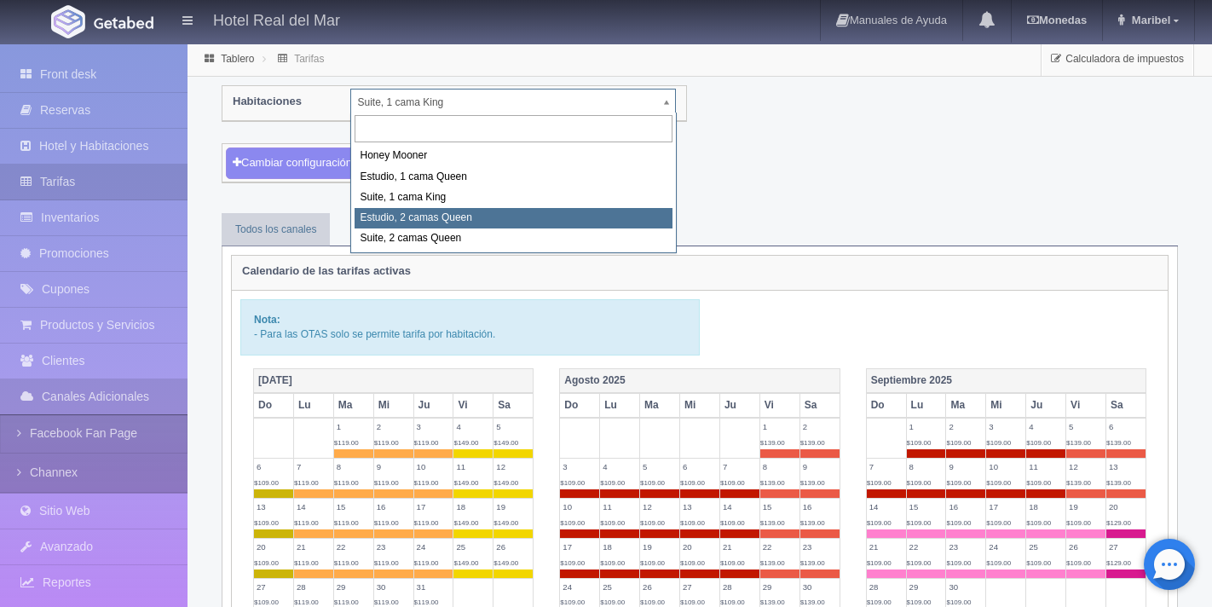
select select "2270"
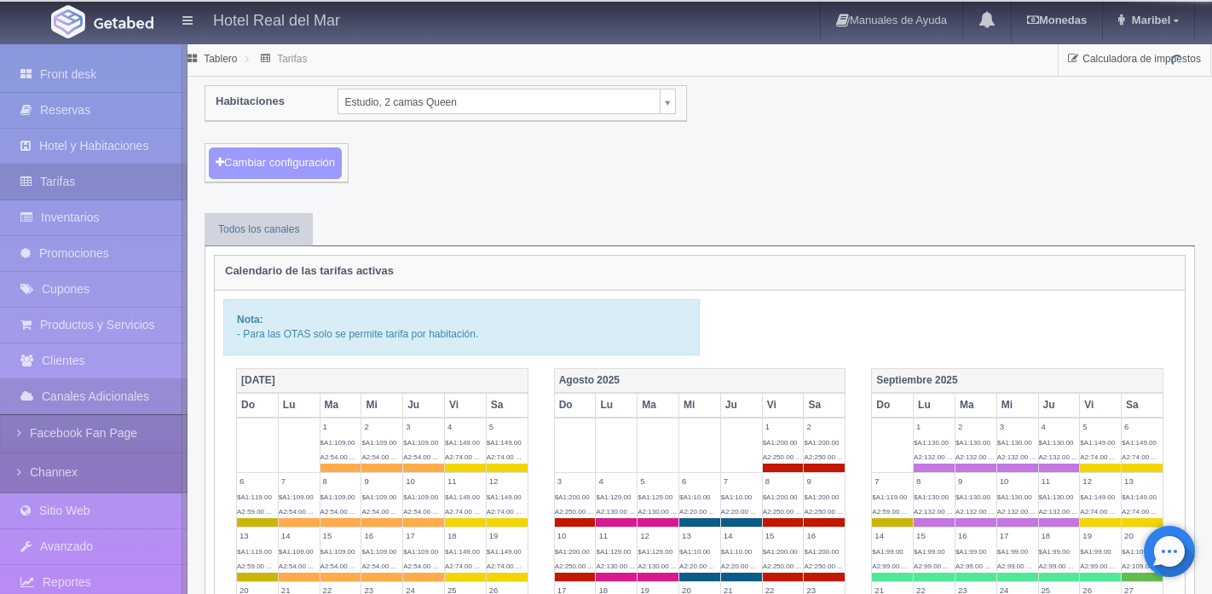
click at [319, 168] on button "Cambiar configuración" at bounding box center [275, 164] width 133 height 32
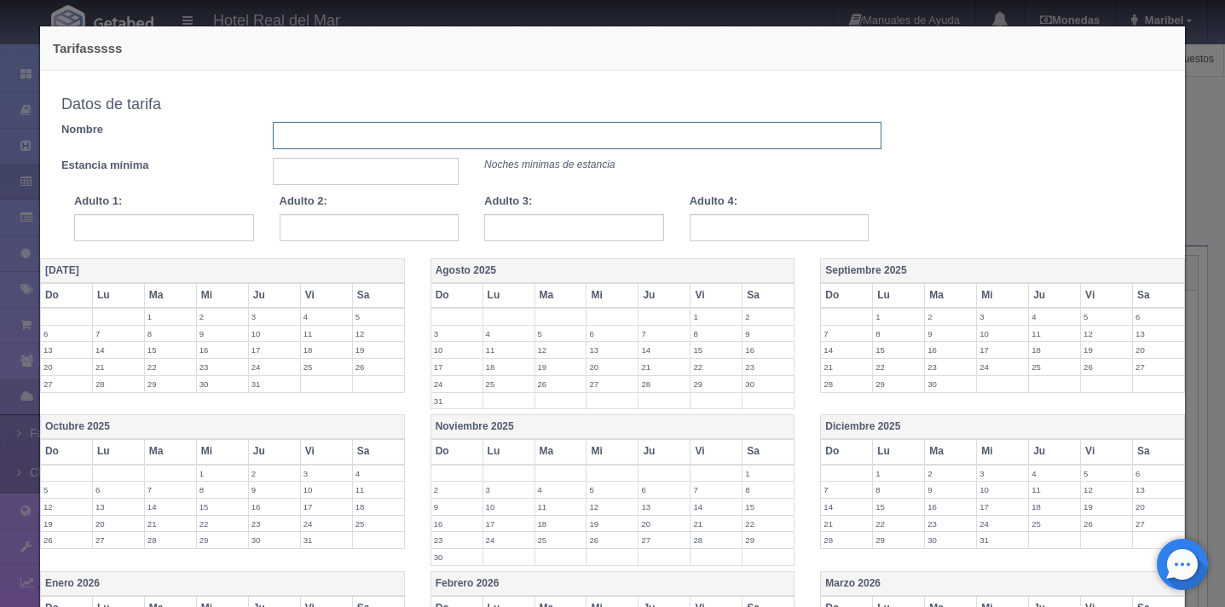
click at [314, 138] on input "text" at bounding box center [577, 135] width 609 height 27
type input "[DATE][PERSON_NAME] AL [DATE][PERSON_NAME]"
click at [386, 177] on input "text" at bounding box center [366, 171] width 186 height 27
type input "1"
click at [200, 238] on input "text" at bounding box center [164, 227] width 180 height 27
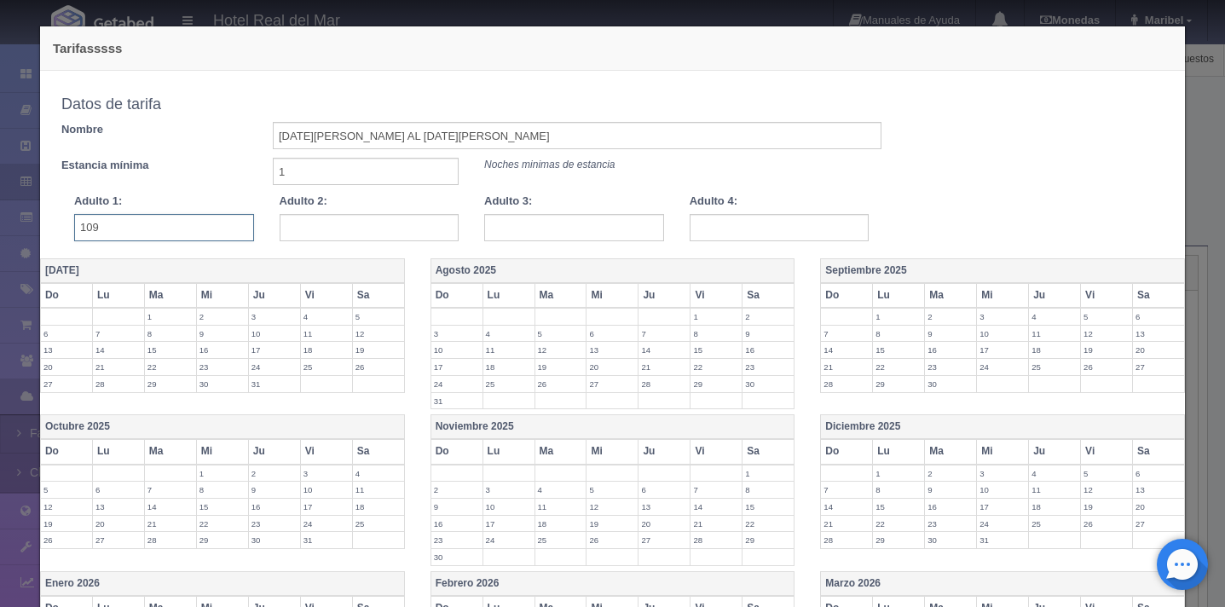
type input "109"
click at [336, 229] on input "text" at bounding box center [370, 227] width 180 height 27
type input "Q"
type input "109"
click at [524, 231] on input "text" at bounding box center [574, 227] width 180 height 27
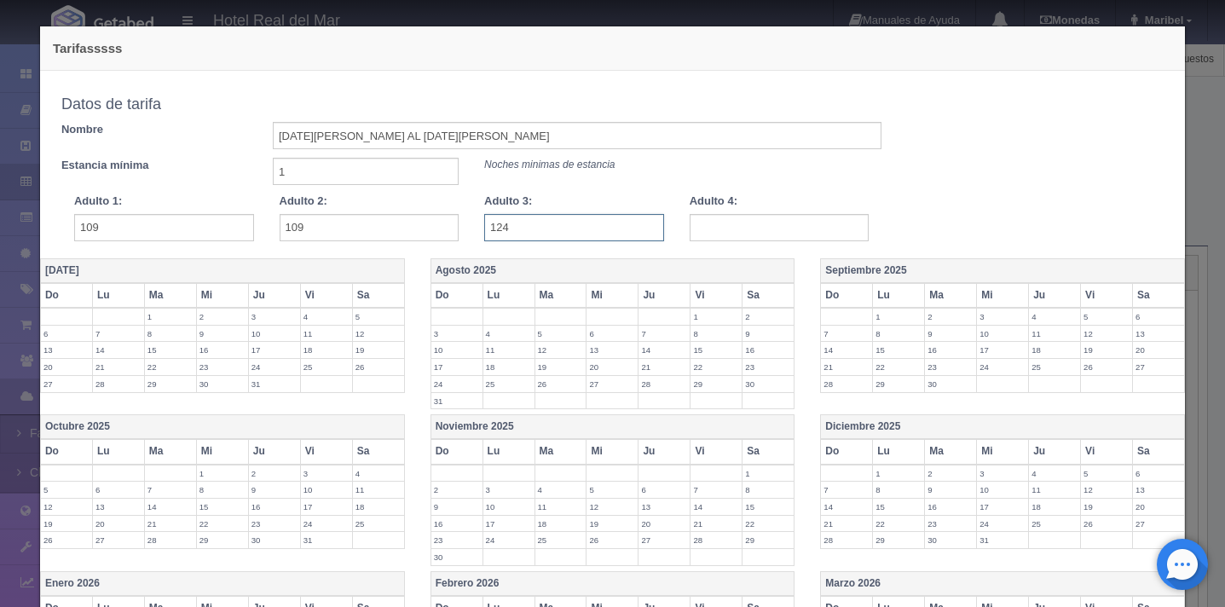
type input "124"
click at [726, 225] on input "text" at bounding box center [780, 227] width 180 height 27
type input "139"
click at [934, 192] on div "Copiar tarifa a la habitación Estudio, 2 camas Queen Honey Mooner Estudio, 1 ca…" at bounding box center [613, 164] width 1128 height 153
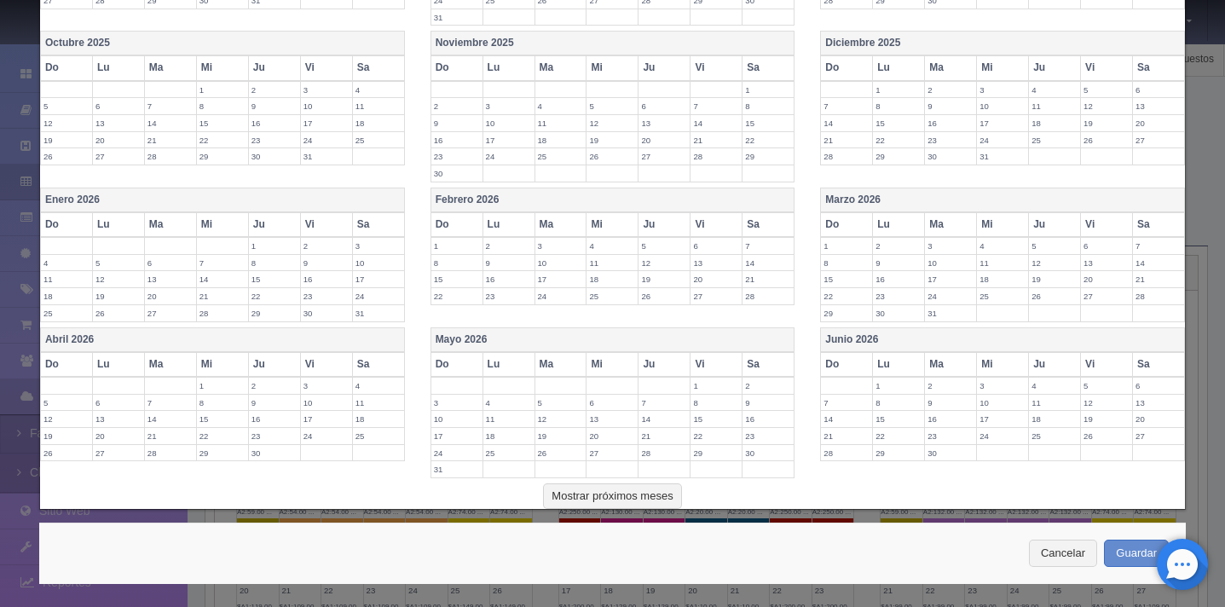
scroll to position [386, 0]
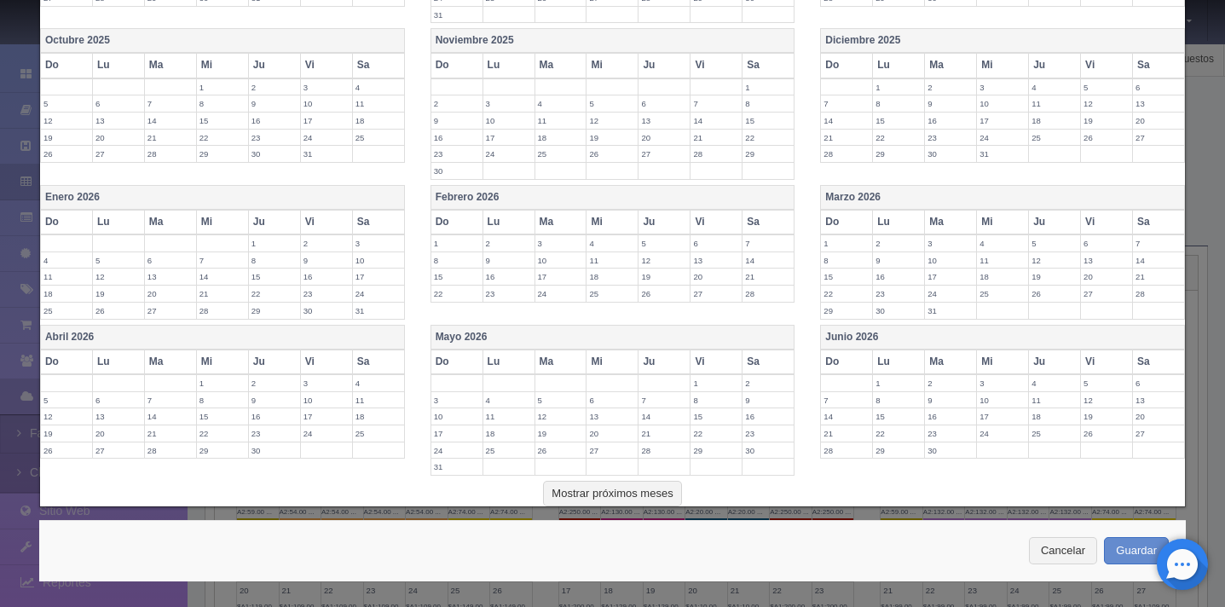
click at [1000, 194] on th "Marzo 2026" at bounding box center [1003, 197] width 364 height 25
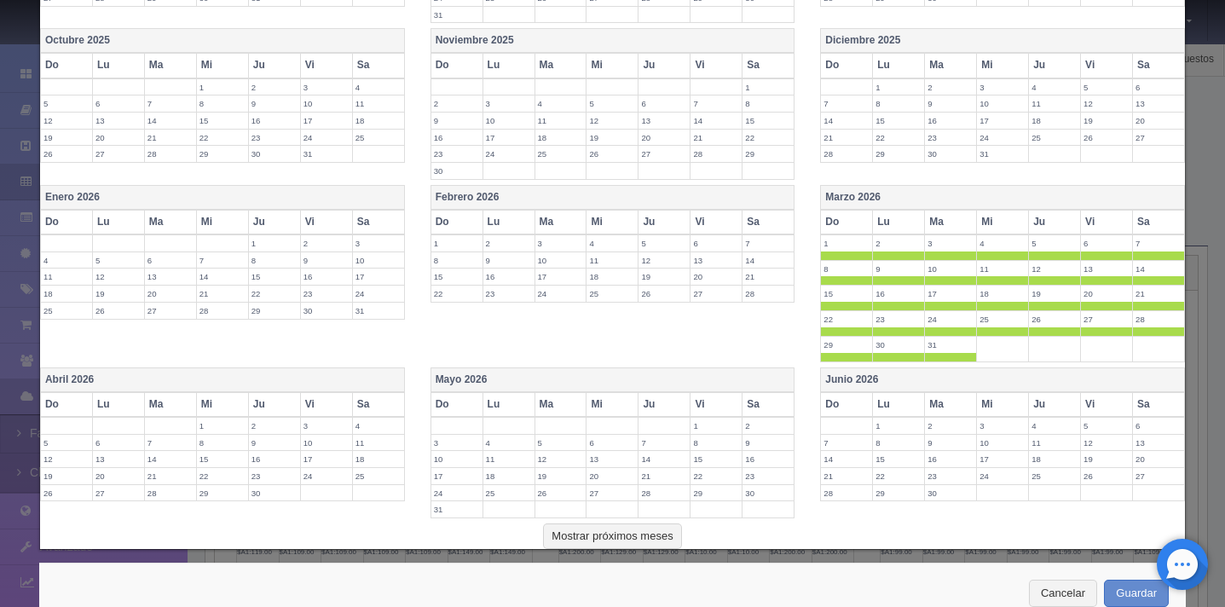
click at [840, 229] on th "Do" at bounding box center [847, 222] width 52 height 25
click at [875, 229] on th "Lu" at bounding box center [899, 222] width 52 height 25
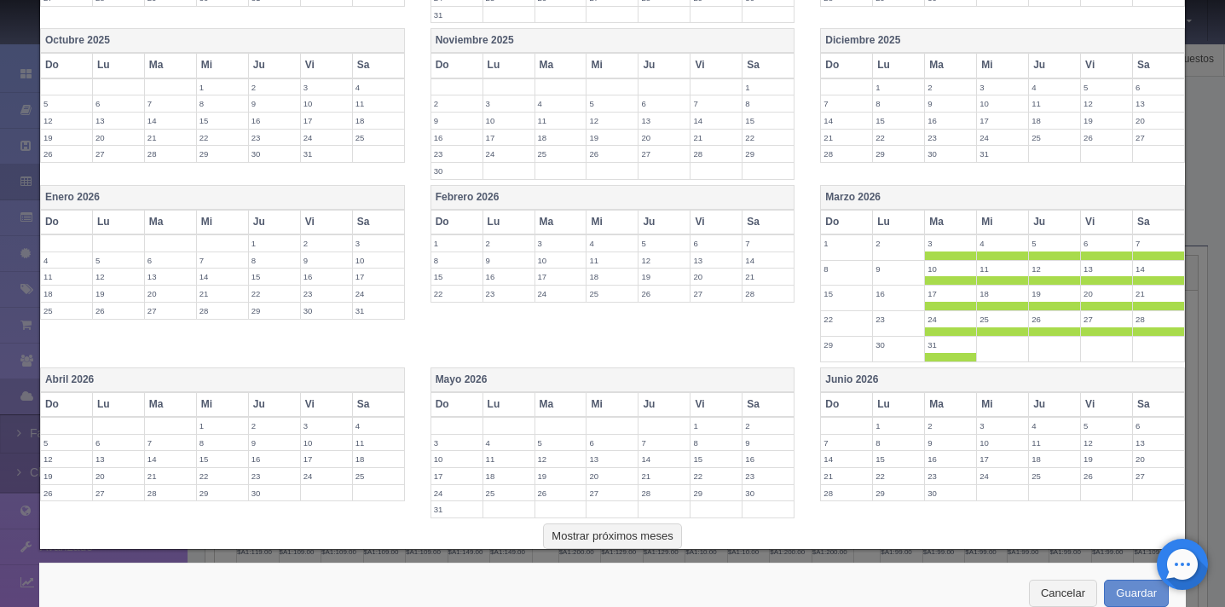
click at [938, 222] on th "Ma" at bounding box center [951, 222] width 52 height 25
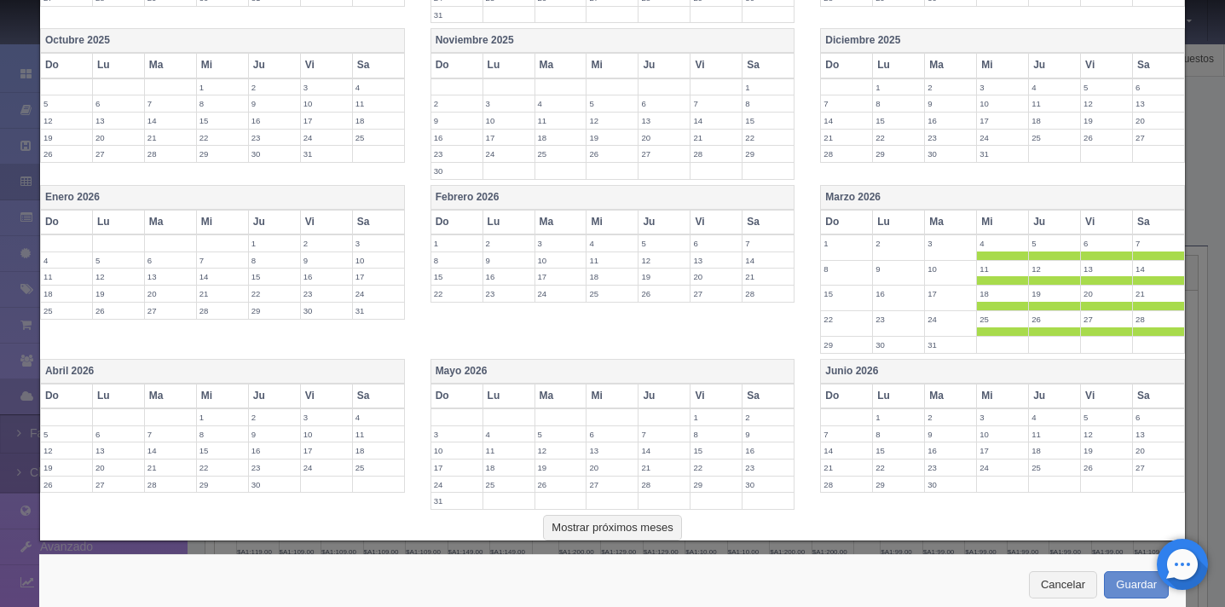
click at [991, 225] on th "Mi" at bounding box center [1003, 222] width 52 height 25
click at [1029, 228] on th "Ju" at bounding box center [1055, 222] width 52 height 25
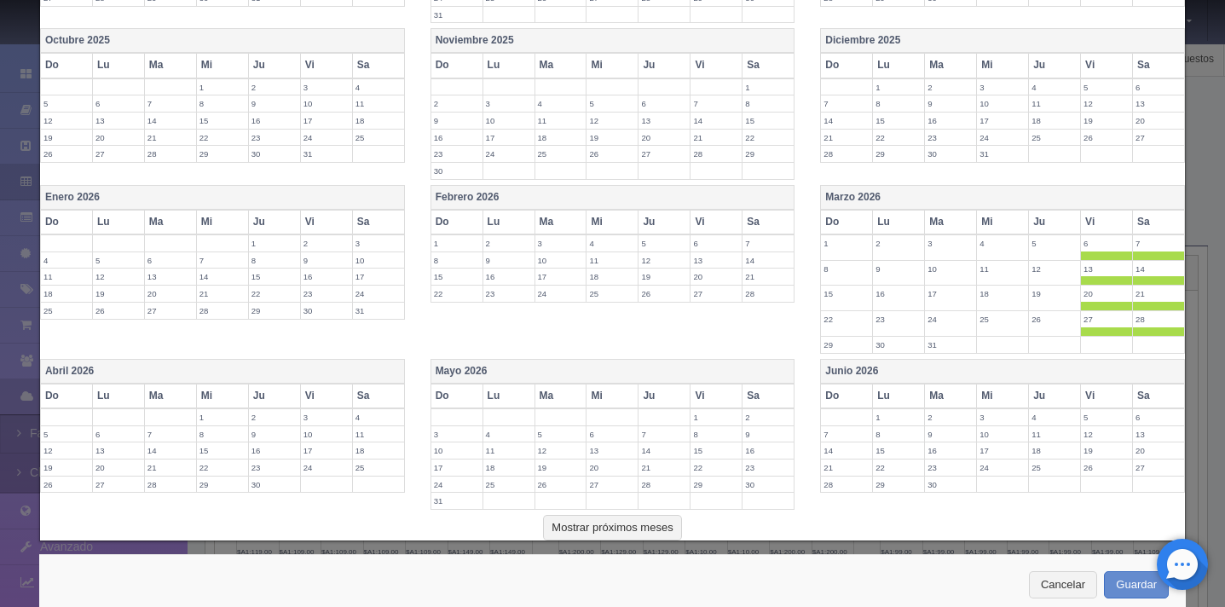
click at [1083, 228] on th "Vi" at bounding box center [1107, 222] width 52 height 25
click at [1143, 224] on th "Sa" at bounding box center [1159, 222] width 52 height 25
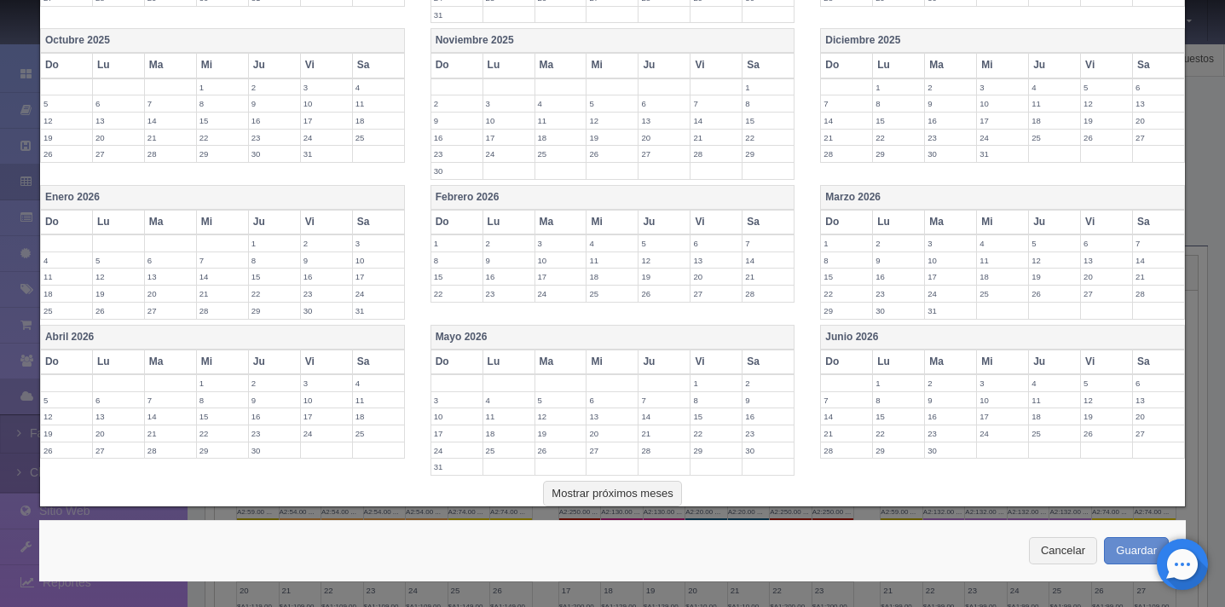
click at [832, 293] on label "22" at bounding box center [846, 294] width 51 height 16
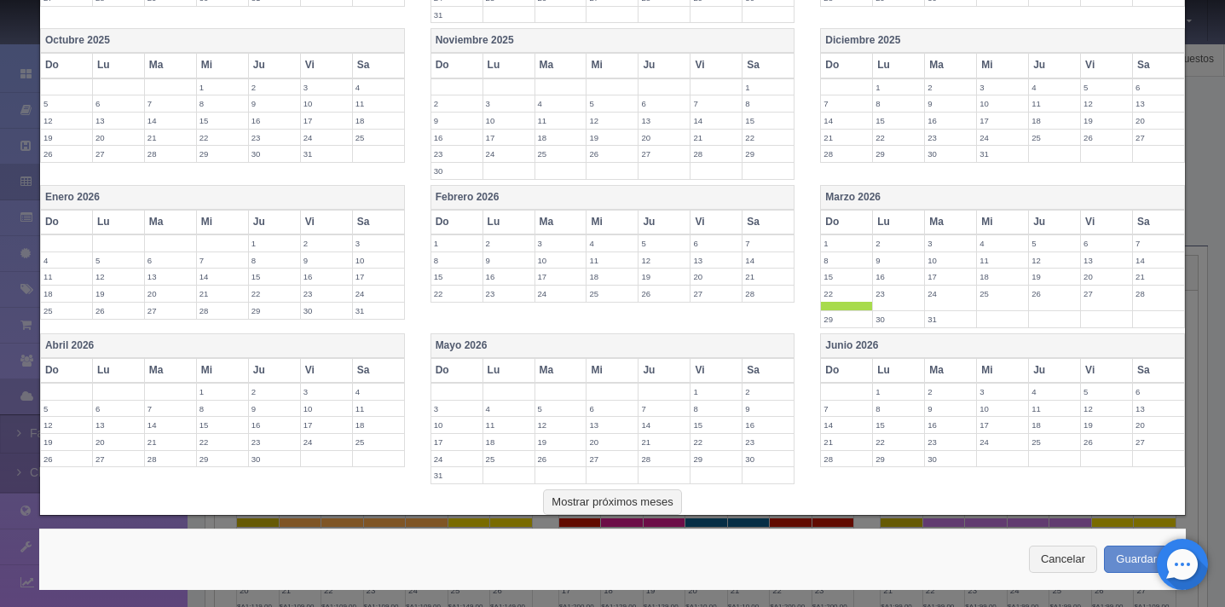
click at [896, 298] on label "23" at bounding box center [898, 294] width 51 height 16
click at [925, 300] on label "24" at bounding box center [950, 294] width 51 height 16
click at [999, 300] on label "25" at bounding box center [1002, 294] width 51 height 16
click at [1039, 301] on label "26" at bounding box center [1054, 294] width 51 height 16
click at [1091, 298] on label "27" at bounding box center [1106, 294] width 51 height 16
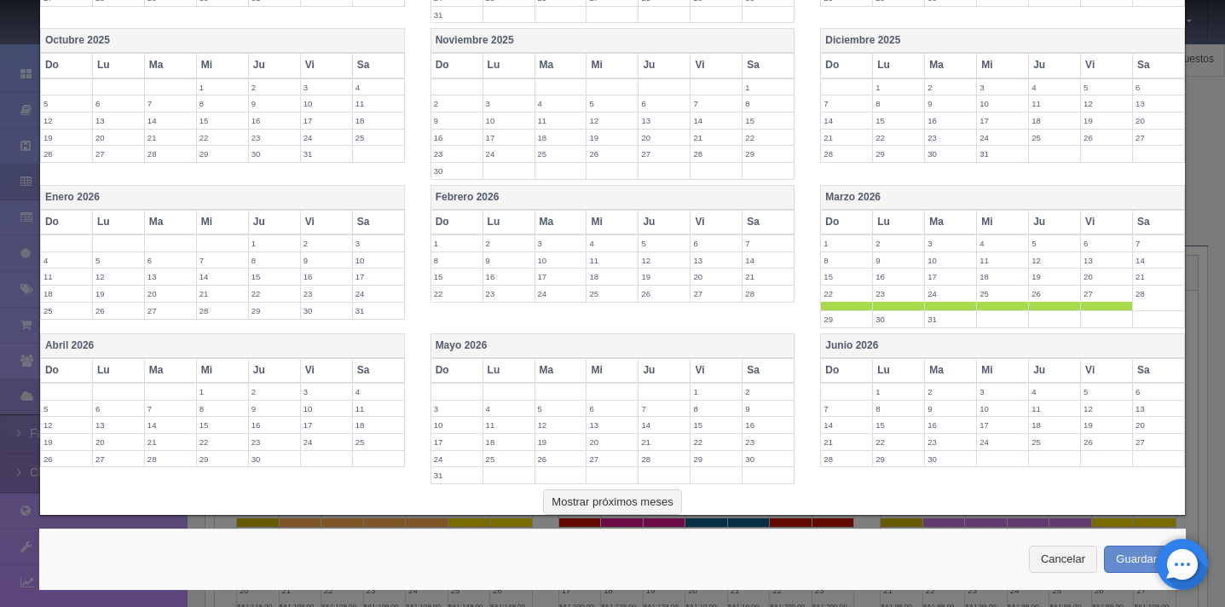
click at [835, 318] on label "29" at bounding box center [846, 319] width 51 height 16
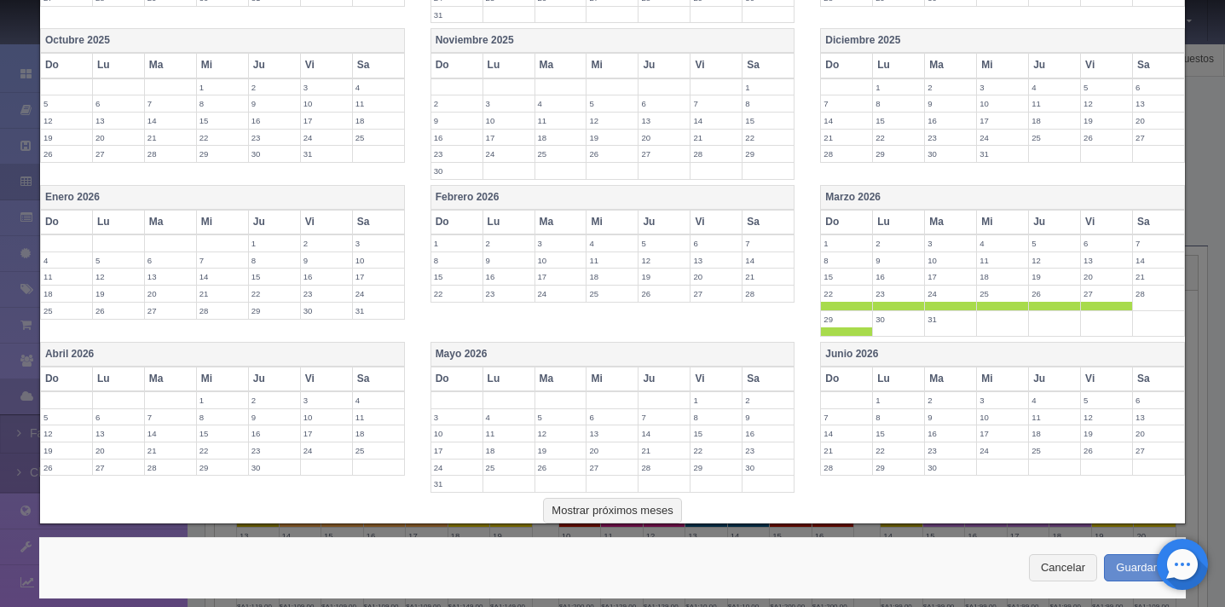
click at [889, 318] on label "30" at bounding box center [898, 319] width 51 height 16
click at [938, 320] on label "31" at bounding box center [950, 319] width 51 height 16
click at [339, 351] on th "Abril 2026" at bounding box center [222, 354] width 364 height 25
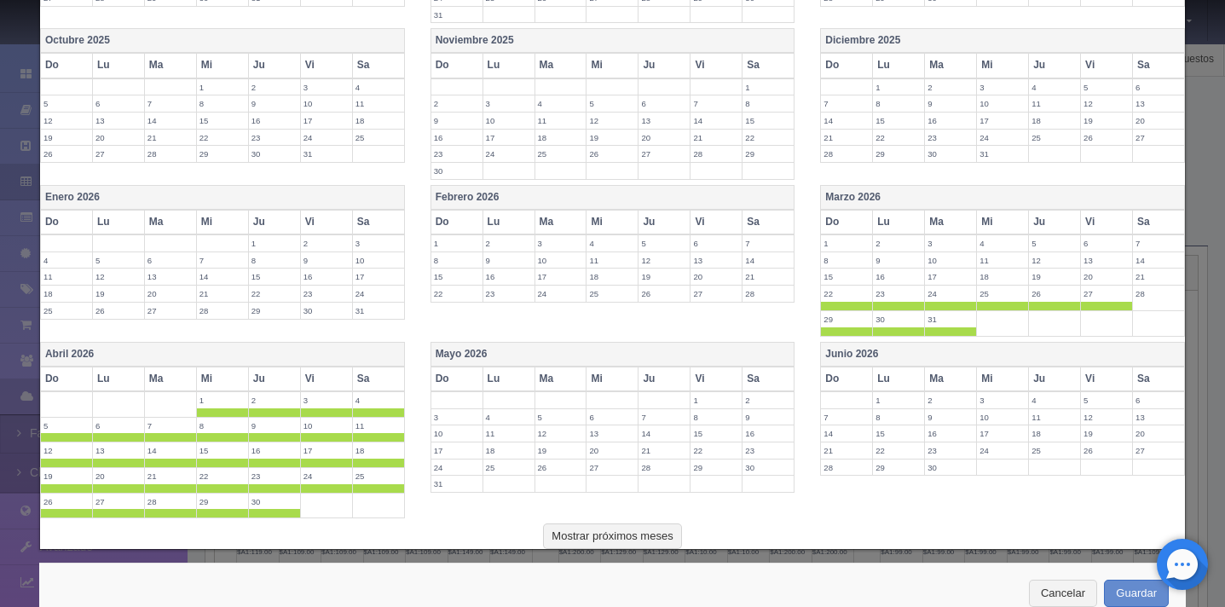
click at [369, 381] on th "Sa" at bounding box center [378, 379] width 52 height 25
click at [522, 347] on th "Mayo 2026" at bounding box center [613, 354] width 364 height 25
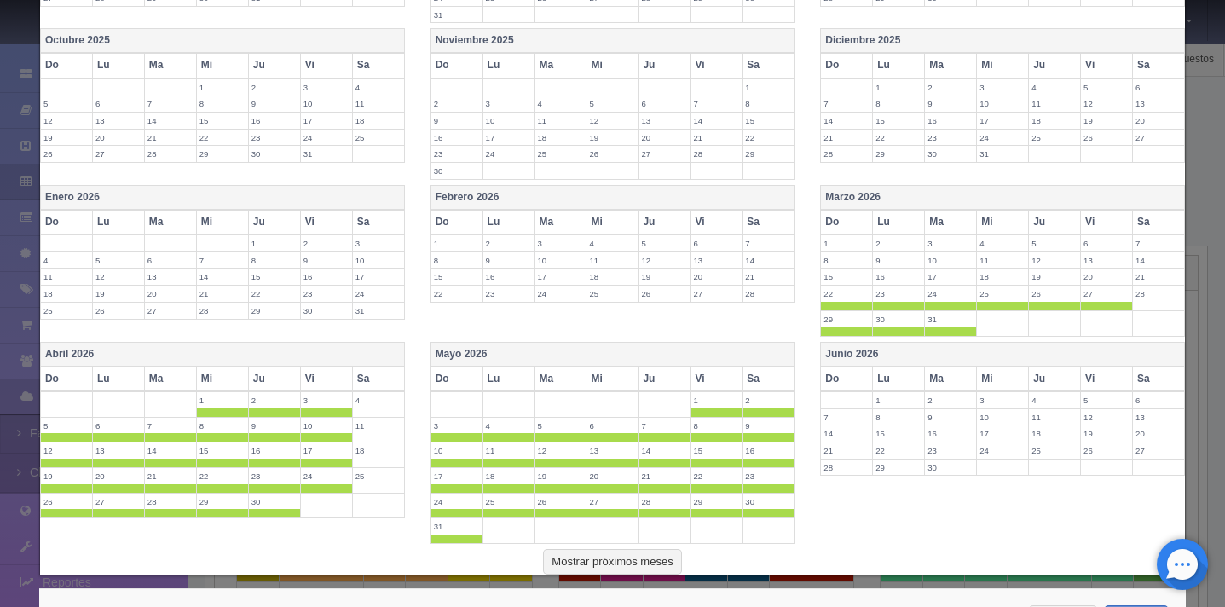
click at [759, 381] on th "Sa" at bounding box center [769, 379] width 52 height 25
click at [904, 351] on th "Junio 2026" at bounding box center [1003, 354] width 364 height 25
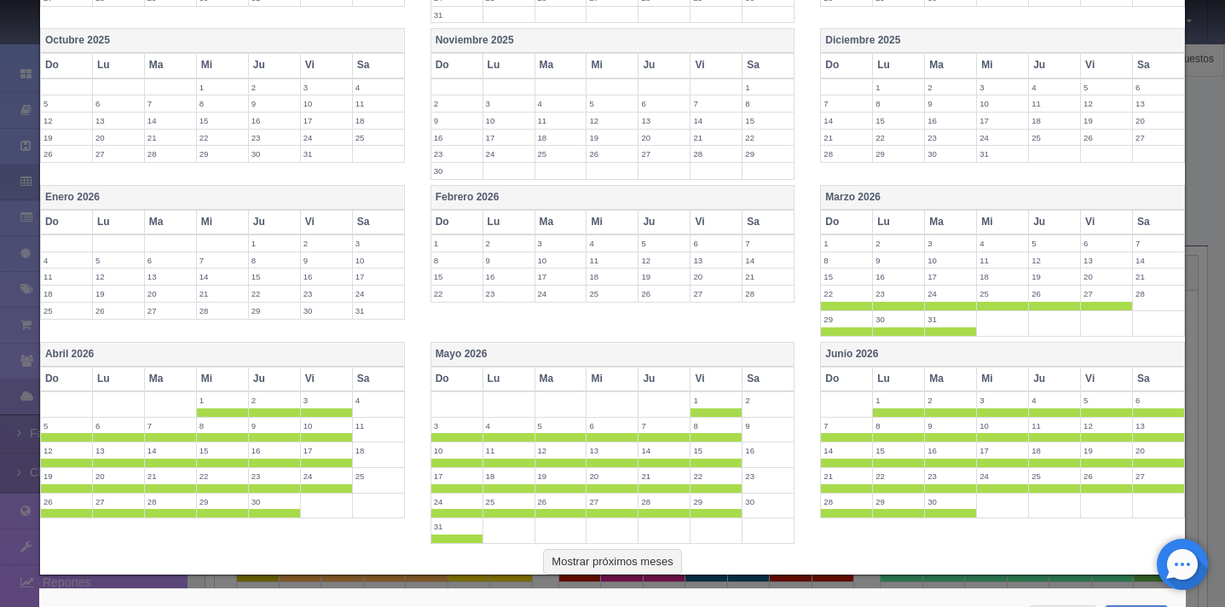
click at [1151, 379] on th "Sa" at bounding box center [1159, 379] width 52 height 25
click at [832, 482] on label "21" at bounding box center [846, 476] width 51 height 16
click at [883, 483] on label "22" at bounding box center [898, 476] width 51 height 16
click at [929, 484] on span at bounding box center [950, 488] width 51 height 9
click at [977, 485] on span at bounding box center [1002, 488] width 51 height 9
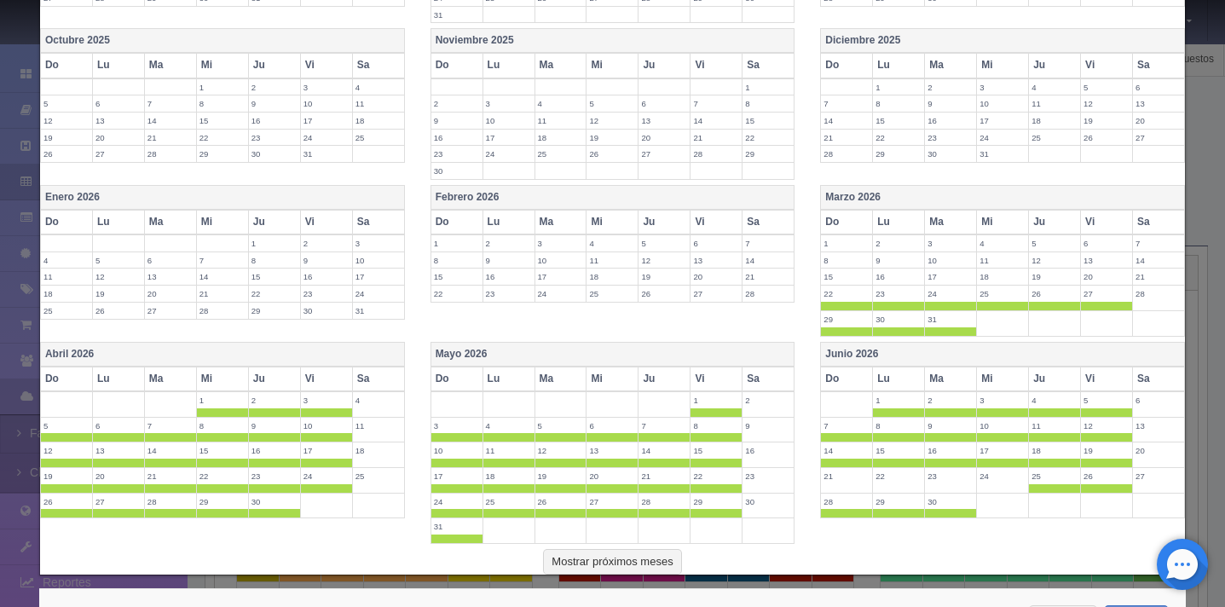
click at [1029, 485] on span at bounding box center [1054, 488] width 51 height 9
click at [1081, 489] on span at bounding box center [1106, 488] width 51 height 9
click at [844, 503] on span at bounding box center [846, 505] width 51 height 9
click at [884, 504] on span at bounding box center [898, 505] width 51 height 9
click at [931, 504] on span at bounding box center [950, 505] width 51 height 9
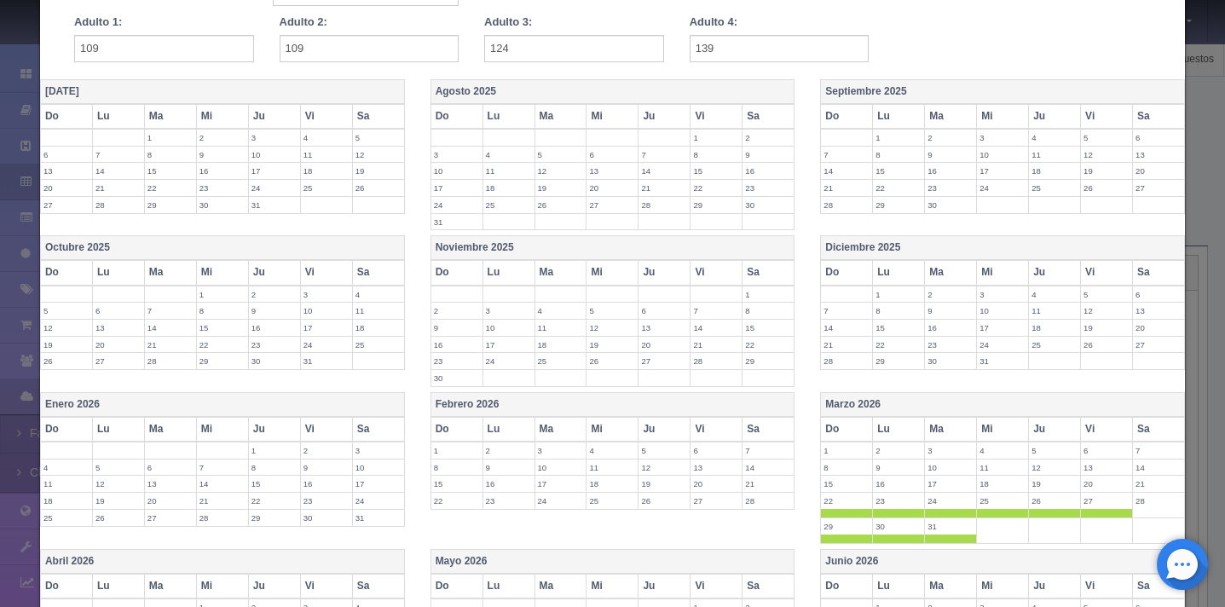
scroll to position [454, 0]
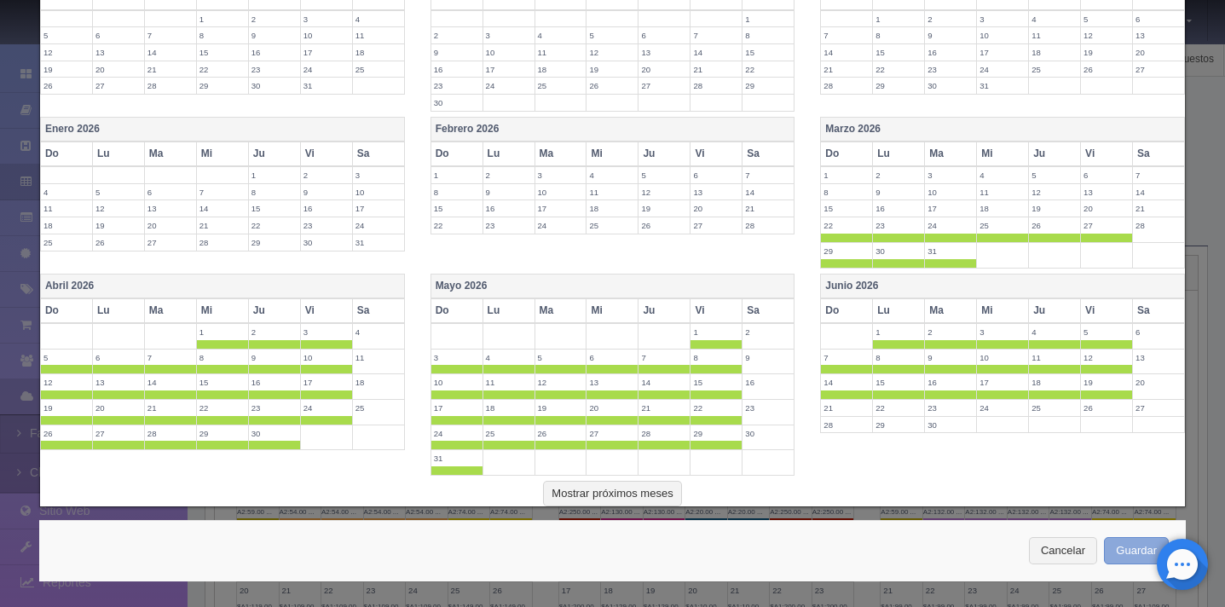
click at [1109, 551] on button "Guardar" at bounding box center [1136, 551] width 65 height 28
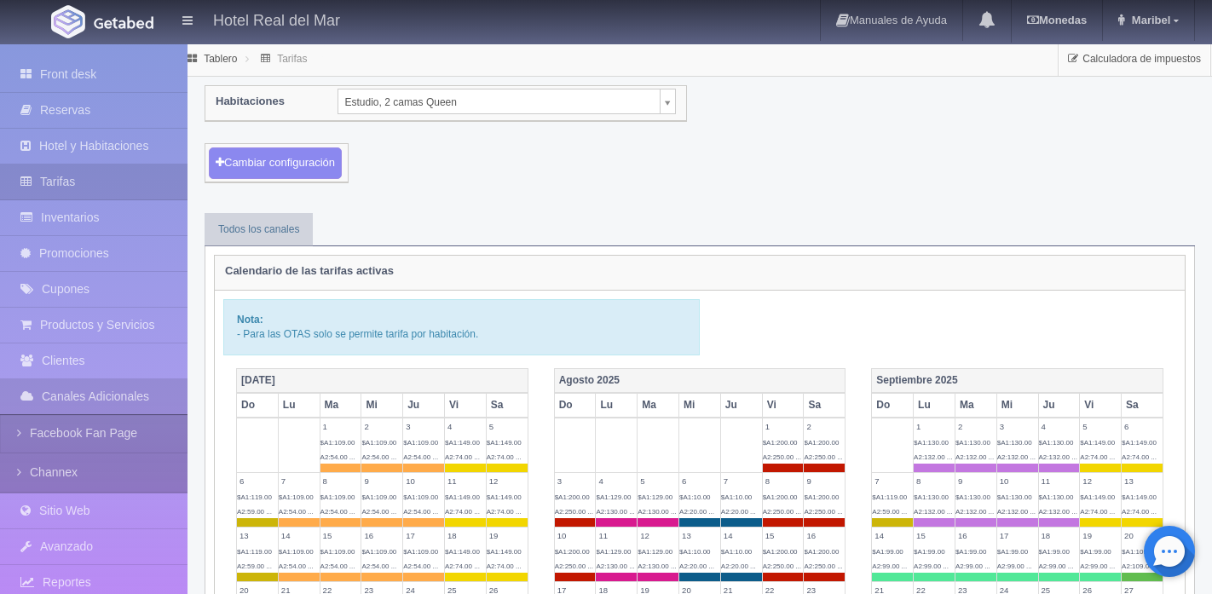
click at [314, 161] on button "Cambiar configuración" at bounding box center [275, 164] width 133 height 32
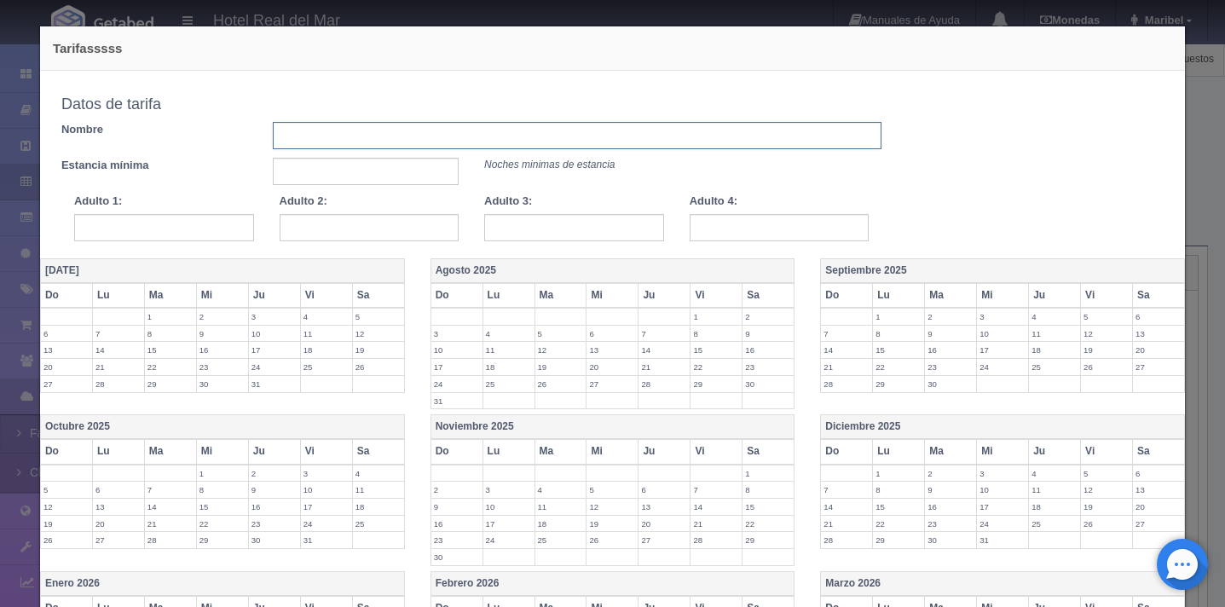
click at [314, 144] on input "text" at bounding box center [577, 135] width 609 height 27
type input "[DATE][PERSON_NAME] AL [DATE][PERSON_NAME]"
click at [388, 179] on input "text" at bounding box center [366, 171] width 186 height 27
type input "2"
click at [248, 235] on input "text" at bounding box center [164, 227] width 180 height 27
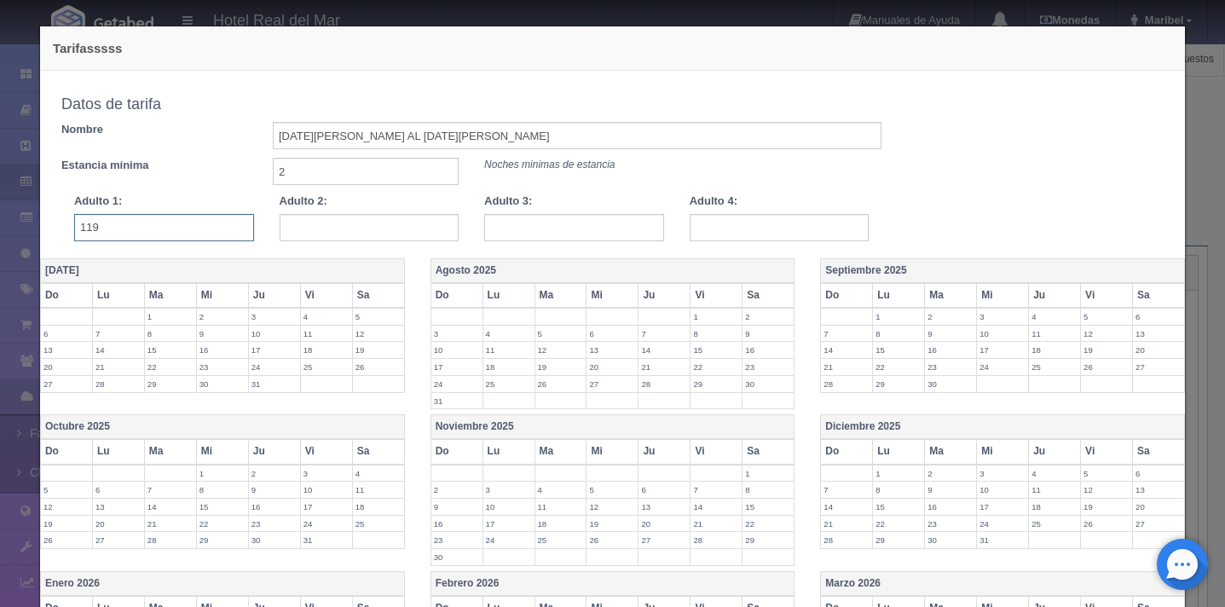
type input "119"
type input "134"
click at [733, 225] on input "text" at bounding box center [780, 227] width 180 height 27
type input "149"
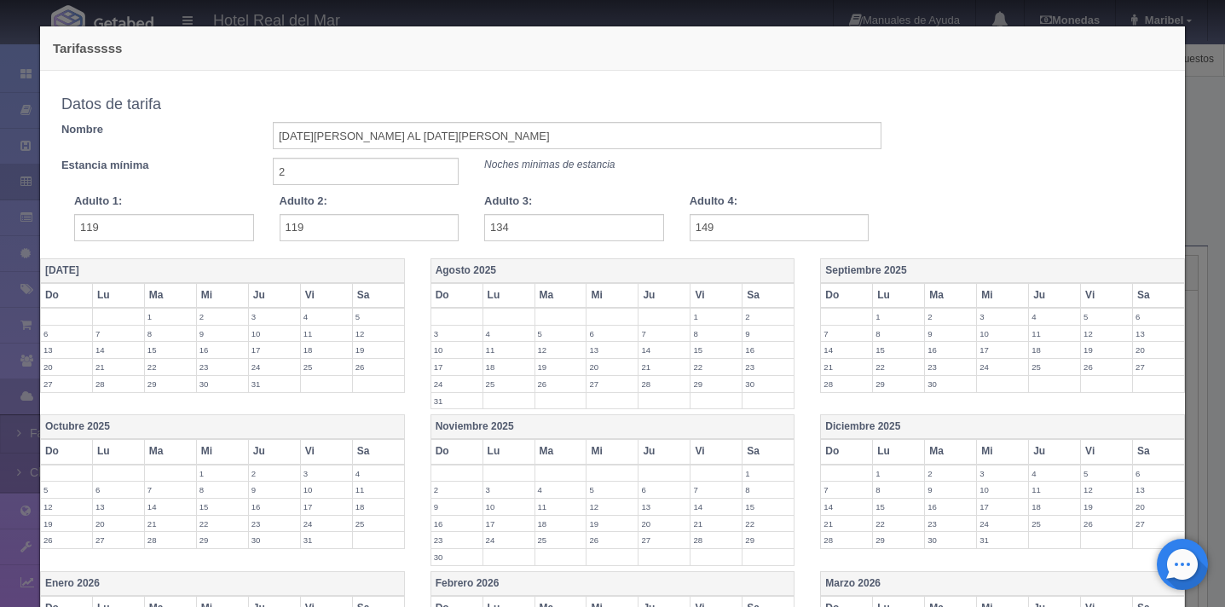
click at [978, 199] on div "Copiar tarifa a la habitación Estudio, 2 camas Queen Honey Mooner Estudio, 1 ca…" at bounding box center [613, 164] width 1128 height 153
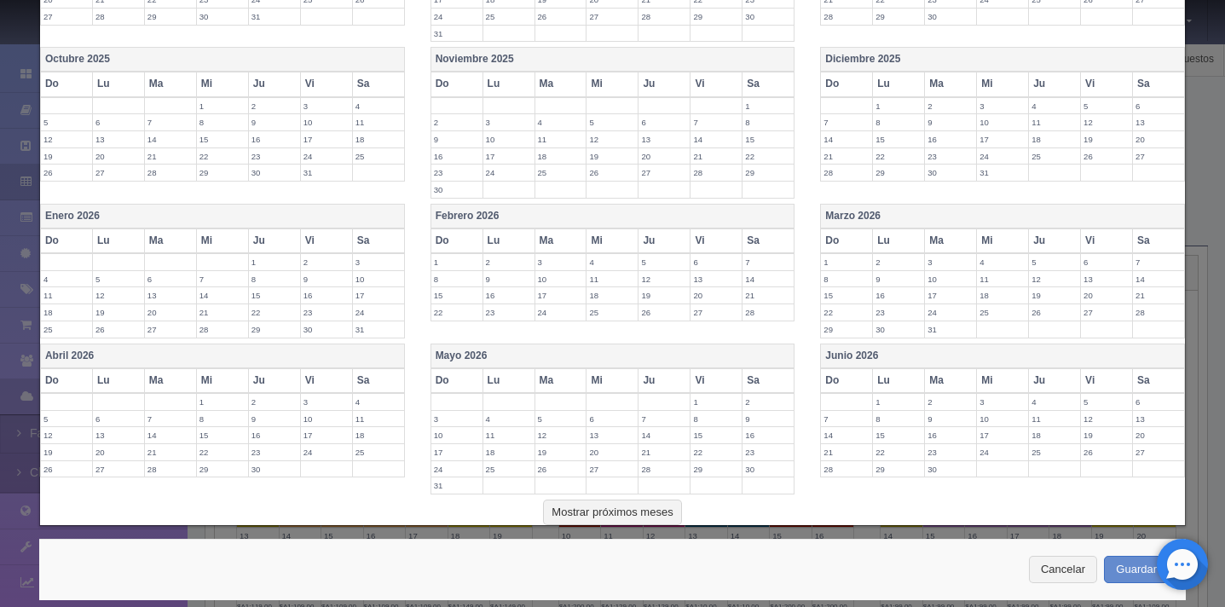
scroll to position [386, 0]
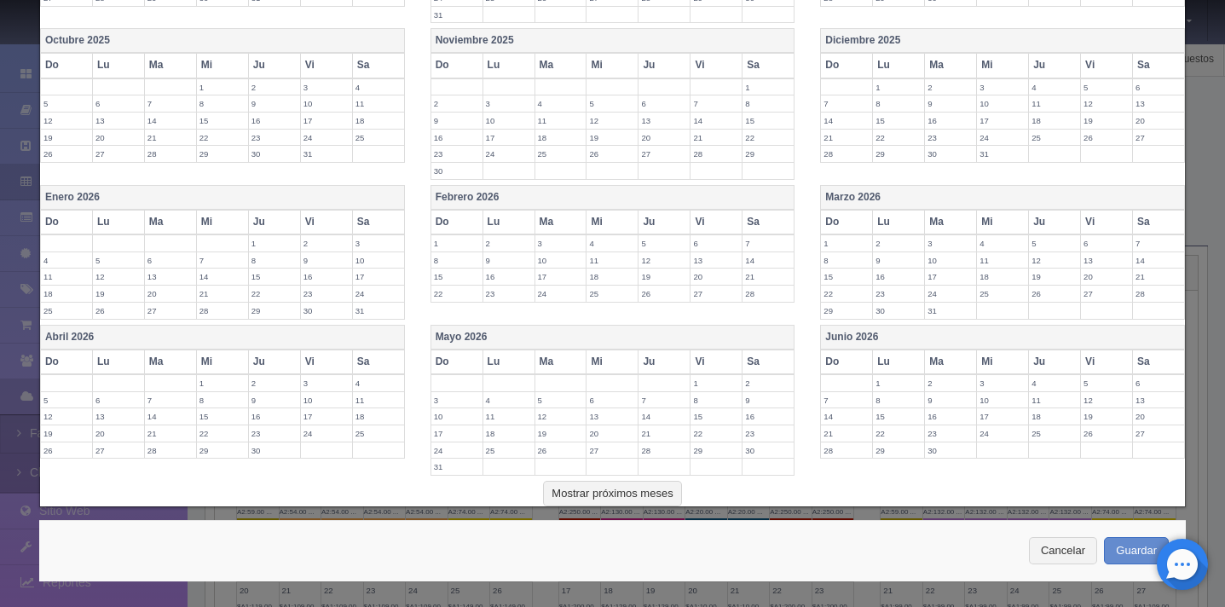
click at [1138, 217] on th "Sa" at bounding box center [1159, 222] width 52 height 25
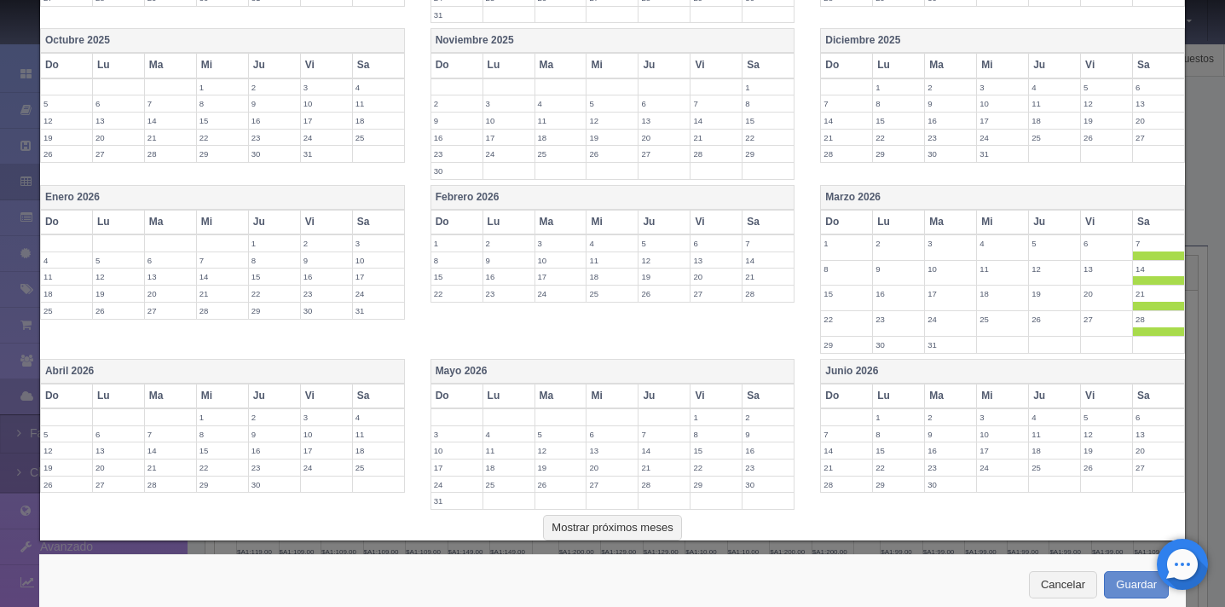
click at [1143, 259] on span at bounding box center [1158, 256] width 51 height 9
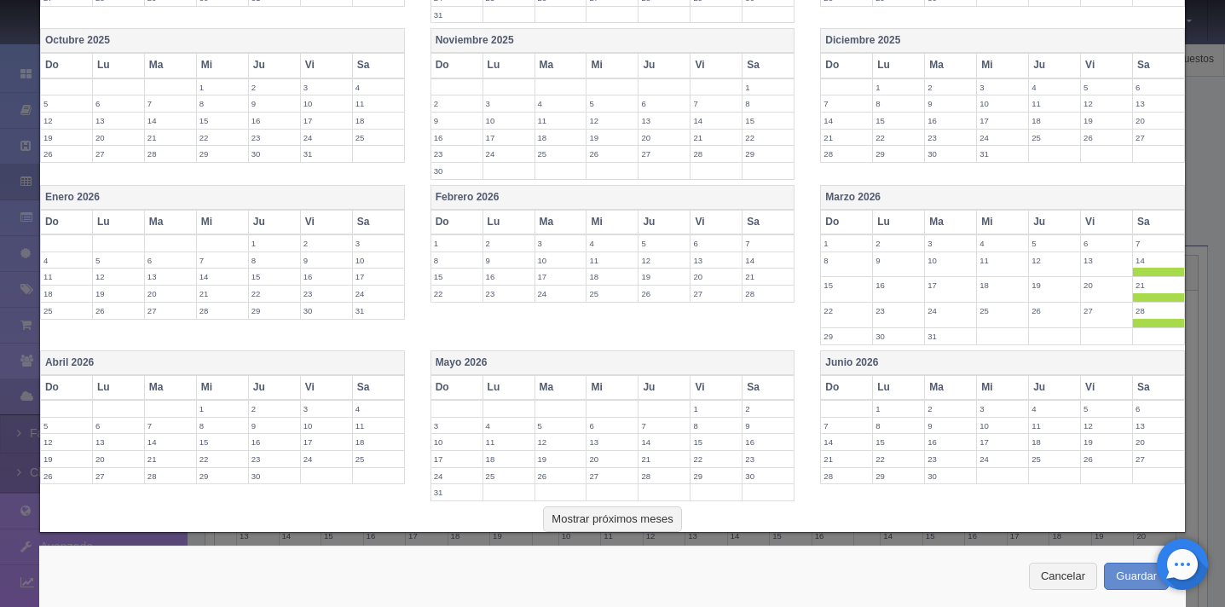
click at [1143, 268] on span at bounding box center [1158, 272] width 51 height 9
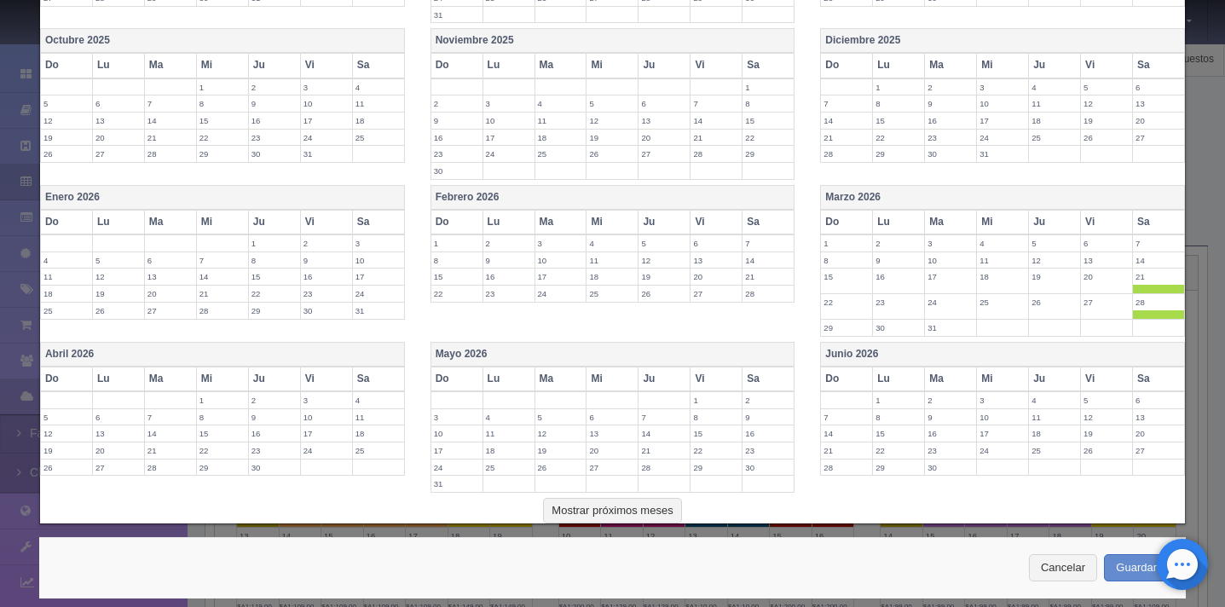
click at [372, 379] on th "Sa" at bounding box center [378, 379] width 52 height 25
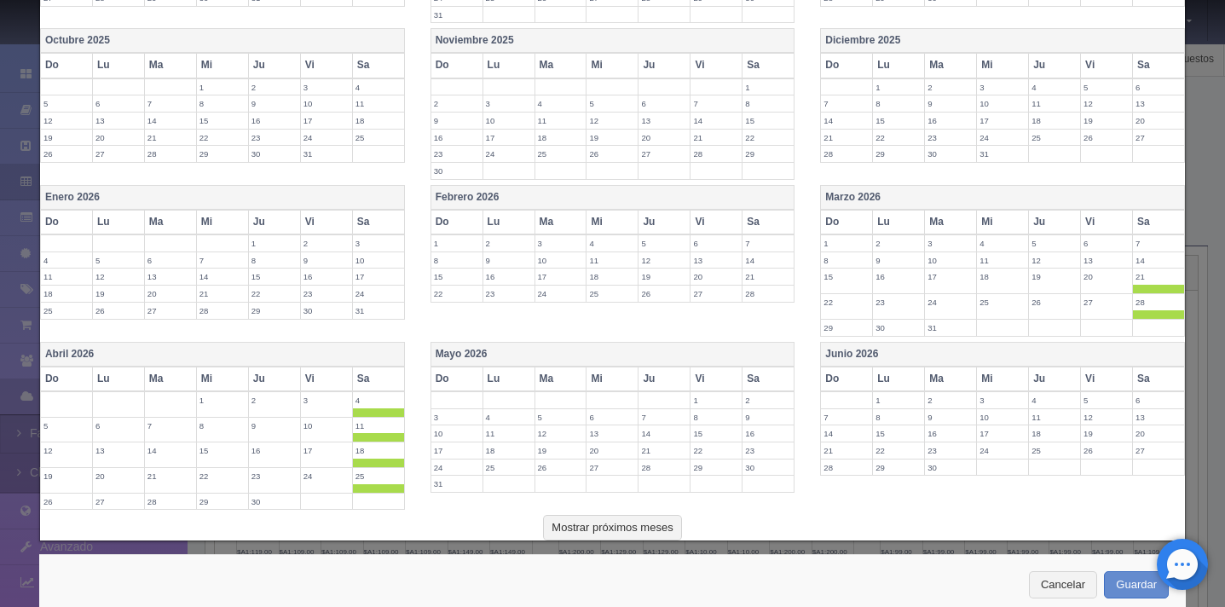
click at [767, 386] on th "Sa" at bounding box center [769, 379] width 52 height 25
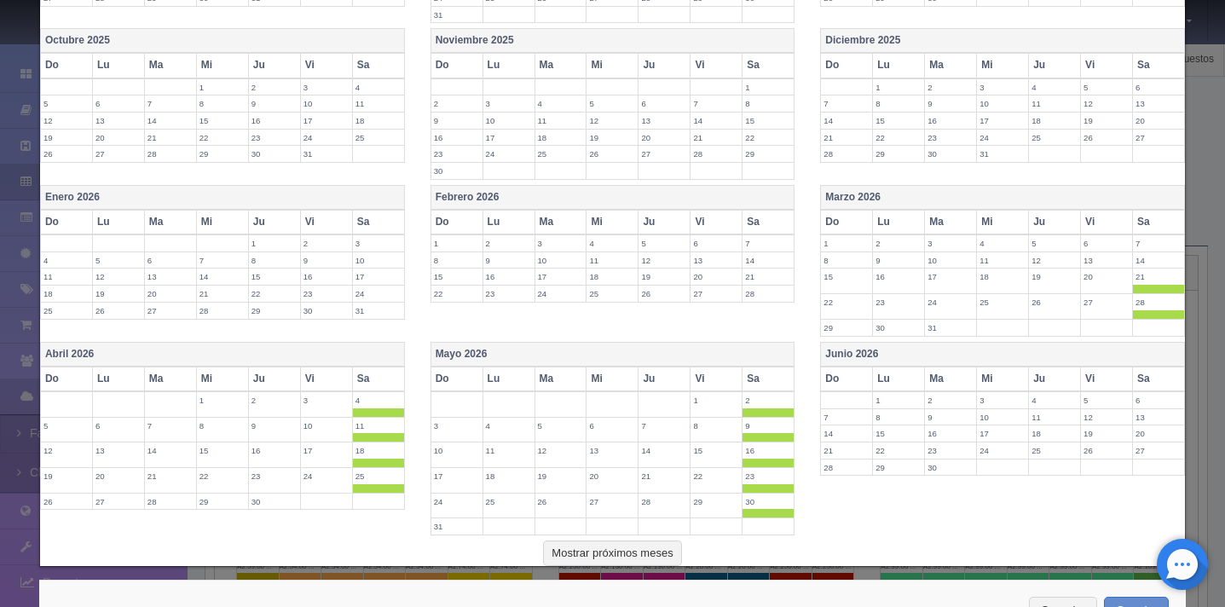
click at [1143, 379] on th "Sa" at bounding box center [1159, 379] width 52 height 25
click at [1141, 485] on span at bounding box center [1158, 488] width 51 height 9
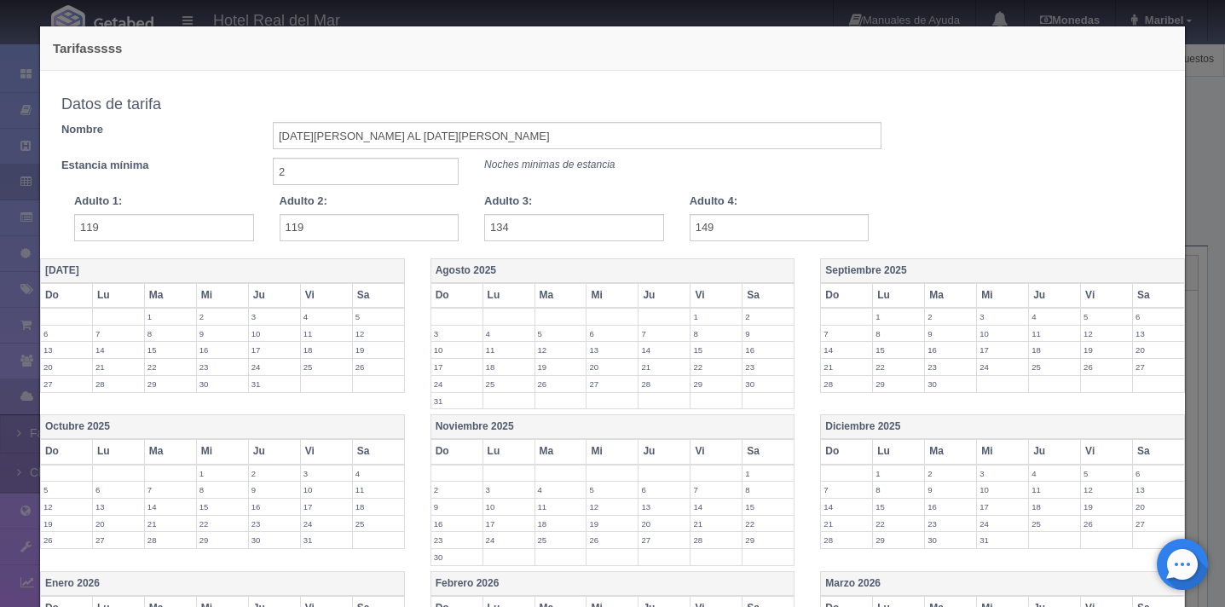
scroll to position [446, 0]
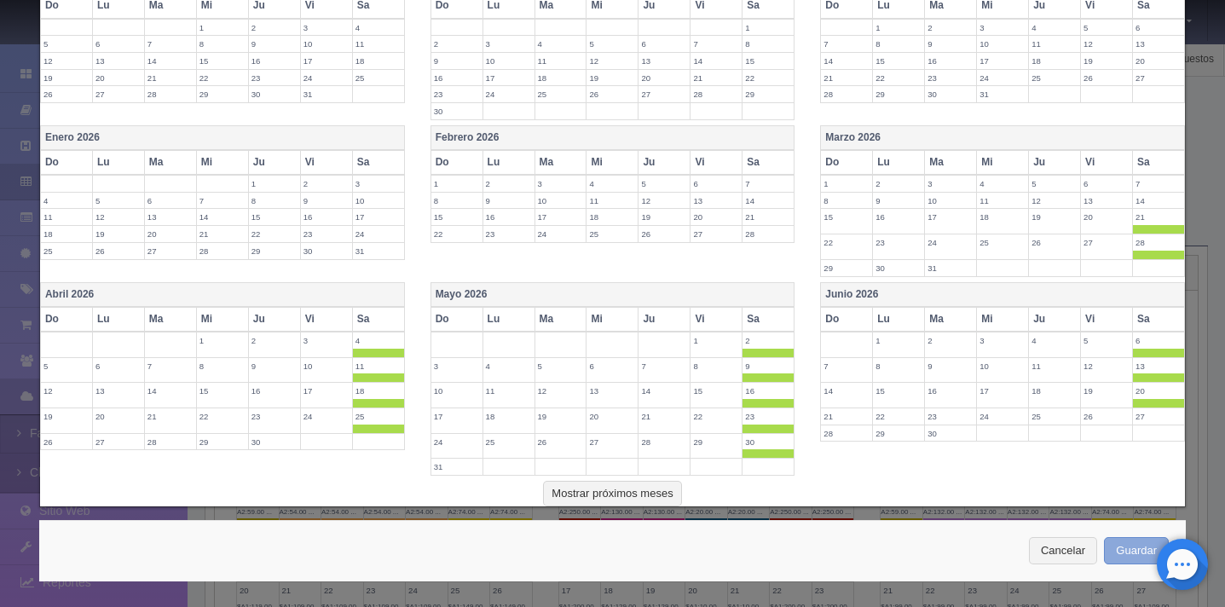
click at [1134, 556] on button "Guardar" at bounding box center [1136, 551] width 65 height 28
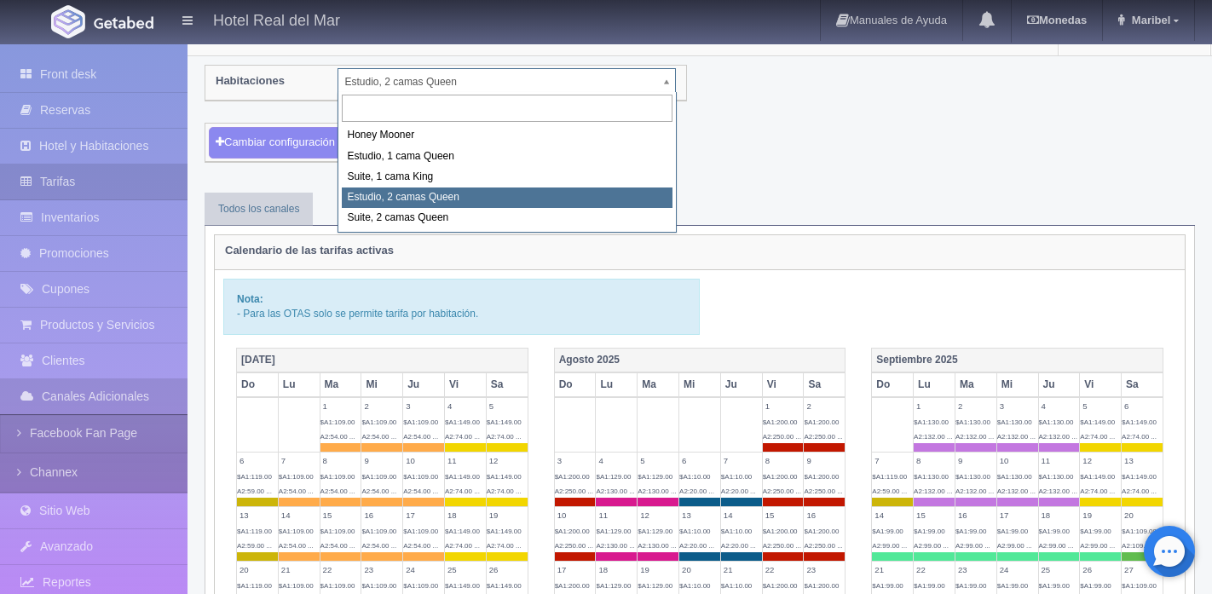
scroll to position [32, 0]
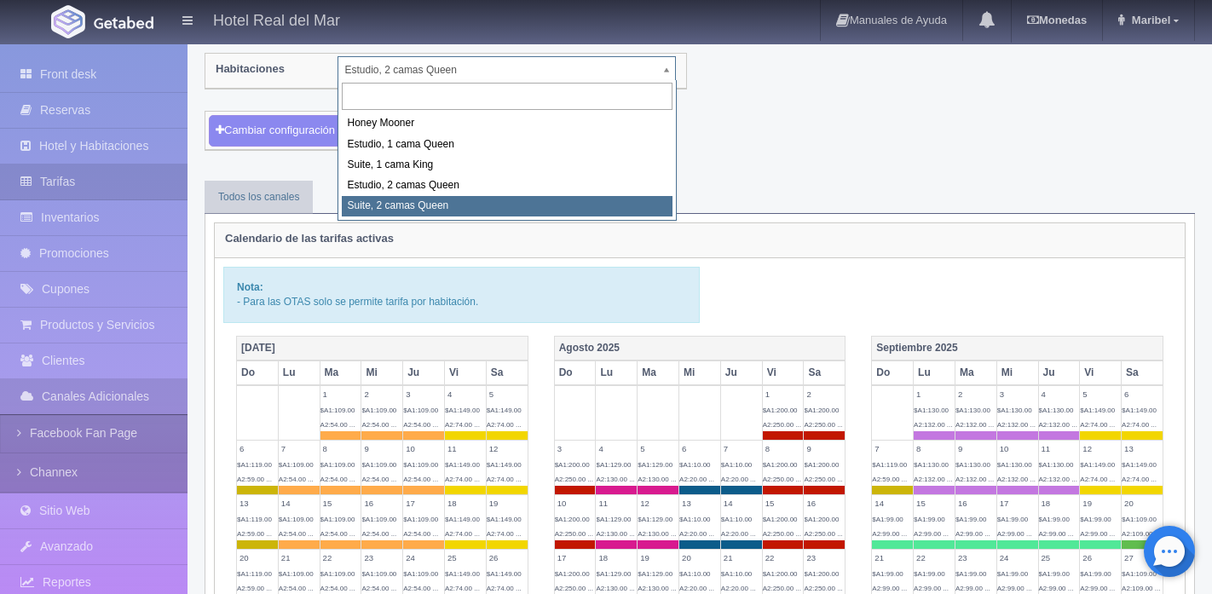
select select "2271"
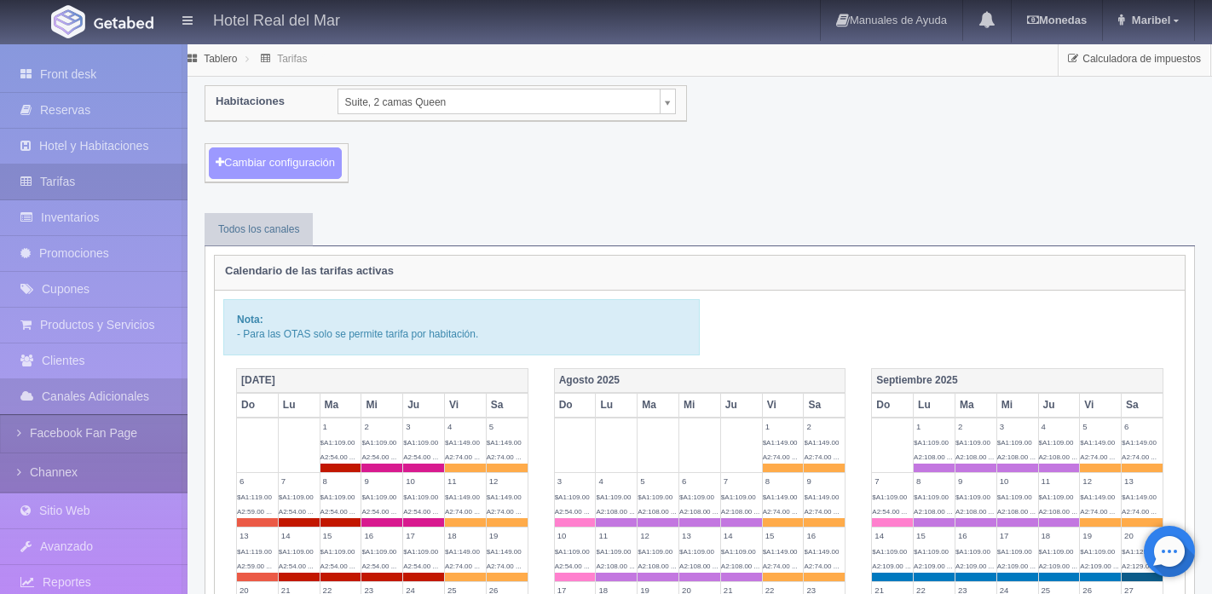
click at [305, 163] on button "Cambiar configuración" at bounding box center [275, 164] width 133 height 32
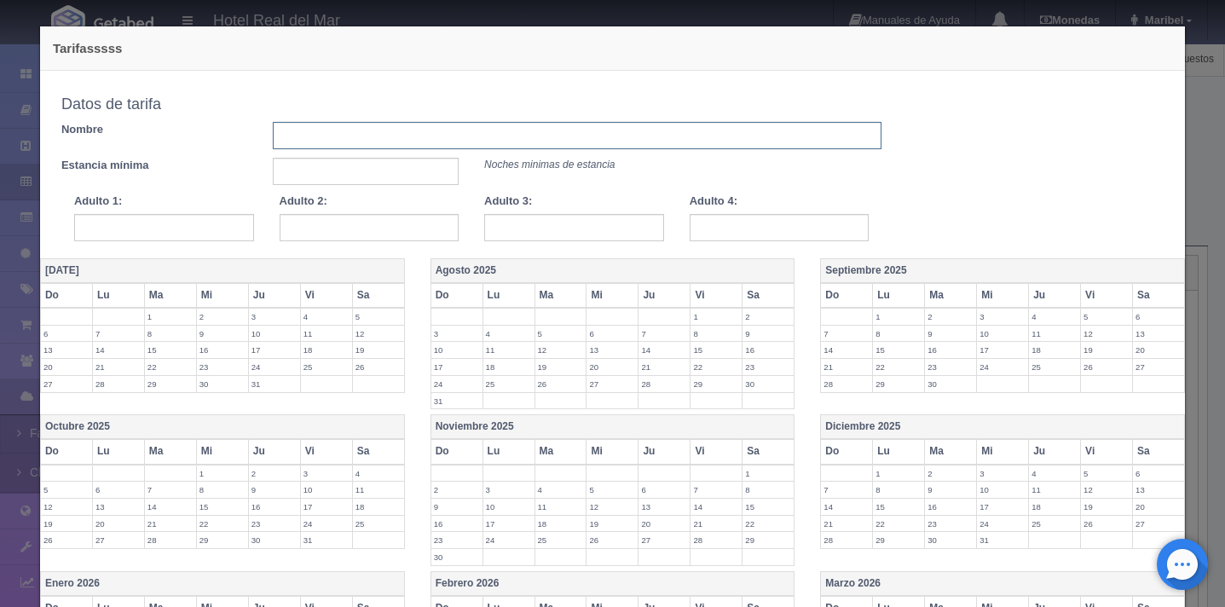
click at [314, 130] on input "text" at bounding box center [577, 135] width 609 height 27
type input "[DATE][PERSON_NAME] AL [DATE][PERSON_NAME]"
click at [370, 177] on input "text" at bounding box center [366, 171] width 186 height 27
type input "1"
click at [225, 229] on input "text" at bounding box center [164, 227] width 180 height 27
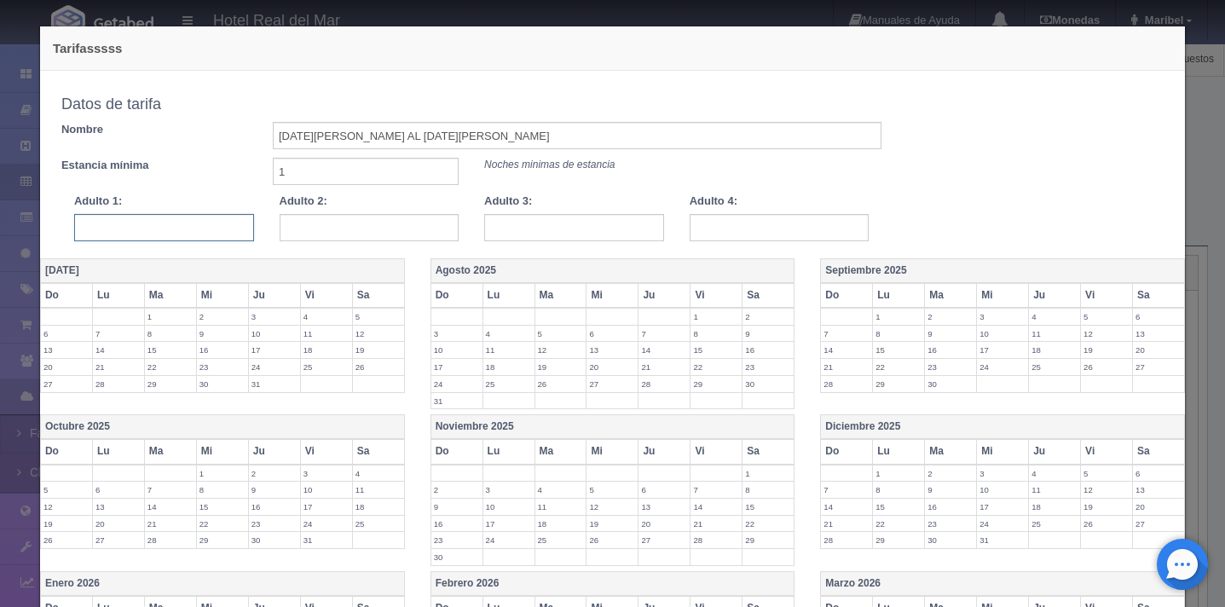
click at [225, 229] on input "text" at bounding box center [164, 227] width 180 height 27
type input "119"
type input "134"
click at [717, 227] on input "text" at bounding box center [780, 227] width 180 height 27
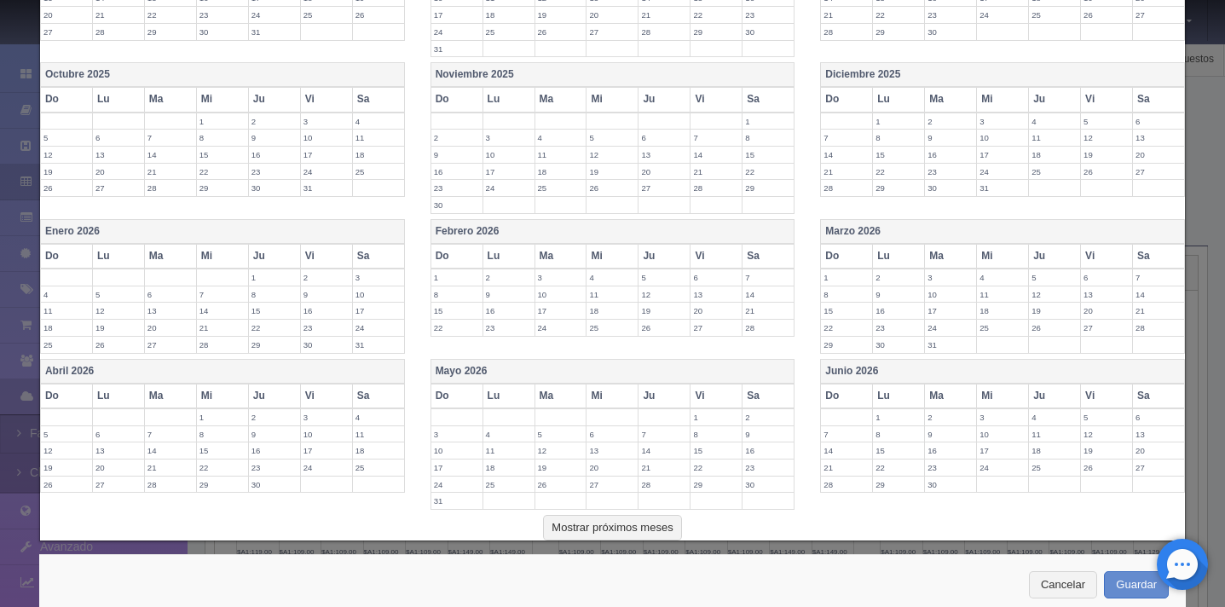
scroll to position [358, 0]
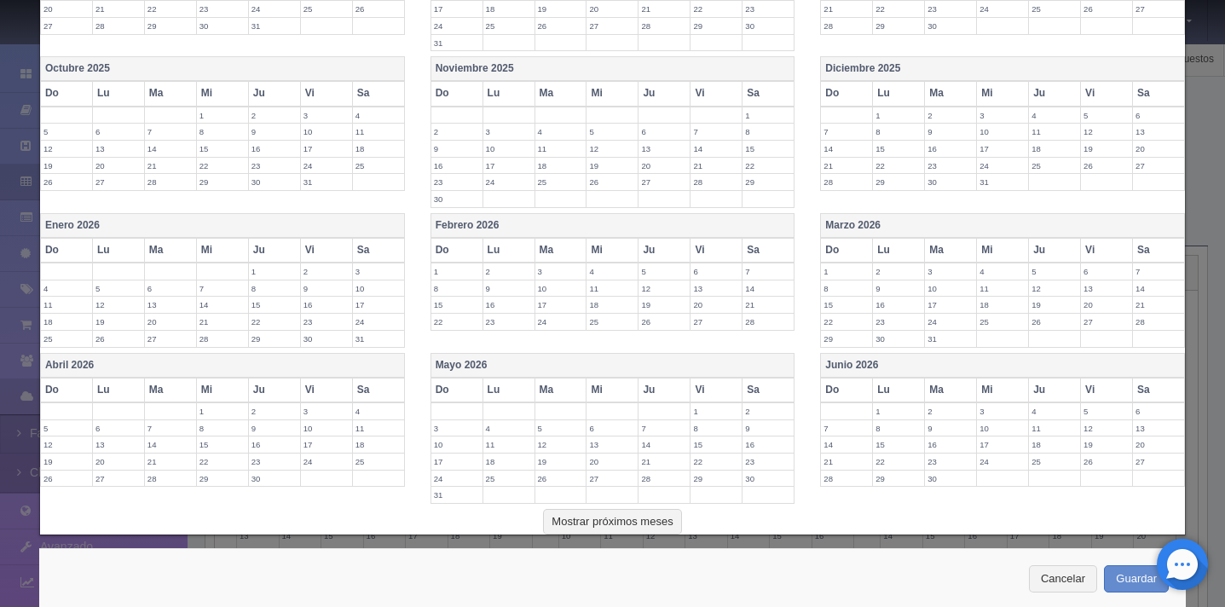
type input "149"
click at [958, 231] on th "Marzo 2026" at bounding box center [1003, 225] width 364 height 25
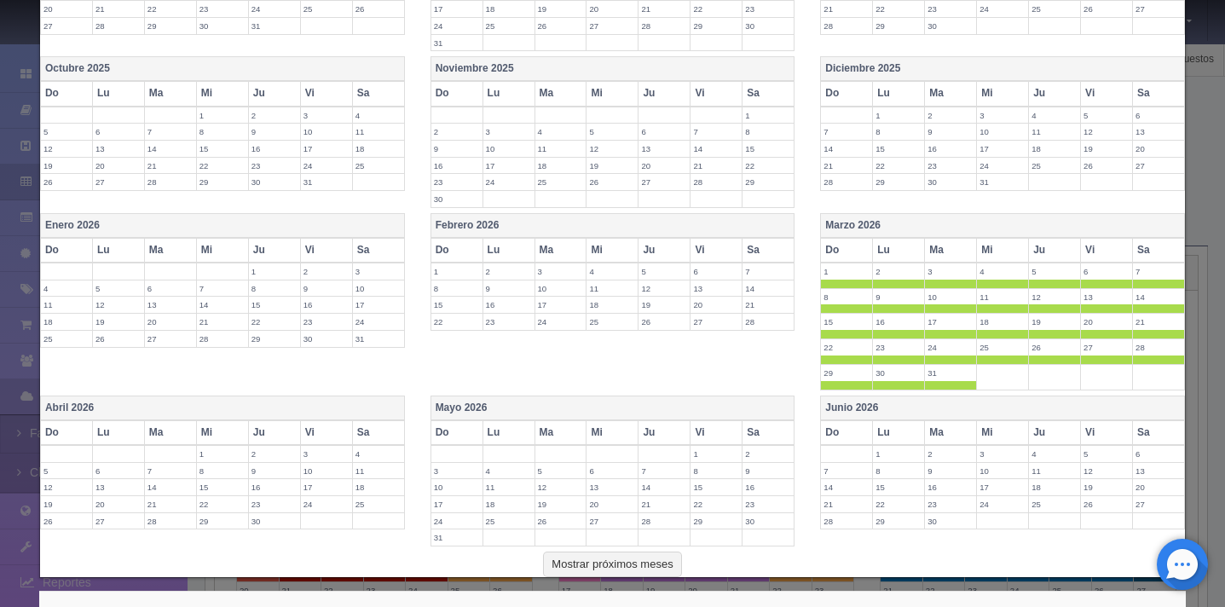
click at [321, 404] on th "Abril 2026" at bounding box center [222, 408] width 364 height 25
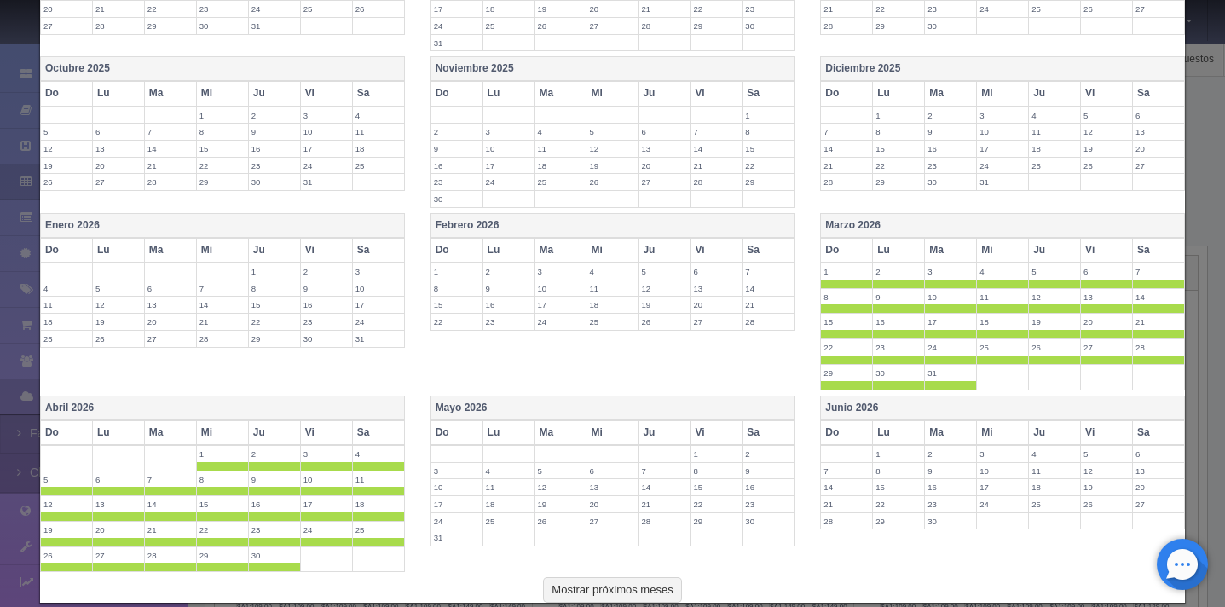
click at [537, 407] on th "Mayo 2026" at bounding box center [613, 408] width 364 height 25
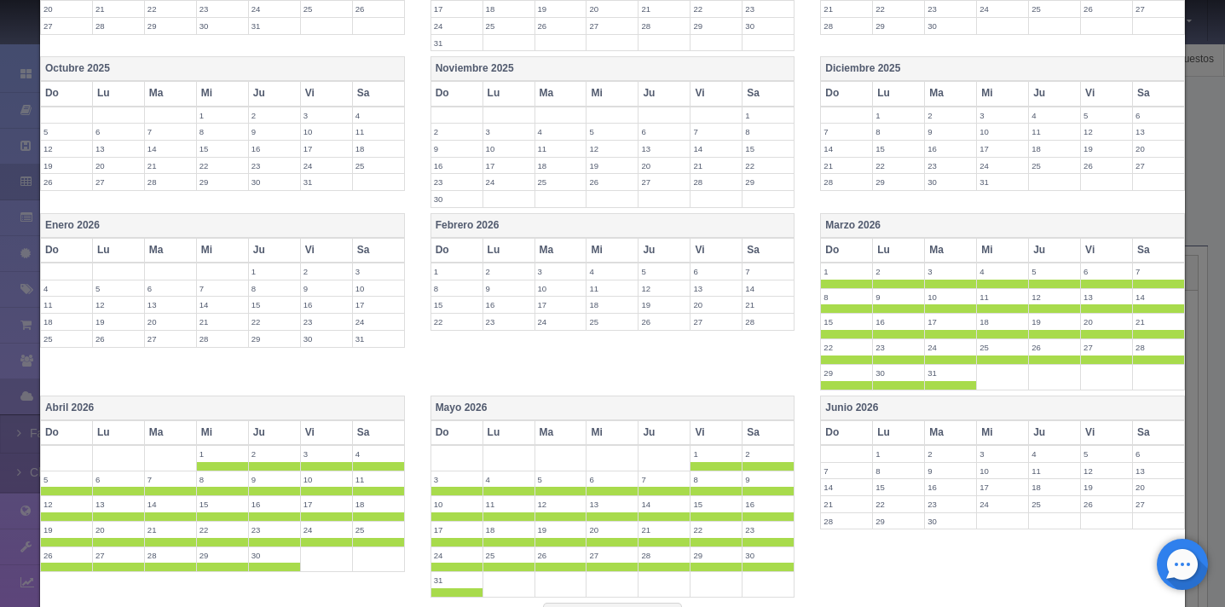
click at [934, 409] on th "Junio 2026" at bounding box center [1003, 408] width 364 height 25
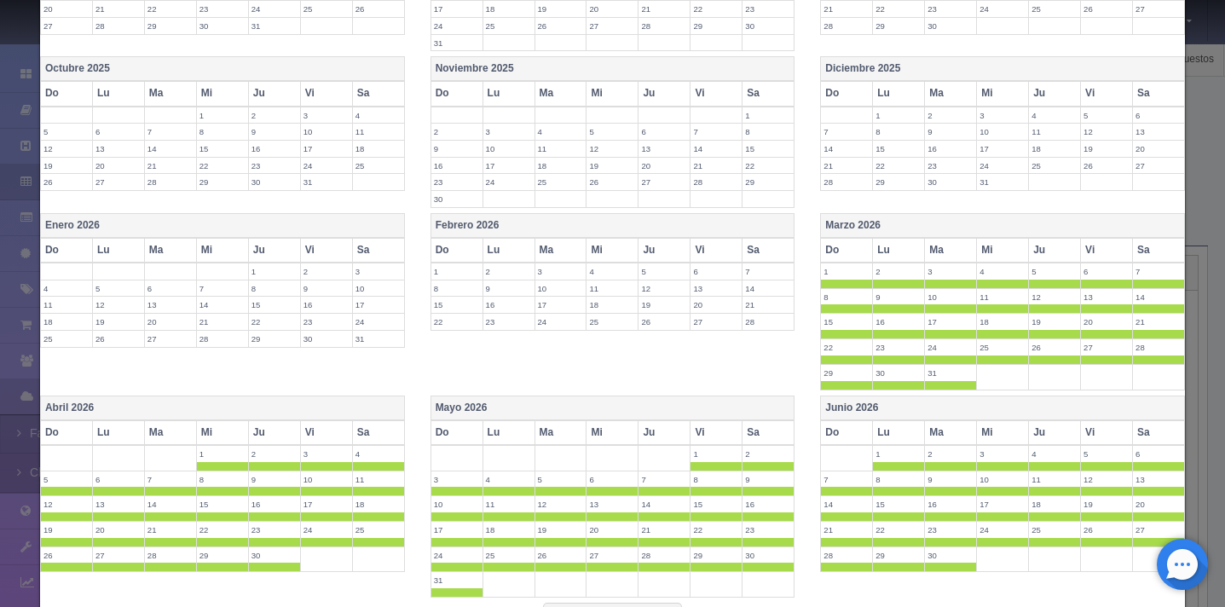
click at [1149, 437] on th "Sa" at bounding box center [1159, 432] width 52 height 25
click at [847, 541] on span at bounding box center [846, 542] width 51 height 9
click at [883, 541] on span at bounding box center [898, 542] width 51 height 9
click at [936, 541] on span at bounding box center [950, 542] width 51 height 9
click at [980, 543] on span at bounding box center [1002, 542] width 51 height 9
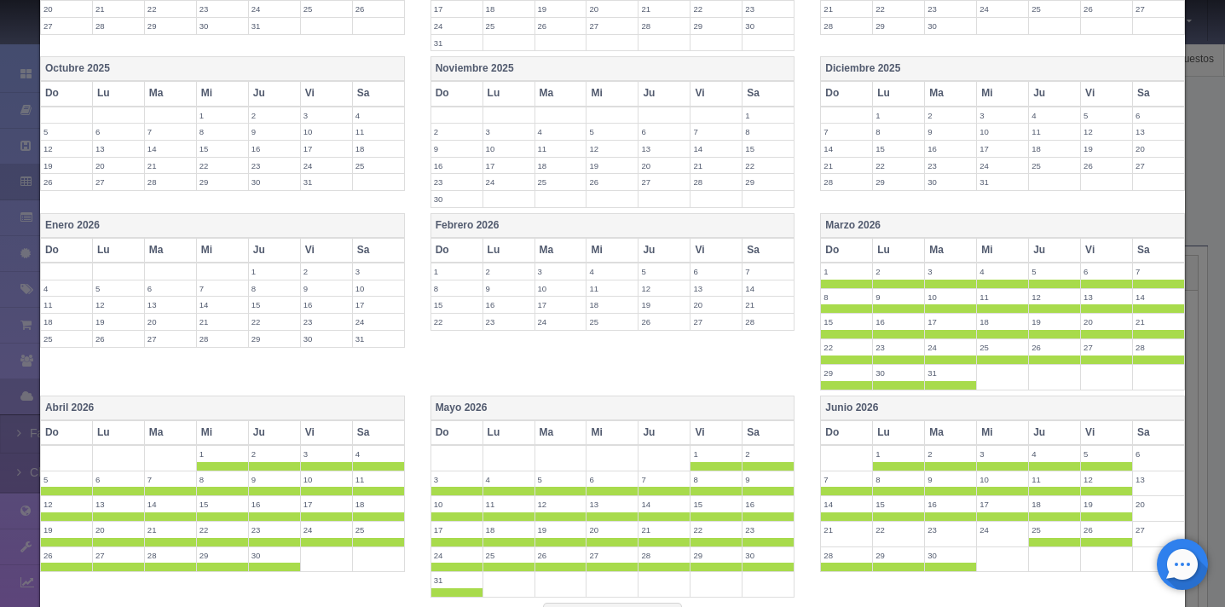
click at [1038, 543] on span at bounding box center [1054, 542] width 51 height 9
click at [1093, 542] on span at bounding box center [1106, 542] width 51 height 9
click at [830, 555] on span at bounding box center [846, 558] width 51 height 9
click at [886, 556] on span at bounding box center [898, 558] width 51 height 9
click at [946, 560] on span at bounding box center [950, 558] width 51 height 9
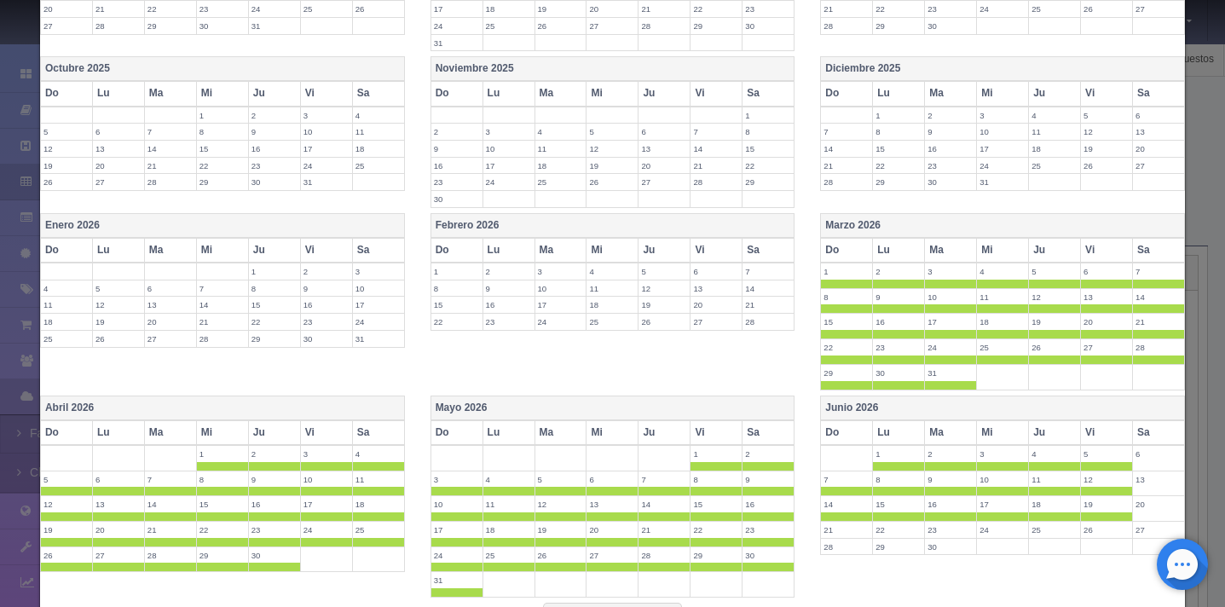
click at [764, 436] on th "Sa" at bounding box center [769, 432] width 52 height 25
click at [385, 431] on th "Sa" at bounding box center [378, 432] width 52 height 25
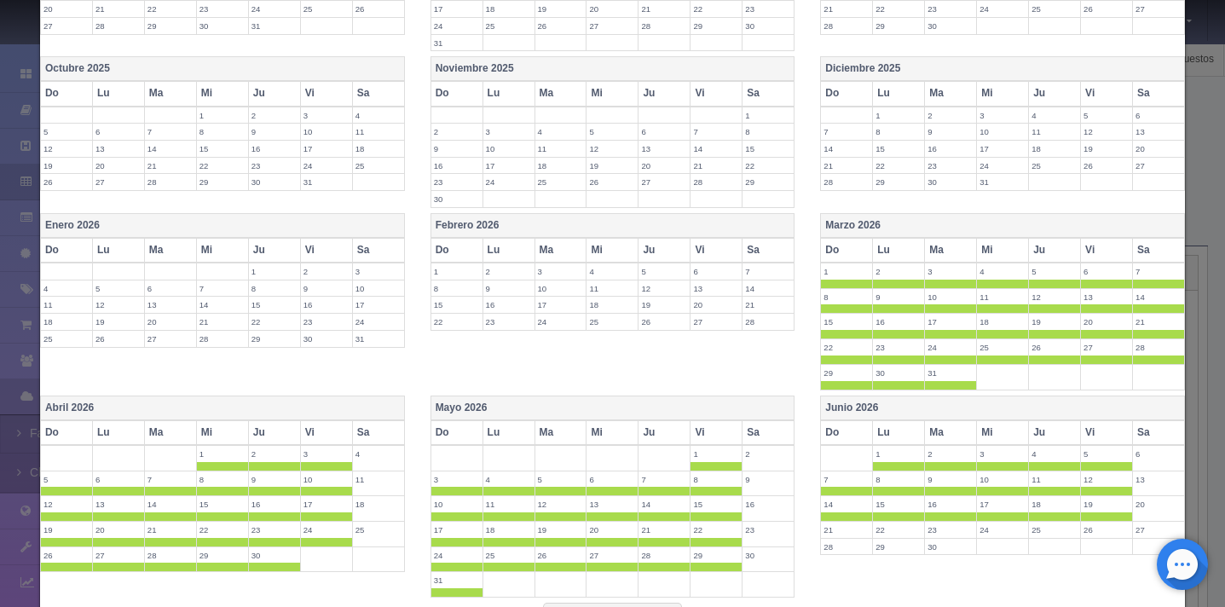
click at [1133, 246] on th "Sa" at bounding box center [1159, 250] width 52 height 25
click at [834, 280] on span at bounding box center [846, 284] width 51 height 9
click at [903, 280] on span at bounding box center [898, 284] width 51 height 9
click at [937, 286] on span at bounding box center [950, 284] width 51 height 9
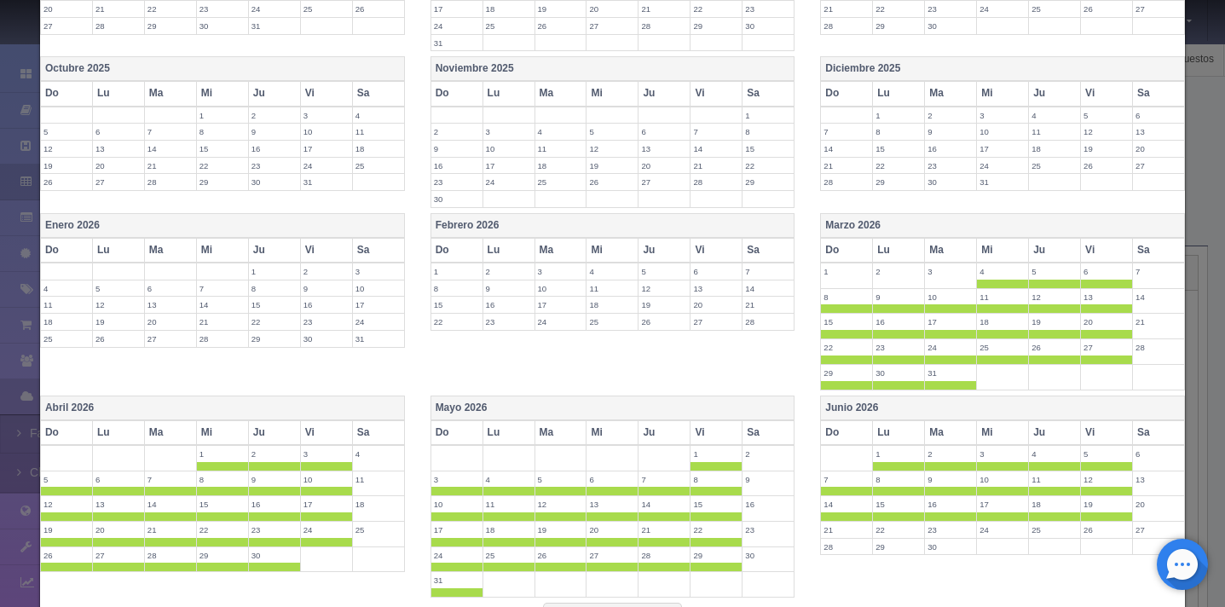
click at [977, 286] on span at bounding box center [1002, 284] width 51 height 9
click at [1040, 287] on span at bounding box center [1054, 284] width 51 height 9
click at [1085, 282] on span at bounding box center [1106, 284] width 51 height 9
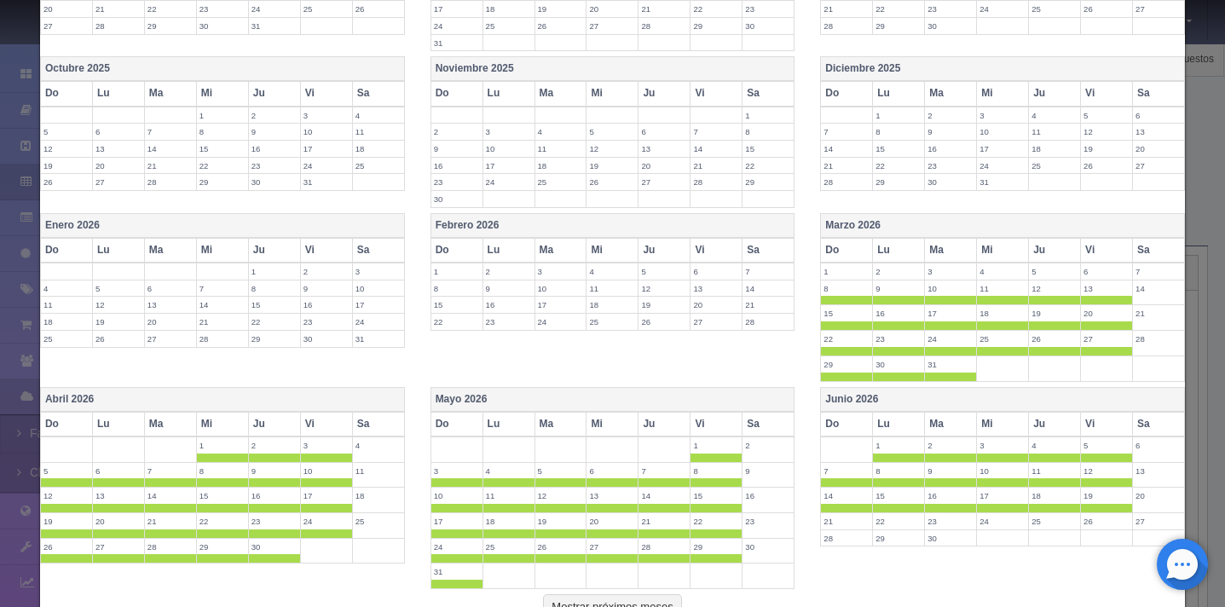
click at [832, 302] on span at bounding box center [846, 300] width 51 height 9
click at [873, 302] on span at bounding box center [898, 300] width 51 height 9
click at [951, 298] on span at bounding box center [950, 300] width 51 height 9
click at [997, 298] on span at bounding box center [1002, 300] width 51 height 9
click at [1032, 299] on span at bounding box center [1054, 300] width 51 height 9
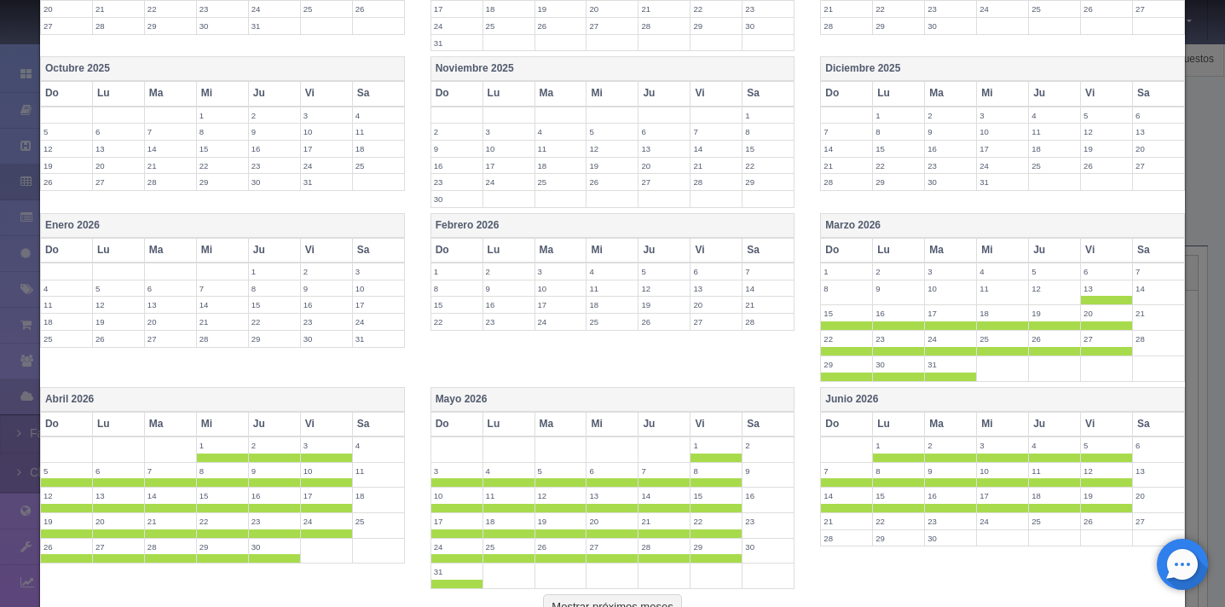
click at [1087, 299] on span at bounding box center [1106, 300] width 51 height 9
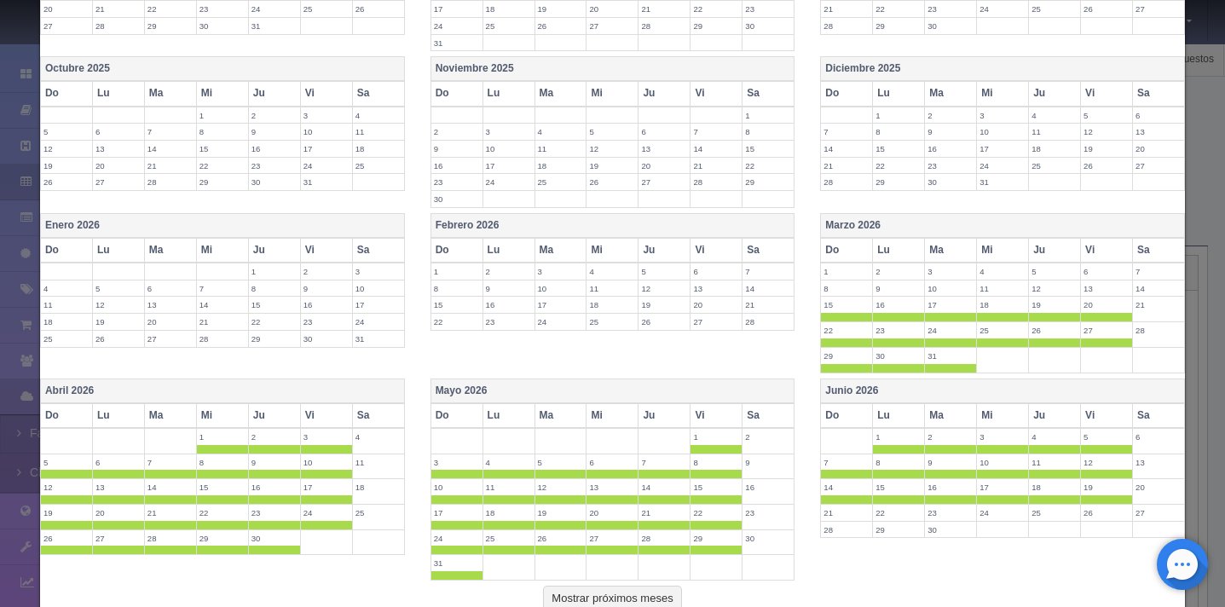
click at [830, 313] on span at bounding box center [846, 317] width 51 height 9
click at [888, 313] on span at bounding box center [898, 317] width 51 height 9
click at [937, 315] on span at bounding box center [950, 317] width 51 height 9
click at [991, 314] on span at bounding box center [1002, 317] width 51 height 9
click at [1042, 315] on span at bounding box center [1054, 317] width 51 height 9
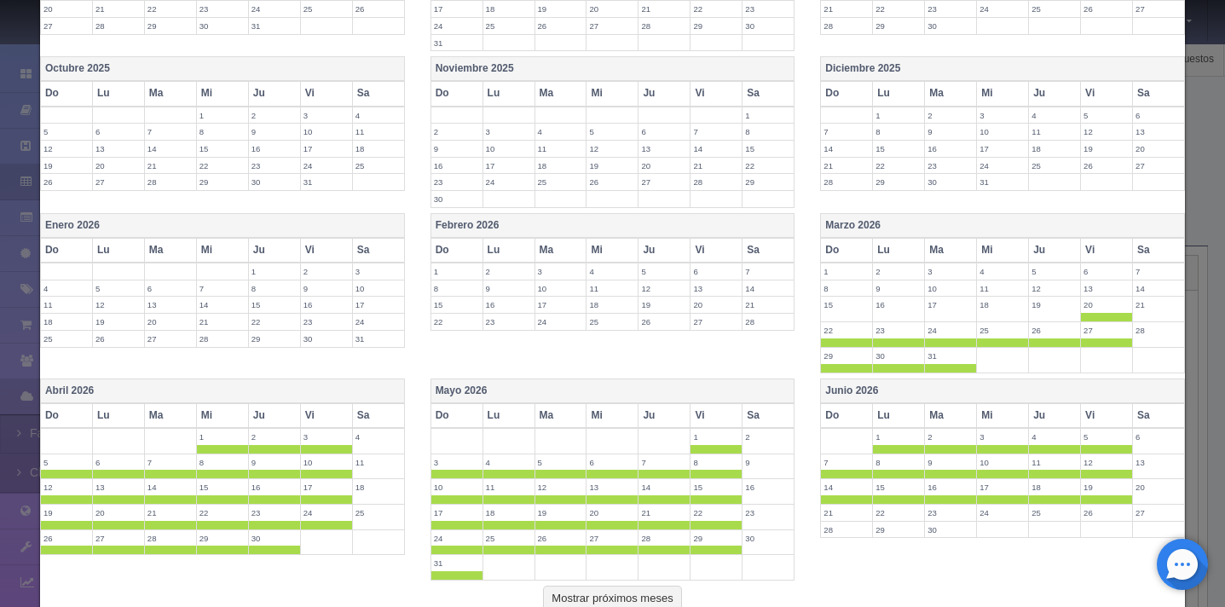
click at [1081, 315] on span at bounding box center [1106, 317] width 51 height 9
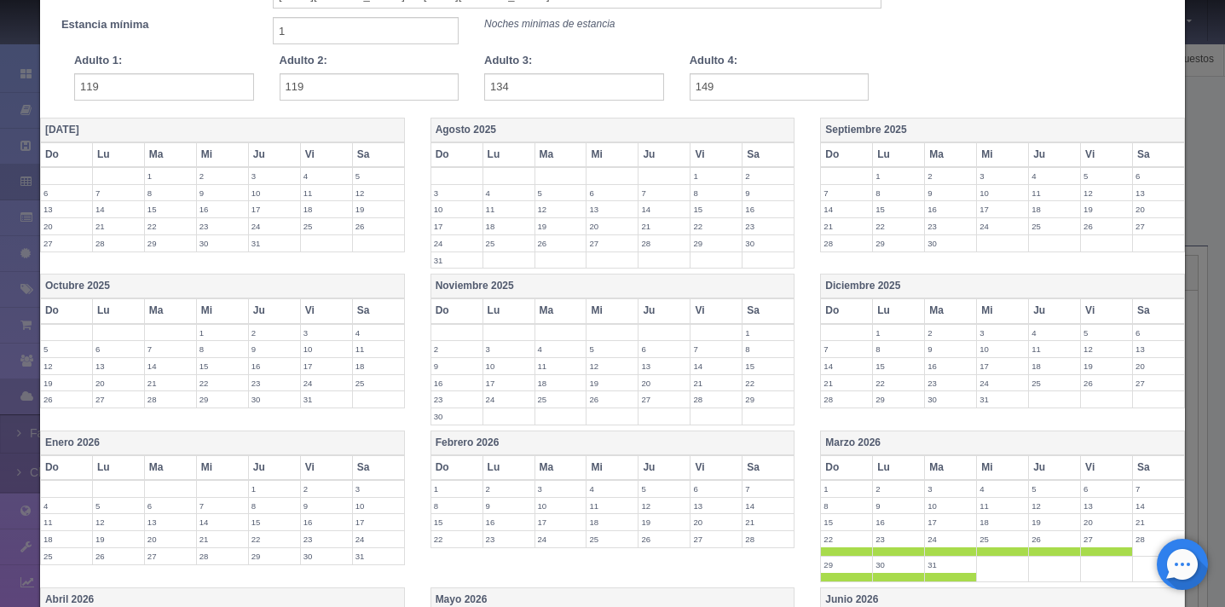
scroll to position [454, 0]
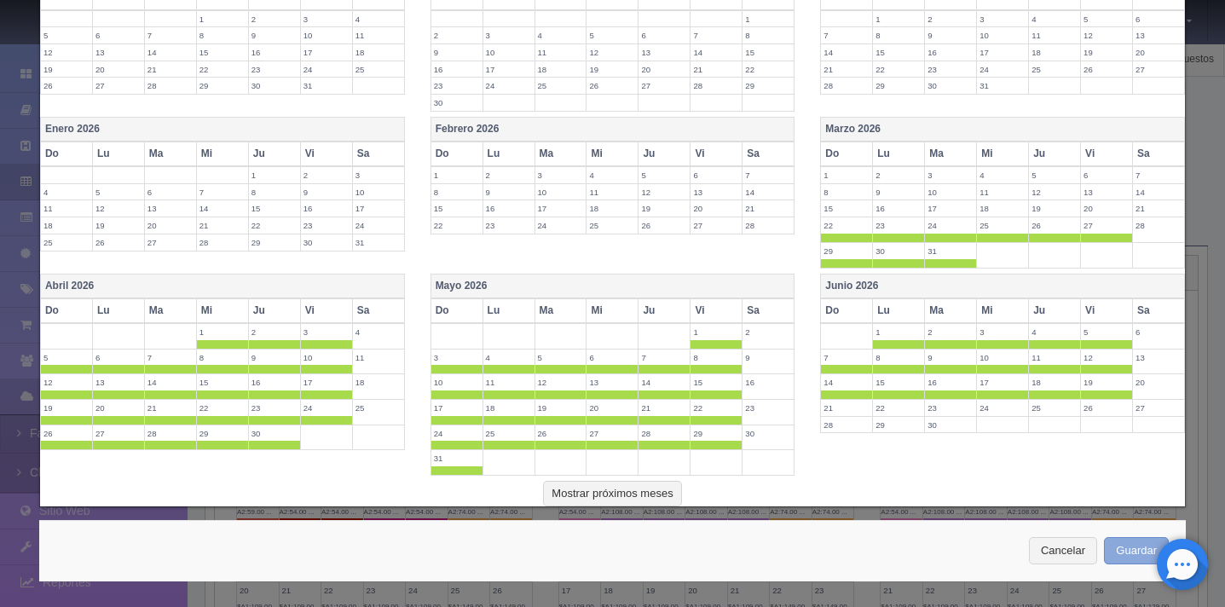
click at [1118, 550] on button "Guardar" at bounding box center [1136, 551] width 65 height 28
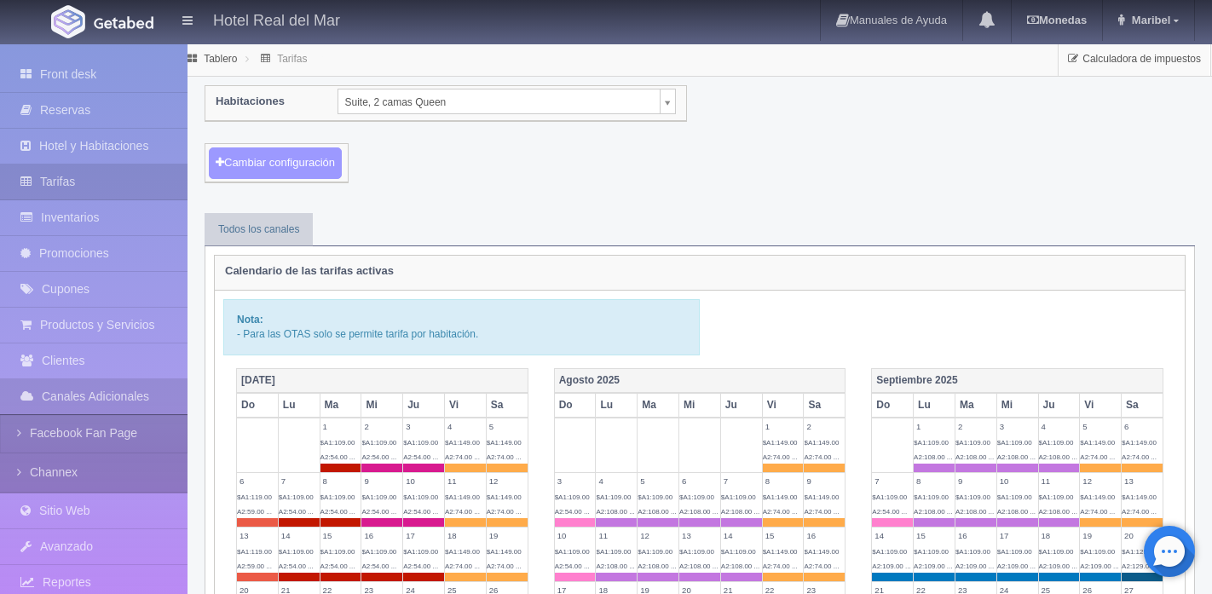
click at [329, 156] on button "Cambiar configuración" at bounding box center [275, 164] width 133 height 32
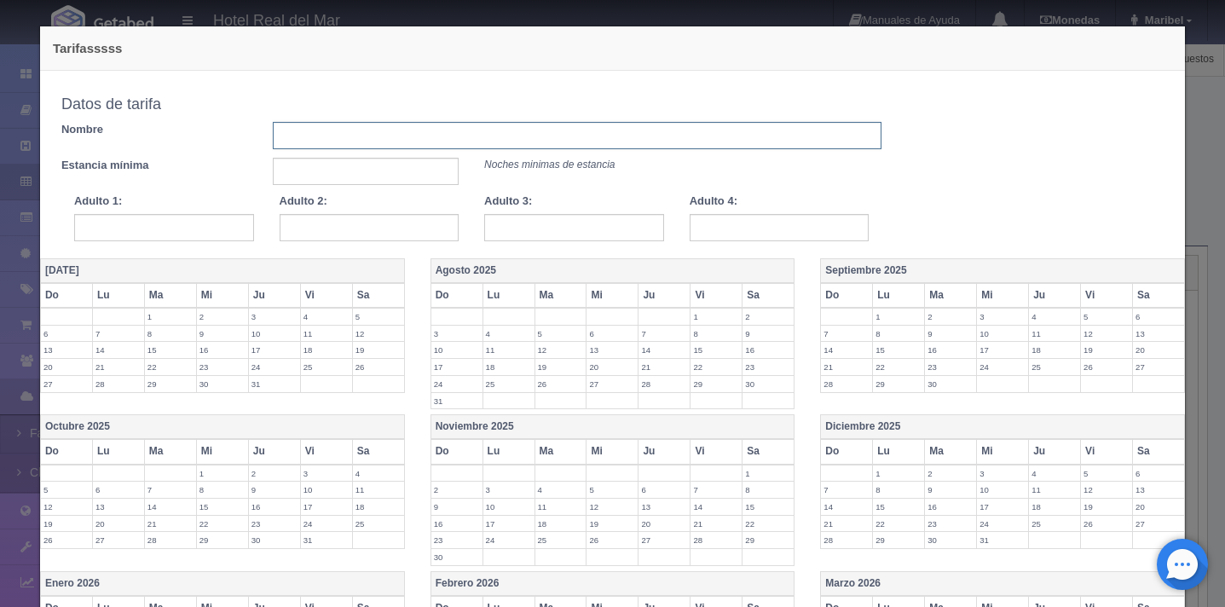
click at [321, 136] on input "text" at bounding box center [577, 135] width 609 height 27
type input "[DATE][PERSON_NAME] AL [DATE][PERSON_NAME]"
click at [403, 176] on input "text" at bounding box center [366, 171] width 186 height 27
type input "2"
click at [211, 234] on input "text" at bounding box center [164, 227] width 180 height 27
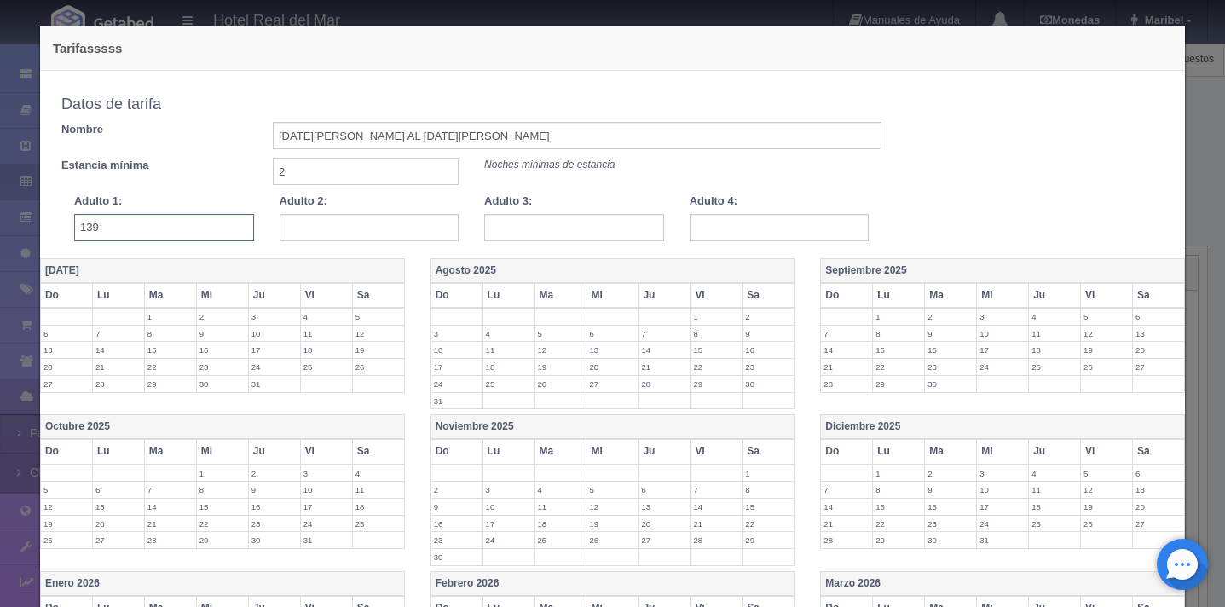
type input "139"
type input "154"
type input "169"
click at [865, 180] on div "Estancia mínima 2 Noches minimas de estancia" at bounding box center [472, 171] width 846 height 27
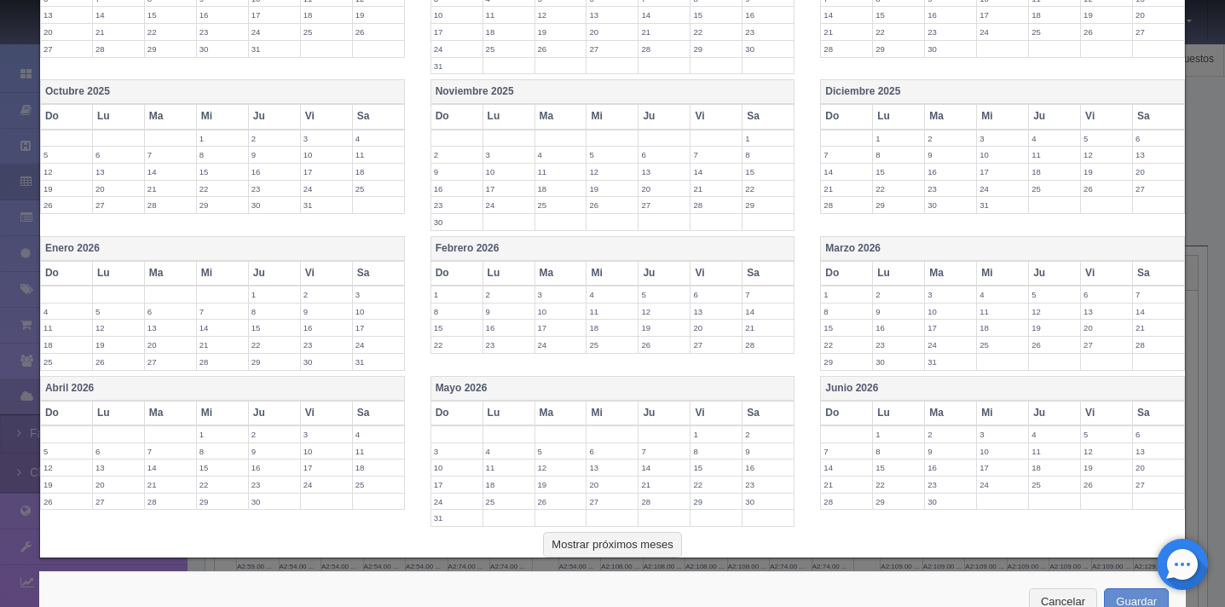
scroll to position [386, 0]
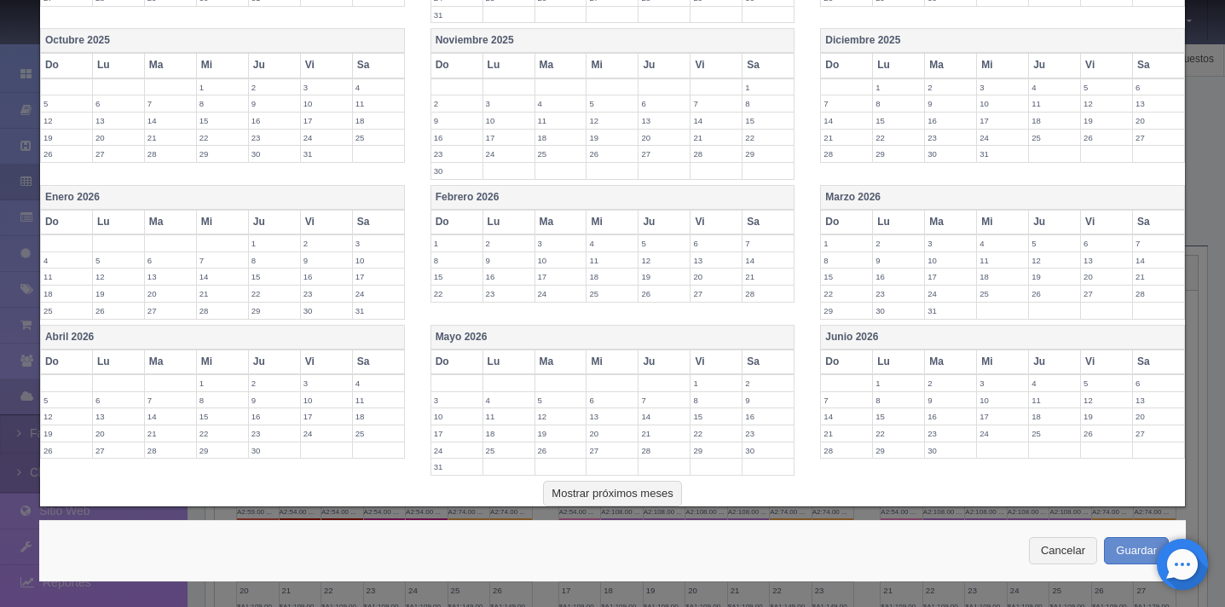
click at [1157, 229] on th "Sa" at bounding box center [1159, 222] width 52 height 25
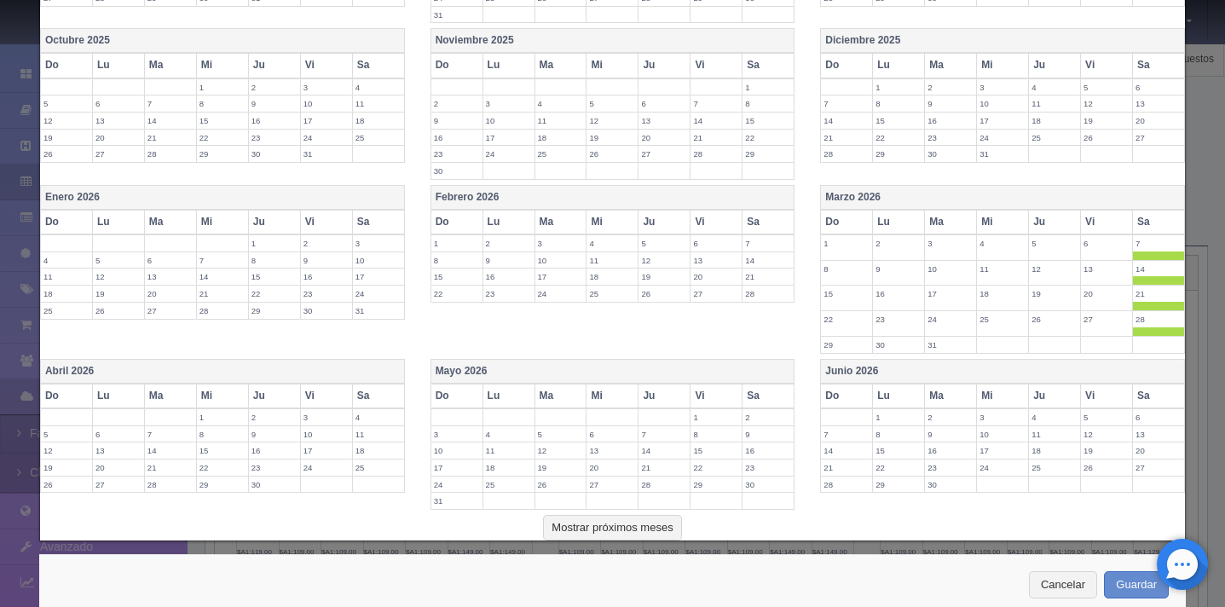
click at [1146, 255] on span at bounding box center [1158, 256] width 51 height 9
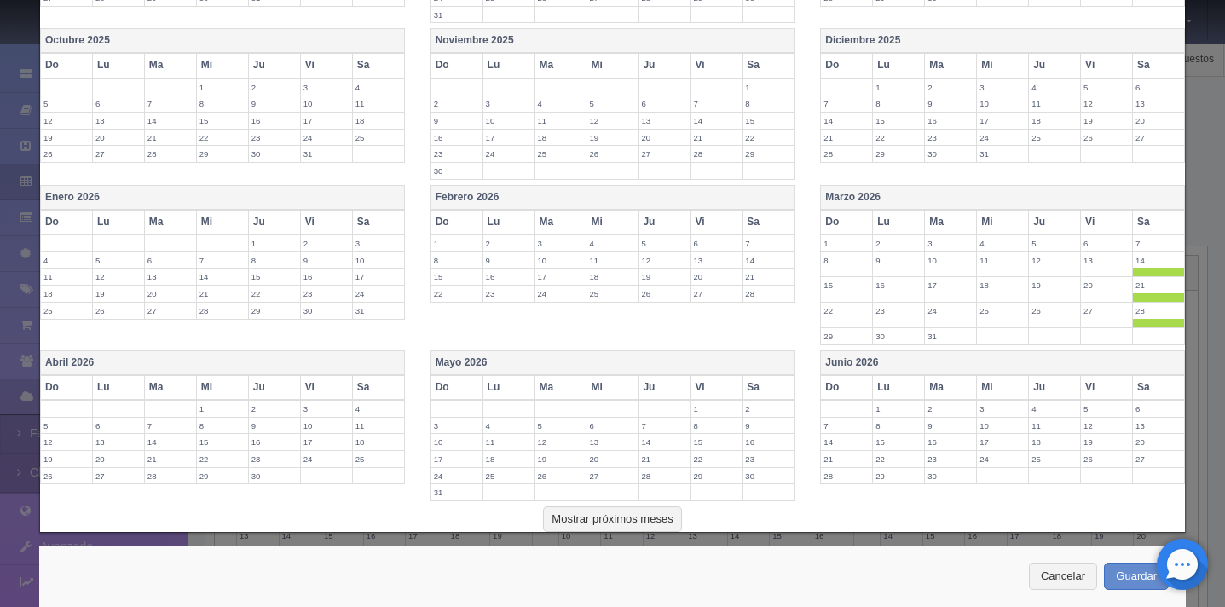
click at [1146, 270] on span at bounding box center [1158, 272] width 51 height 9
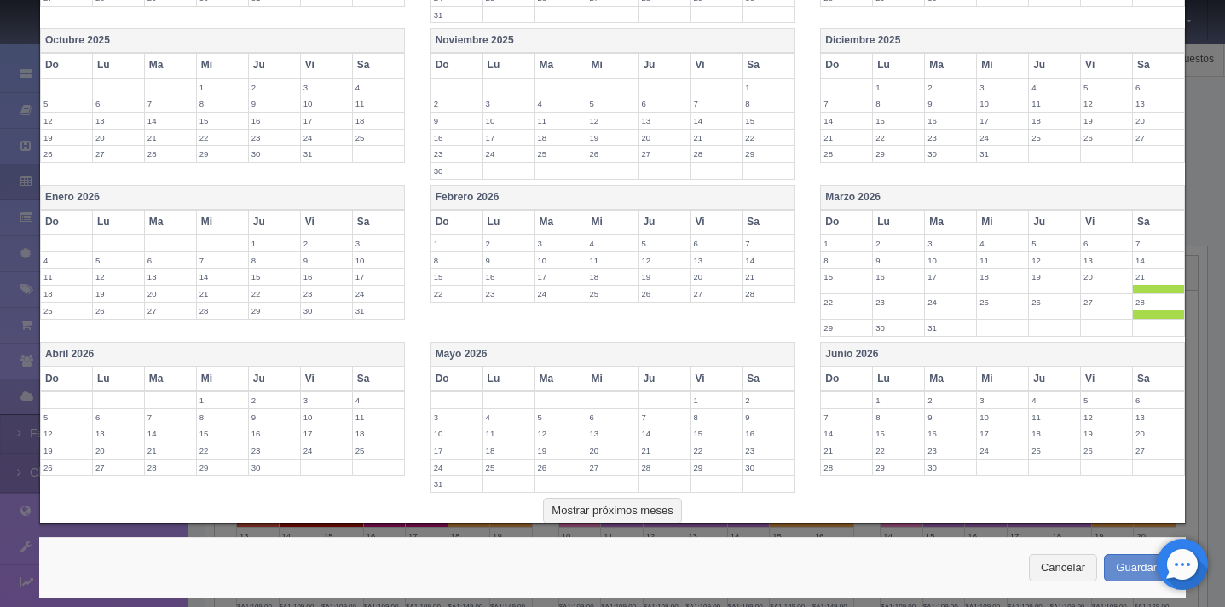
click at [391, 377] on th "Sa" at bounding box center [378, 379] width 52 height 25
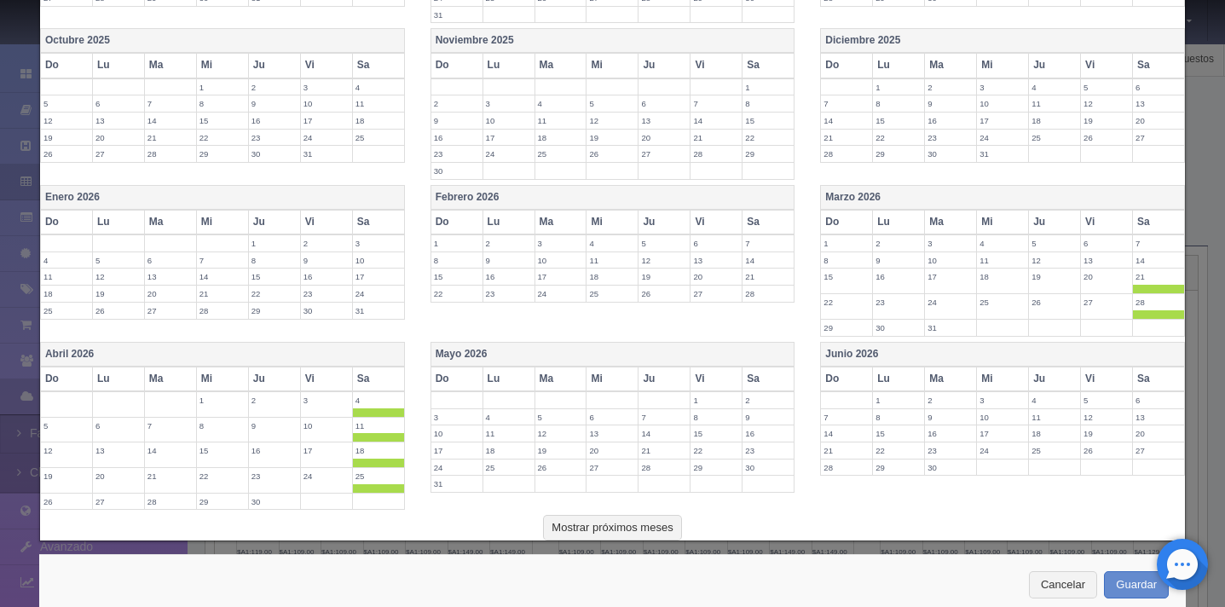
click at [764, 379] on th "Sa" at bounding box center [769, 379] width 52 height 25
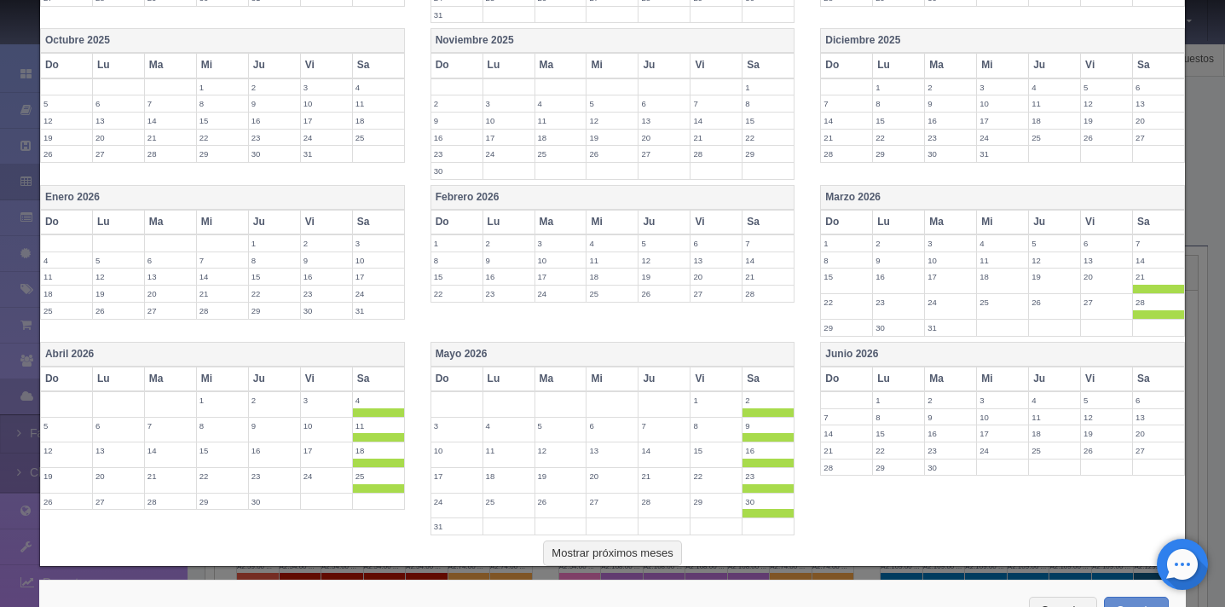
click at [1151, 384] on th "Sa" at bounding box center [1159, 379] width 52 height 25
click at [1143, 495] on td at bounding box center [1159, 501] width 52 height 17
click at [1142, 488] on span at bounding box center [1158, 488] width 51 height 9
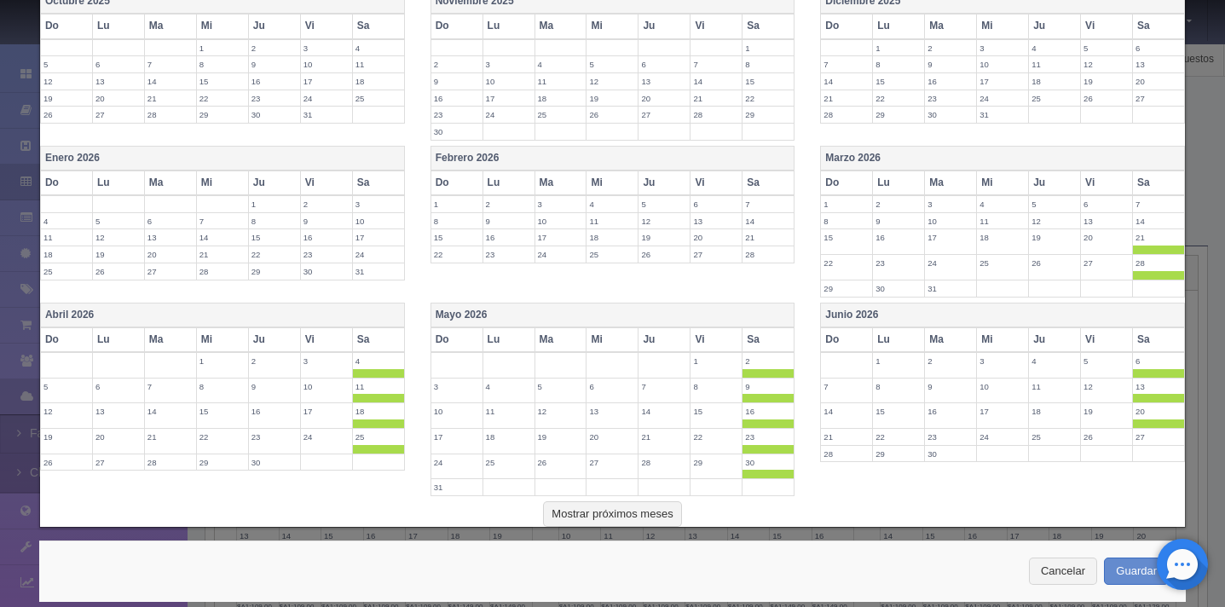
scroll to position [446, 0]
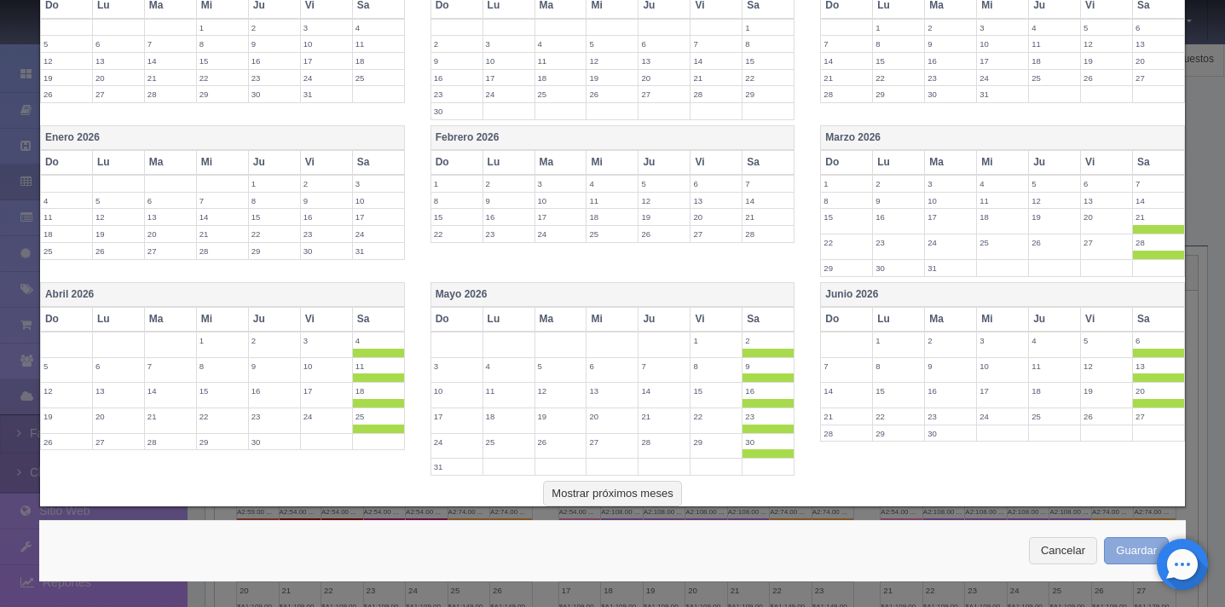
click at [1139, 556] on button "Guardar" at bounding box center [1136, 551] width 65 height 28
